Goal: Task Accomplishment & Management: Use online tool/utility

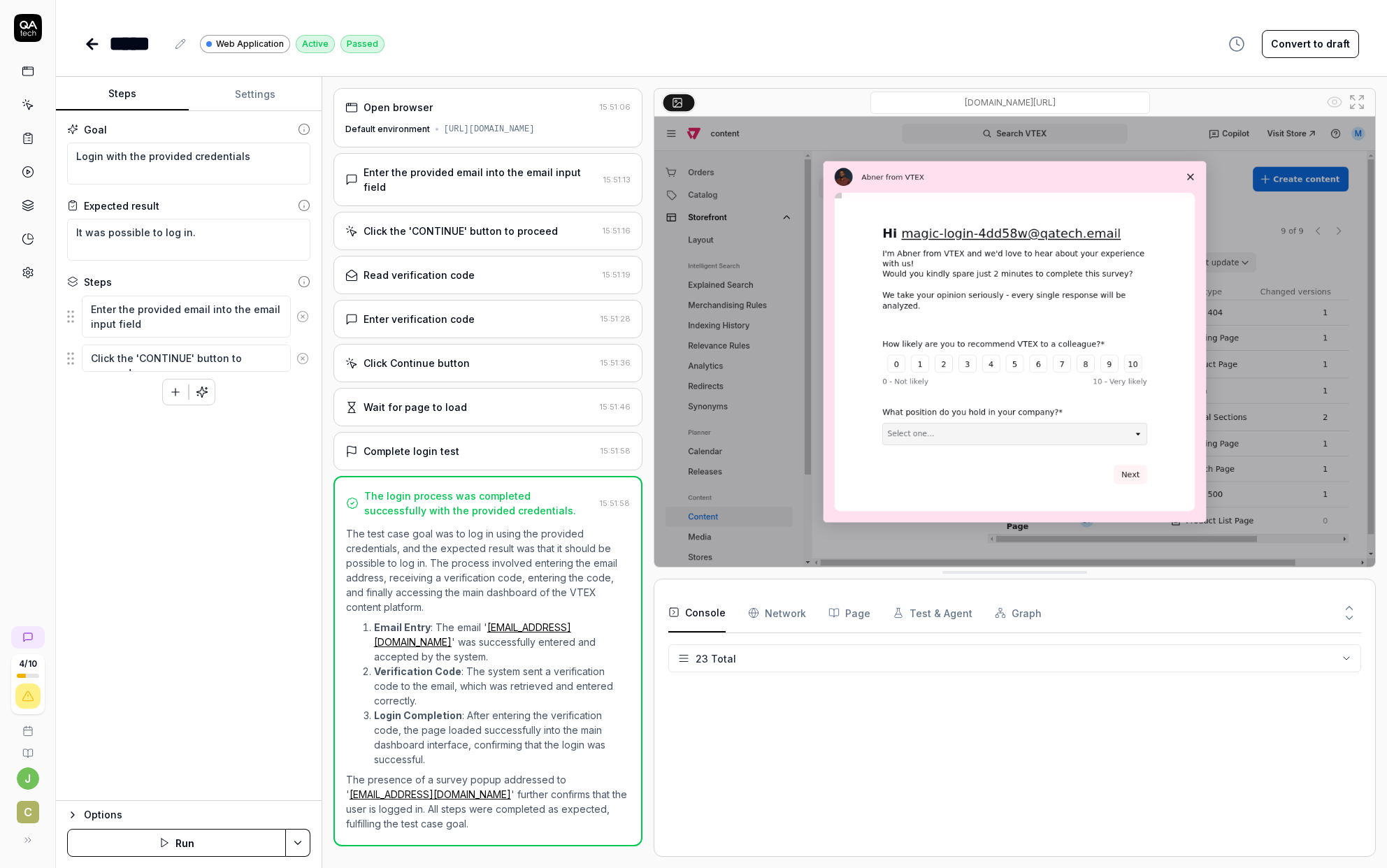
scroll to position [689, 0]
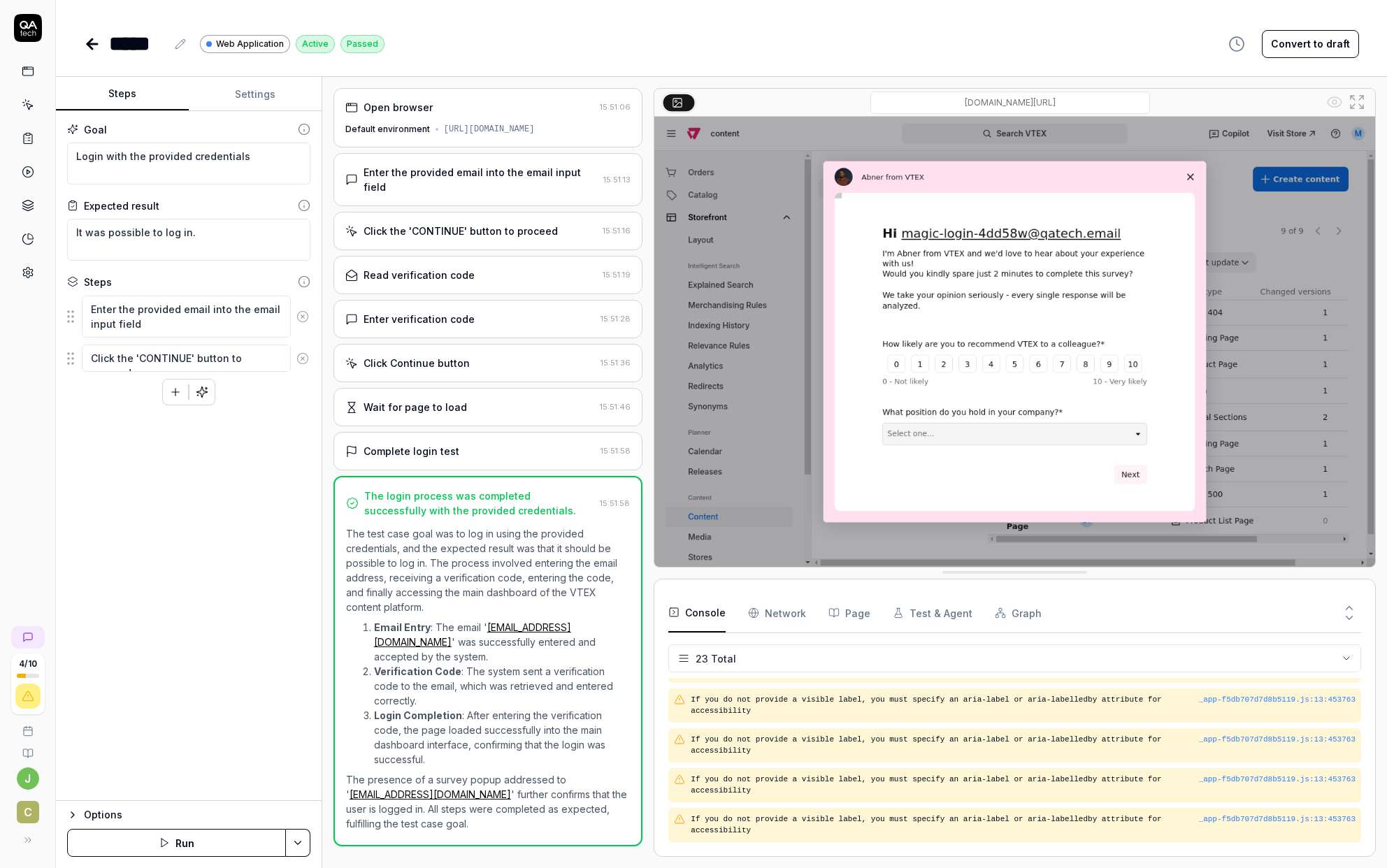
click at [97, 44] on icon at bounding box center [92, 44] width 10 height 0
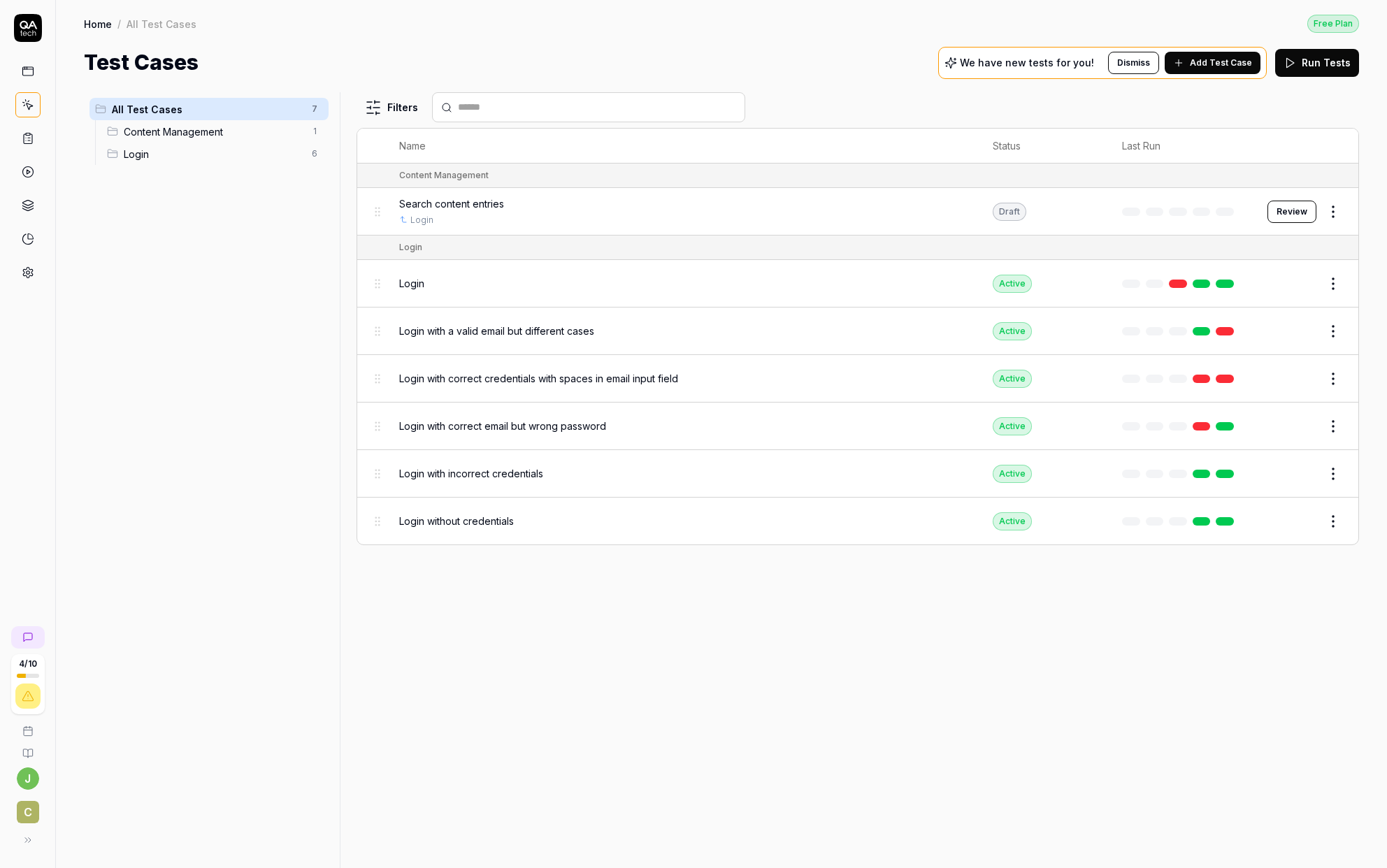
click at [172, 128] on span "Content Management" at bounding box center [213, 131] width 180 height 15
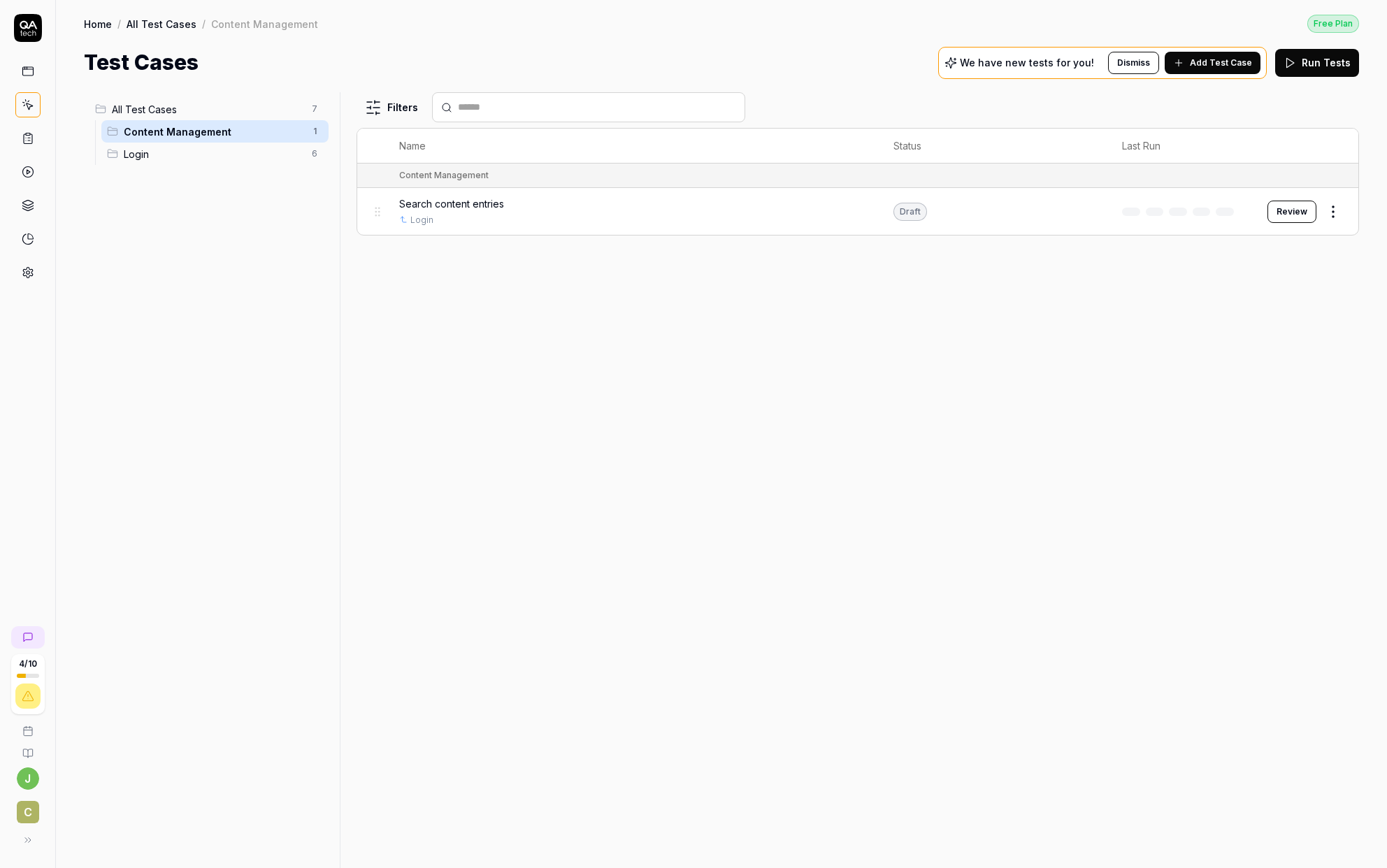
click at [467, 211] on div "Search content entries Login" at bounding box center [632, 211] width 466 height 30
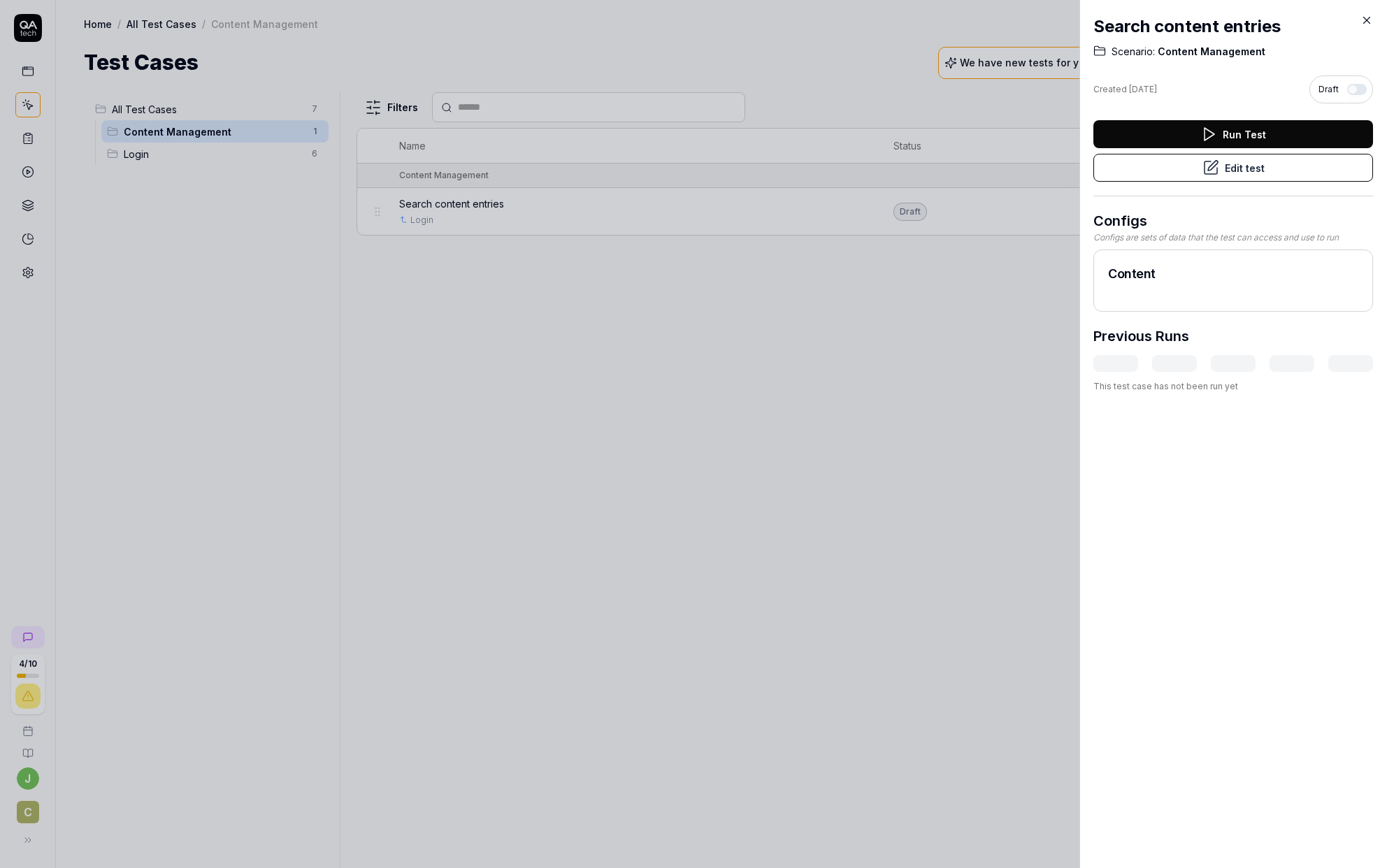
click at [1010, 171] on button "Edit test" at bounding box center [1233, 168] width 280 height 28
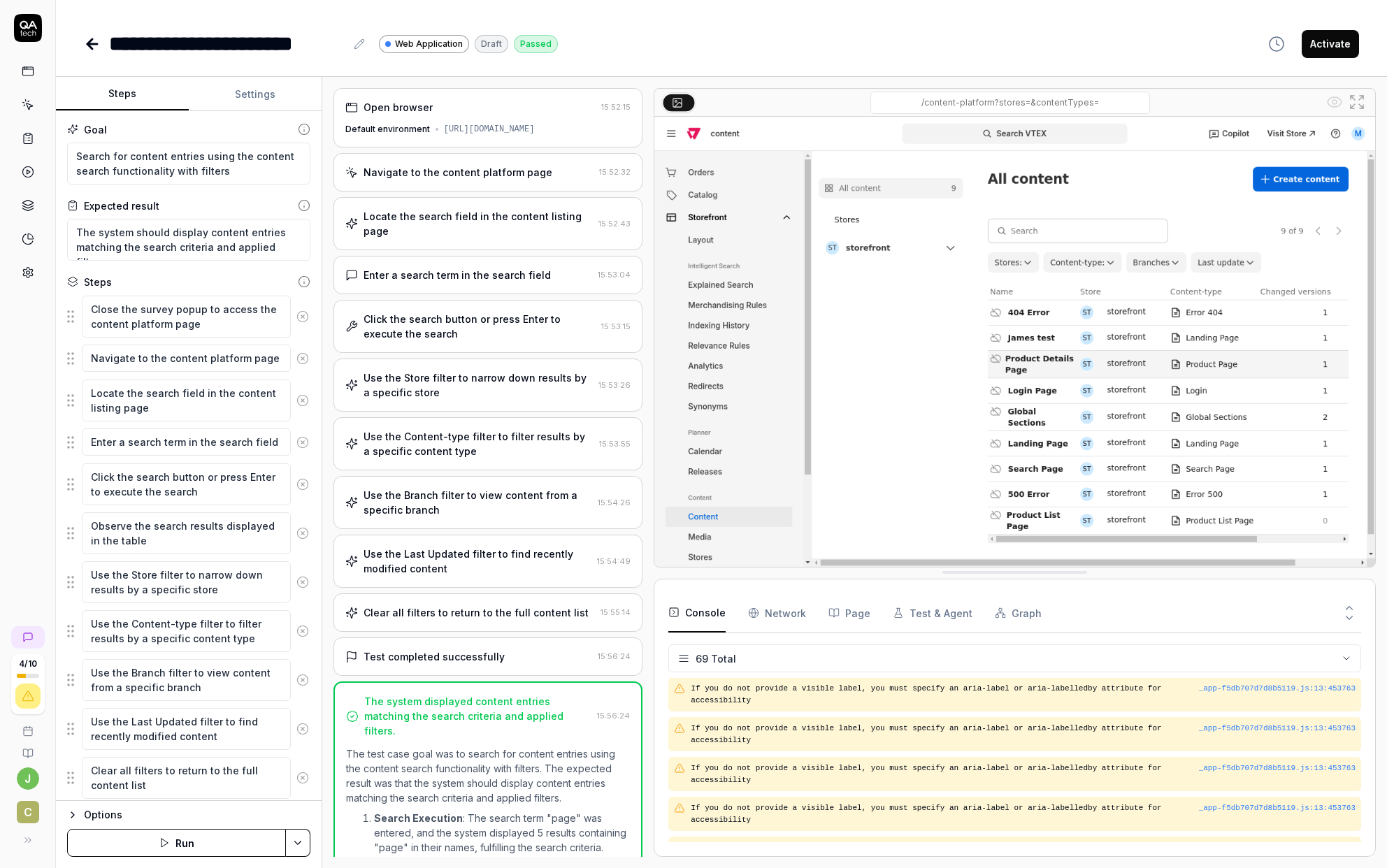
scroll to position [2556, 0]
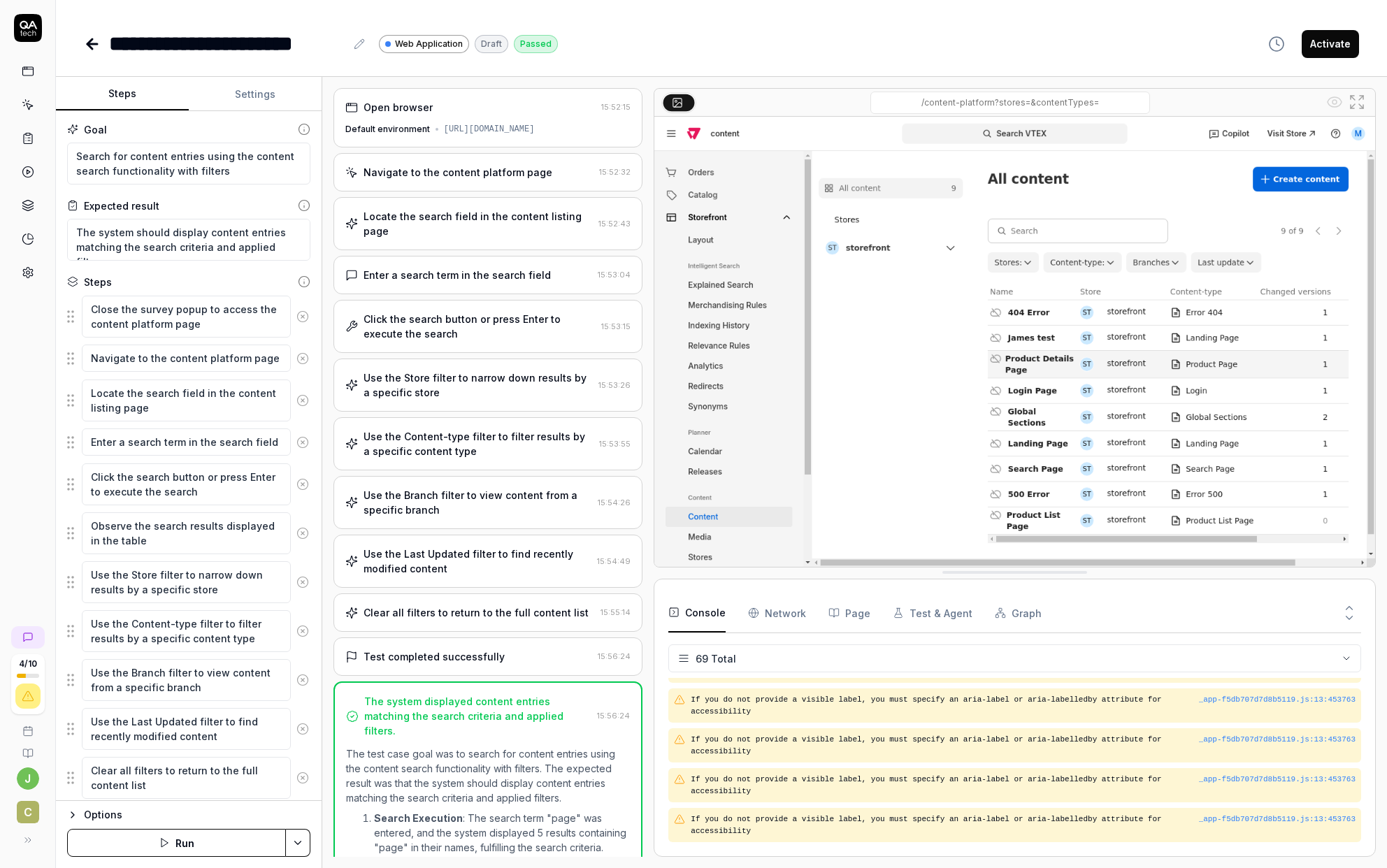
click at [96, 50] on icon at bounding box center [91, 44] width 16 height 16
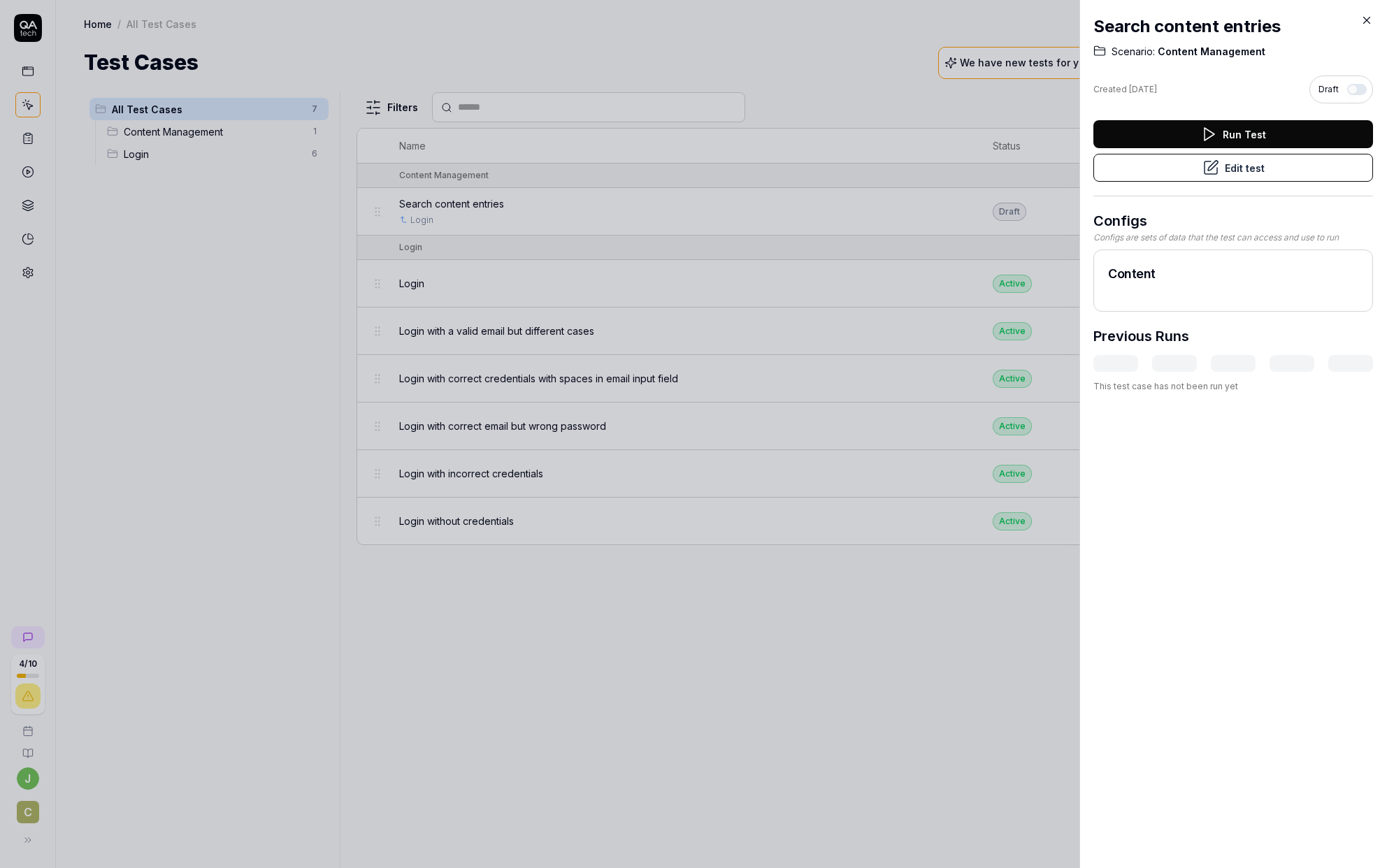
click at [1010, 130] on button "Run Test" at bounding box center [1233, 134] width 280 height 28
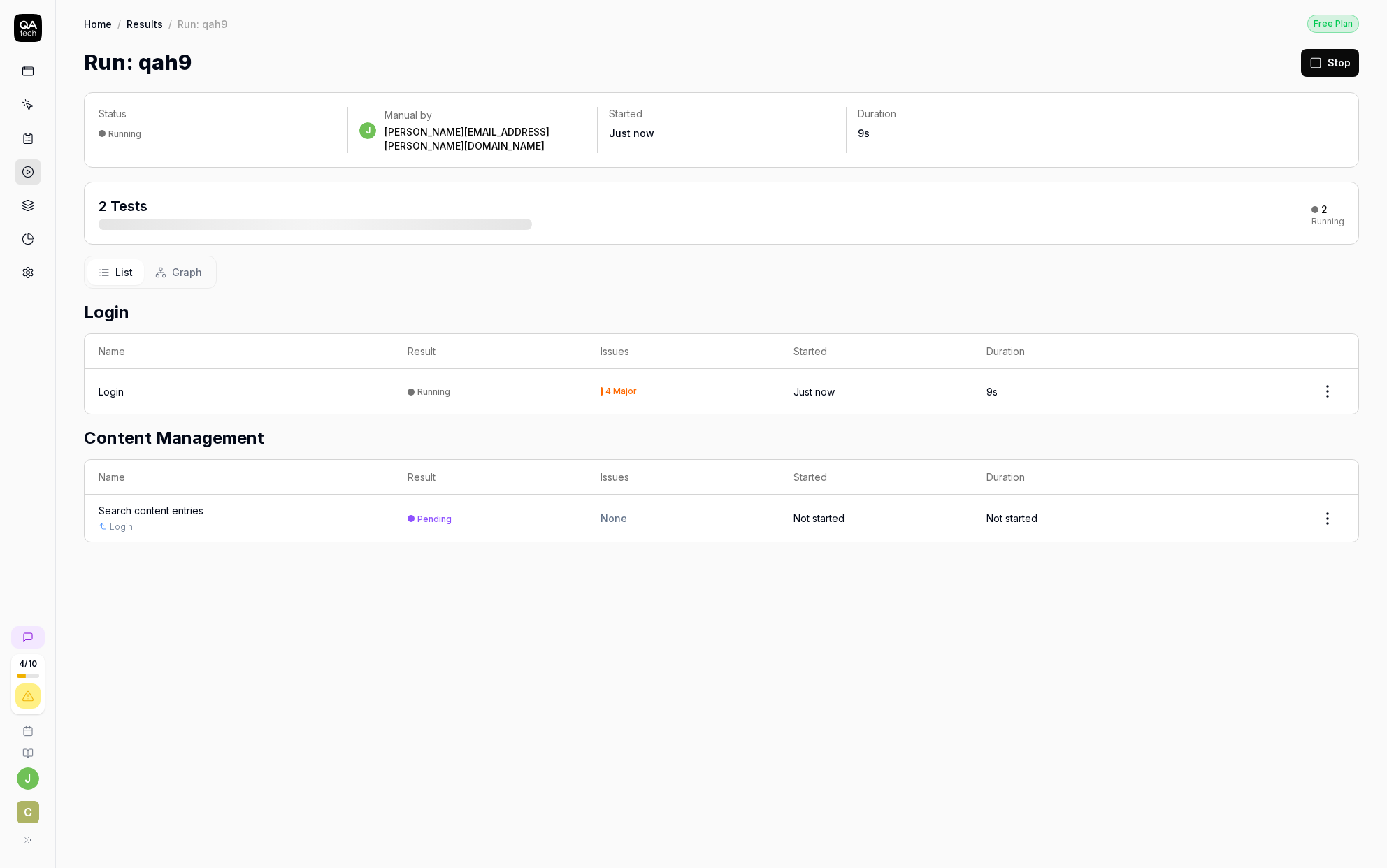
click at [134, 503] on div "Search content entries" at bounding box center [151, 510] width 105 height 15
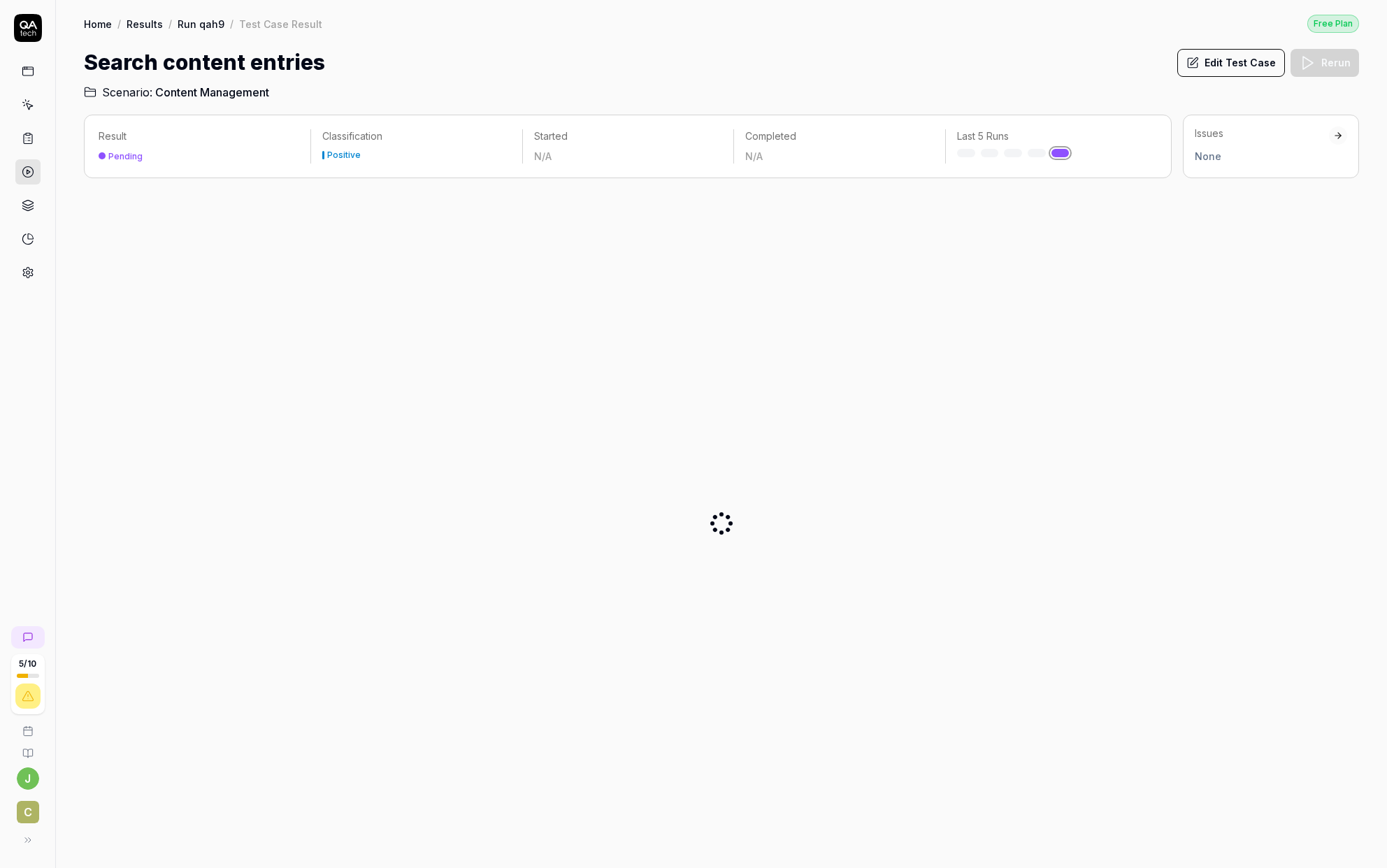
click at [1010, 60] on button "Edit Test Case" at bounding box center [1231, 63] width 108 height 28
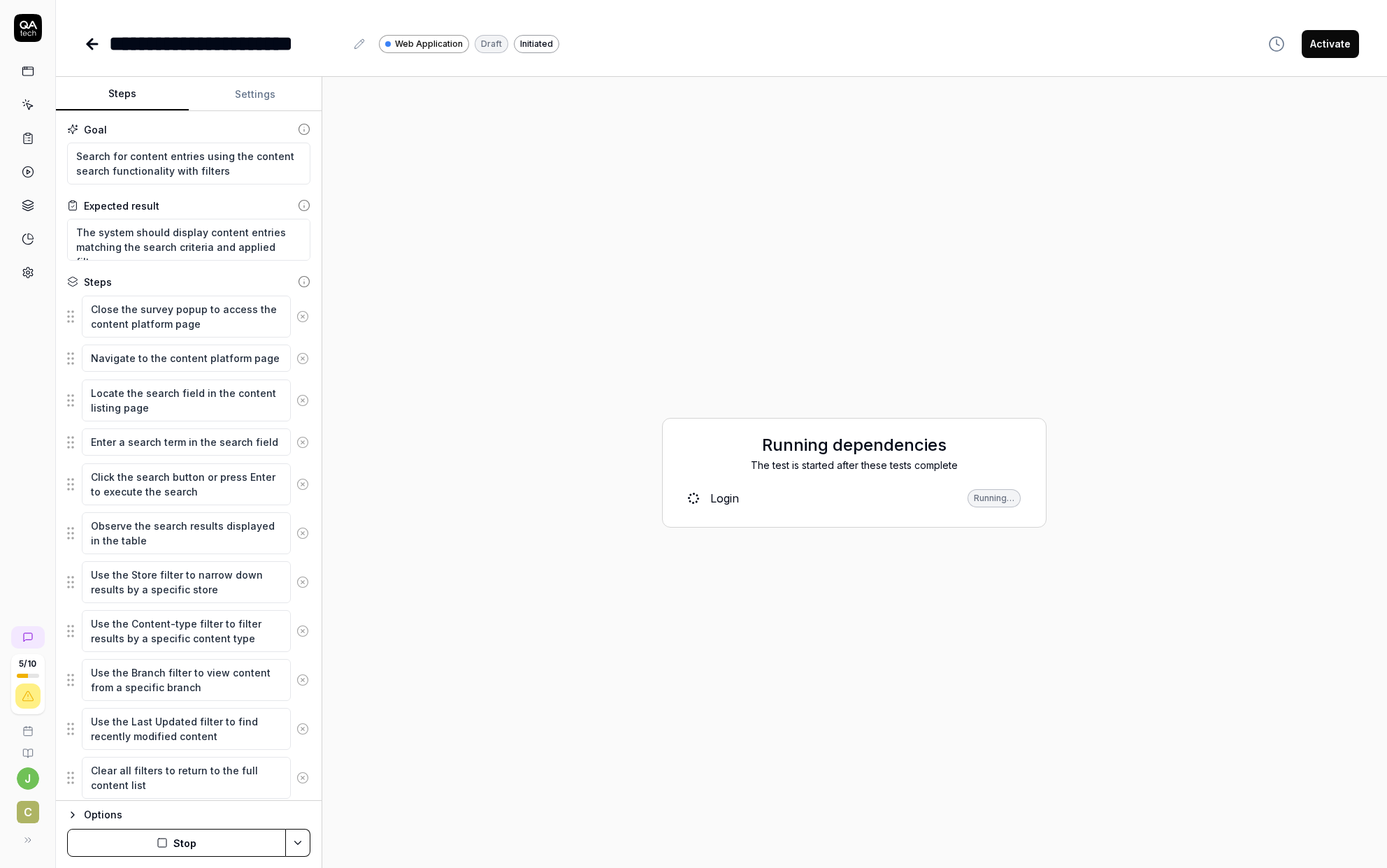
scroll to position [42, 0]
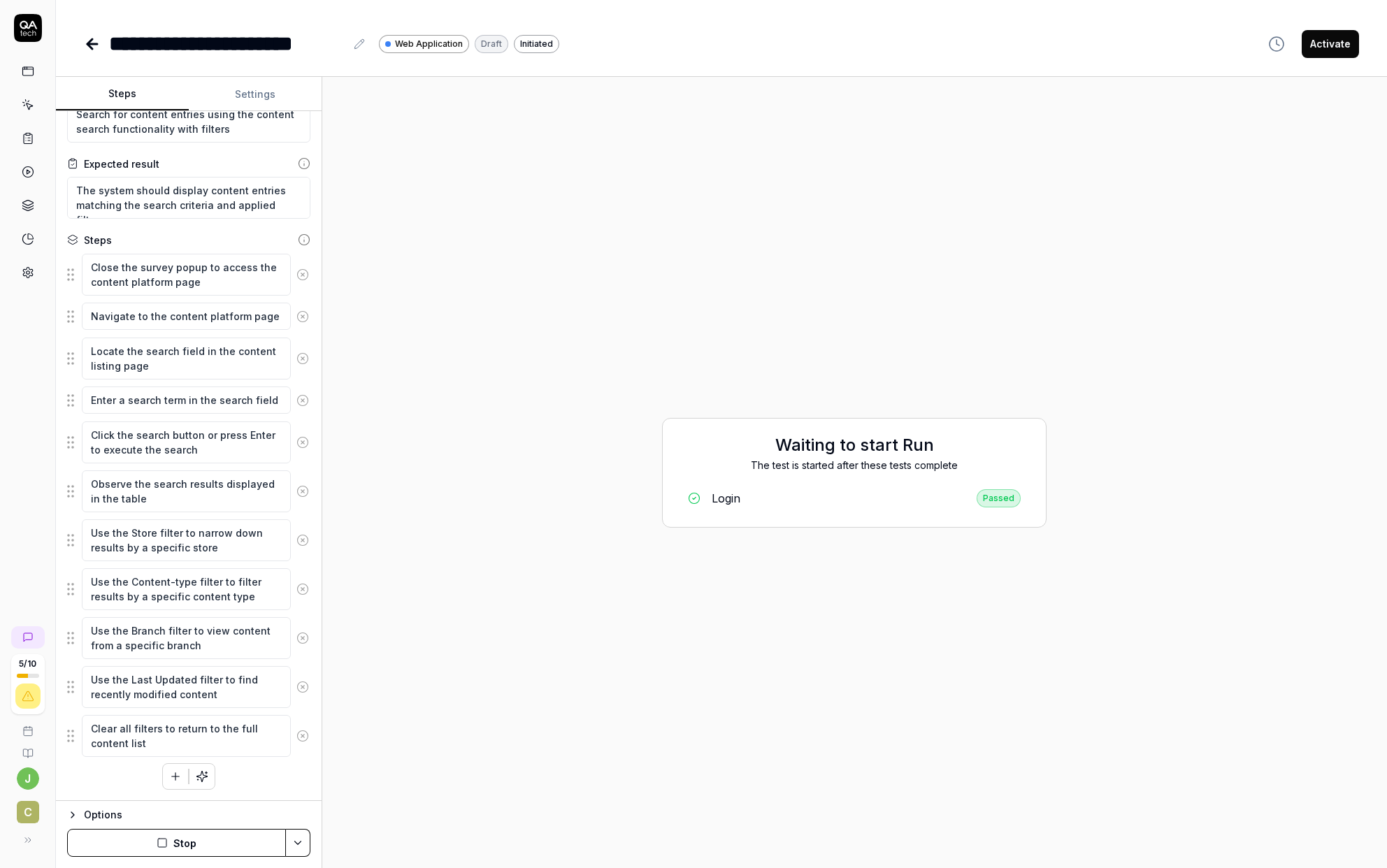
type textarea "*"
click at [256, 100] on button "Settings" at bounding box center [256, 94] width 133 height 34
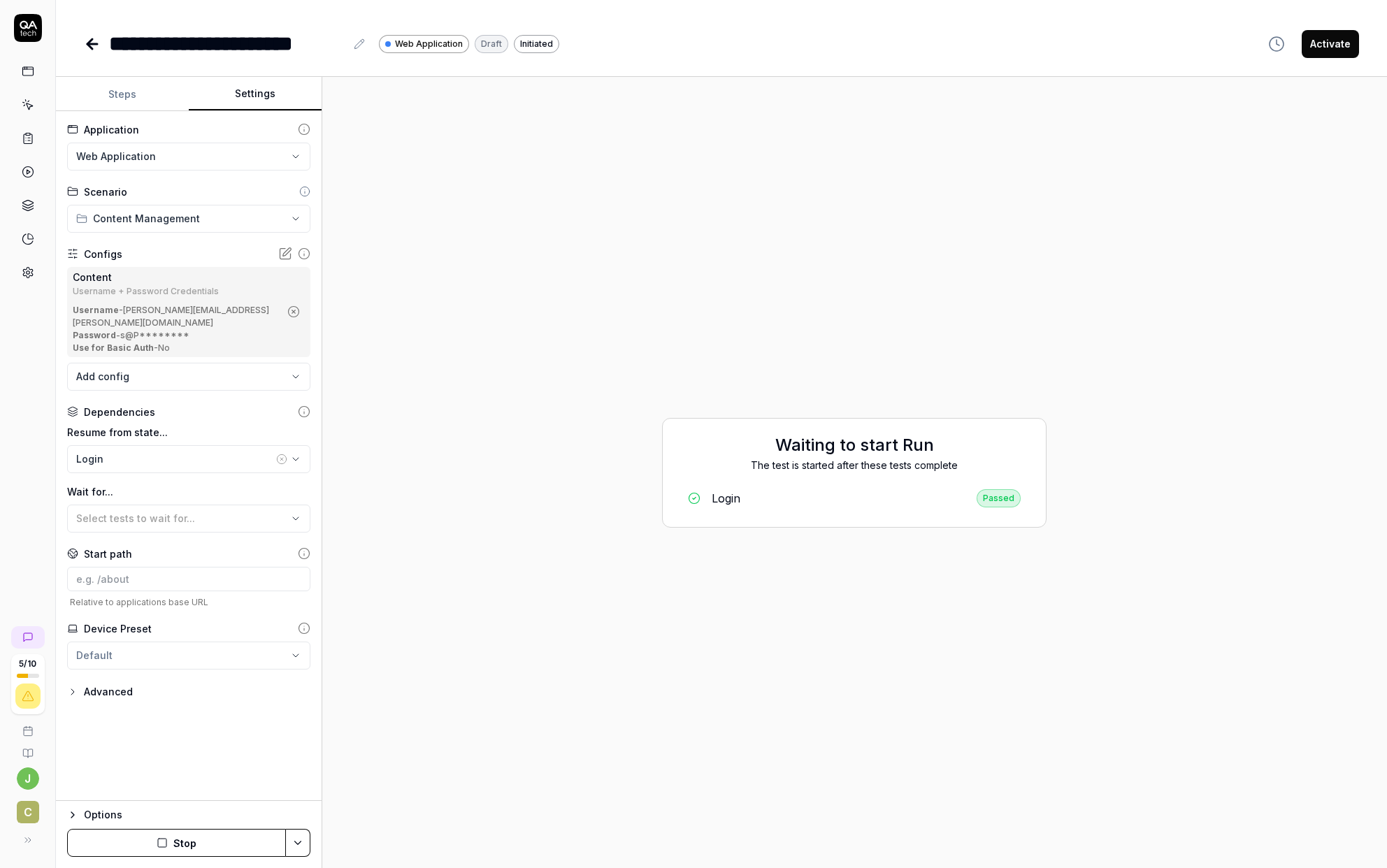
click at [206, 361] on body "**********" at bounding box center [693, 434] width 1387 height 868
click at [200, 313] on html "**********" at bounding box center [693, 434] width 1387 height 868
click at [191, 368] on body "**********" at bounding box center [693, 434] width 1387 height 868
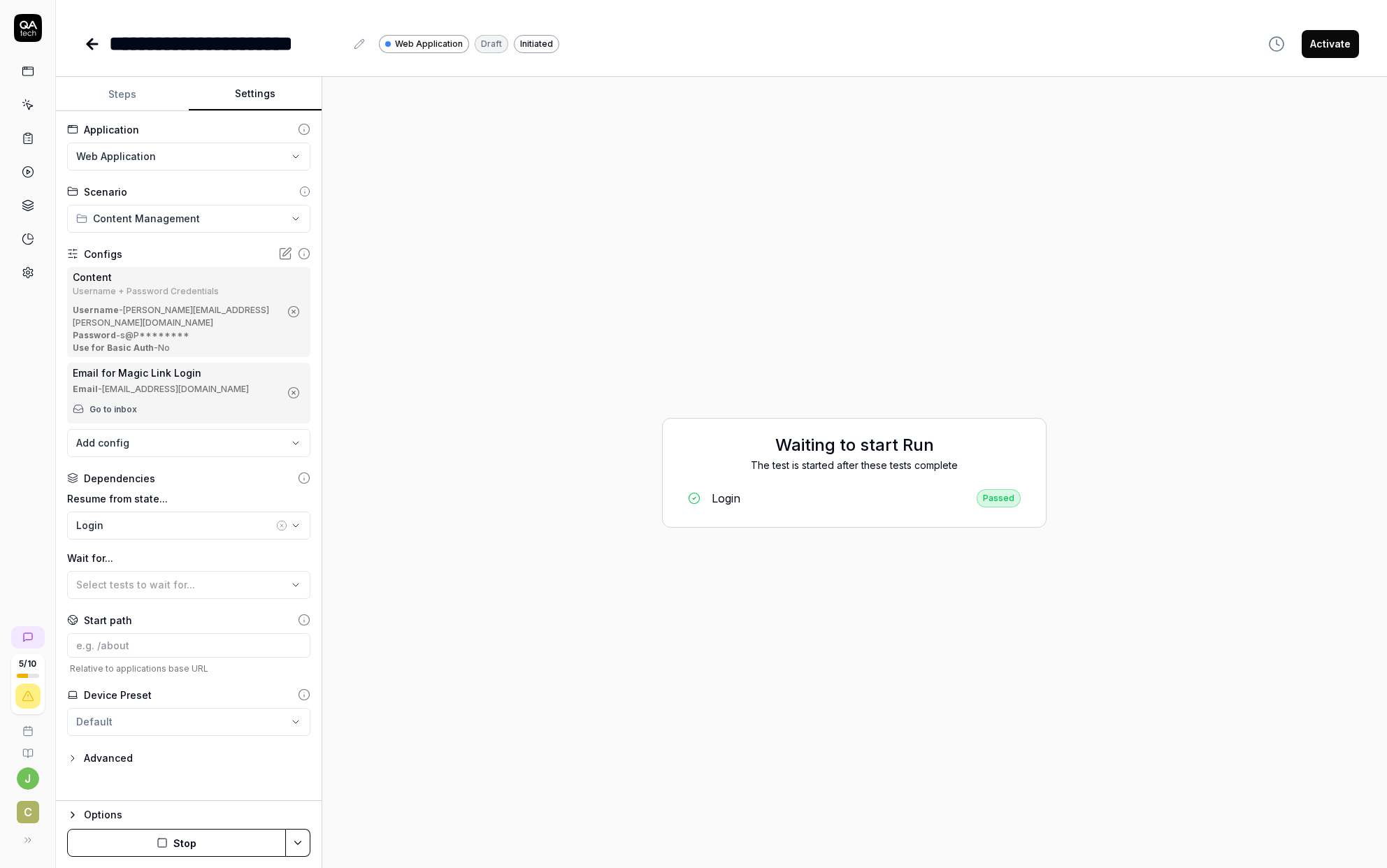
click at [288, 305] on icon "button" at bounding box center [294, 312] width 13 height 13
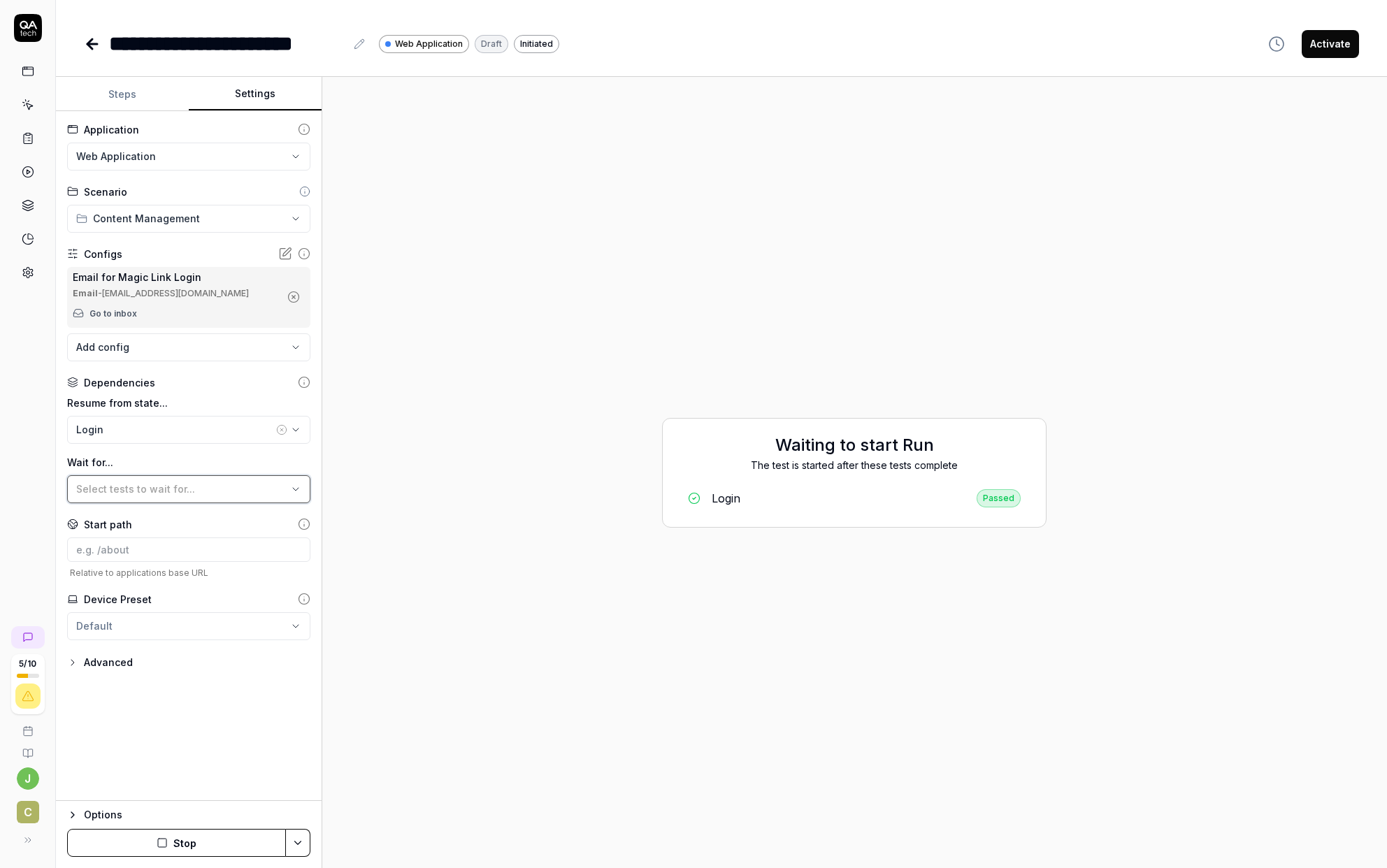
click at [125, 486] on span "Select tests to wait for..." at bounding box center [136, 488] width 119 height 12
click at [125, 461] on label "Wait for..." at bounding box center [188, 462] width 243 height 15
click at [123, 553] on input at bounding box center [188, 549] width 243 height 24
type input "/admin/content-platform"
click at [189, 732] on div "**********" at bounding box center [189, 455] width 266 height 690
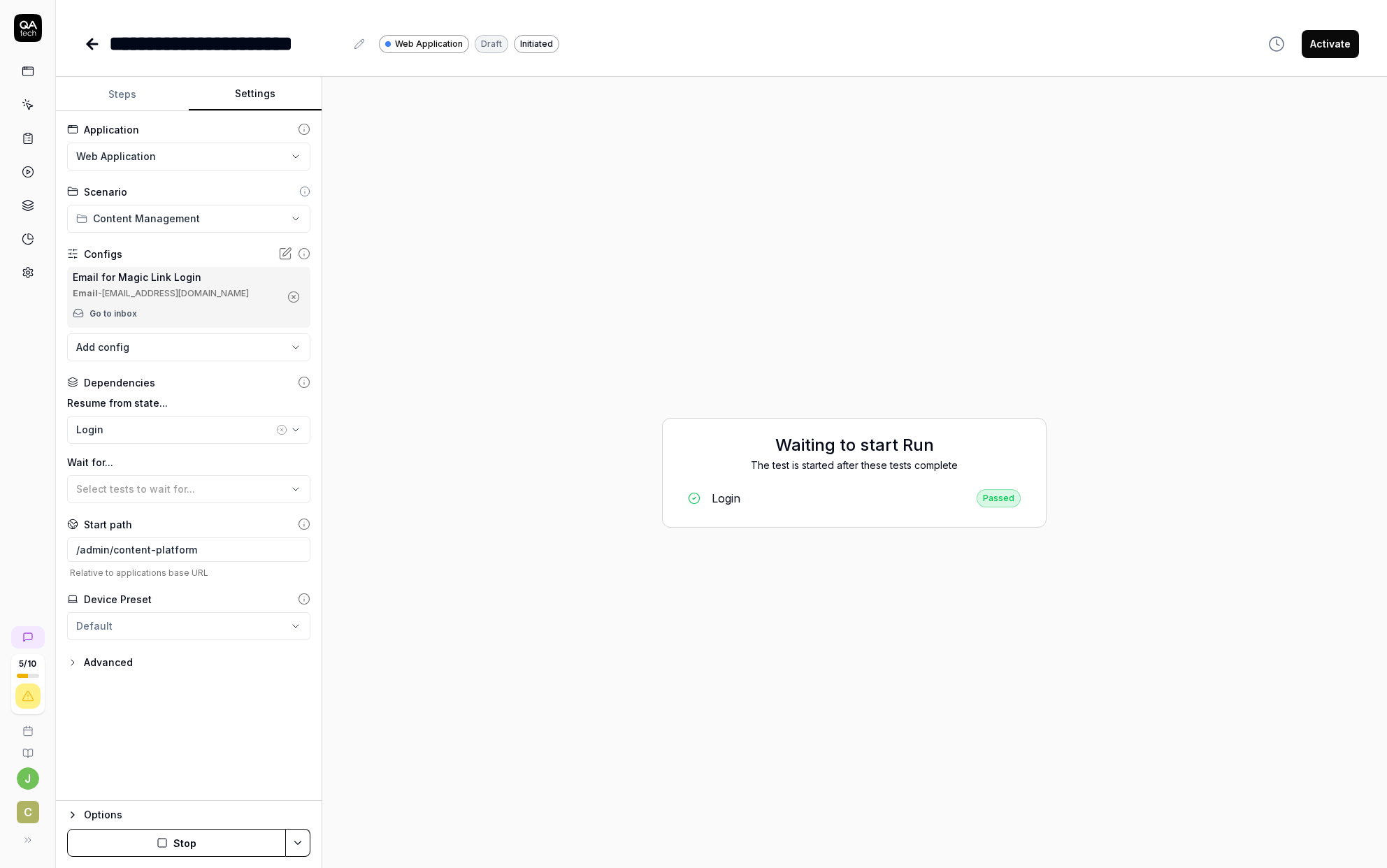
click at [109, 746] on div "Options" at bounding box center [197, 814] width 227 height 16
click at [148, 746] on html "**********" at bounding box center [693, 434] width 1387 height 868
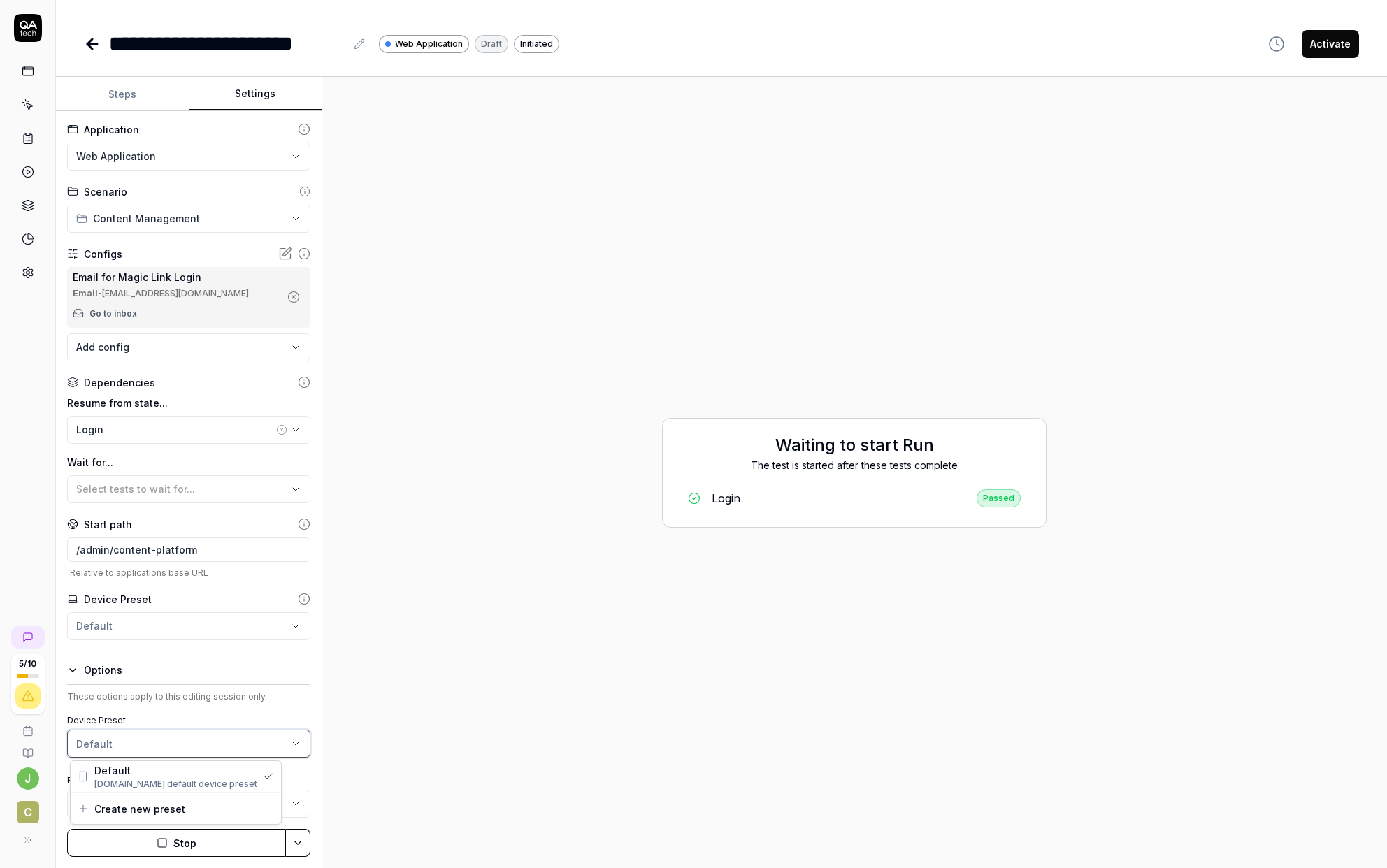
click at [148, 746] on html "**********" at bounding box center [693, 434] width 1387 height 868
click at [133, 98] on button "Steps" at bounding box center [123, 94] width 133 height 34
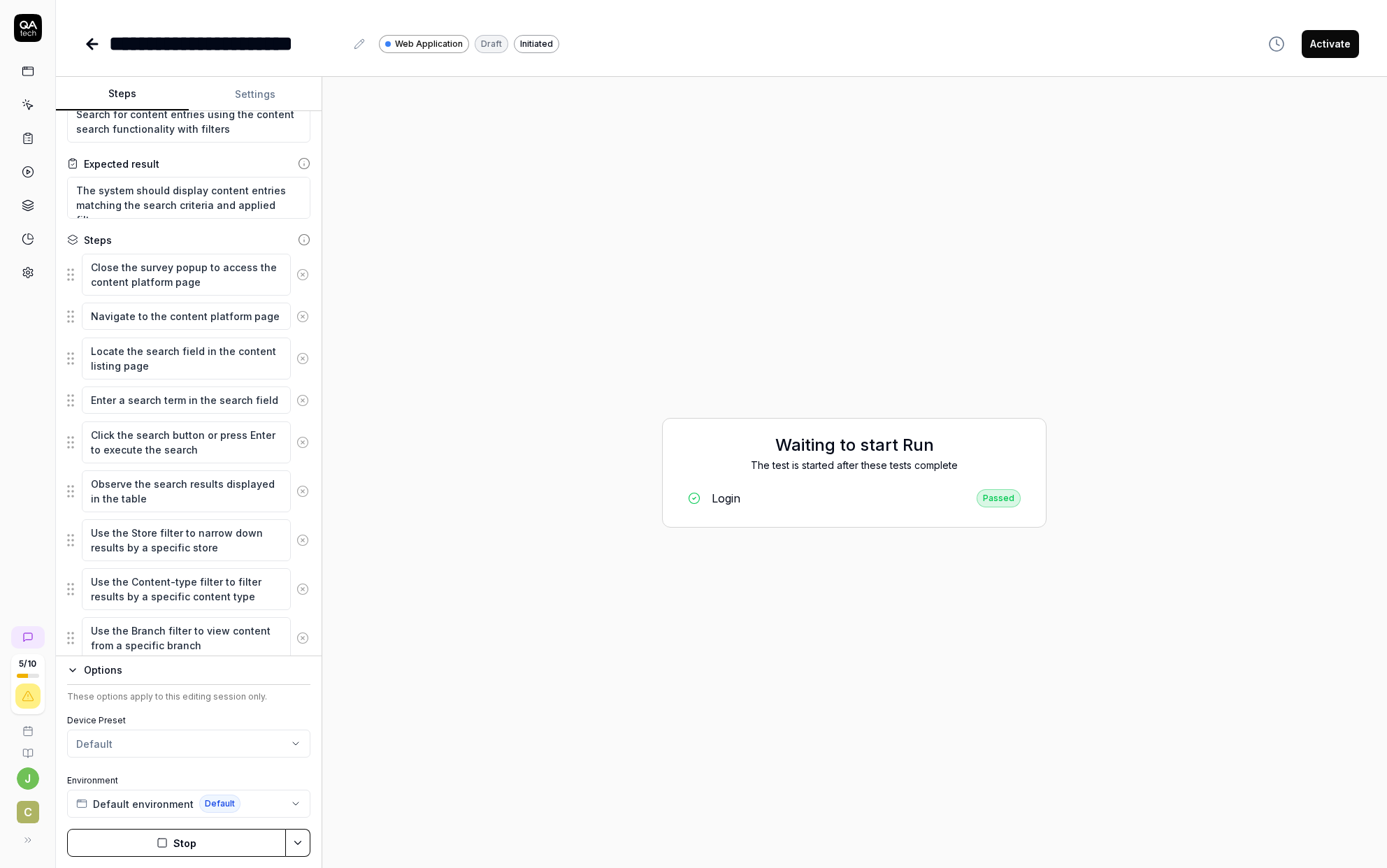
scroll to position [187, 0]
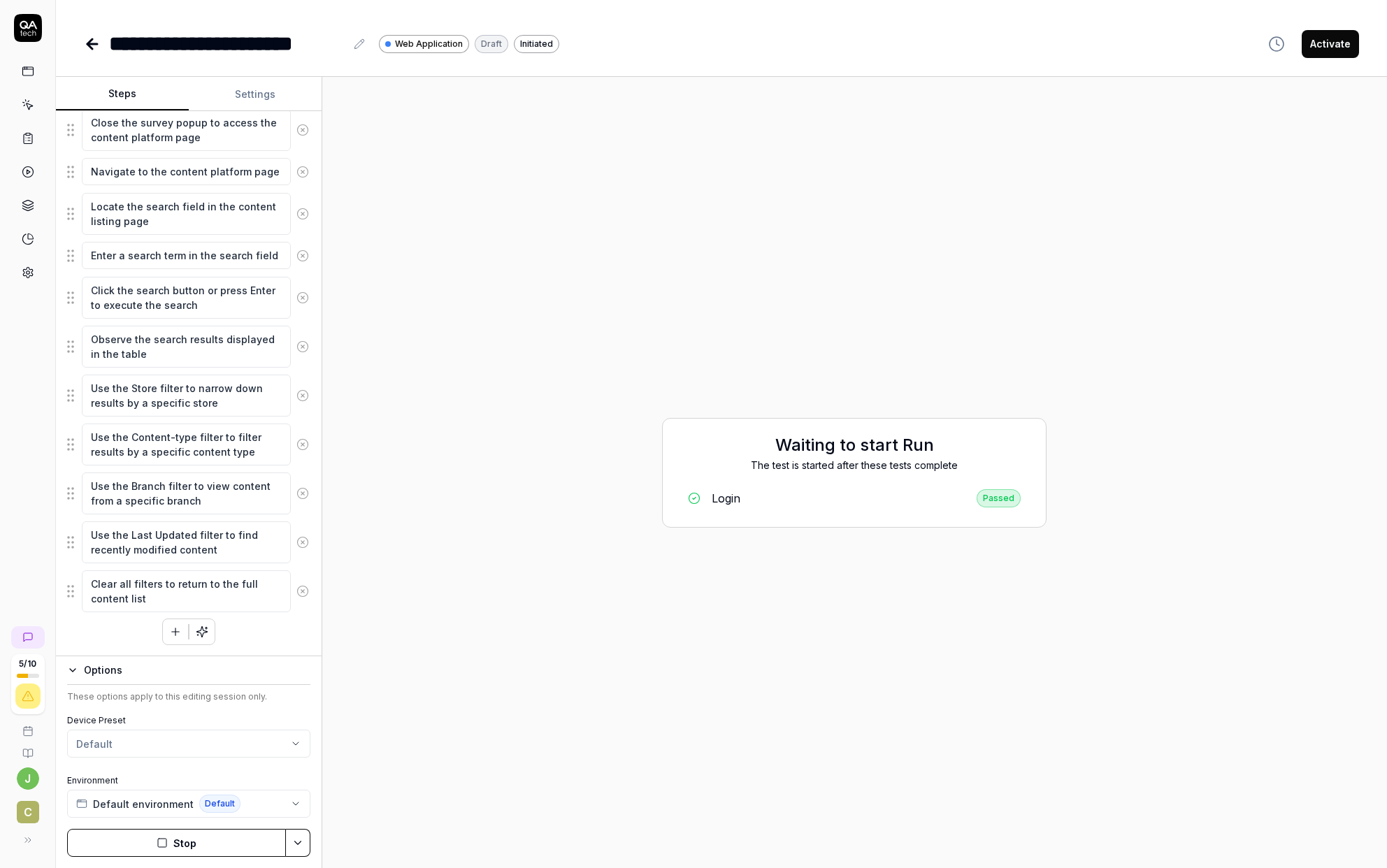
click at [1010, 48] on button "Activate" at bounding box center [1330, 44] width 57 height 28
click at [90, 46] on icon at bounding box center [90, 44] width 5 height 10
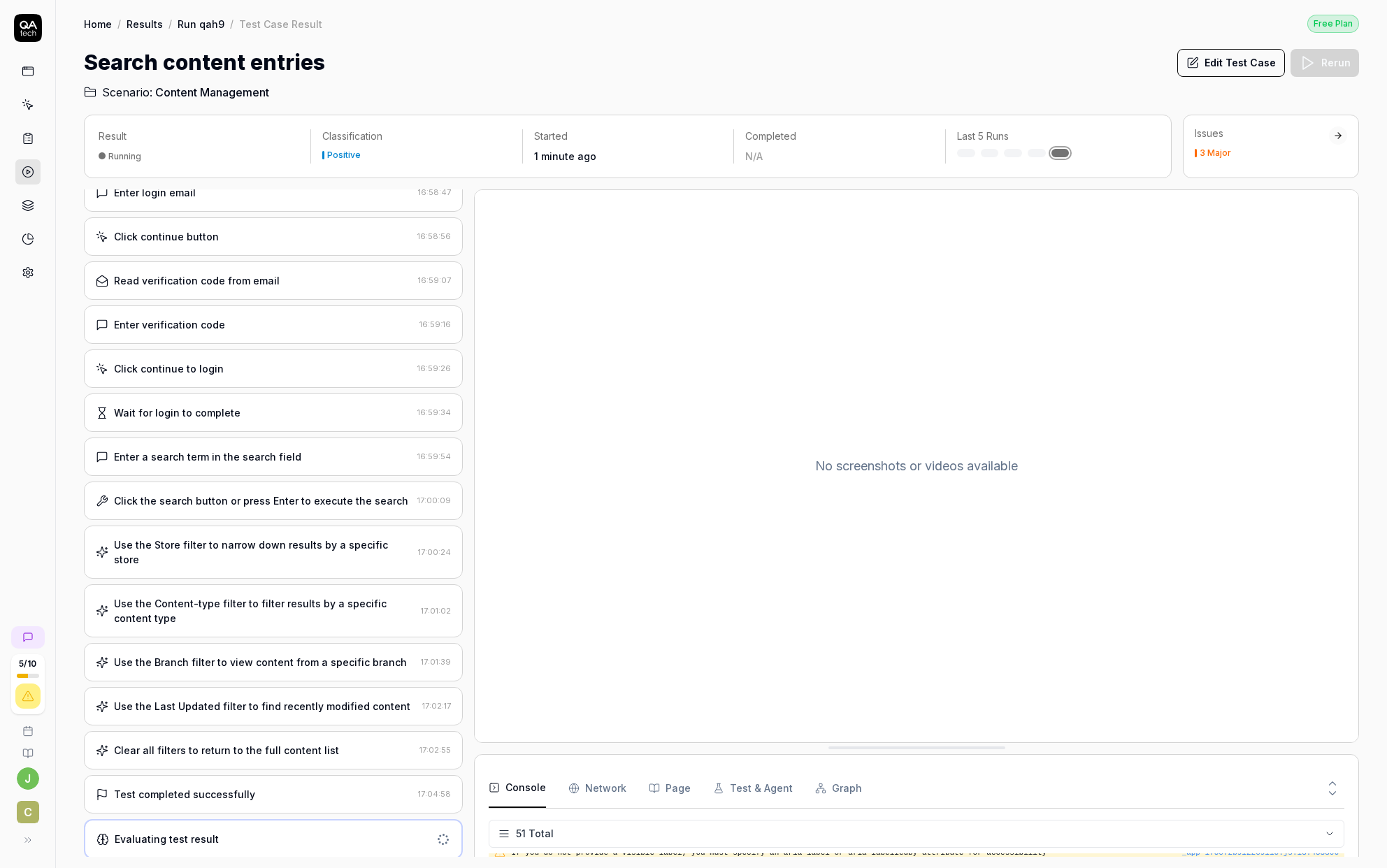
scroll to position [92, 0]
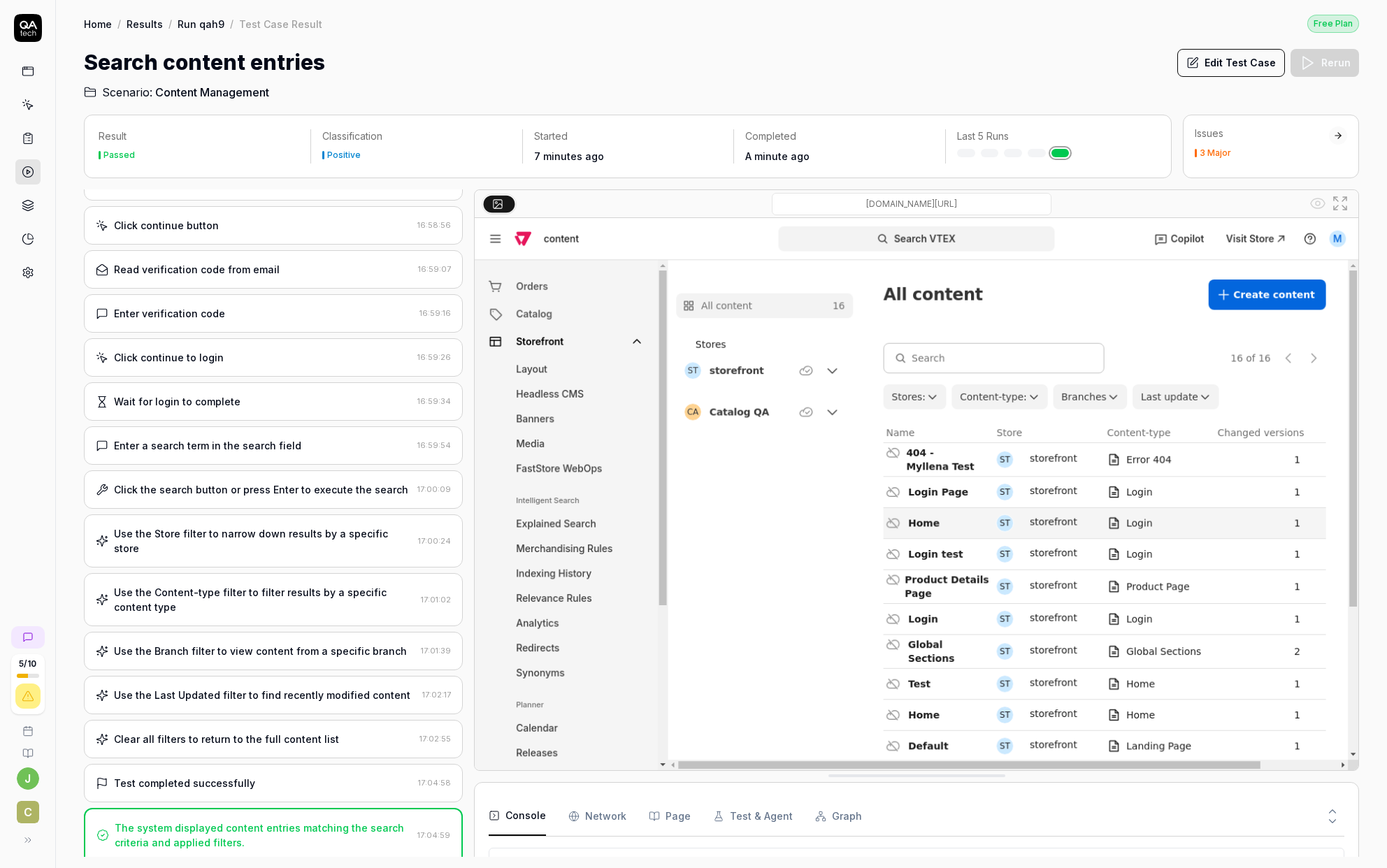
click at [1010, 139] on div "Issues" at bounding box center [1262, 134] width 134 height 14
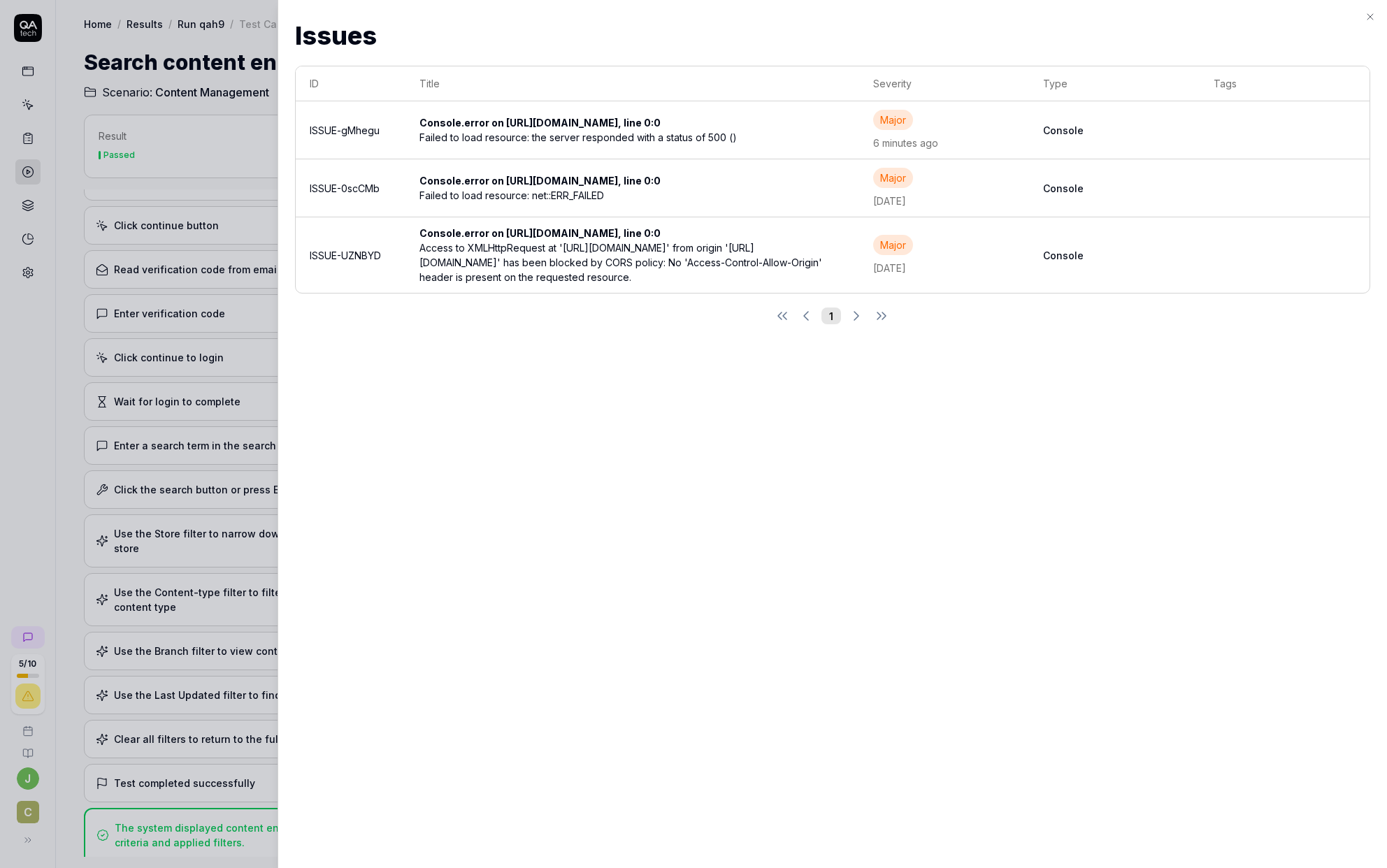
scroll to position [2266, 0]
click at [1010, 18] on icon "button" at bounding box center [1370, 16] width 11 height 11
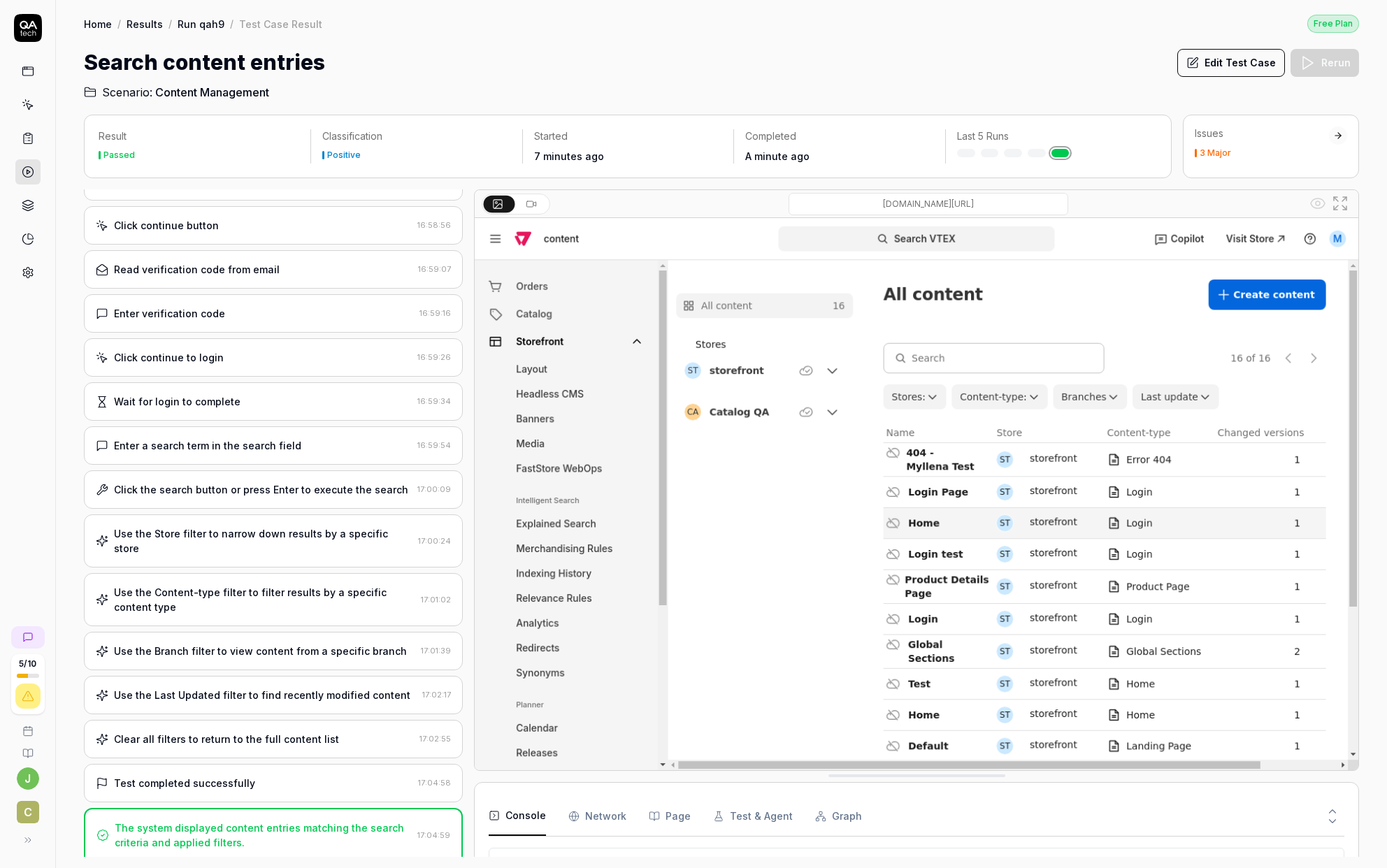
click at [527, 203] on icon at bounding box center [531, 204] width 11 height 11
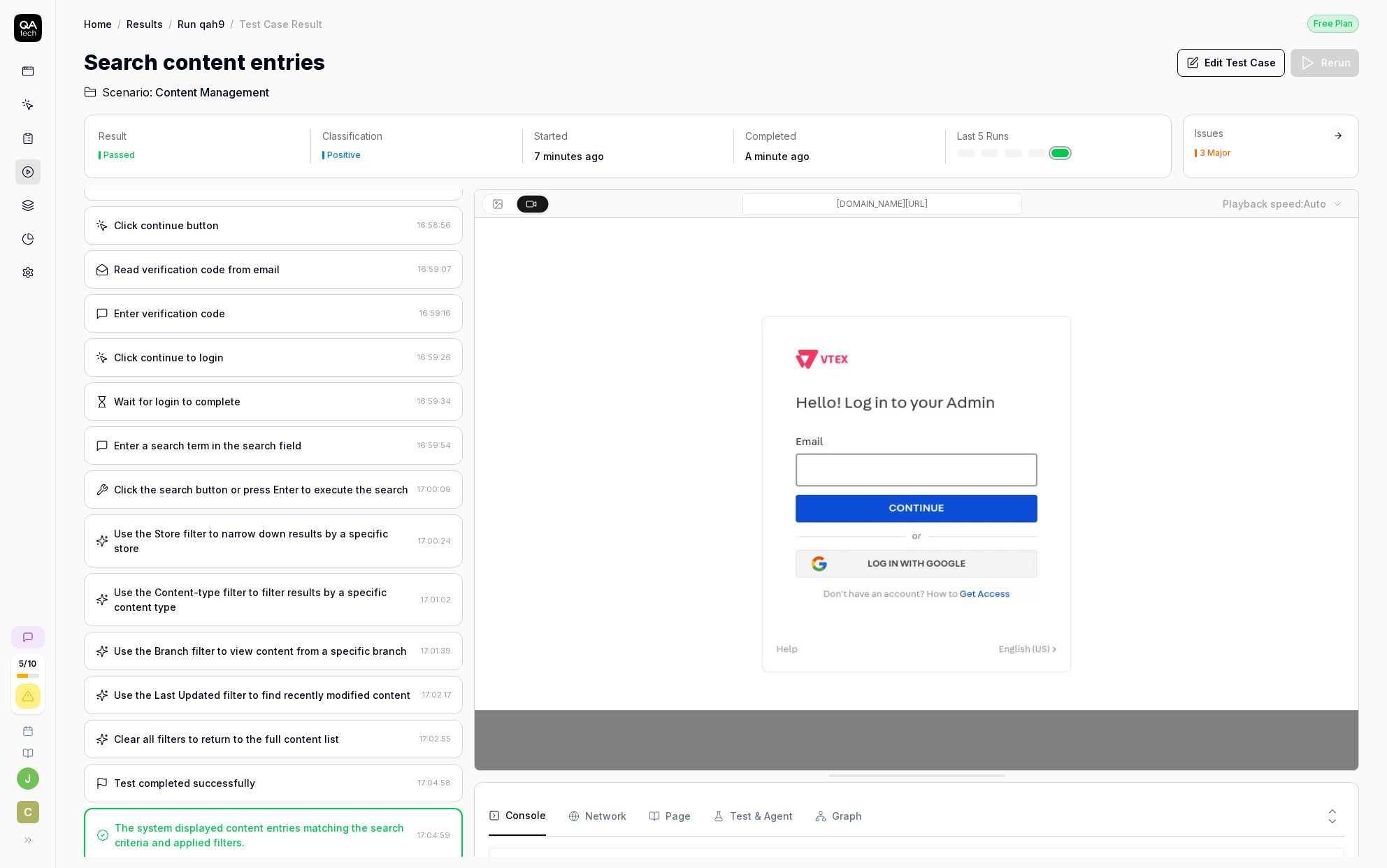
click at [499, 205] on icon at bounding box center [498, 204] width 11 height 11
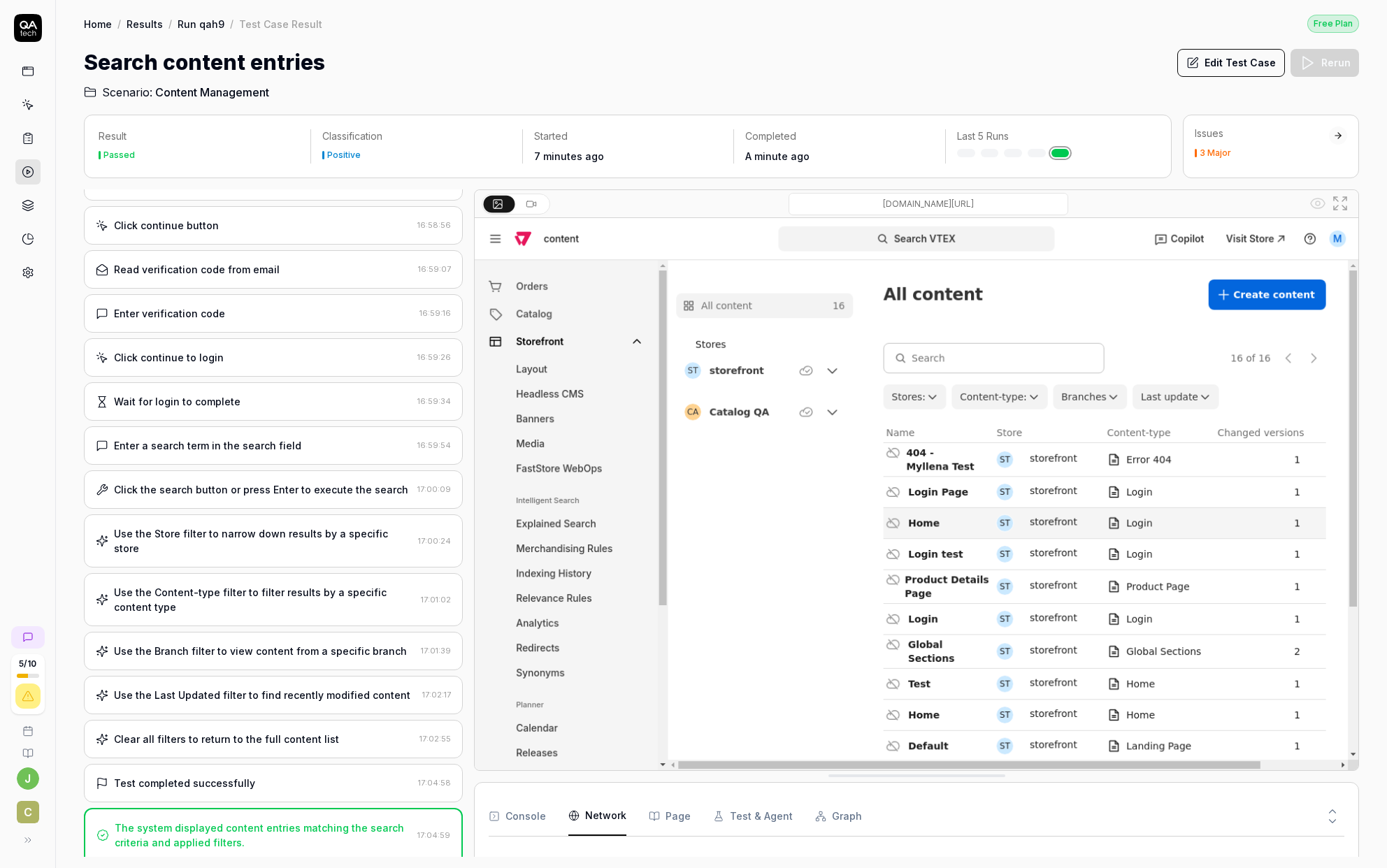
click at [609, 746] on Requests "Network" at bounding box center [597, 816] width 58 height 39
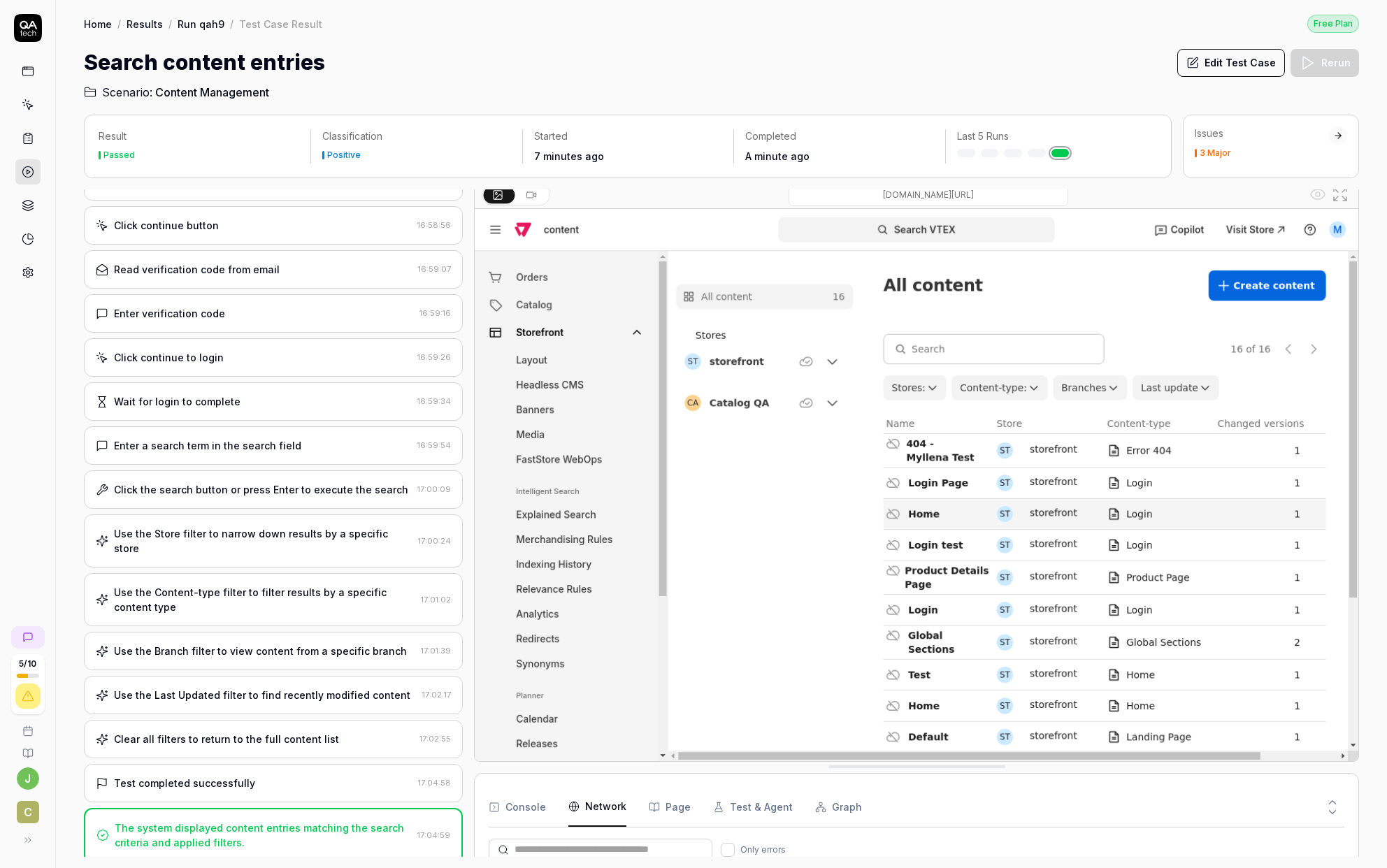
scroll to position [688, 0]
click at [673, 746] on button "Page" at bounding box center [670, 807] width 42 height 39
click at [744, 746] on button "Test & Agent" at bounding box center [752, 807] width 80 height 39
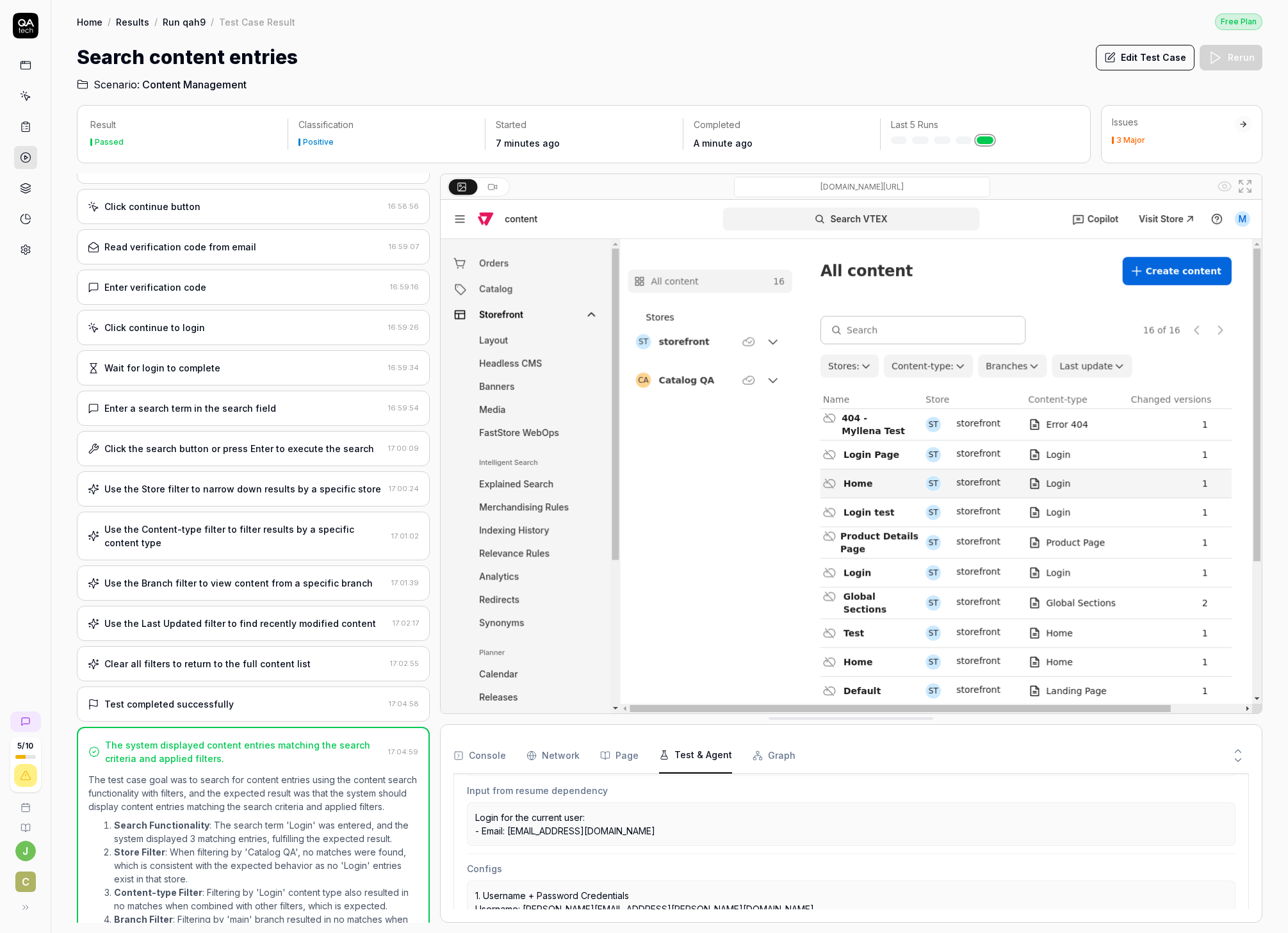
scroll to position [375, 0]
click at [774, 684] on button "Graph" at bounding box center [774, 756] width 43 height 36
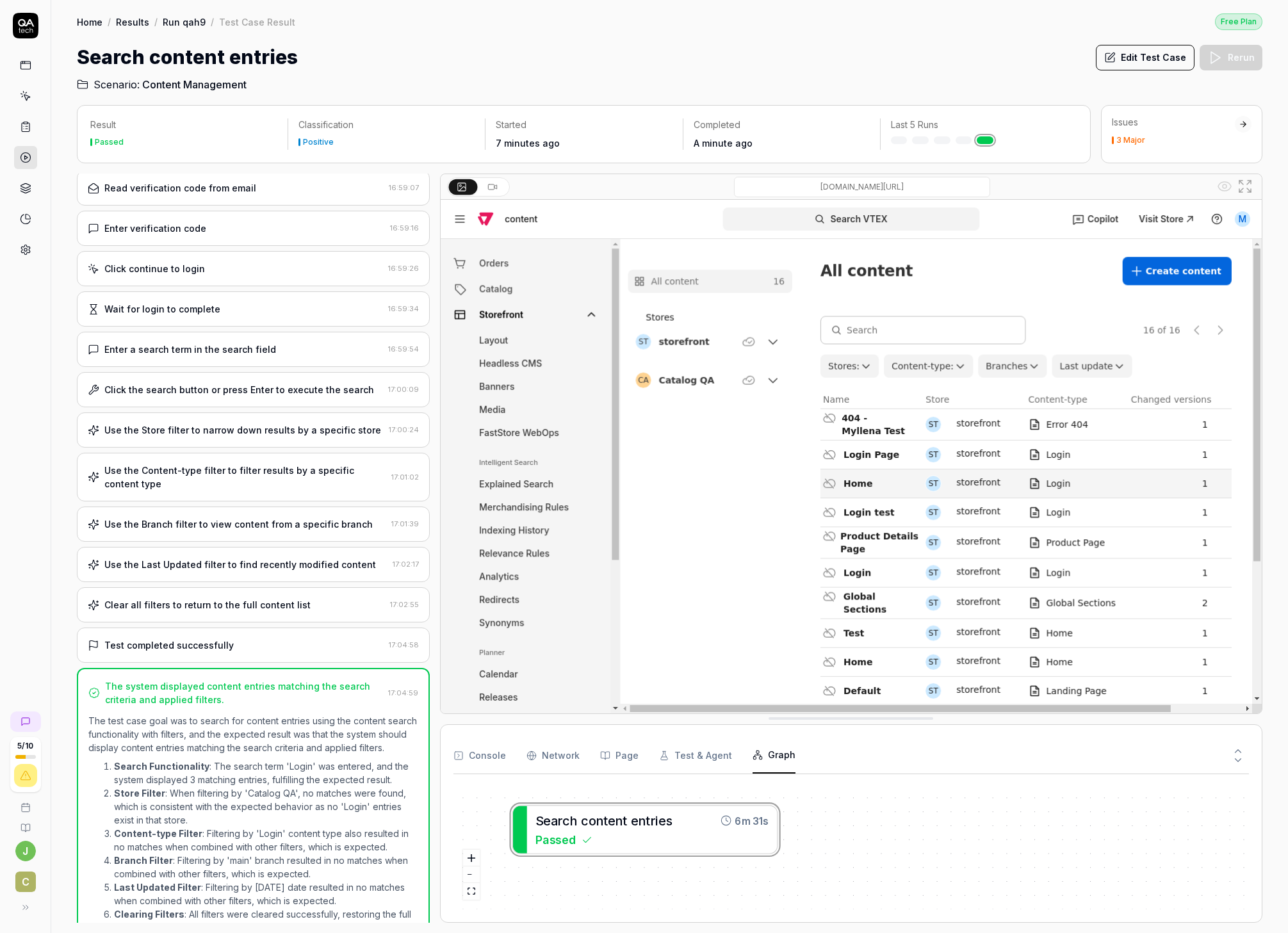
scroll to position [0, 0]
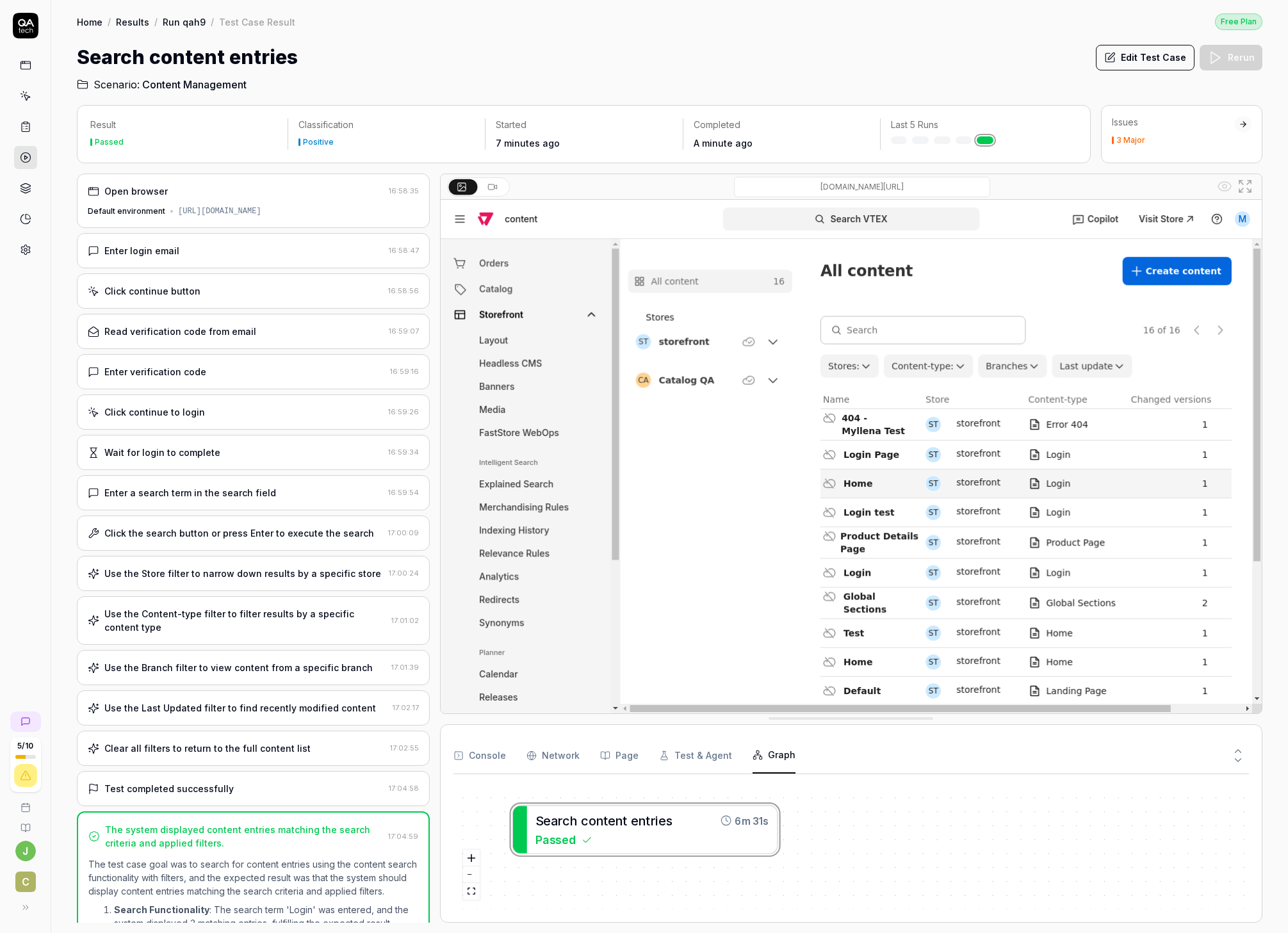
click at [184, 22] on link "Run qah9" at bounding box center [184, 21] width 43 height 13
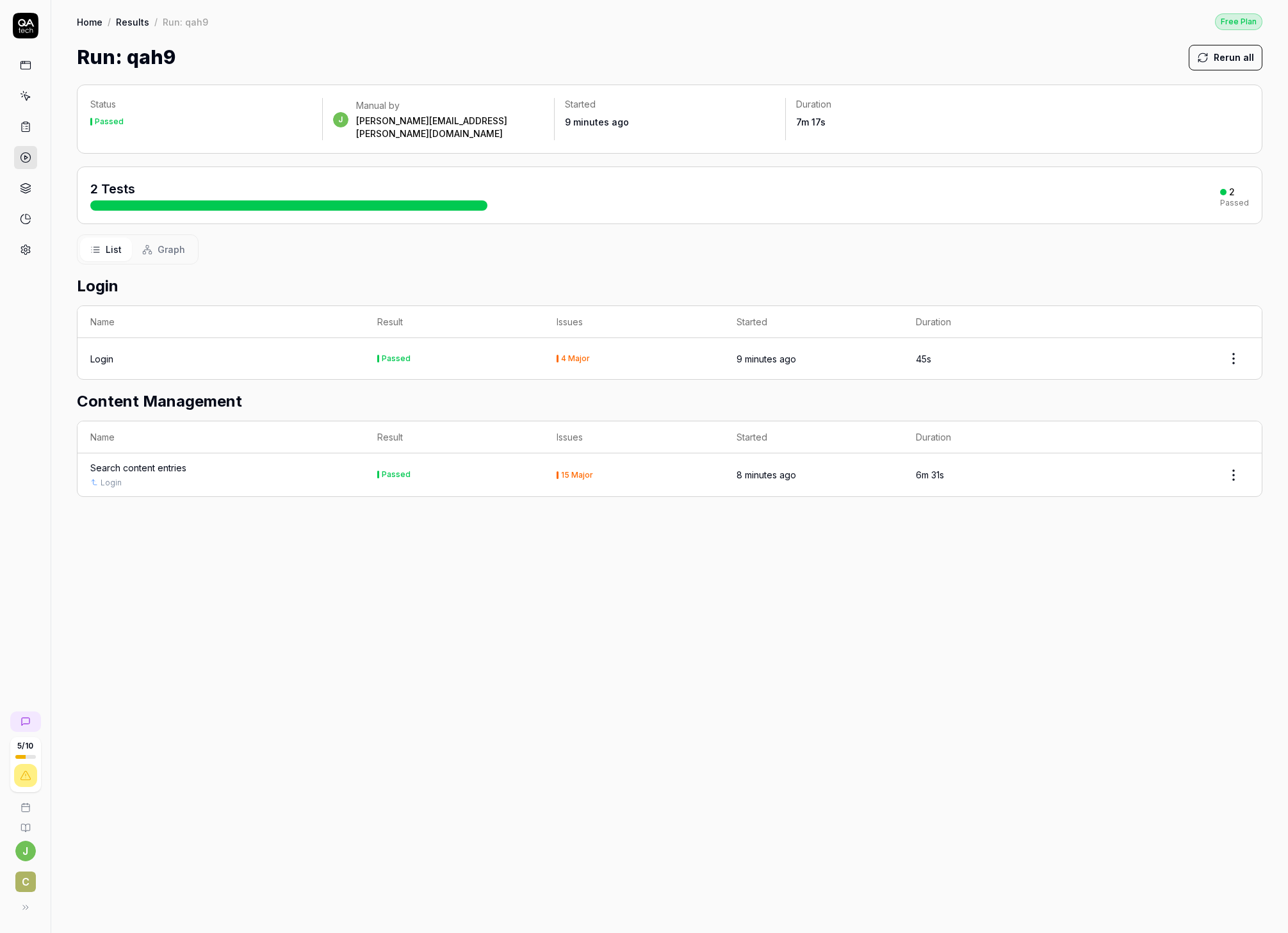
click at [569, 471] on div "15 Major" at bounding box center [577, 475] width 32 height 8
click at [175, 461] on div "Search content entries" at bounding box center [138, 468] width 96 height 14
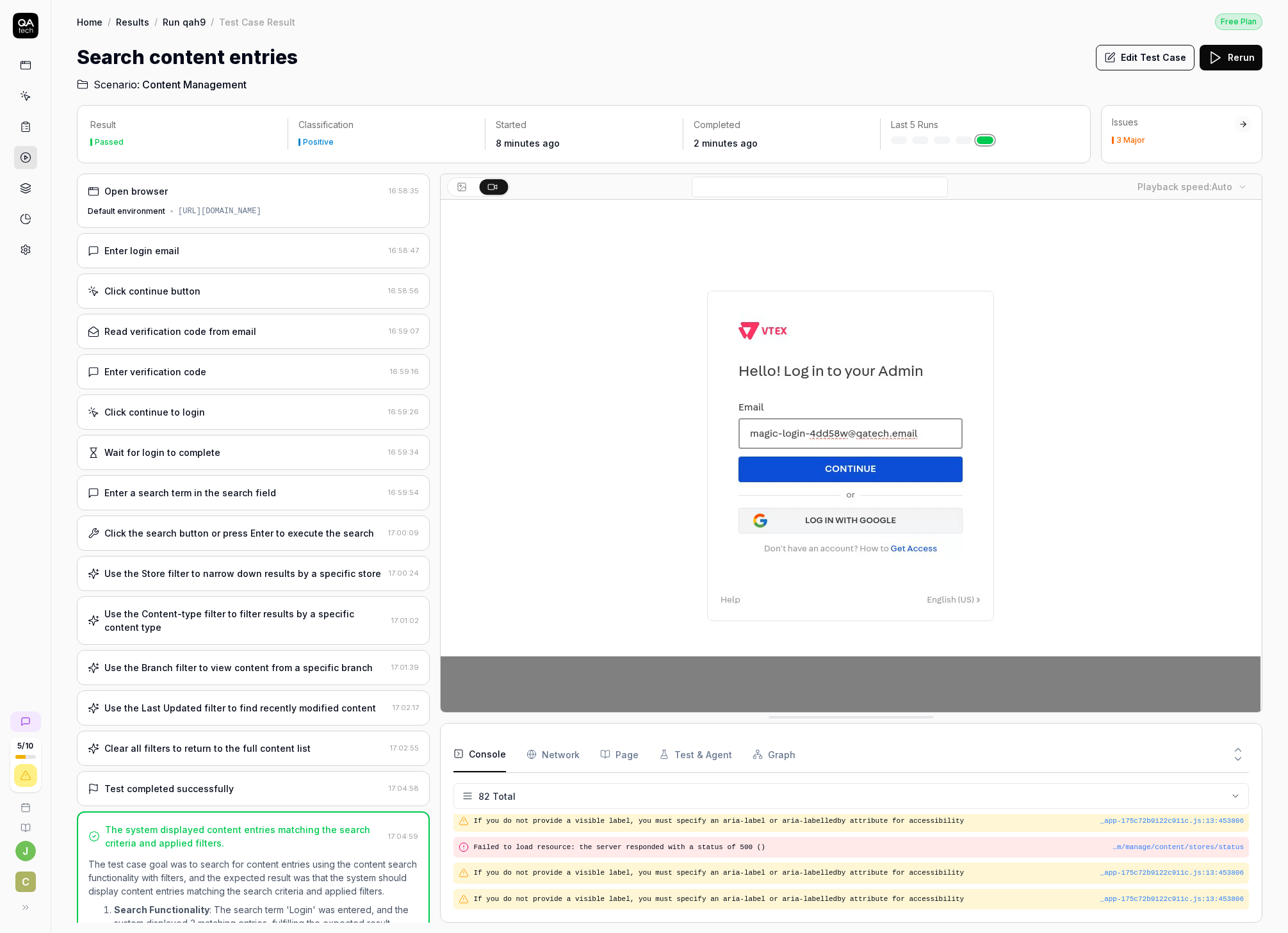
click at [925, 133] on div "Issues 3 Major" at bounding box center [1173, 130] width 123 height 28
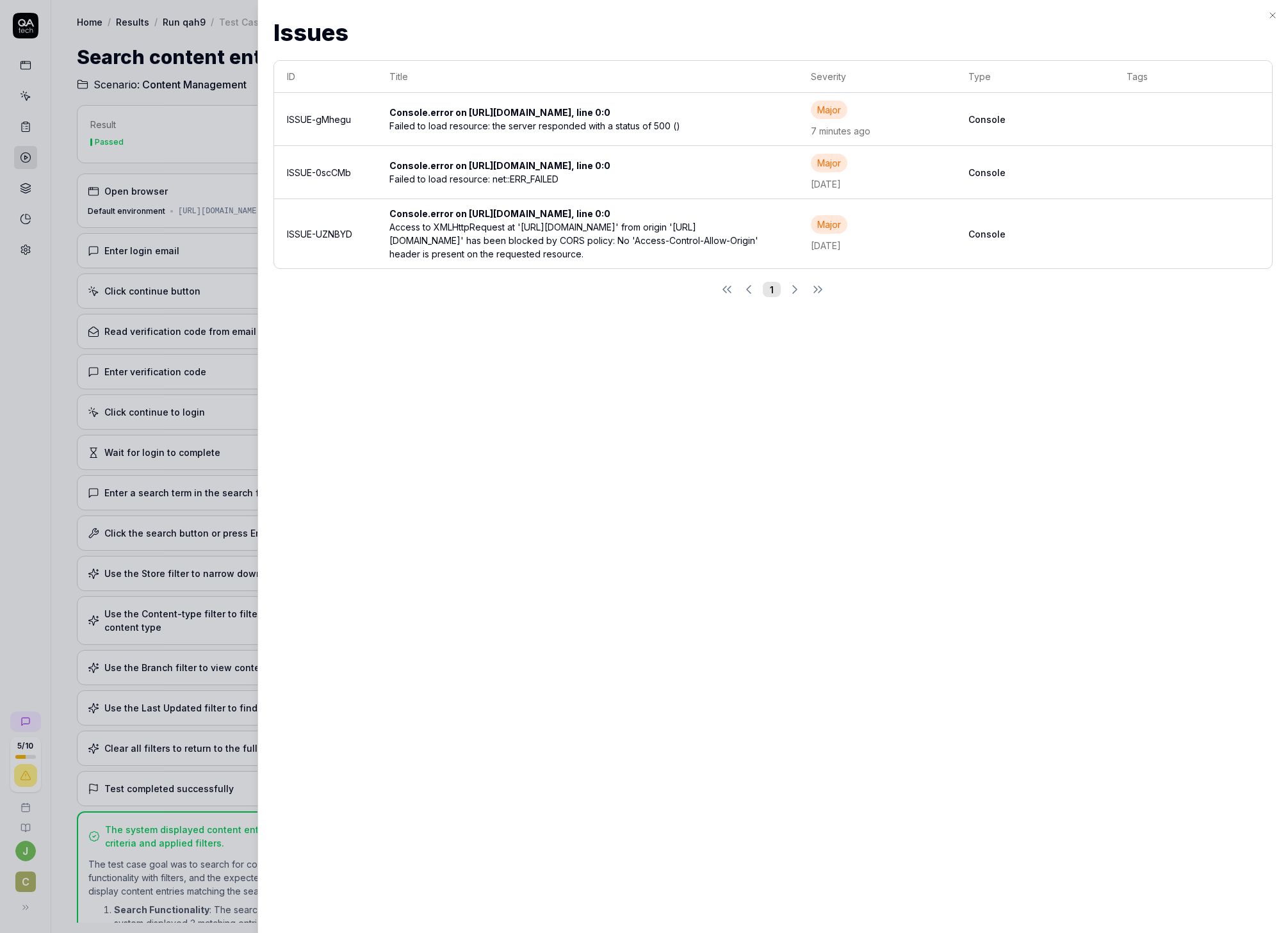
click at [925, 16] on icon "button" at bounding box center [1272, 15] width 10 height 10
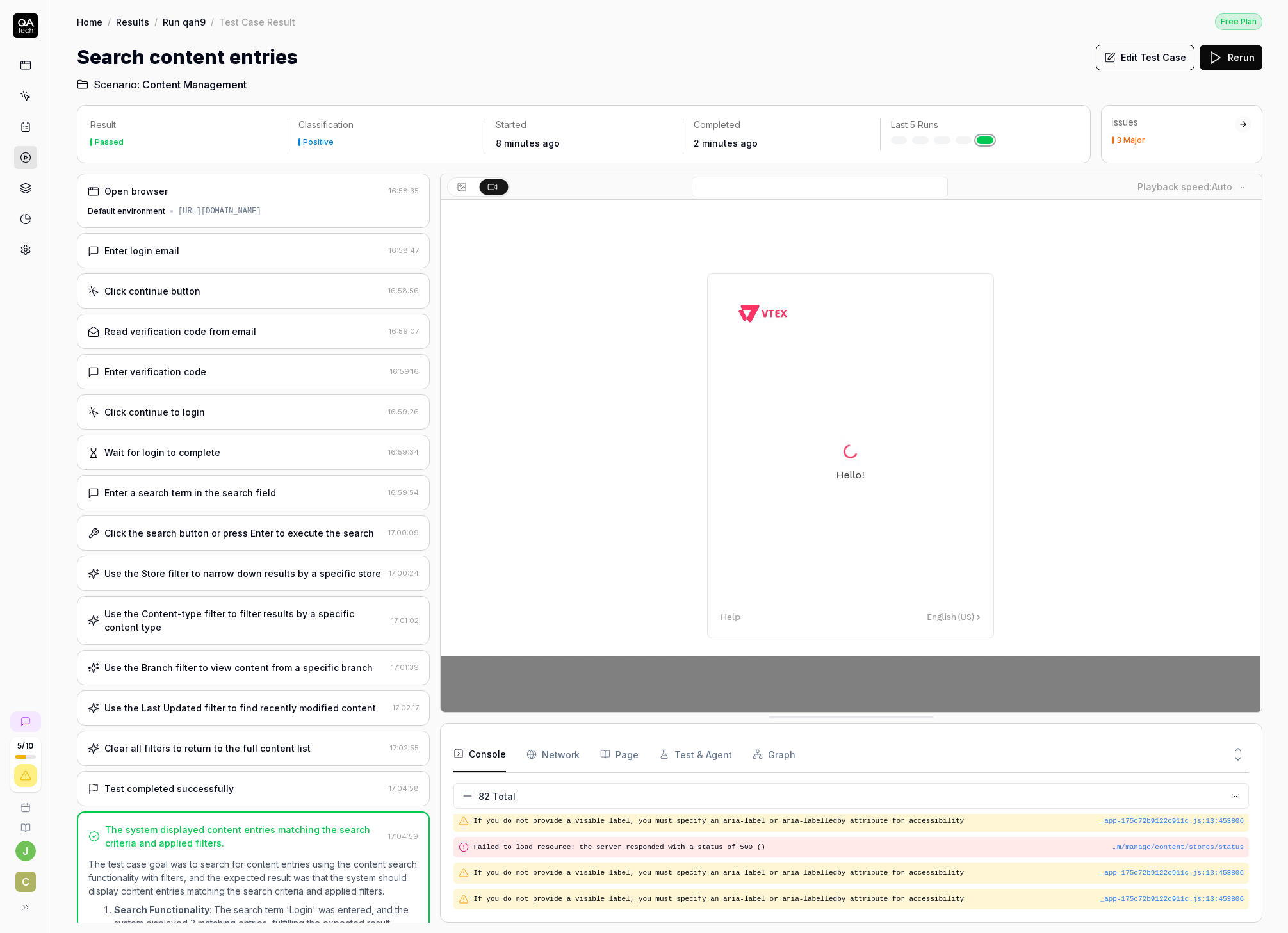
click at [89, 22] on link "Home" at bounding box center [89, 21] width 26 height 13
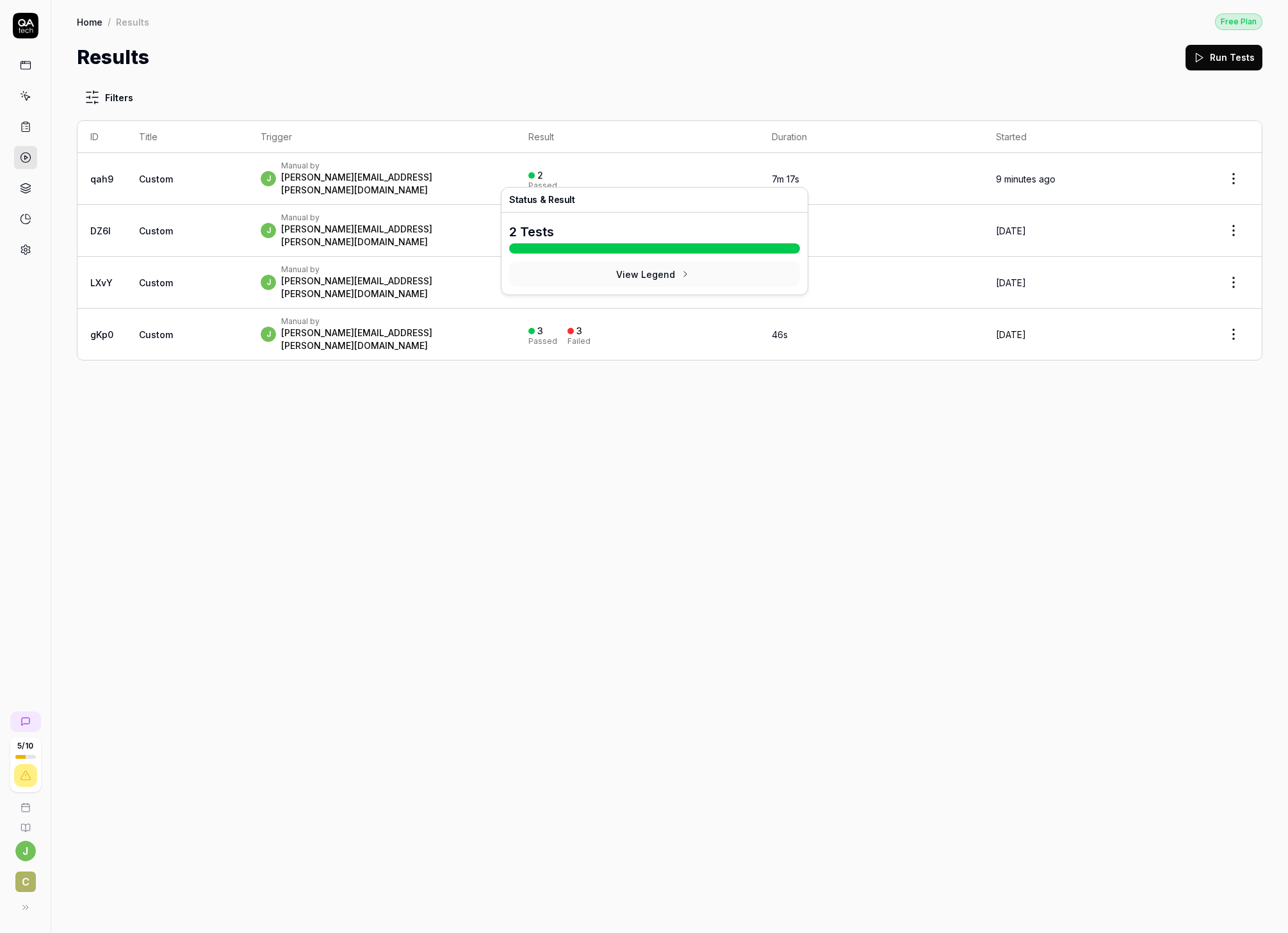
click at [663, 173] on div "2 Passed" at bounding box center [636, 179] width 217 height 21
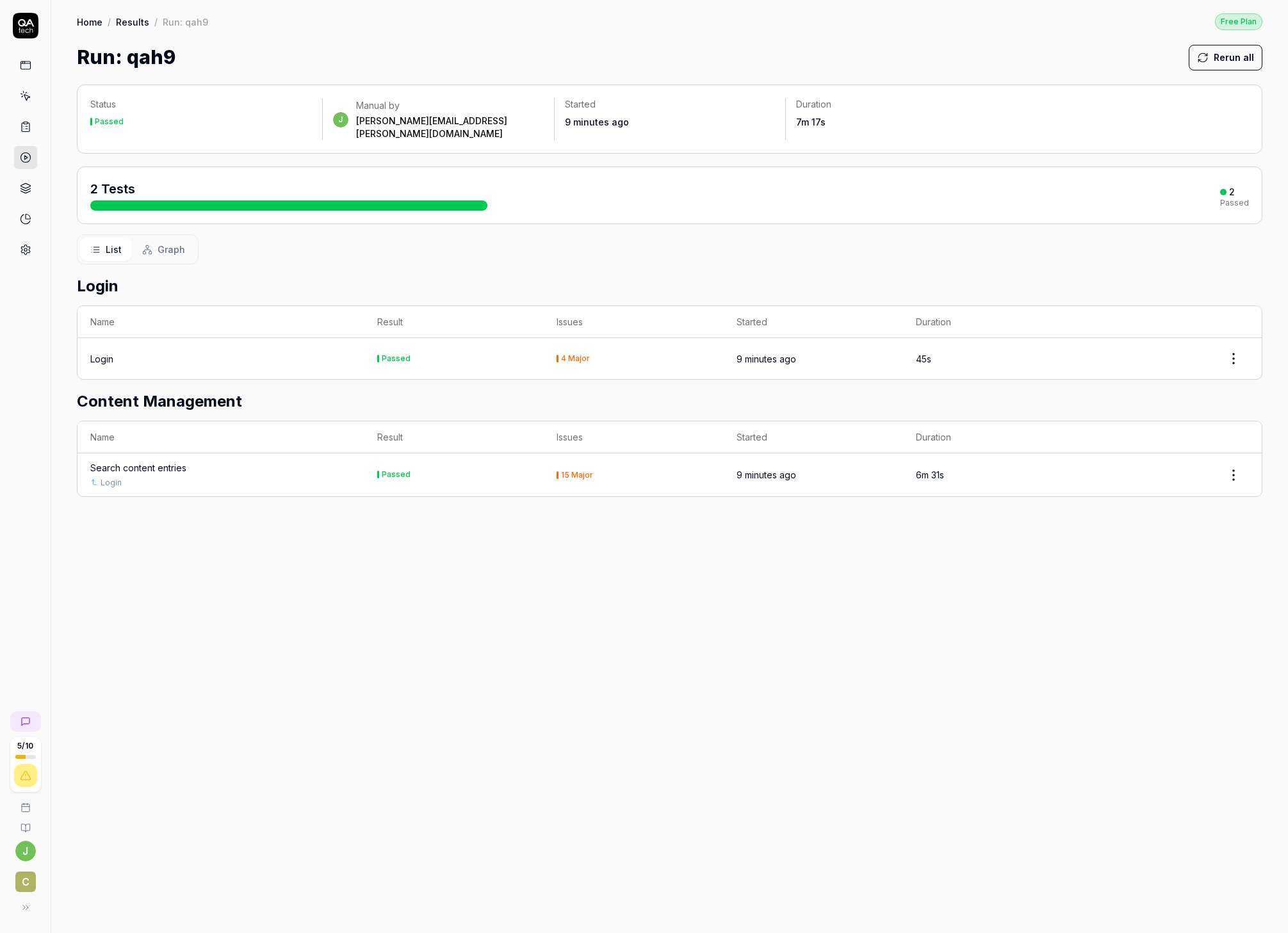
click at [572, 471] on div "15 Major" at bounding box center [577, 475] width 32 height 8
click at [89, 26] on link "Home" at bounding box center [89, 21] width 26 height 13
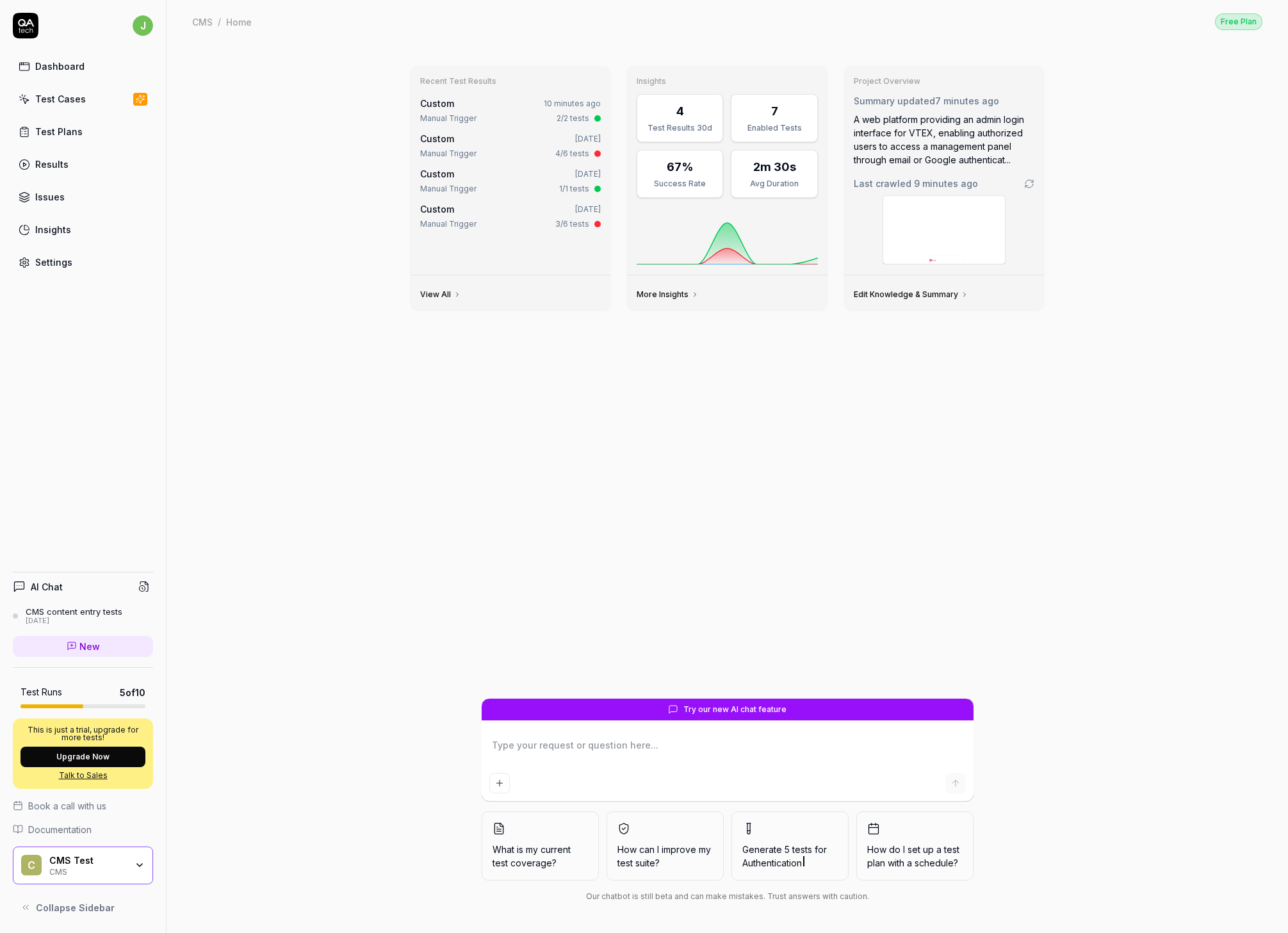
type textarea "*"
click at [57, 105] on div "Test Cases" at bounding box center [60, 99] width 51 height 14
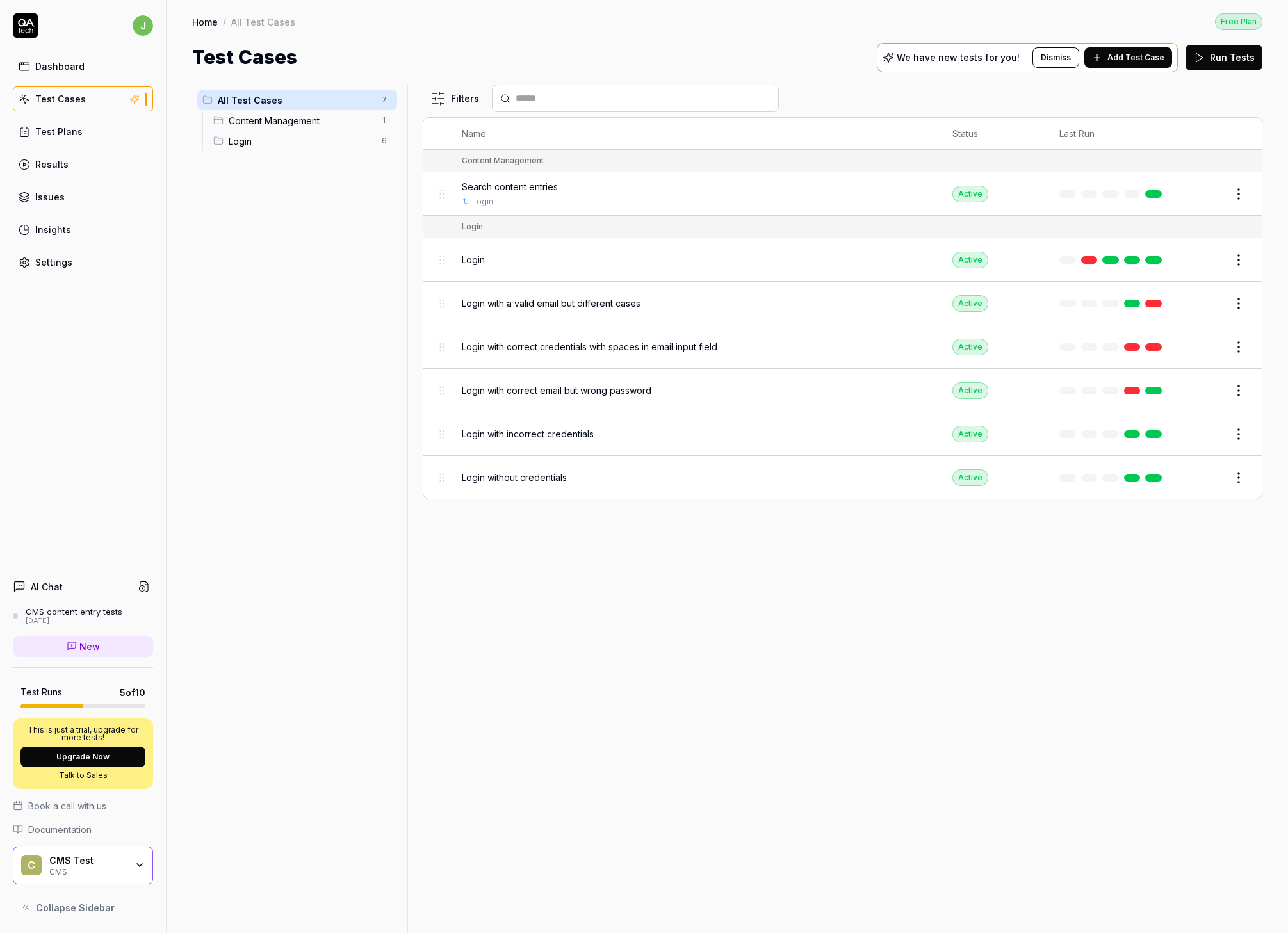
click at [273, 121] on span "Content Management" at bounding box center [301, 120] width 145 height 14
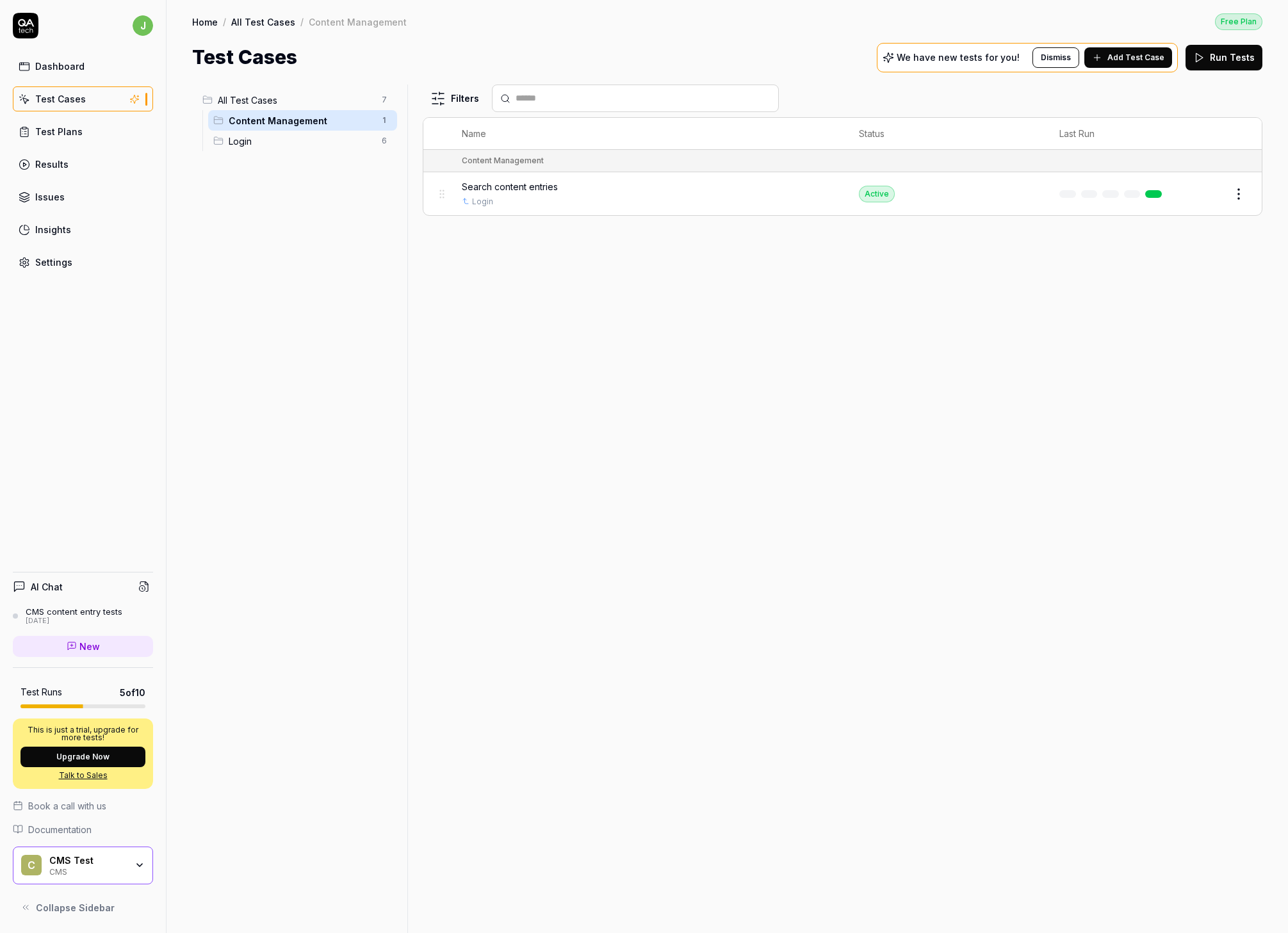
click at [253, 146] on span "Login" at bounding box center [301, 141] width 145 height 14
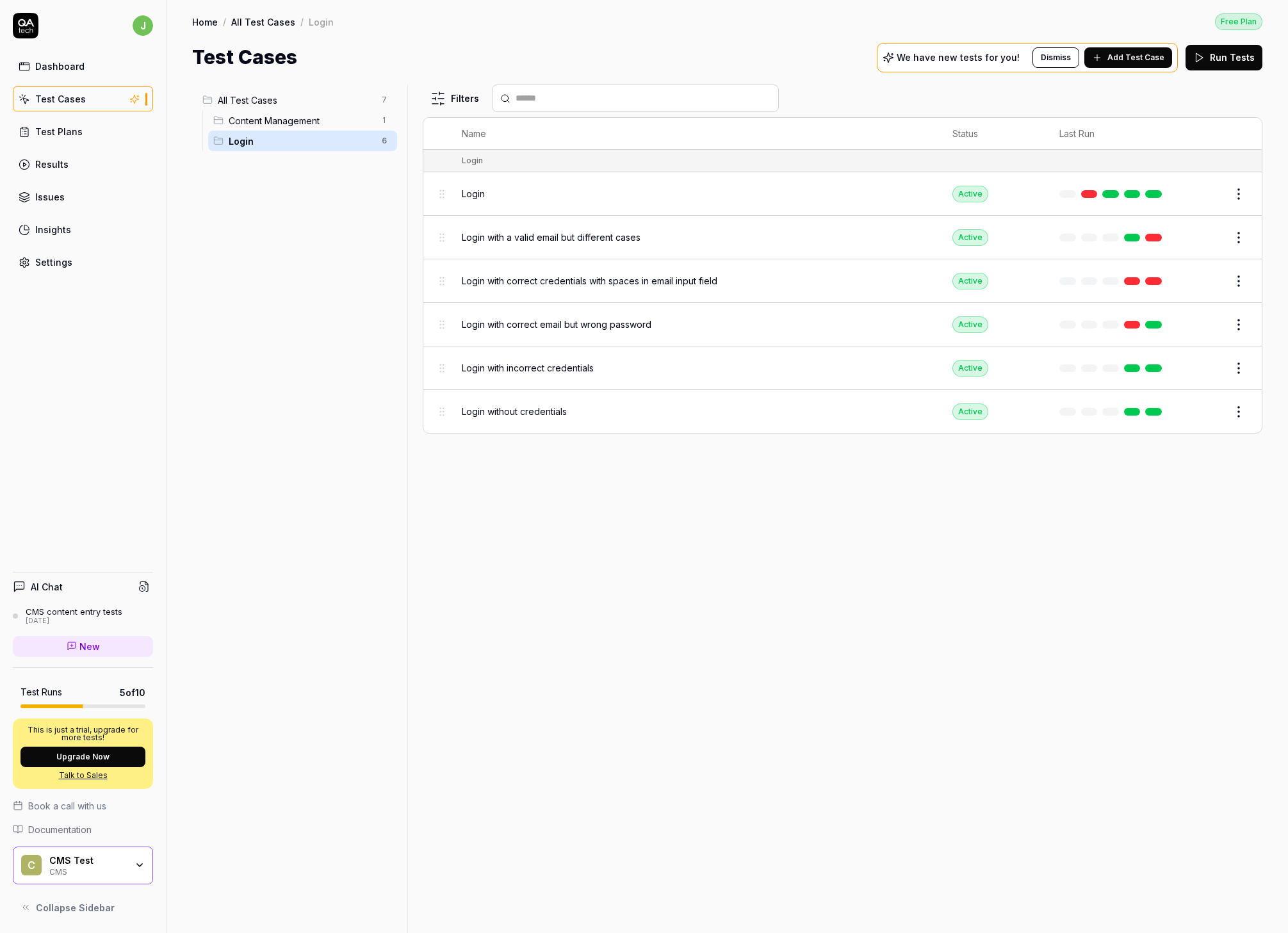
click at [386, 140] on html "j Dashboard Test Cases Test Plans Results Issues Insights Settings AI Chat CMS …" at bounding box center [644, 466] width 1288 height 933
click at [229, 213] on html "j Dashboard Test Cases Test Plans Results Issues Insights Settings AI Chat CMS …" at bounding box center [644, 466] width 1288 height 933
click at [925, 238] on html "j Dashboard Test Cases Test Plans Results Issues Insights Settings AI Chat CMS …" at bounding box center [644, 466] width 1288 height 933
click at [925, 463] on button "button" at bounding box center [1229, 463] width 18 height 10
click at [925, 480] on html "j Dashboard Test Cases Test Plans Results Issues Insights Settings AI Chat CMS …" at bounding box center [644, 466] width 1288 height 933
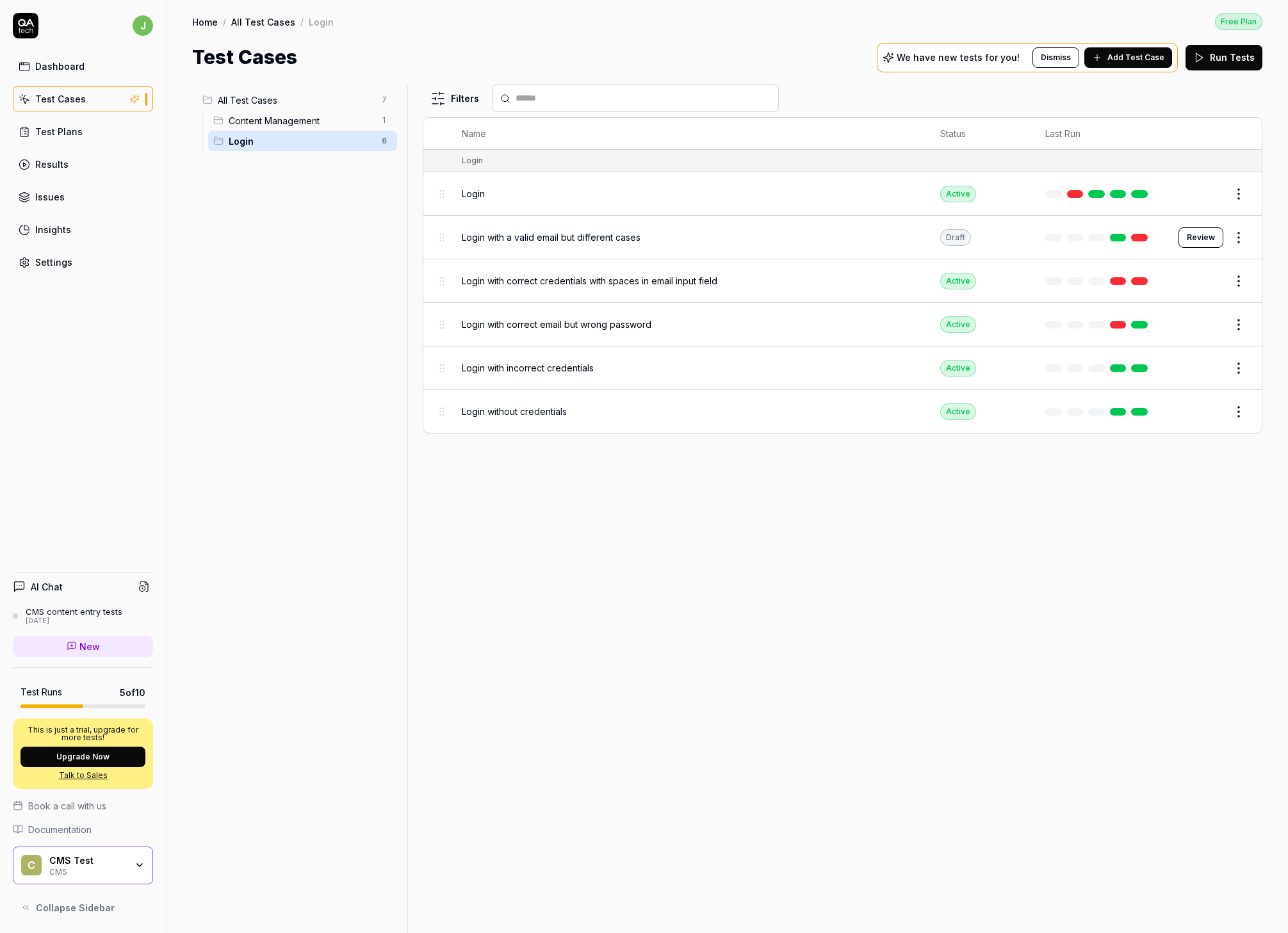
click at [925, 286] on html "j Dashboard Test Cases Test Plans Results Issues Insights Settings AI Chat CMS …" at bounding box center [644, 466] width 1288 height 933
click at [925, 505] on button "button" at bounding box center [1229, 506] width 18 height 10
drag, startPoint x: 1052, startPoint y: 536, endPoint x: 1072, endPoint y: 530, distance: 20.9
click at [925, 536] on html "j Dashboard Test Cases Test Plans Results Issues Insights Settings AI Chat CMS …" at bounding box center [644, 466] width 1288 height 933
click at [925, 324] on html "j Dashboard Test Cases Test Plans Results Issues Insights Settings AI Chat CMS …" at bounding box center [644, 466] width 1288 height 933
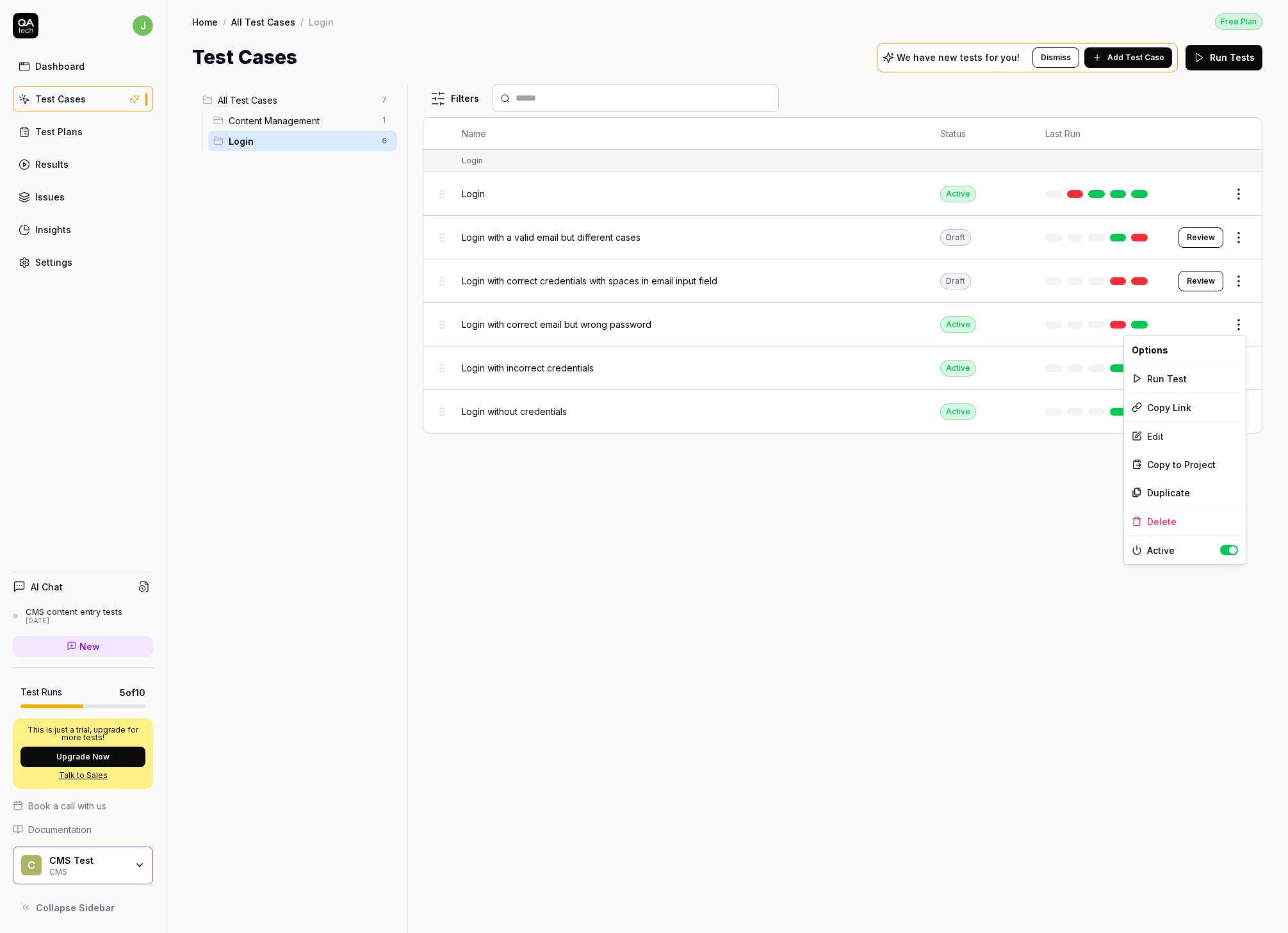
click at [925, 550] on button "button" at bounding box center [1229, 550] width 18 height 10
click at [925, 541] on html "j Dashboard Test Cases Test Plans Results Issues Insights Settings AI Chat CMS …" at bounding box center [644, 466] width 1288 height 933
click at [925, 369] on html "j Dashboard Test Cases Test Plans Results Issues Insights Settings AI Chat CMS …" at bounding box center [644, 466] width 1288 height 933
click at [925, 594] on button "button" at bounding box center [1229, 594] width 18 height 10
drag, startPoint x: 949, startPoint y: 583, endPoint x: 959, endPoint y: 577, distance: 11.7
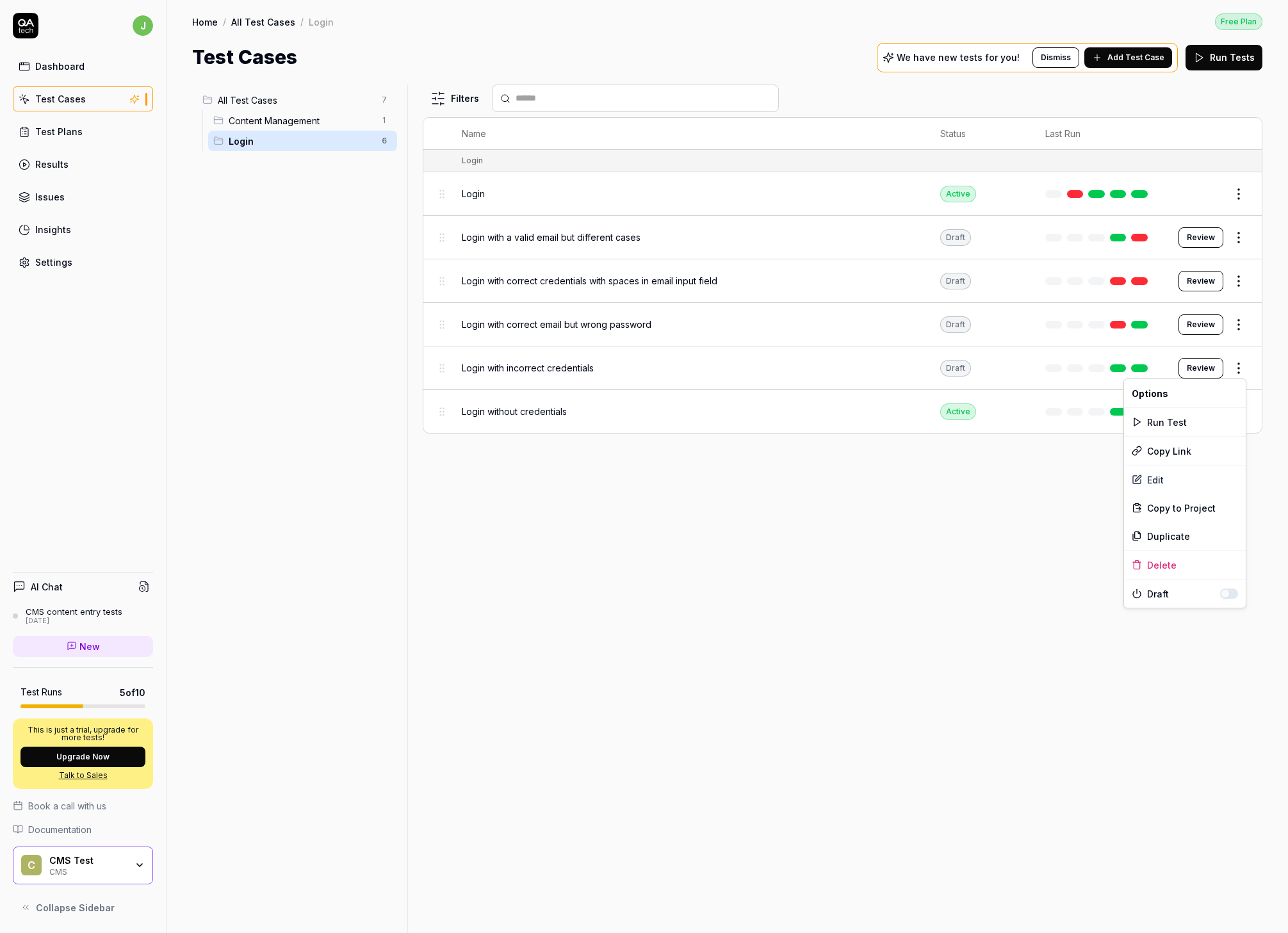
click at [925, 582] on html "j Dashboard Test Cases Test Plans Results Issues Insights Settings AI Chat CMS …" at bounding box center [644, 466] width 1288 height 933
click at [925, 407] on html "j Dashboard Test Cases Test Plans Results Issues Insights Settings AI Chat CMS …" at bounding box center [644, 466] width 1288 height 933
click at [925, 638] on button "button" at bounding box center [1229, 637] width 18 height 10
click at [829, 539] on html "j Dashboard Test Cases Test Plans Results Issues Insights Settings AI Chat CMS …" at bounding box center [644, 466] width 1288 height 933
click at [304, 121] on span "Content Management" at bounding box center [301, 120] width 145 height 14
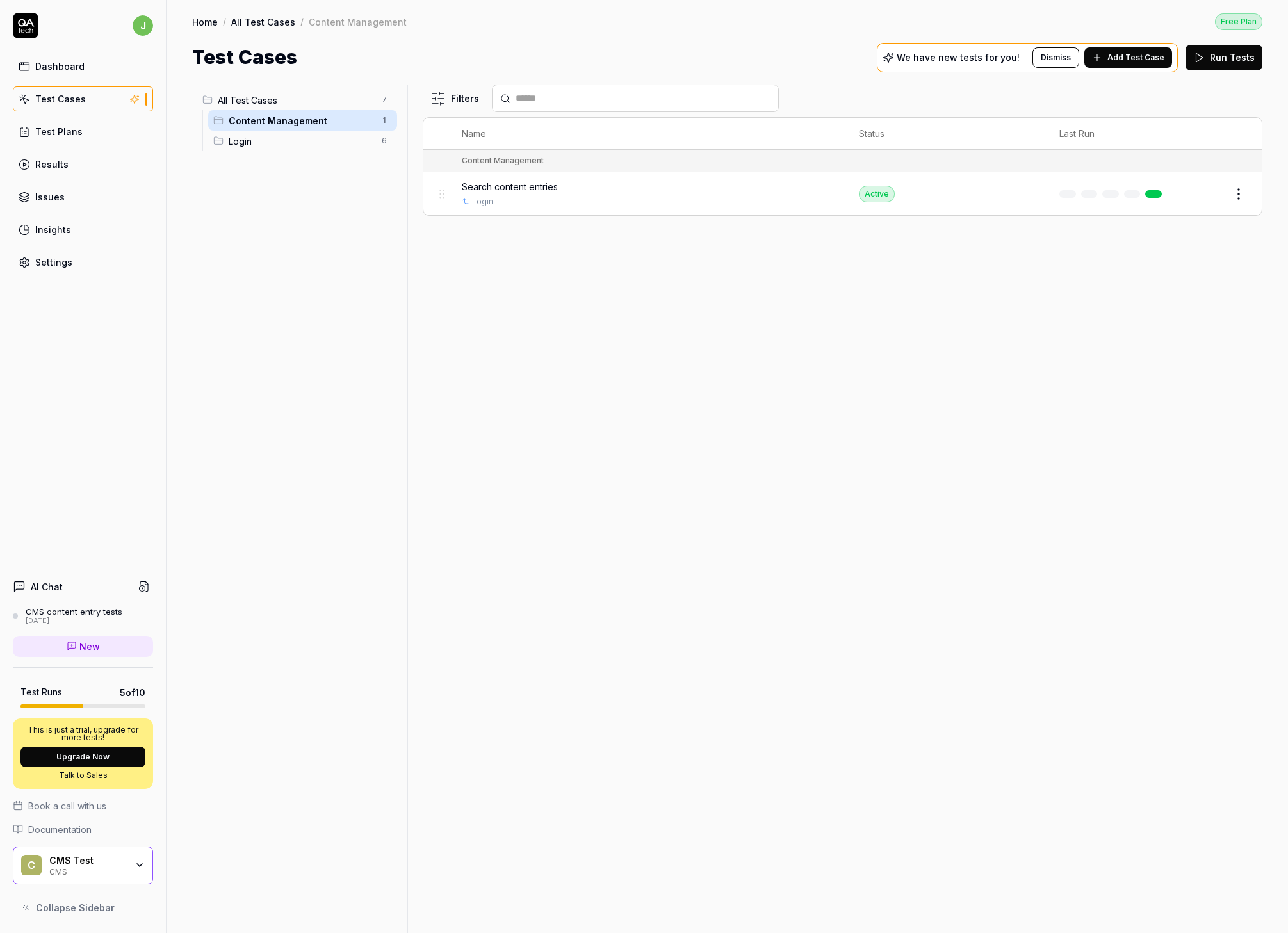
click at [925, 57] on span "Add Test Case" at bounding box center [1136, 57] width 57 height 11
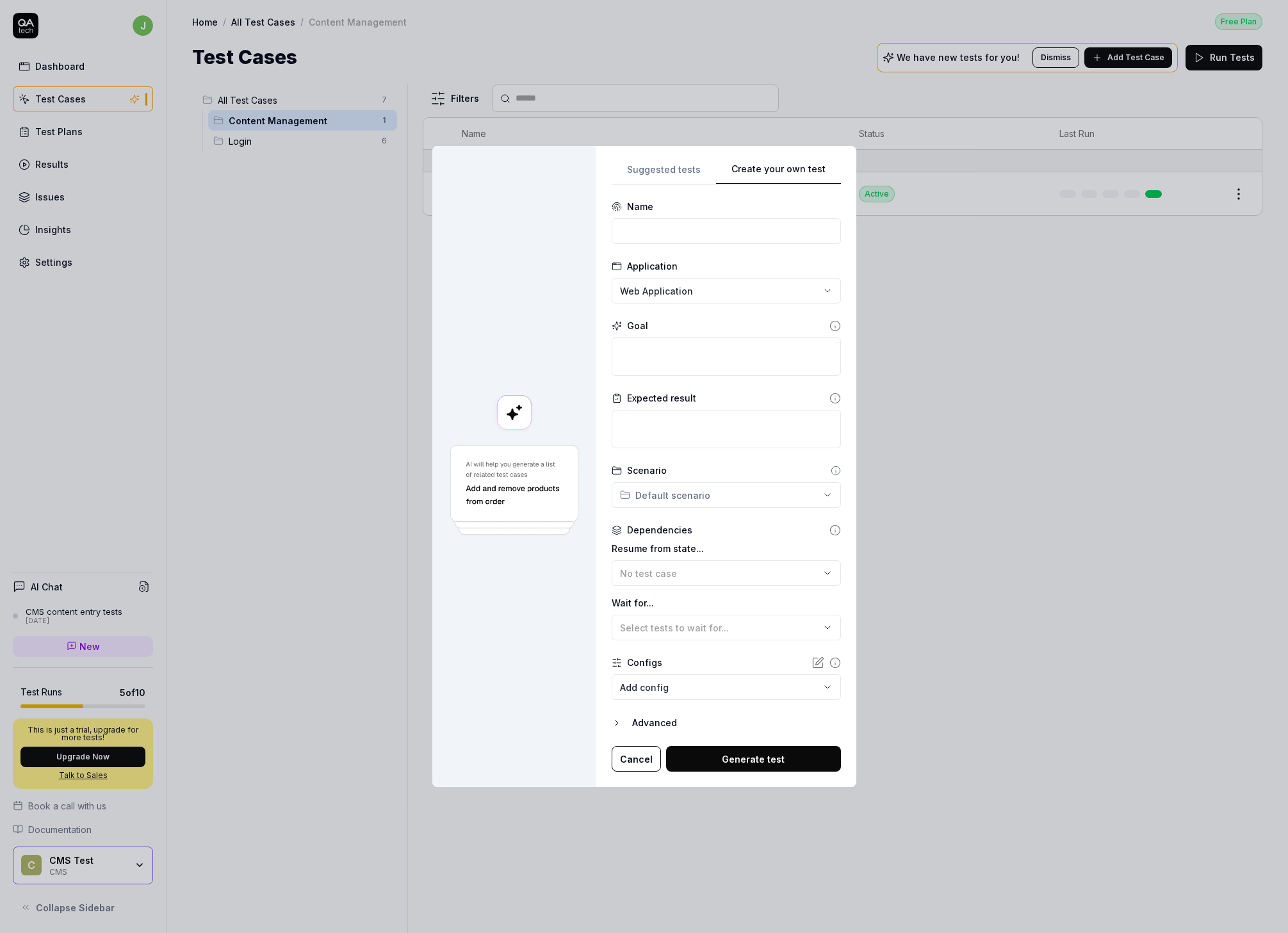
click at [840, 32] on div "**********" at bounding box center [644, 466] width 1288 height 933
click at [707, 628] on span "Select tests to wait for..." at bounding box center [674, 628] width 109 height 11
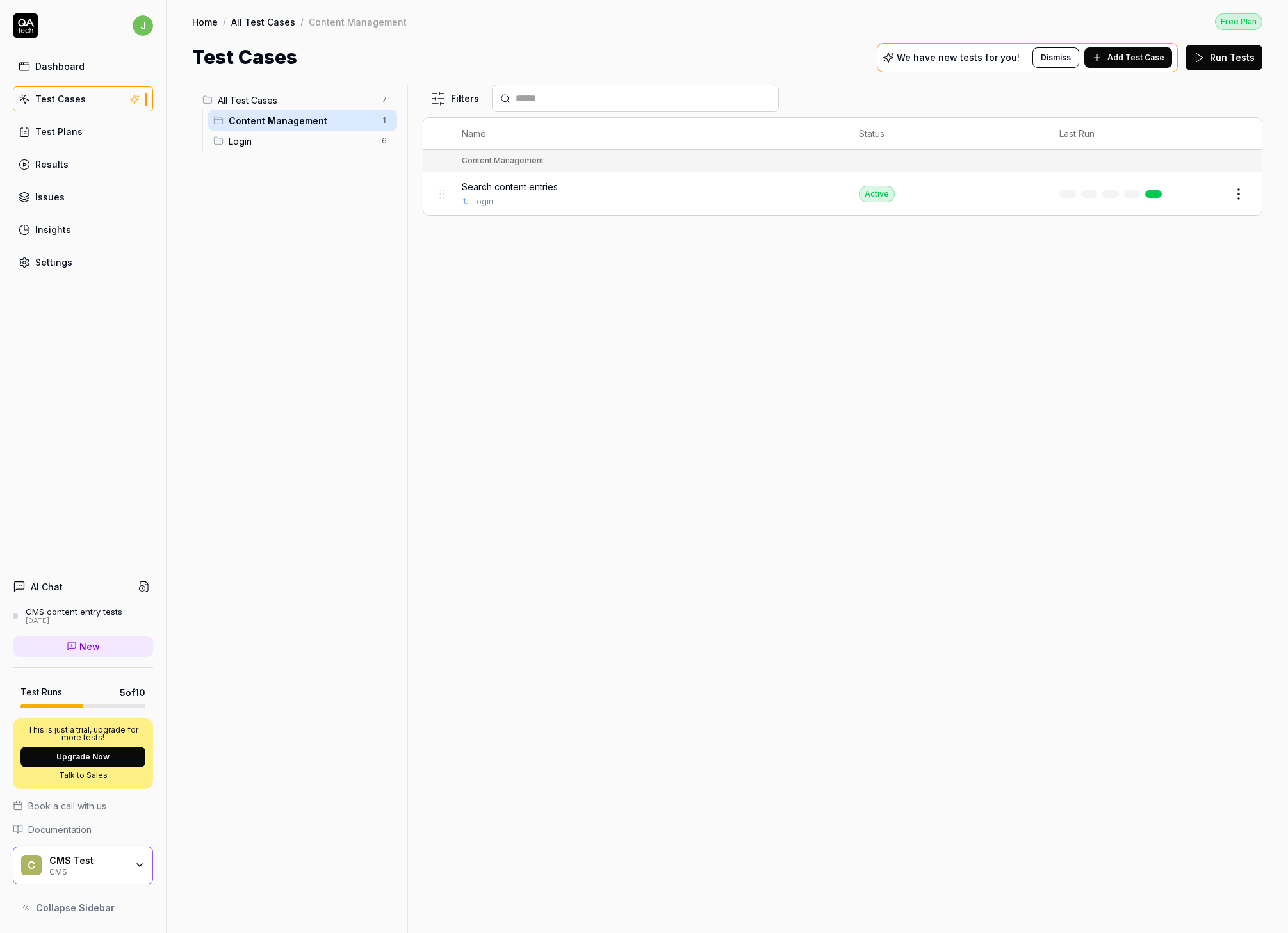
click at [286, 145] on span "Login" at bounding box center [301, 141] width 145 height 14
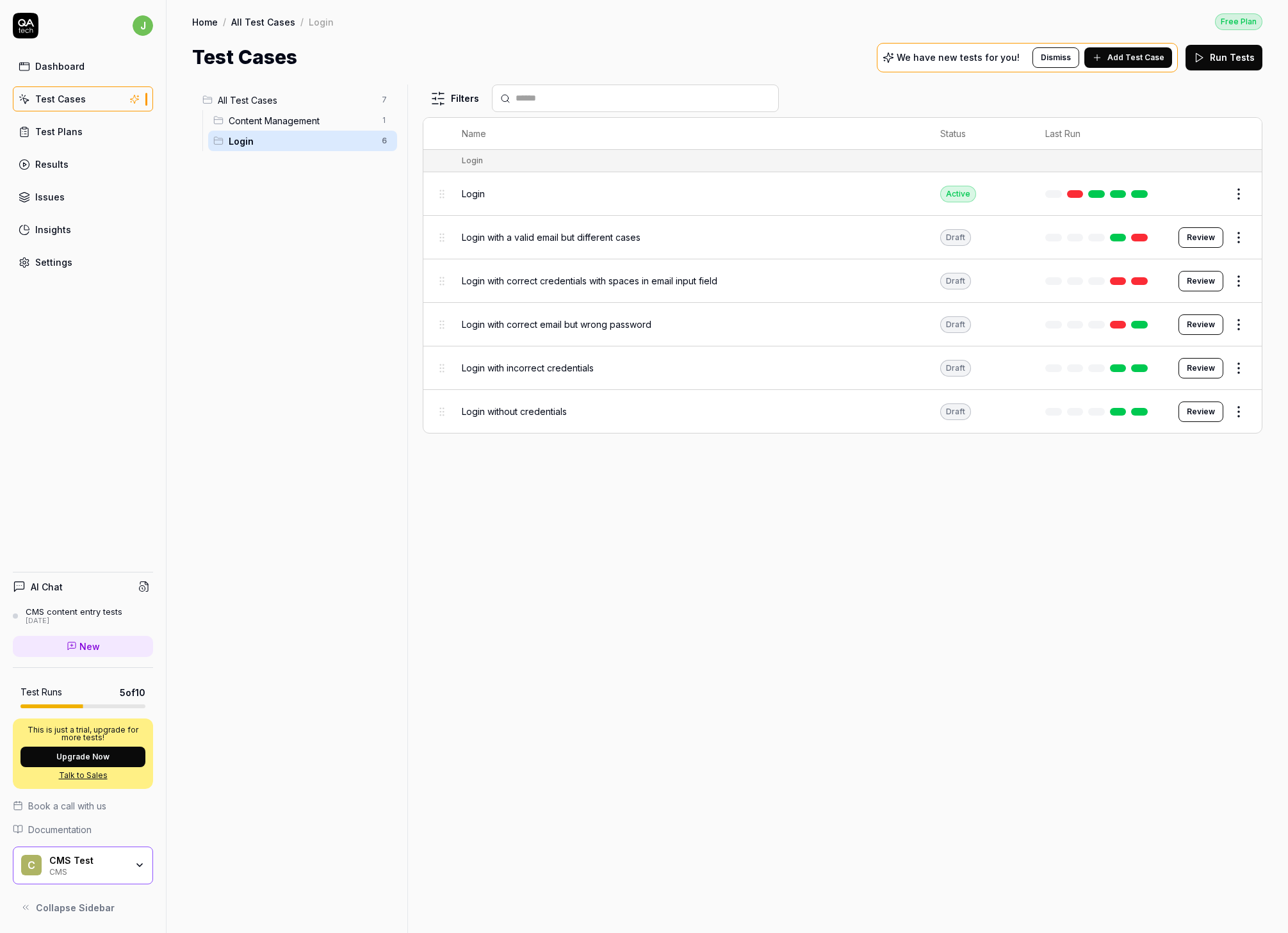
click at [289, 121] on span "Content Management" at bounding box center [301, 120] width 145 height 14
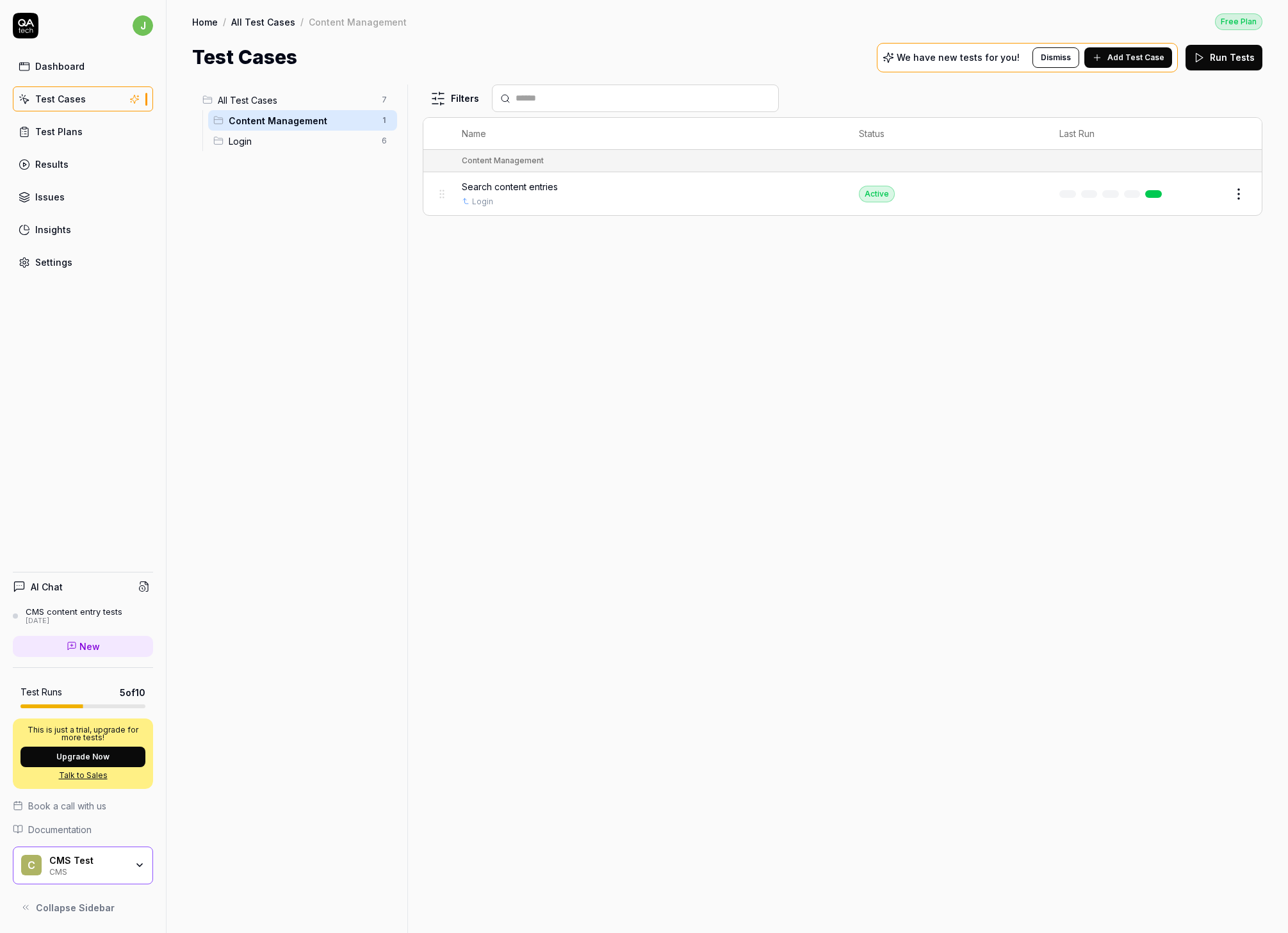
click at [925, 57] on p "We have new tests for you!" at bounding box center [958, 57] width 123 height 9
click at [82, 193] on link "Issues" at bounding box center [83, 197] width 140 height 25
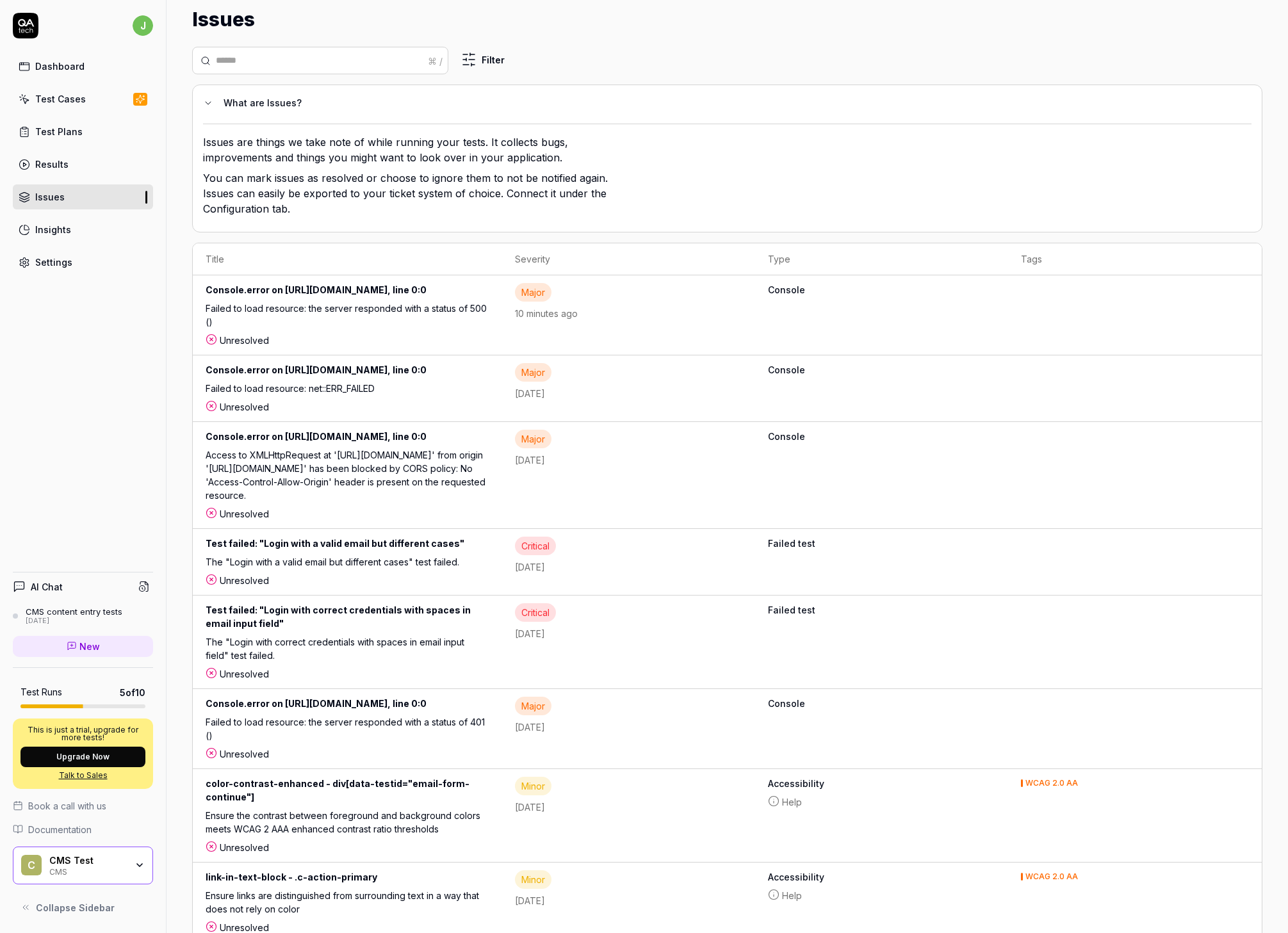
scroll to position [140, 0]
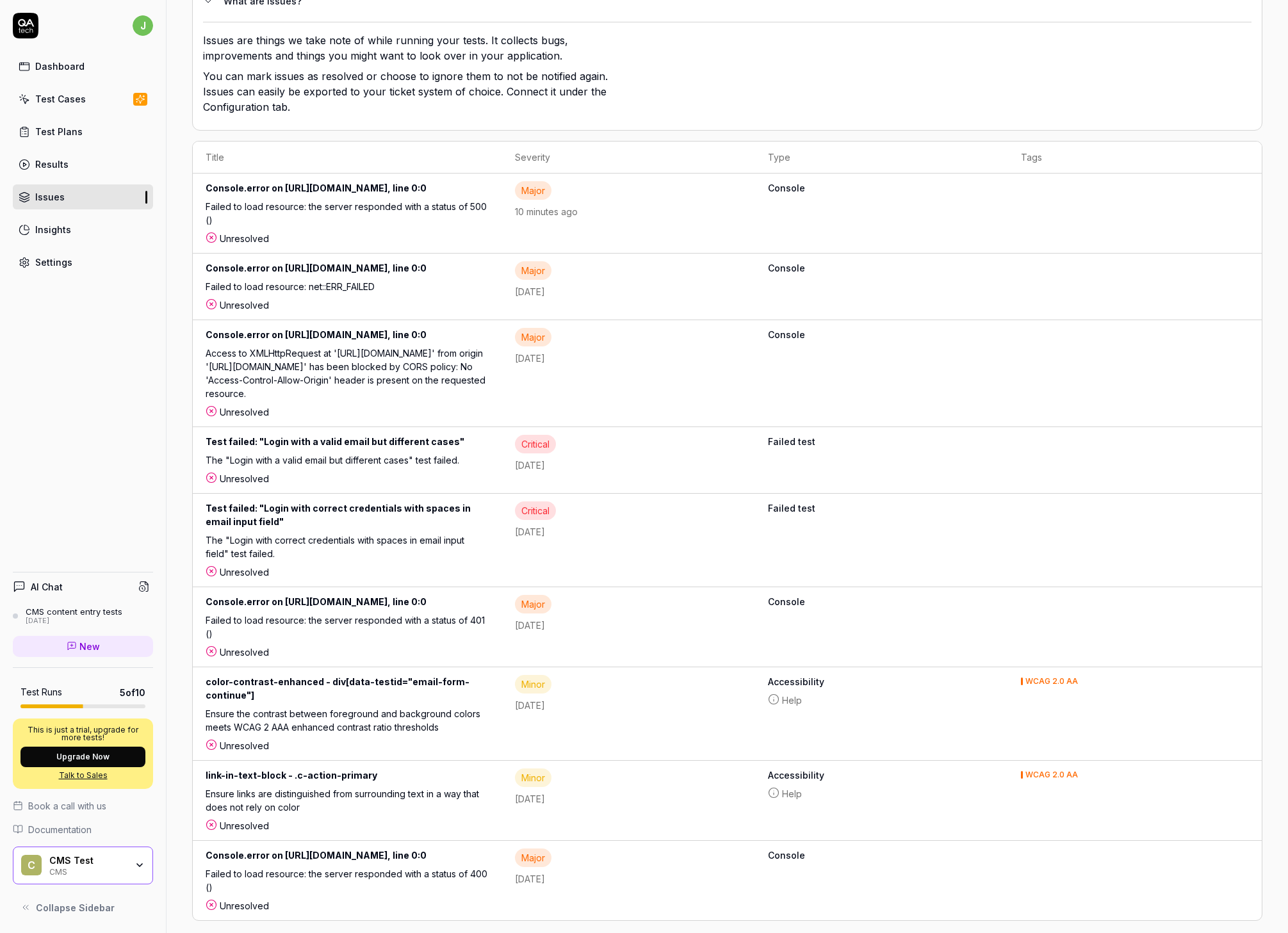
click at [76, 266] on link "Settings" at bounding box center [83, 262] width 140 height 25
click at [70, 231] on link "Insights" at bounding box center [83, 229] width 140 height 25
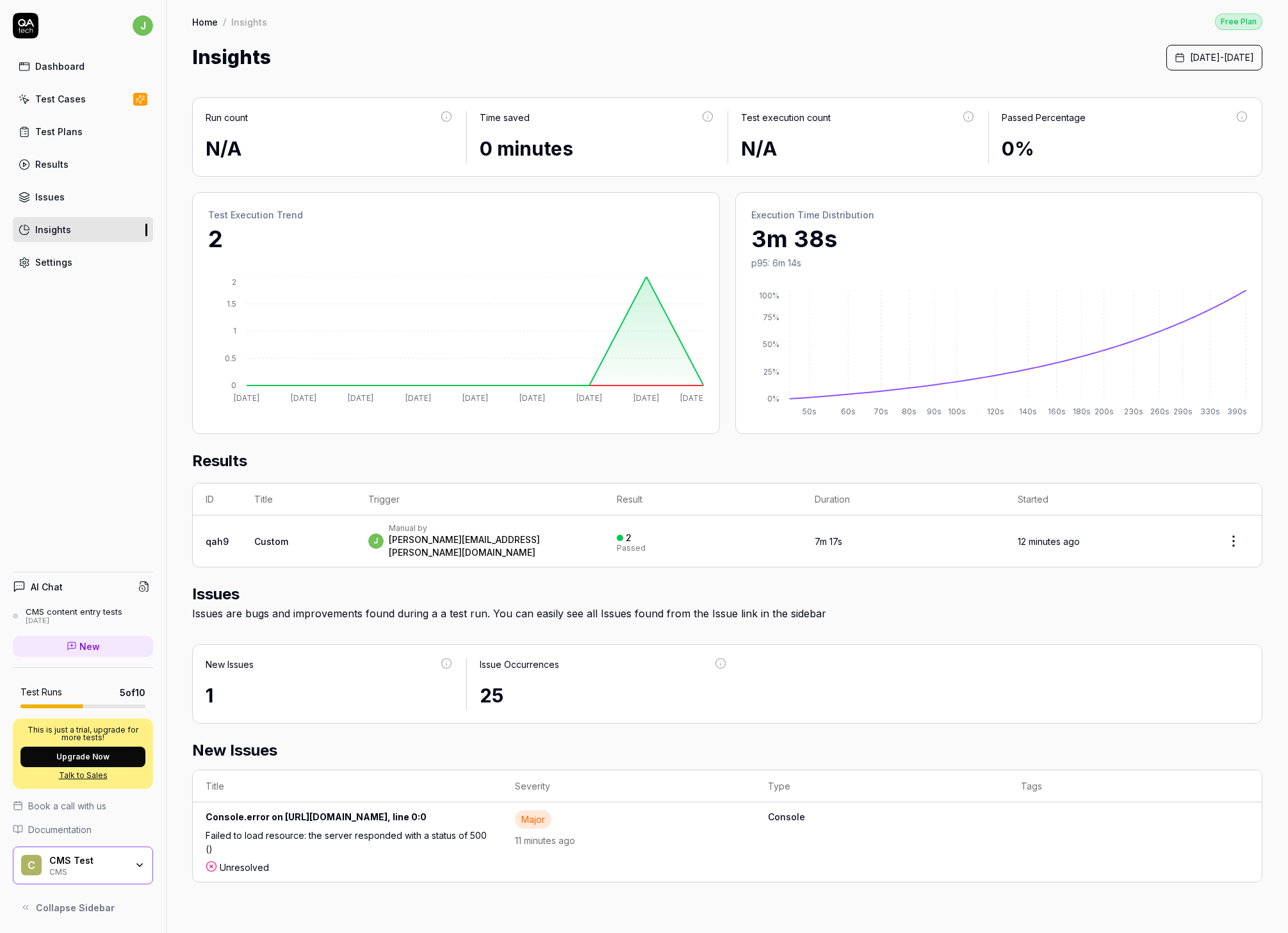
click at [69, 167] on link "Results" at bounding box center [83, 164] width 140 height 25
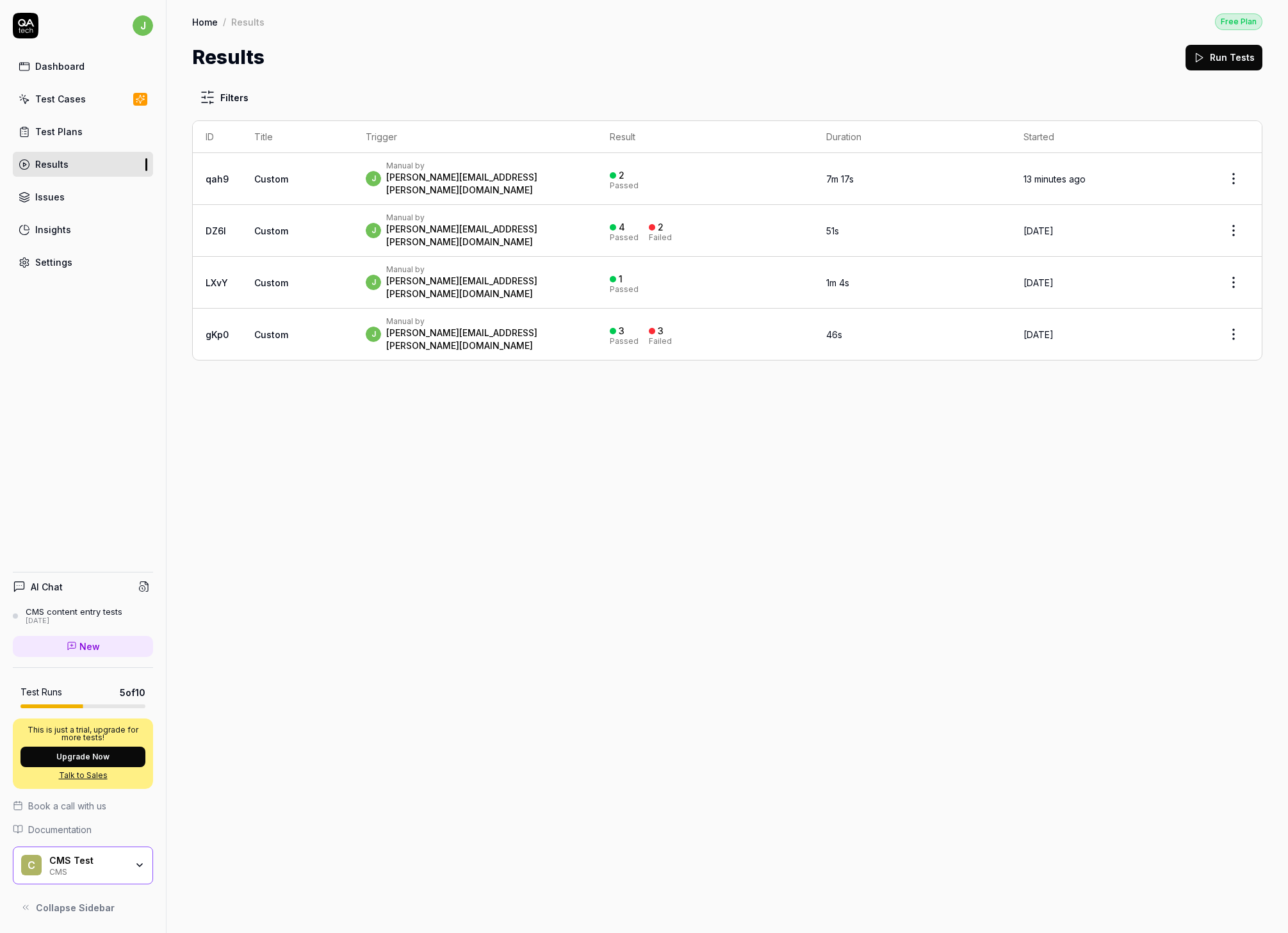
click at [78, 95] on div "Test Cases" at bounding box center [60, 99] width 51 height 14
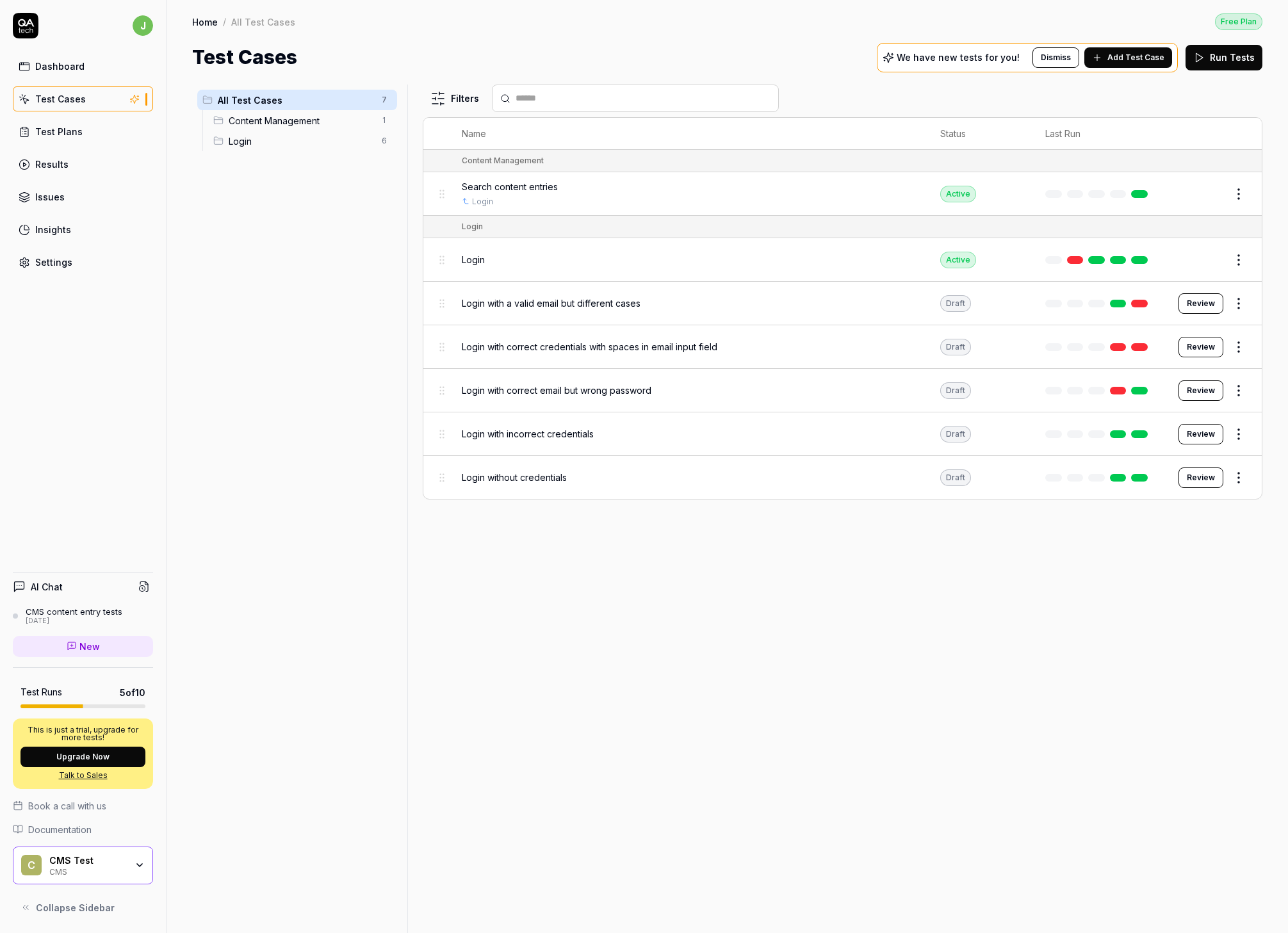
click at [925, 62] on span "Add Test Case" at bounding box center [1136, 57] width 57 height 11
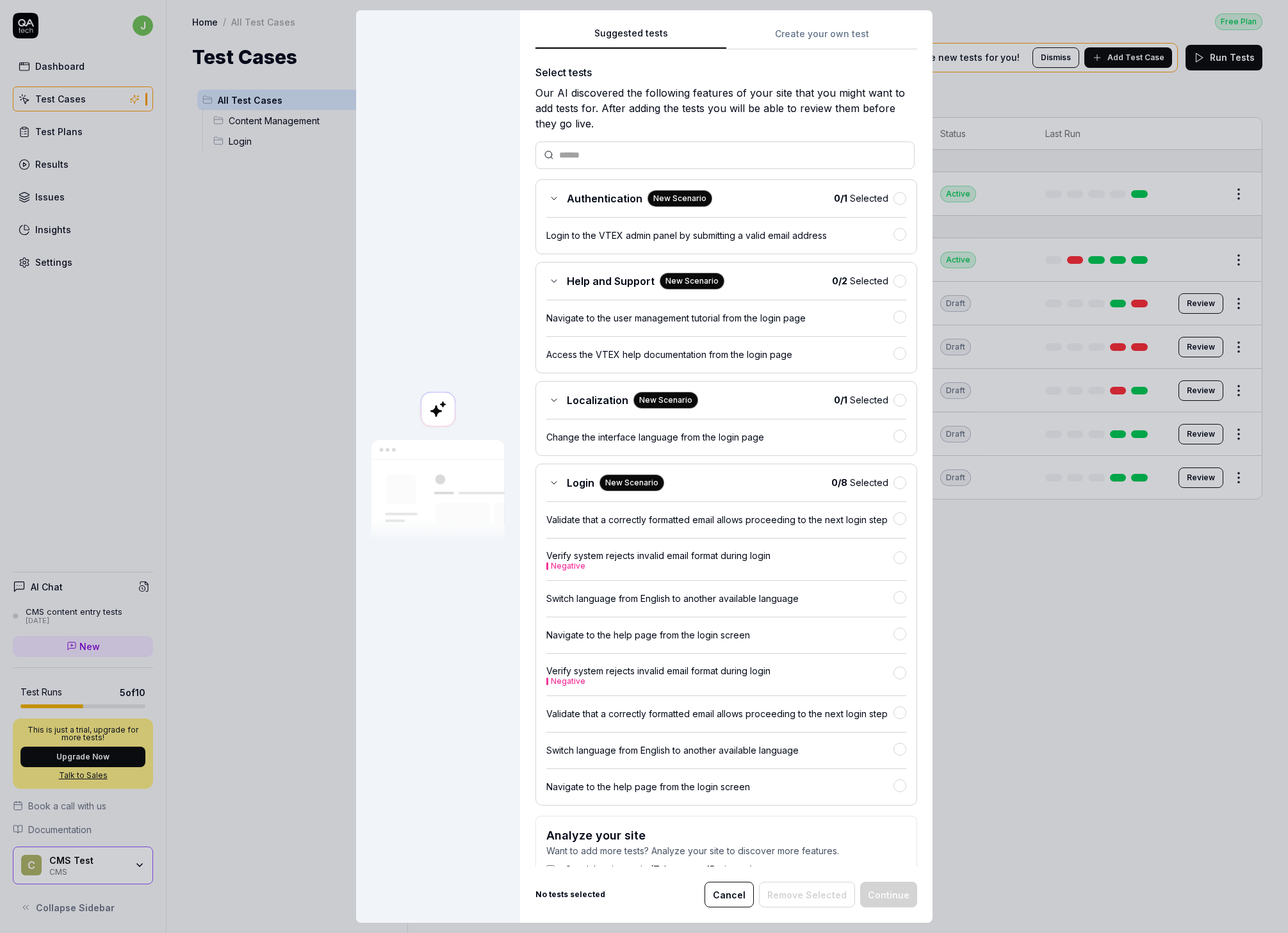
scroll to position [62, 0]
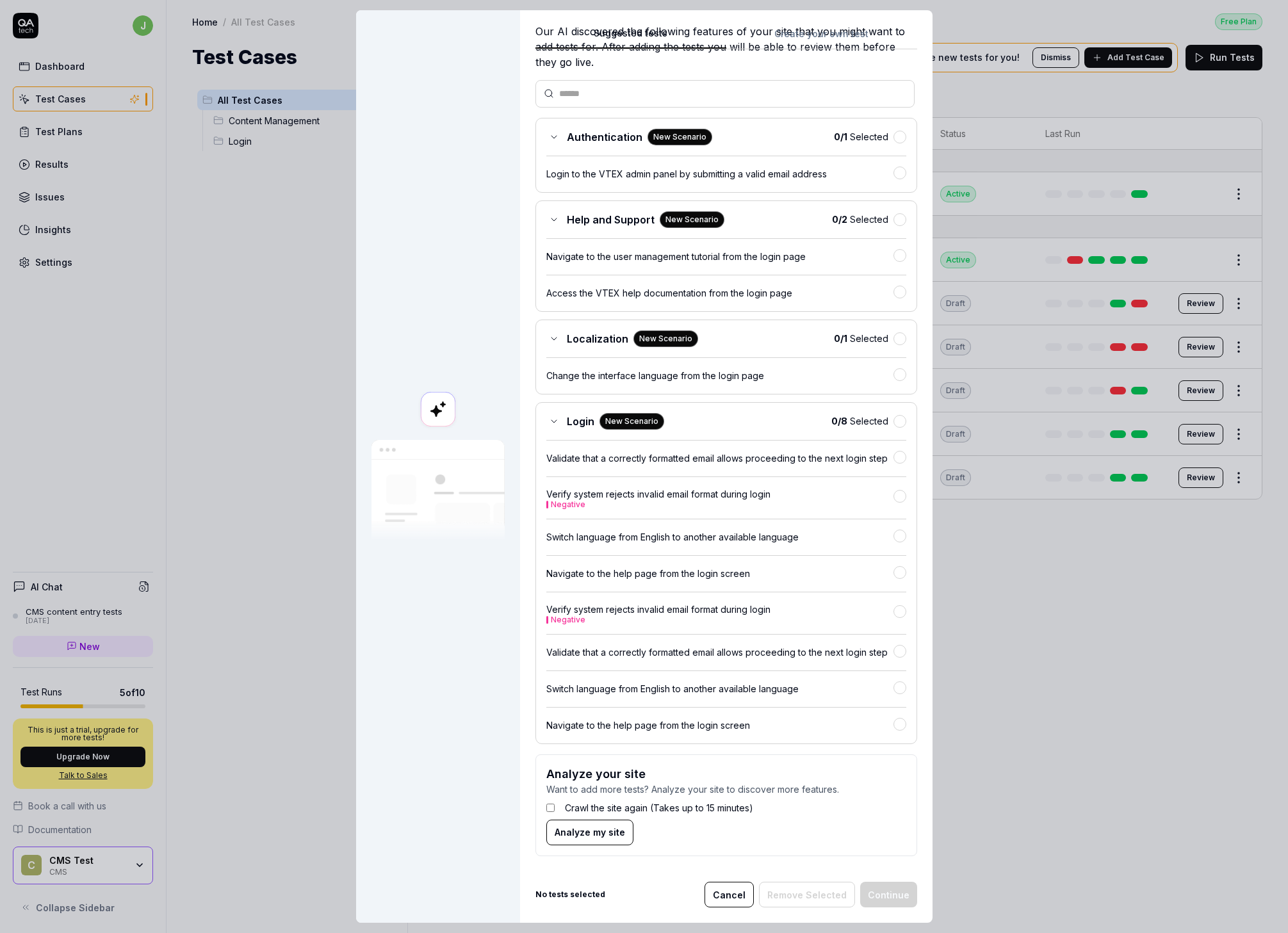
click at [602, 684] on span "Analyze my site" at bounding box center [590, 832] width 70 height 14
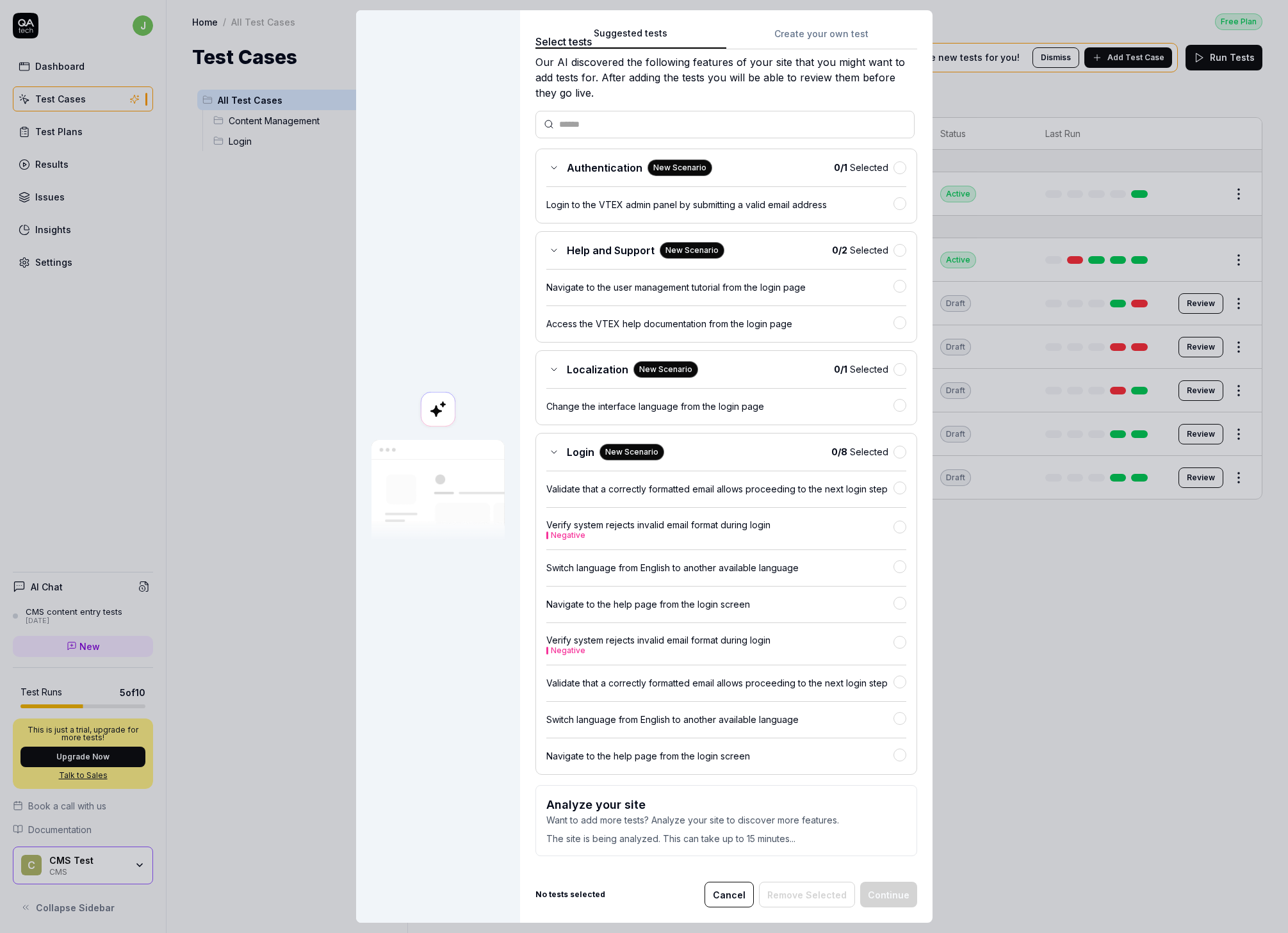
scroll to position [0, 0]
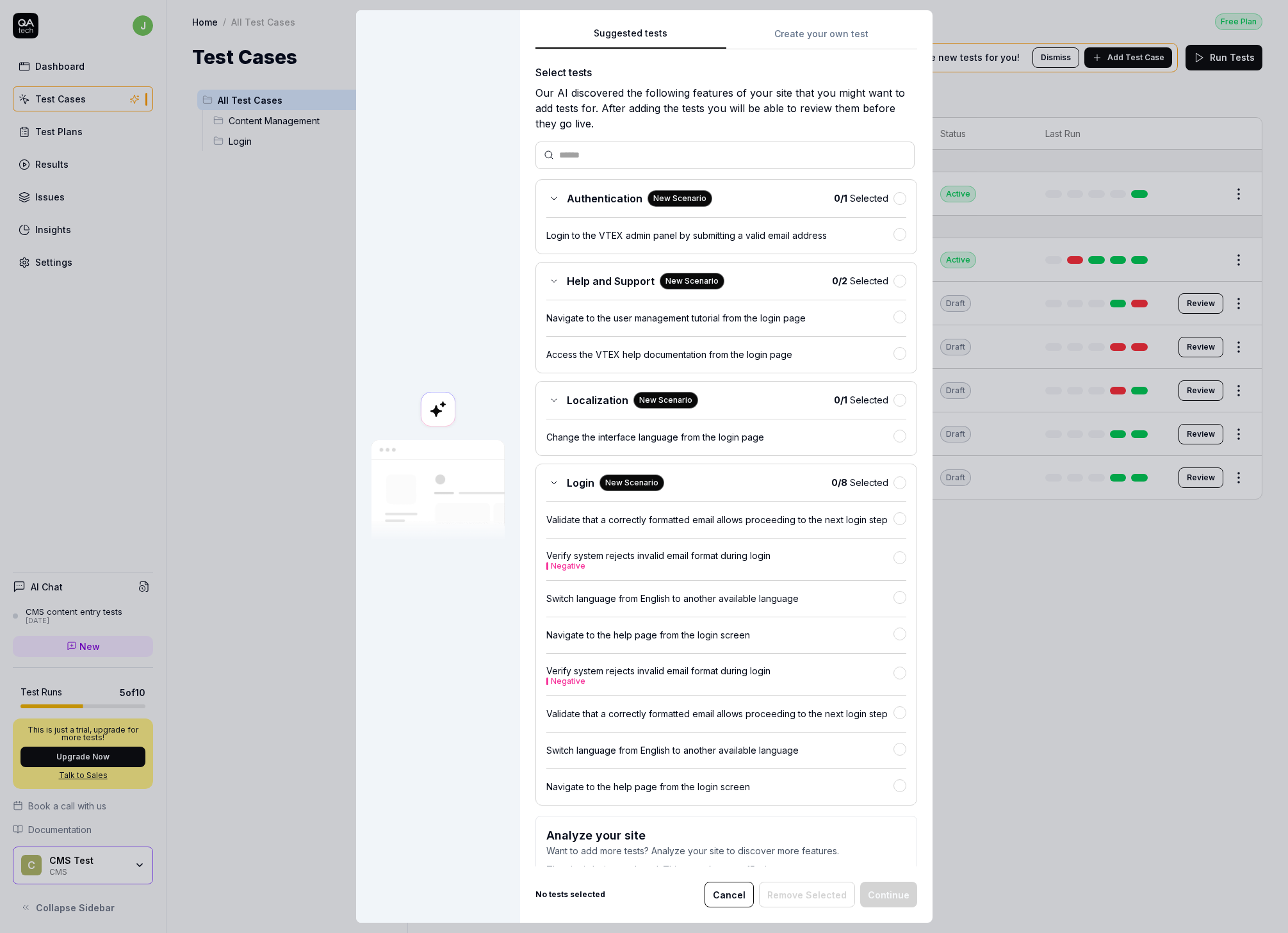
click at [810, 38] on div "Suggested tests Suggested tests Create your own test Select tests Our AI discov…" at bounding box center [644, 466] width 1288 height 933
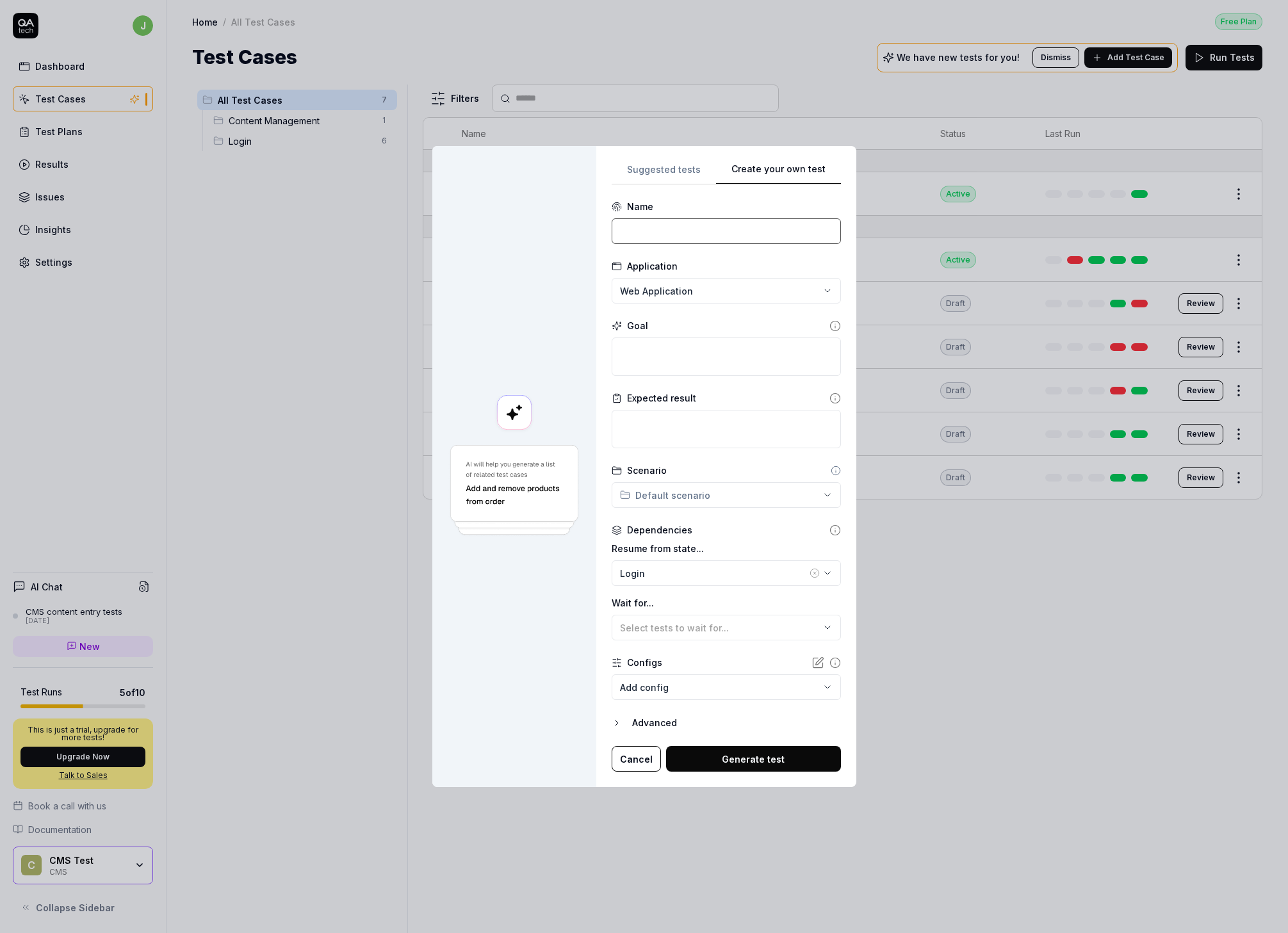
click at [677, 222] on input at bounding box center [726, 231] width 229 height 26
type input "Publishing"
click at [755, 293] on div "**********" at bounding box center [644, 466] width 1288 height 933
click at [755, 293] on div "**********" at bounding box center [644, 466] width 1288 height 933
click at [684, 362] on textarea at bounding box center [726, 357] width 229 height 39
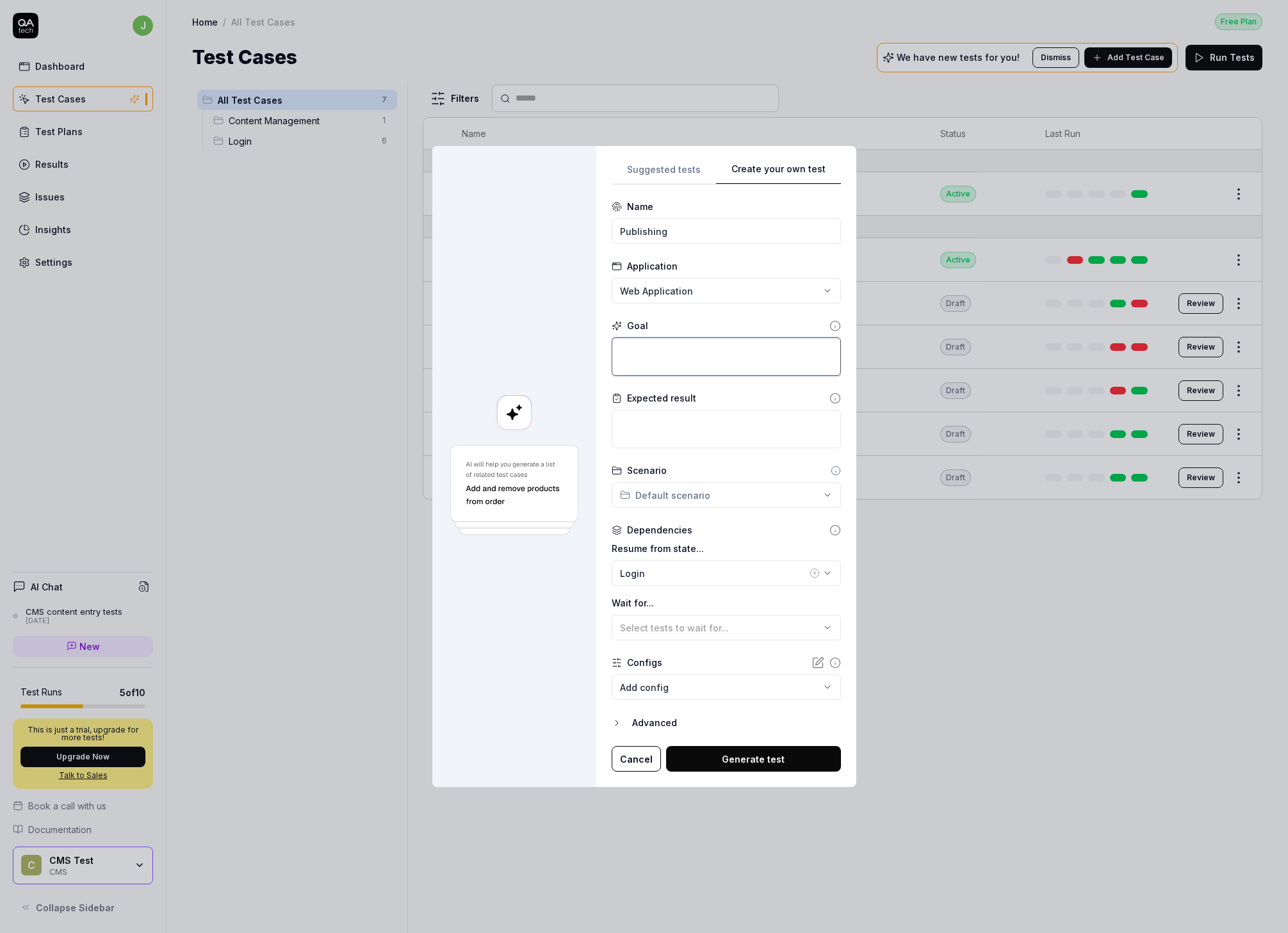
type textarea "*"
type textarea "T"
type textarea "*"
type textarea "Te"
type textarea "*"
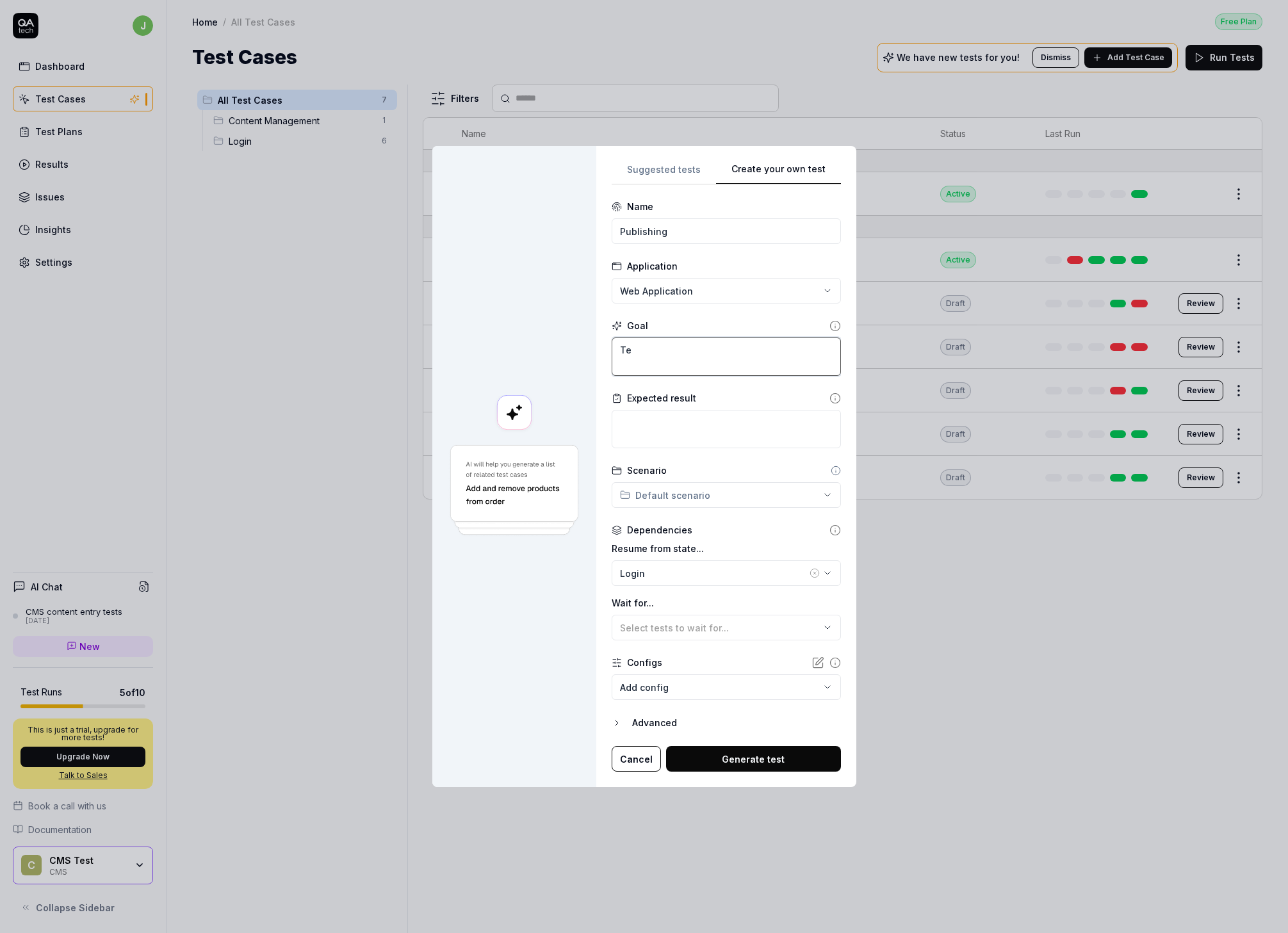
type textarea "Tes"
type textarea "*"
type textarea "Test"
type textarea "*"
type textarea "Test"
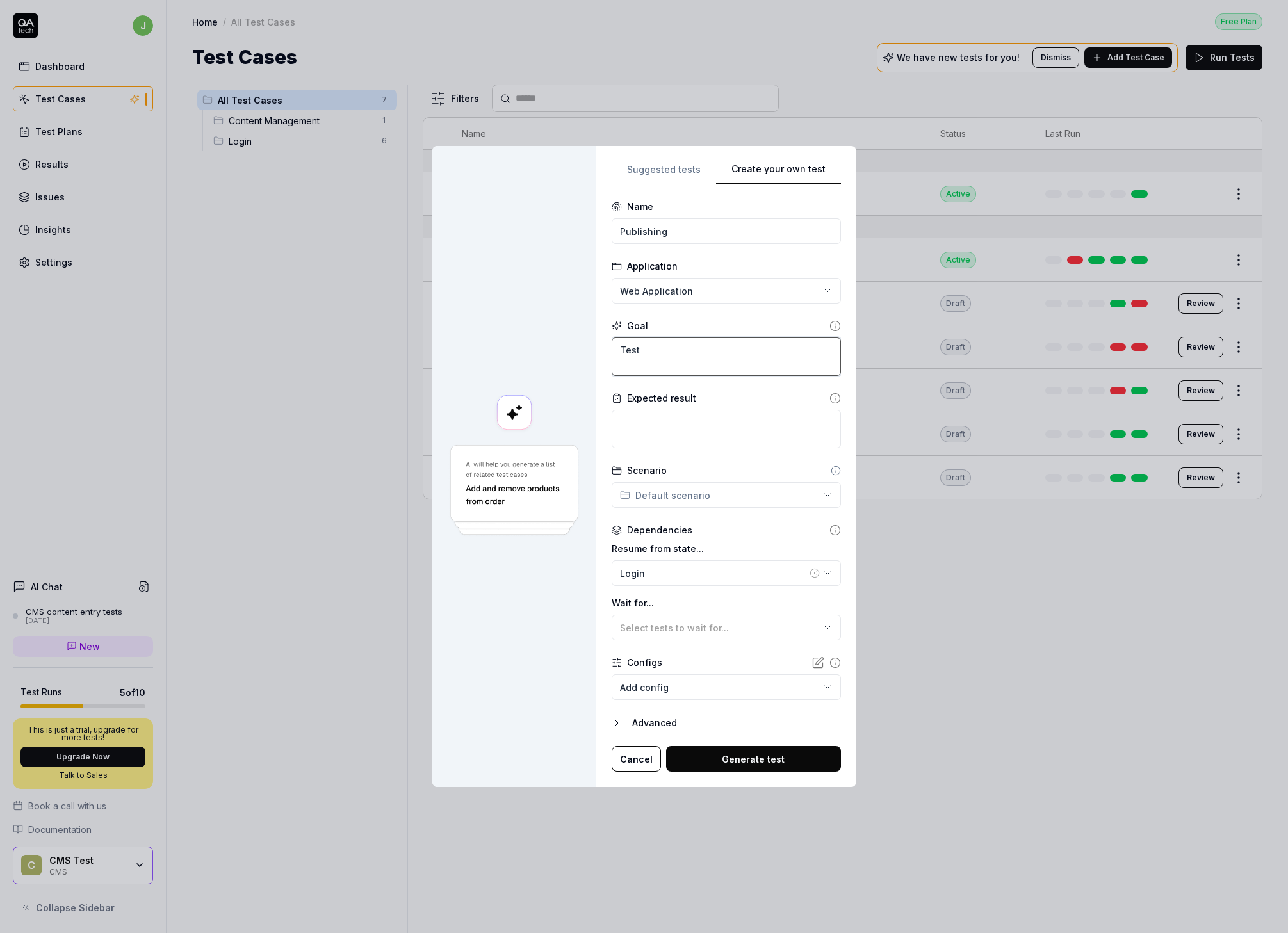
type textarea "*"
type textarea "Su"
type textarea "*"
type textarea "Suc"
type textarea "*"
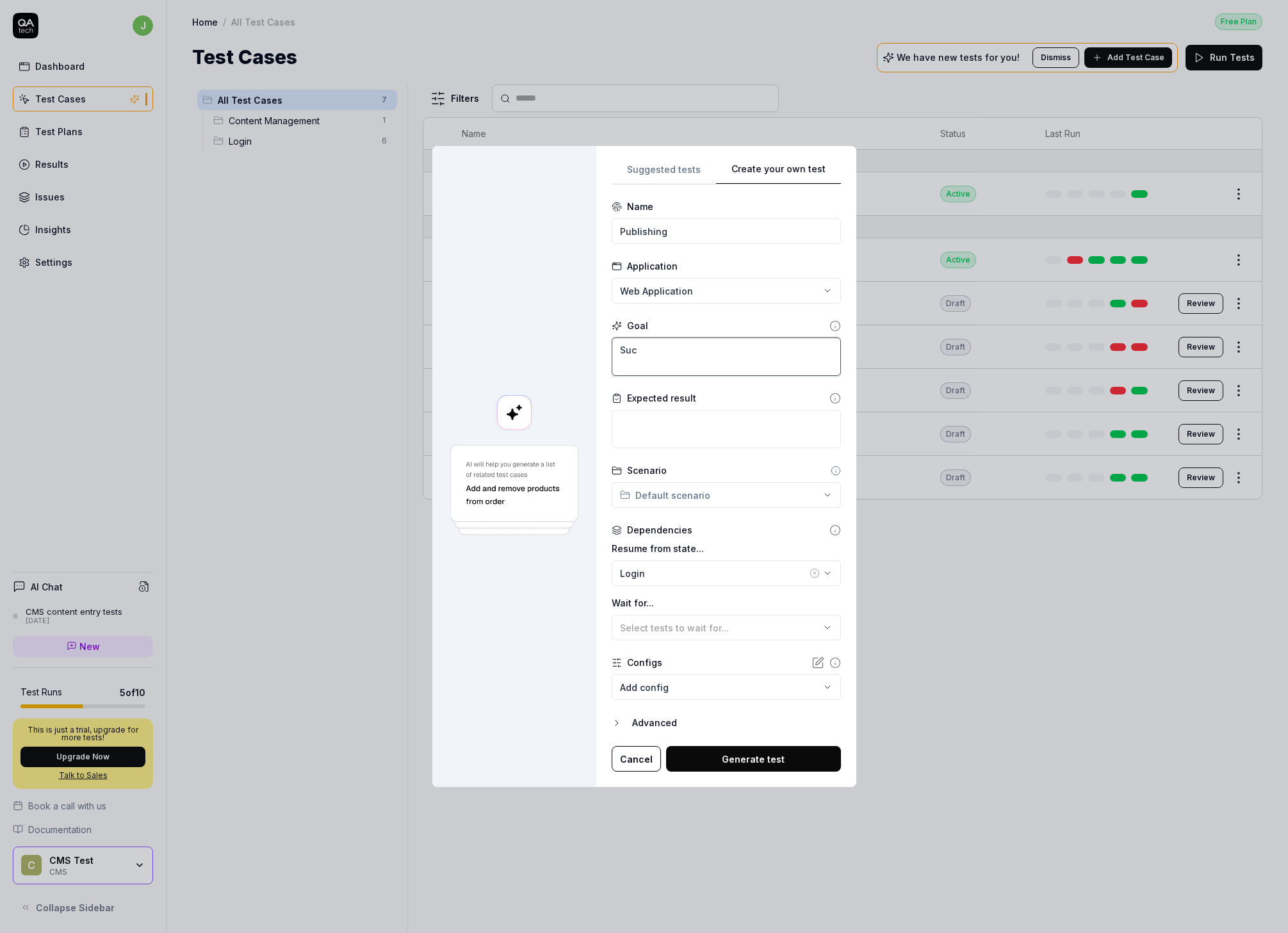
type textarea "Succ"
type textarea "*"
type textarea "Succe"
type textarea "*"
type textarea "Succes"
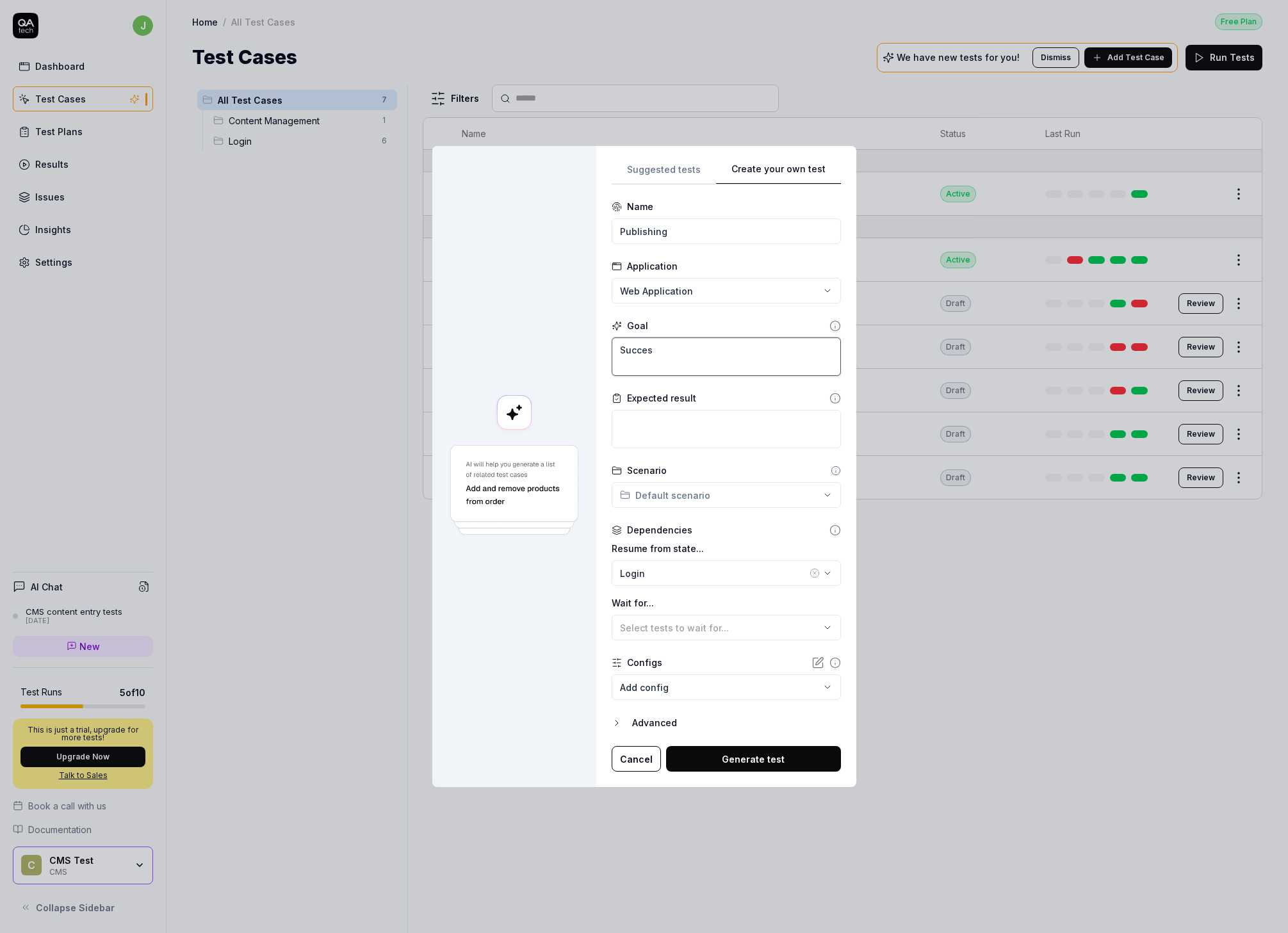
type textarea "*"
type textarea "Success"
type textarea "*"
type textarea "Successf"
type textarea "*"
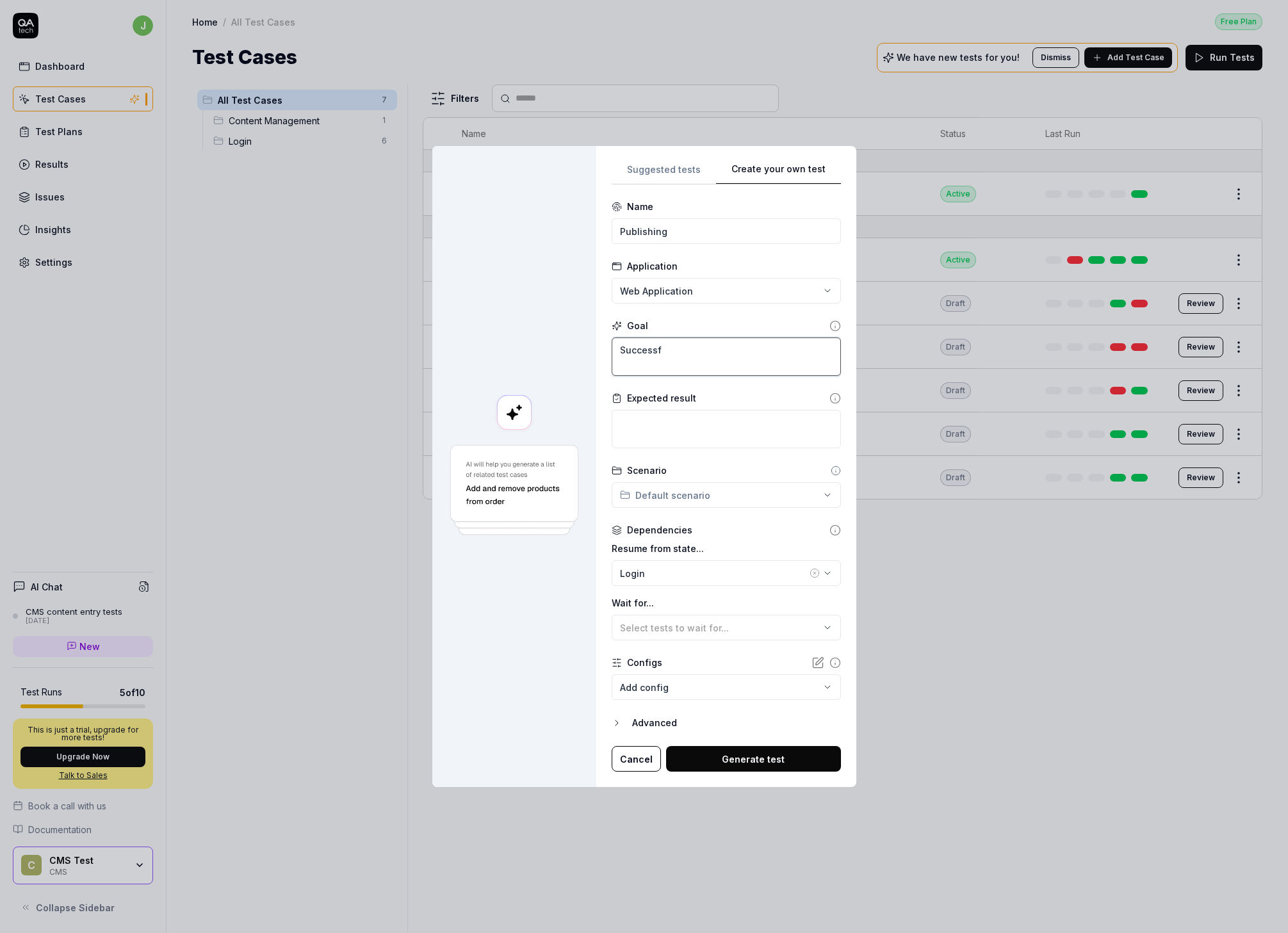
type textarea "Successfu"
type textarea "*"
type textarea "Successful"
type textarea "*"
type textarea "Successfull"
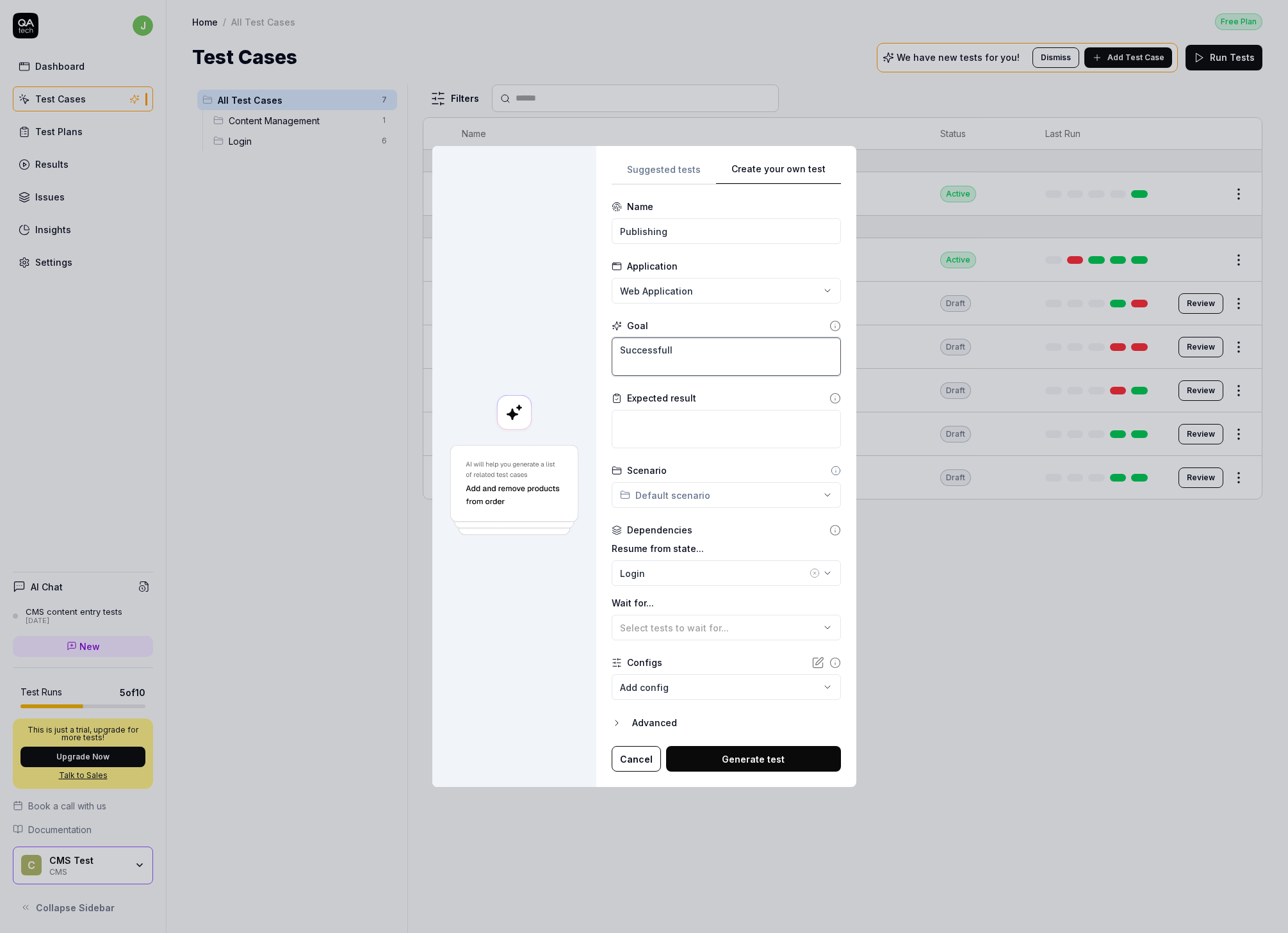
type textarea "*"
type textarea "Successfully"
type textarea "*"
type textarea "Successfully"
type textarea "*"
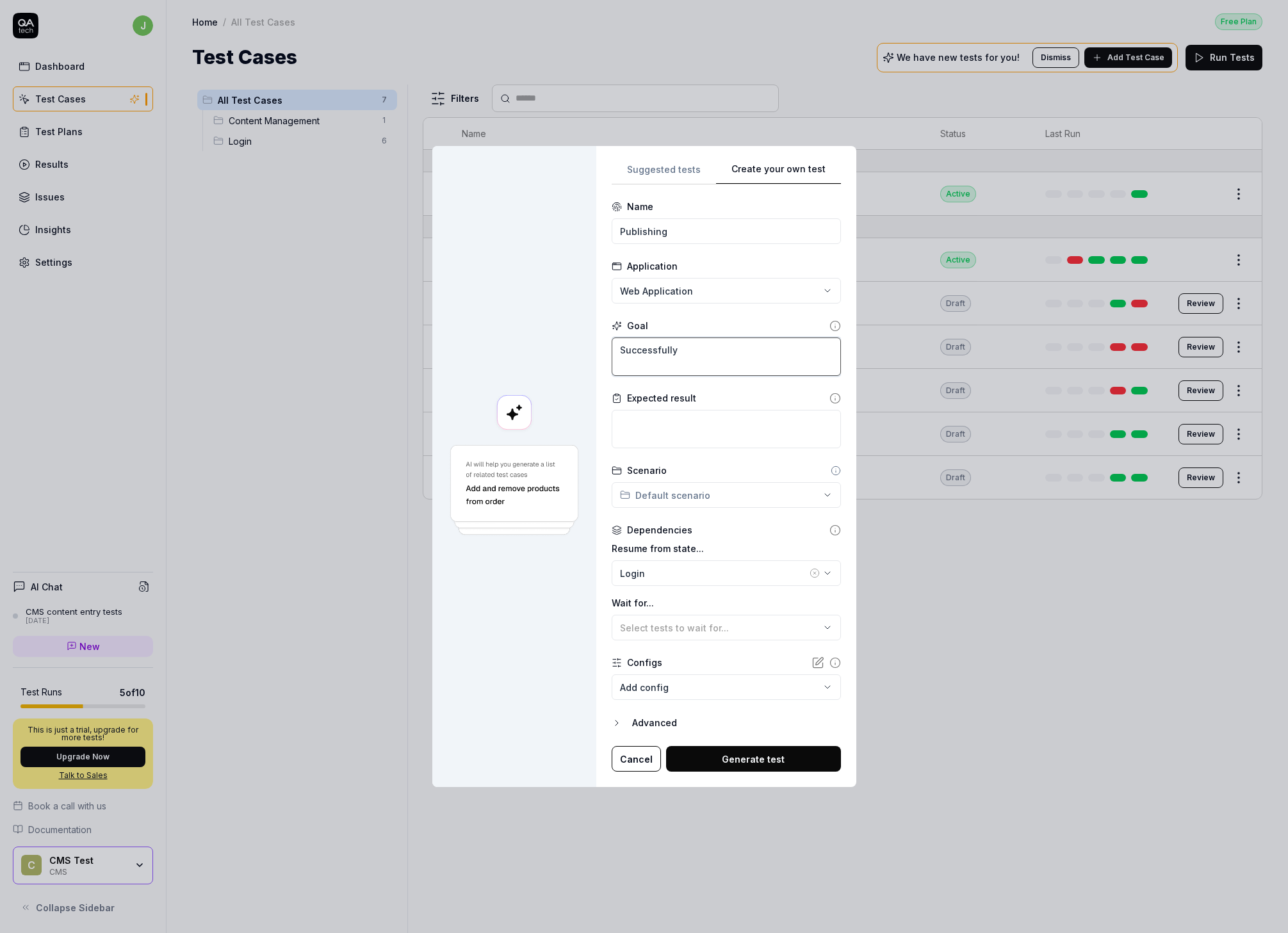
type textarea "Successfully p"
type textarea "*"
type textarea "Successfully pu"
type textarea "*"
type textarea "Successfully pub"
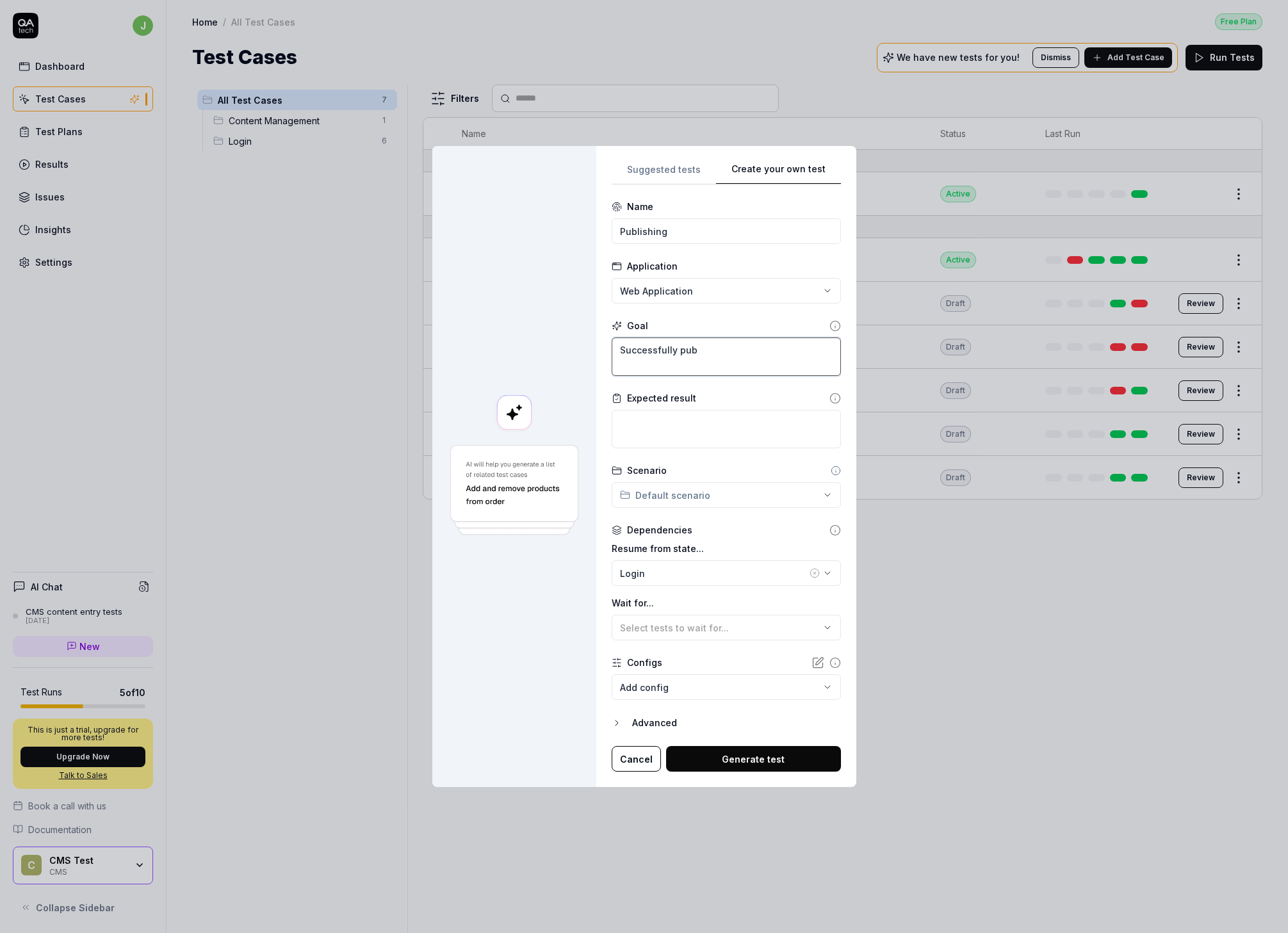
type textarea "*"
type textarea "Successfully publ"
type textarea "*"
type textarea "Successfully publi"
type textarea "*"
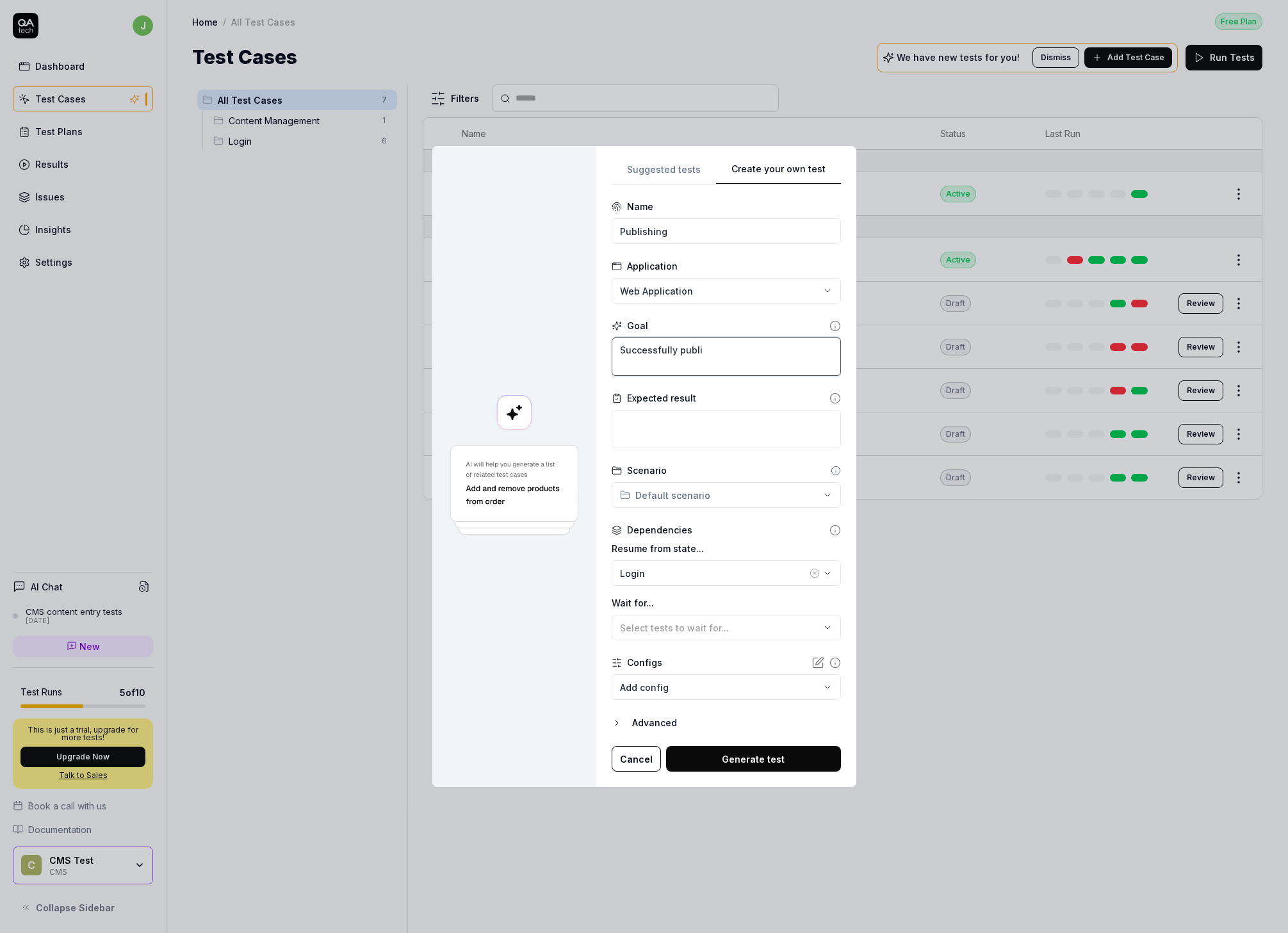
type textarea "Successfully publis"
type textarea "*"
type textarea "Successfully publish"
type textarea "*"
type textarea "Successfully publish"
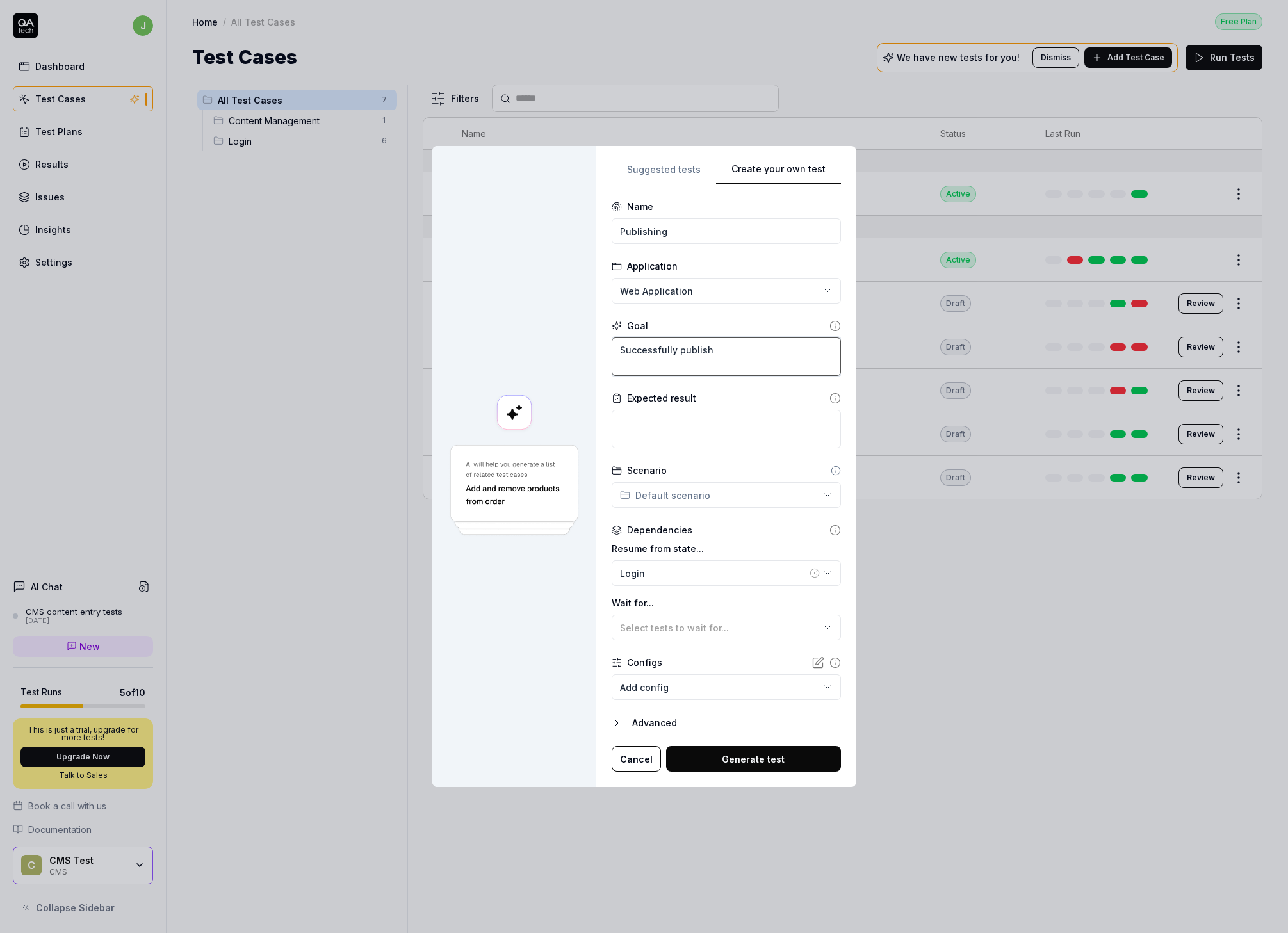
type textarea "*"
type textarea "Successfully publish a"
type textarea "*"
type textarea "Successfully publish a"
type textarea "*"
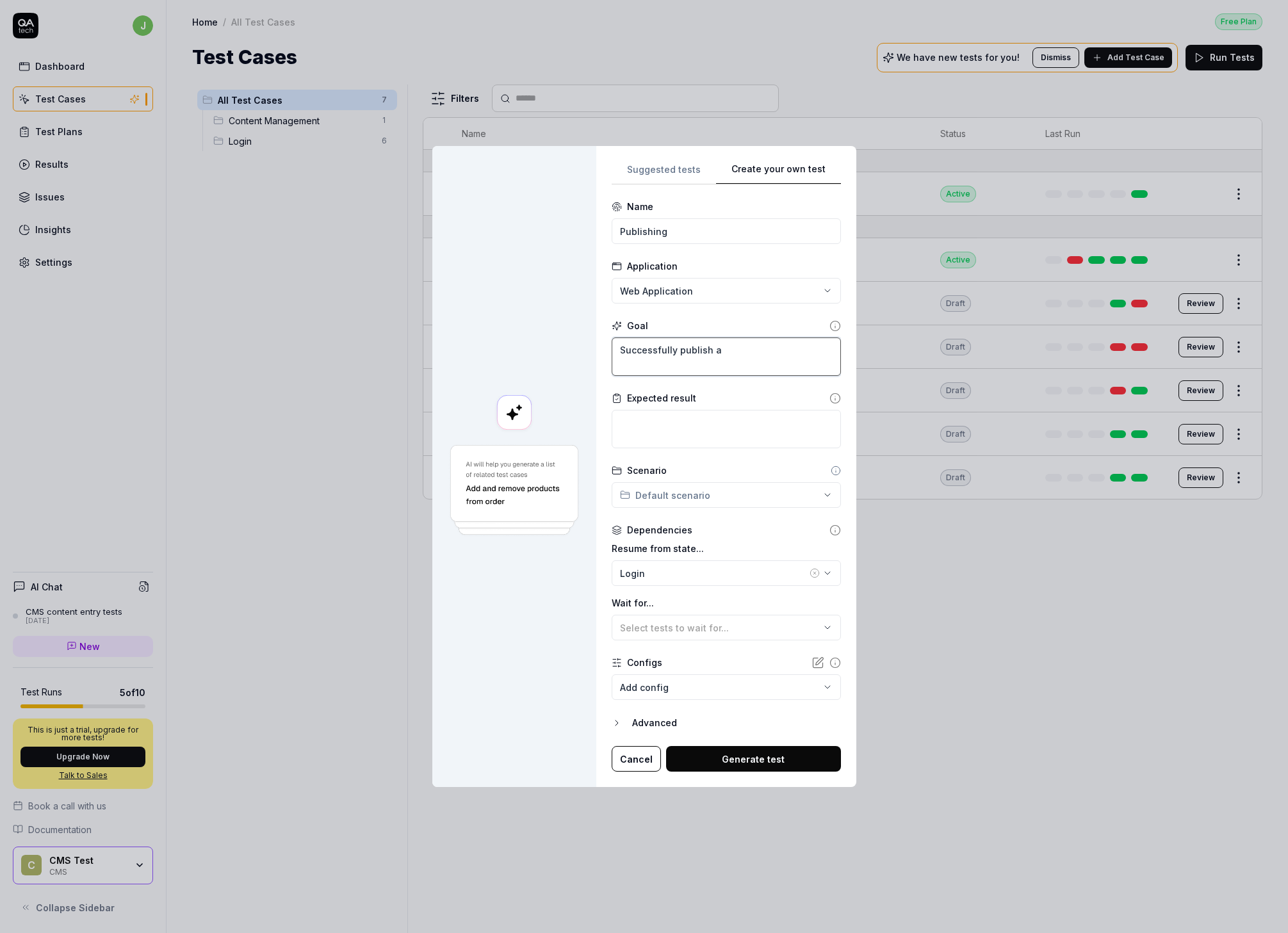
type textarea "Successfully publish a c"
type textarea "*"
type textarea "Successfully publish a ch"
type textarea "*"
type textarea "Successfully publish a cha"
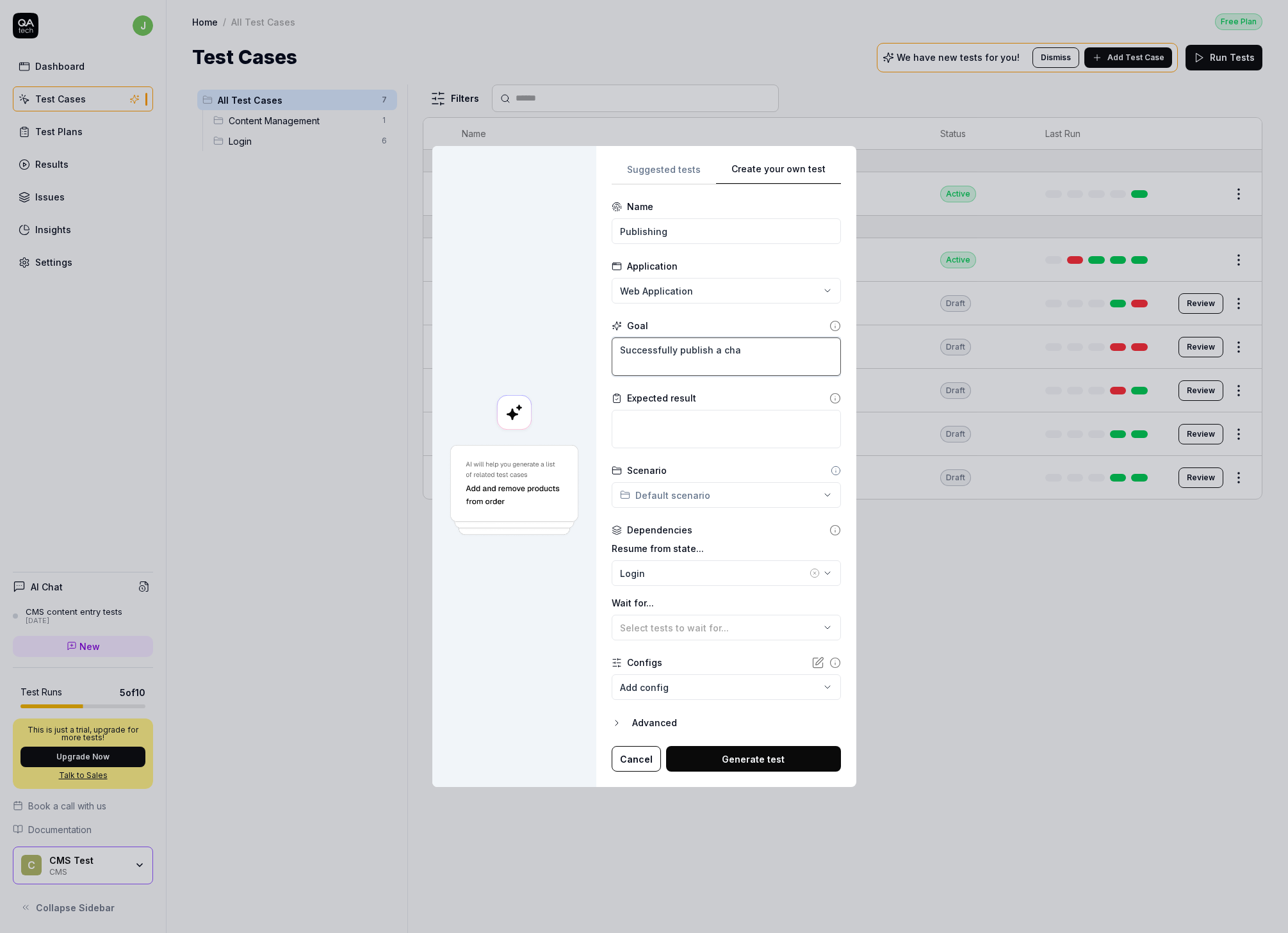
type textarea "*"
type textarea "Successfully publish a chan"
type textarea "*"
type textarea "Successfully publish a [PERSON_NAME]"
type textarea "*"
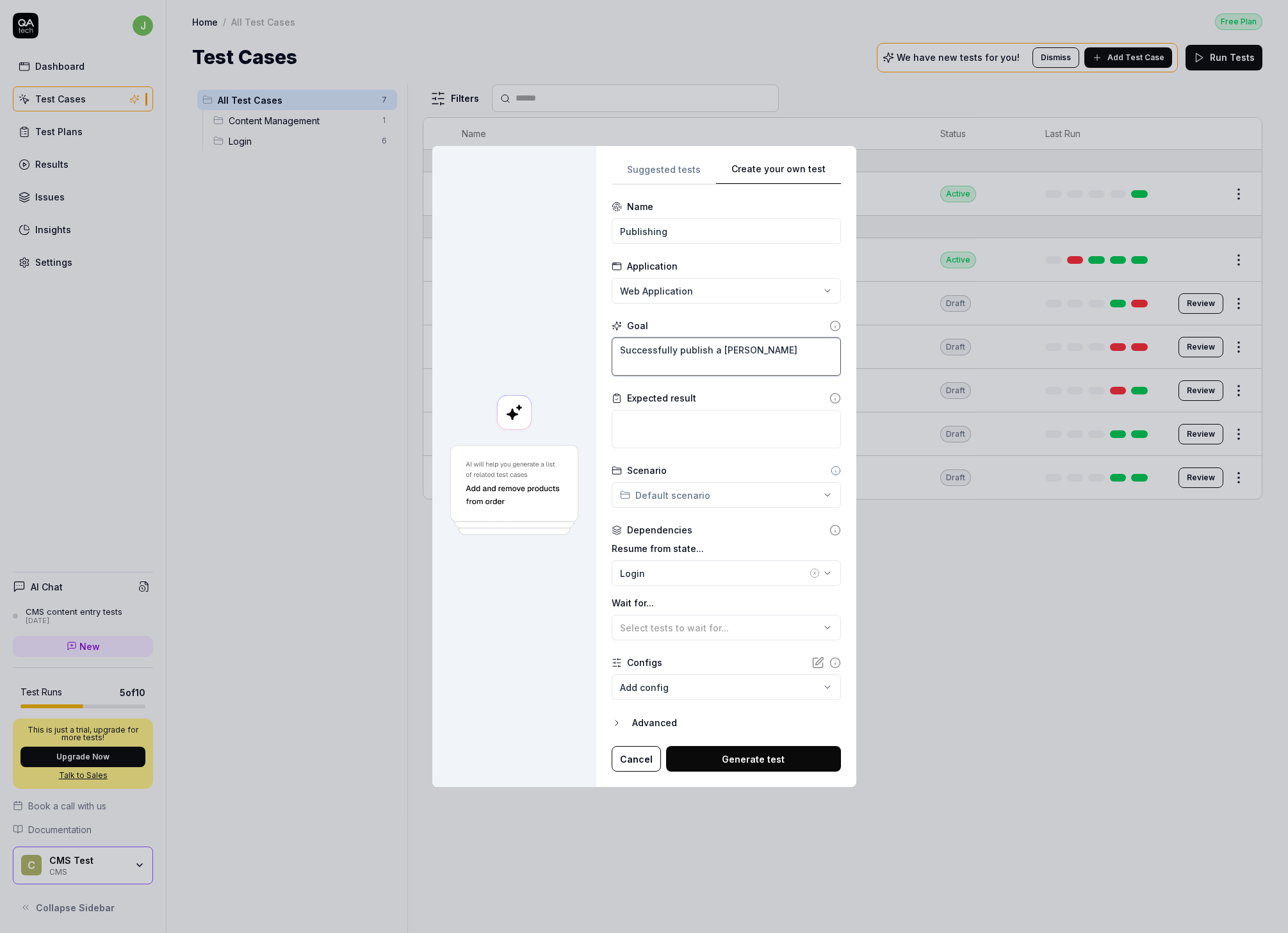
type textarea "Successfully publish a change"
type textarea "*"
type textarea "Successfully publish a change"
type textarea "*"
type textarea "Successfully publish a change t"
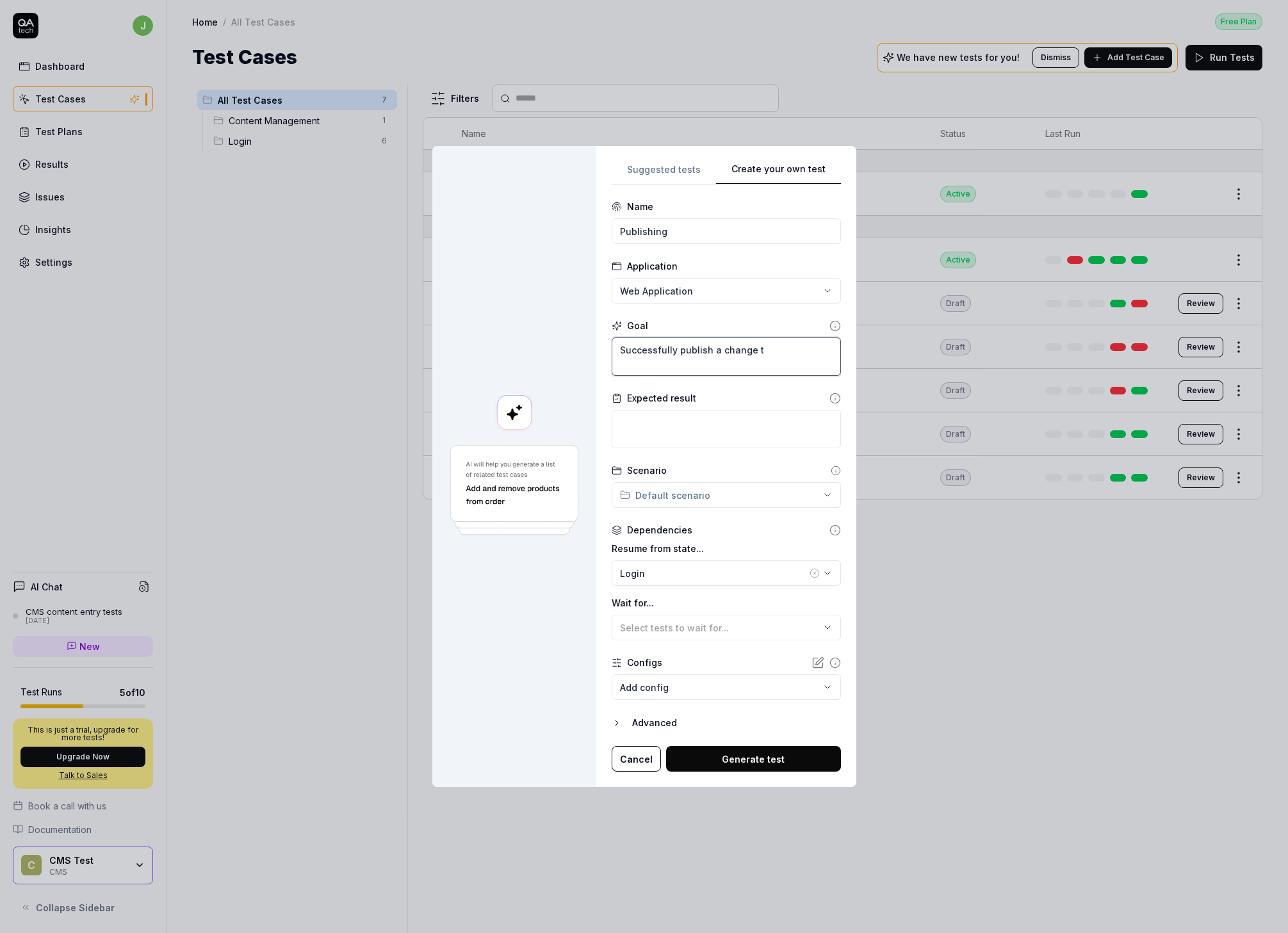
type textarea "*"
type textarea "Successfully publish a change to"
type textarea "*"
type textarea "Successfully publish a change to"
type textarea "*"
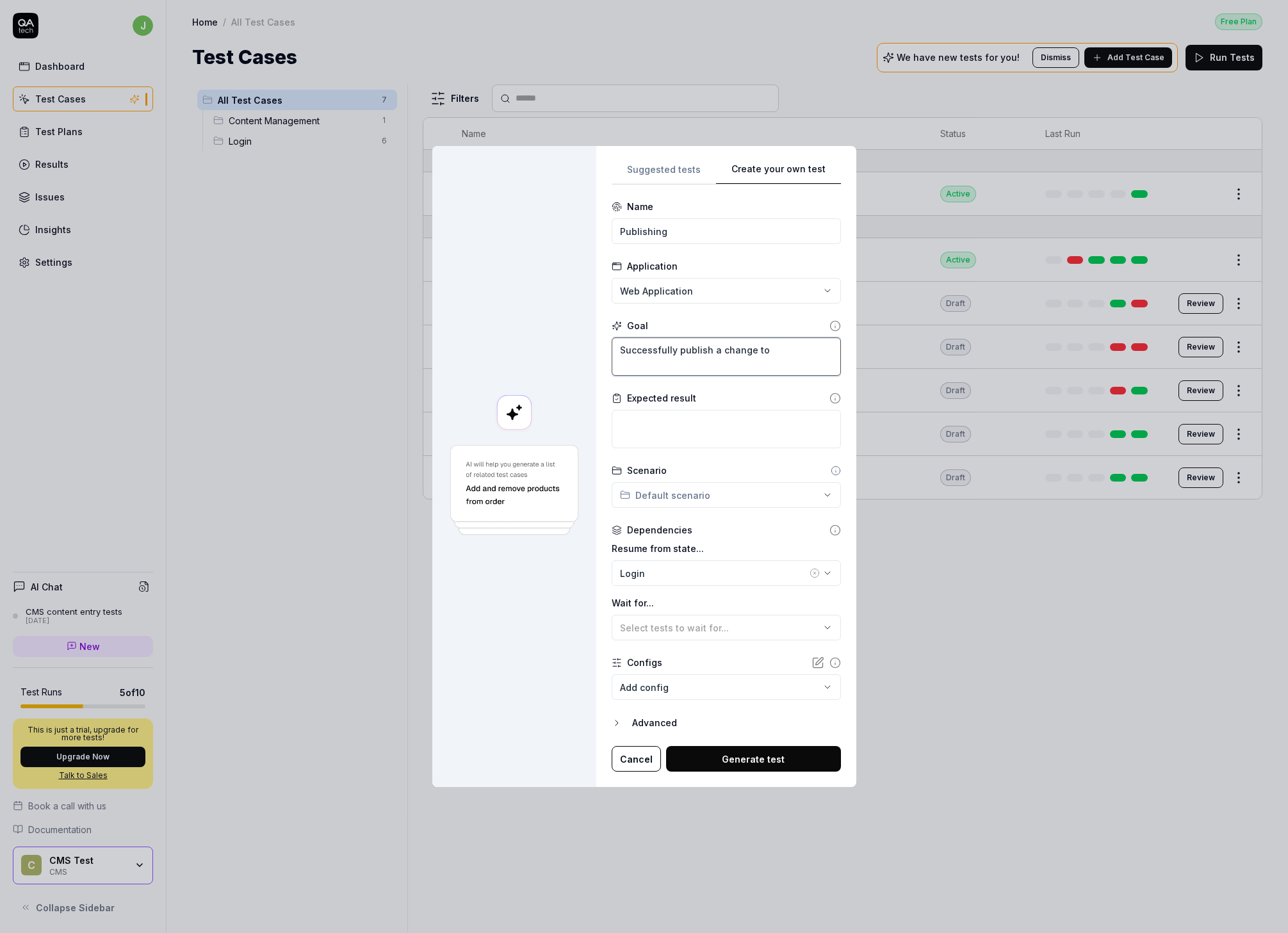
type textarea "Successfully publish a change to t"
type textarea "*"
type textarea "Successfully publish a change to the"
type textarea "*"
type textarea "Successfully publish a change to the"
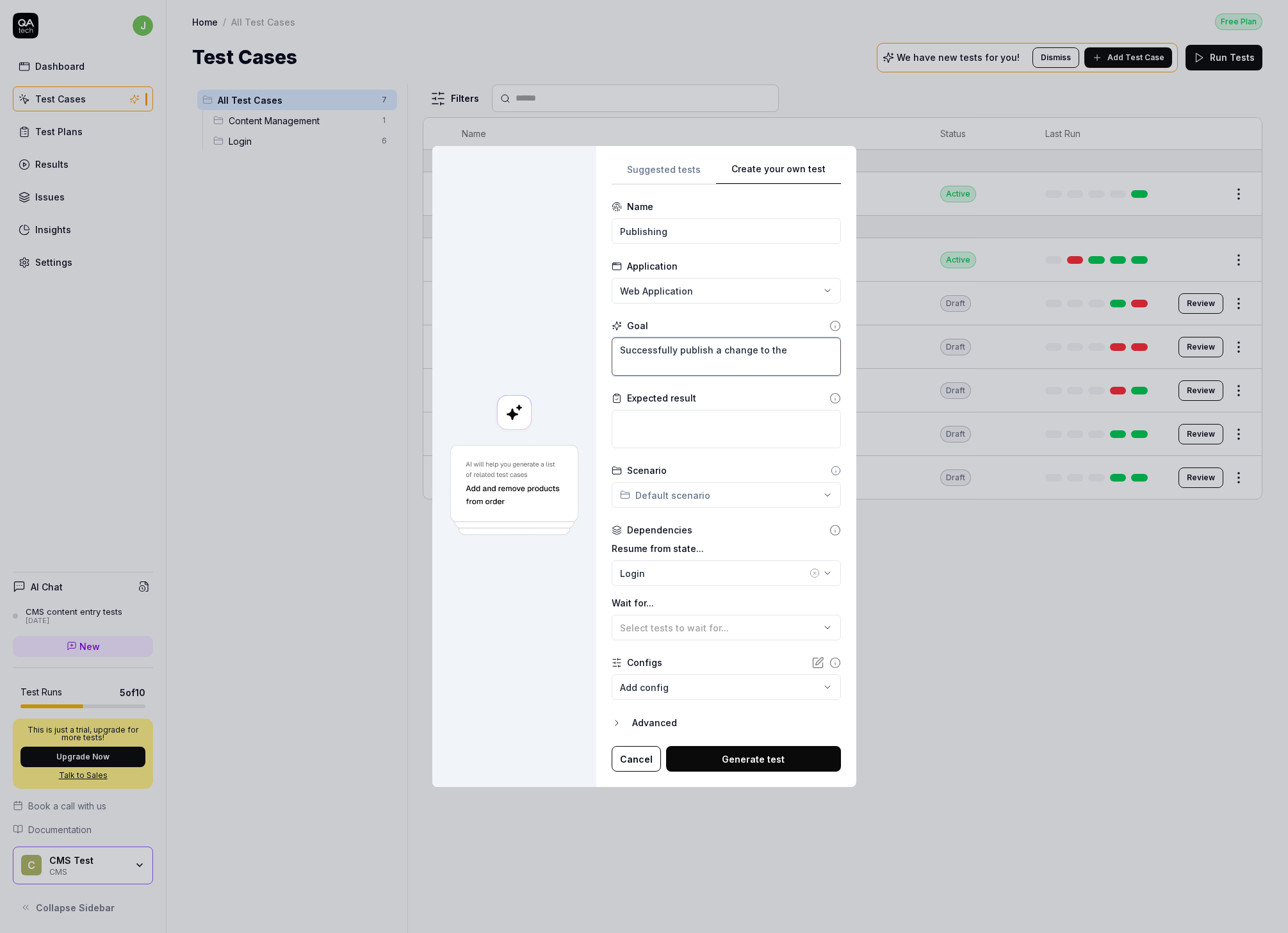
type textarea "*"
type textarea "Successfully publish a change to the H"
type textarea "*"
type textarea "Successfully publish a change to the Ho"
type textarea "*"
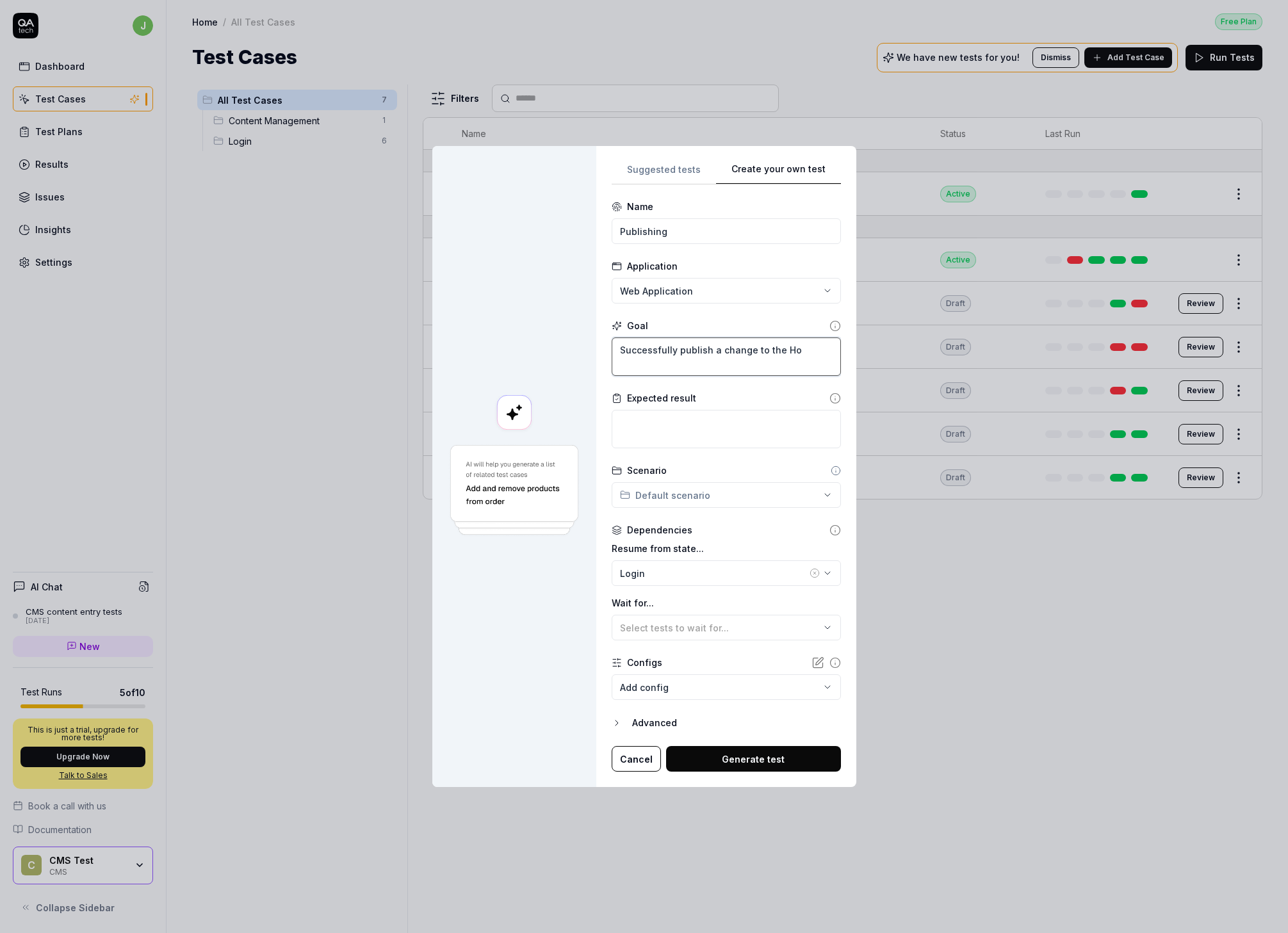
type textarea "Successfully publish a change to the Hom"
type textarea "*"
type textarea "Successfully publish a change to the Home"
type textarea "*"
type textarea "Successfully publish a change to the Homep"
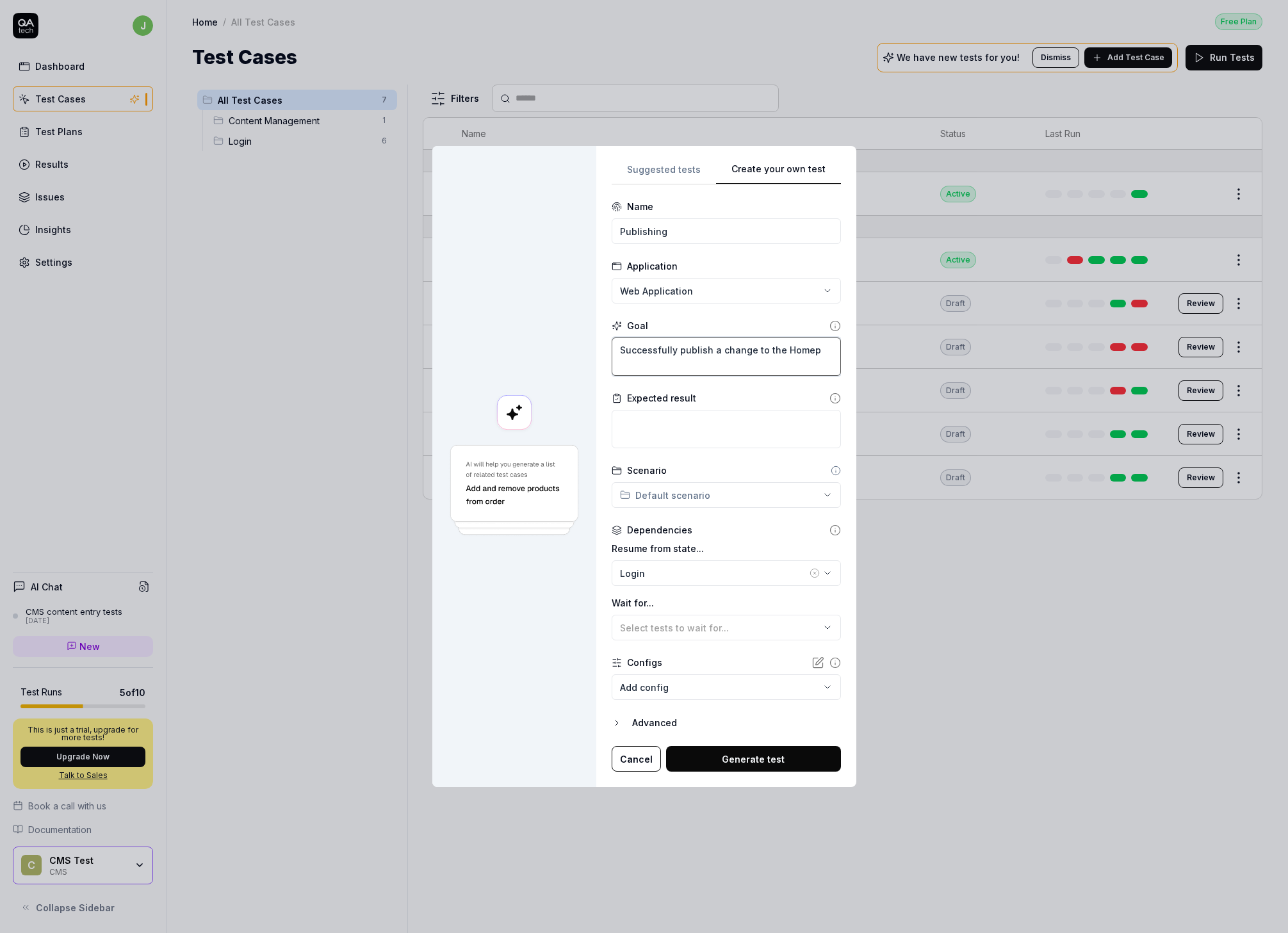
type textarea "*"
type textarea "Successfully publish a change to the Homepag"
type textarea "*"
type textarea "Successfully publish a change to the Homepage"
type textarea "*"
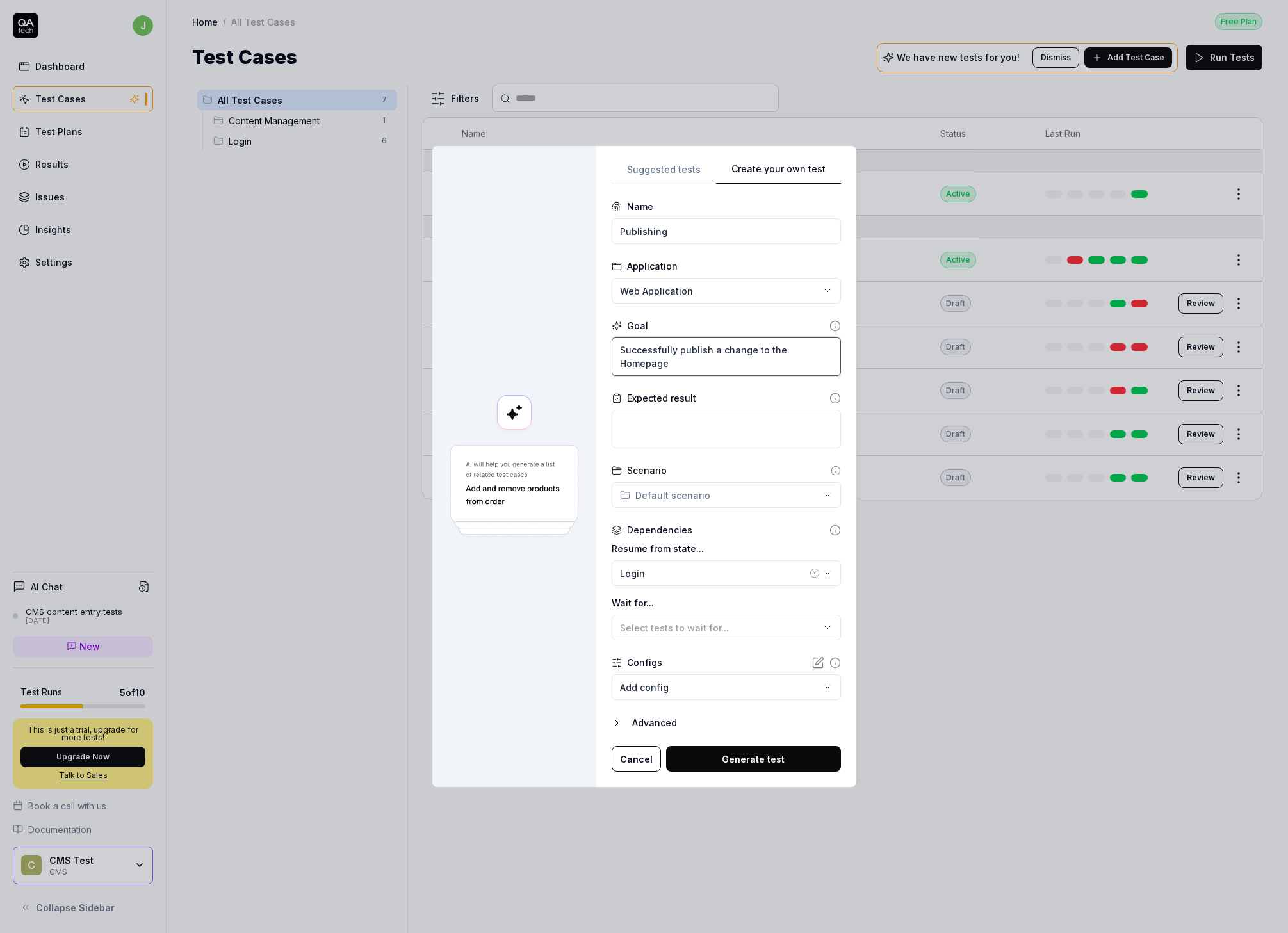
type textarea "Successfully publish a change to the Homepage -"
type textarea "*"
type textarea "Successfully publish a change to the Homepage -"
type textarea "*"
type textarea "Successfully publish a change to the Homepage - Ma"
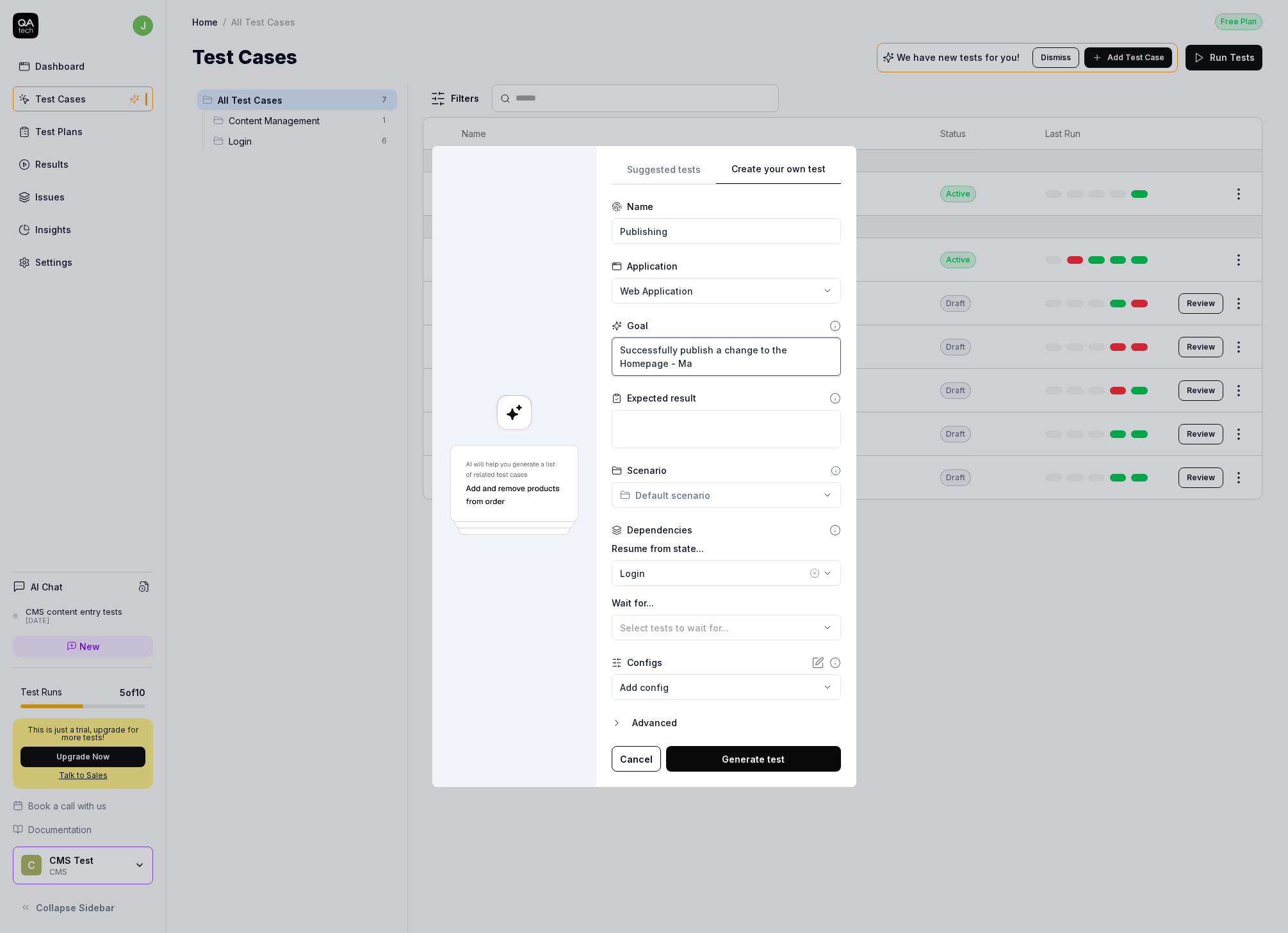
type textarea "*"
type textarea "Successfully publish a change to the Homepage - Mai"
type textarea "*"
type textarea "Successfully publish a change to the Homepage - Main"
type textarea "*"
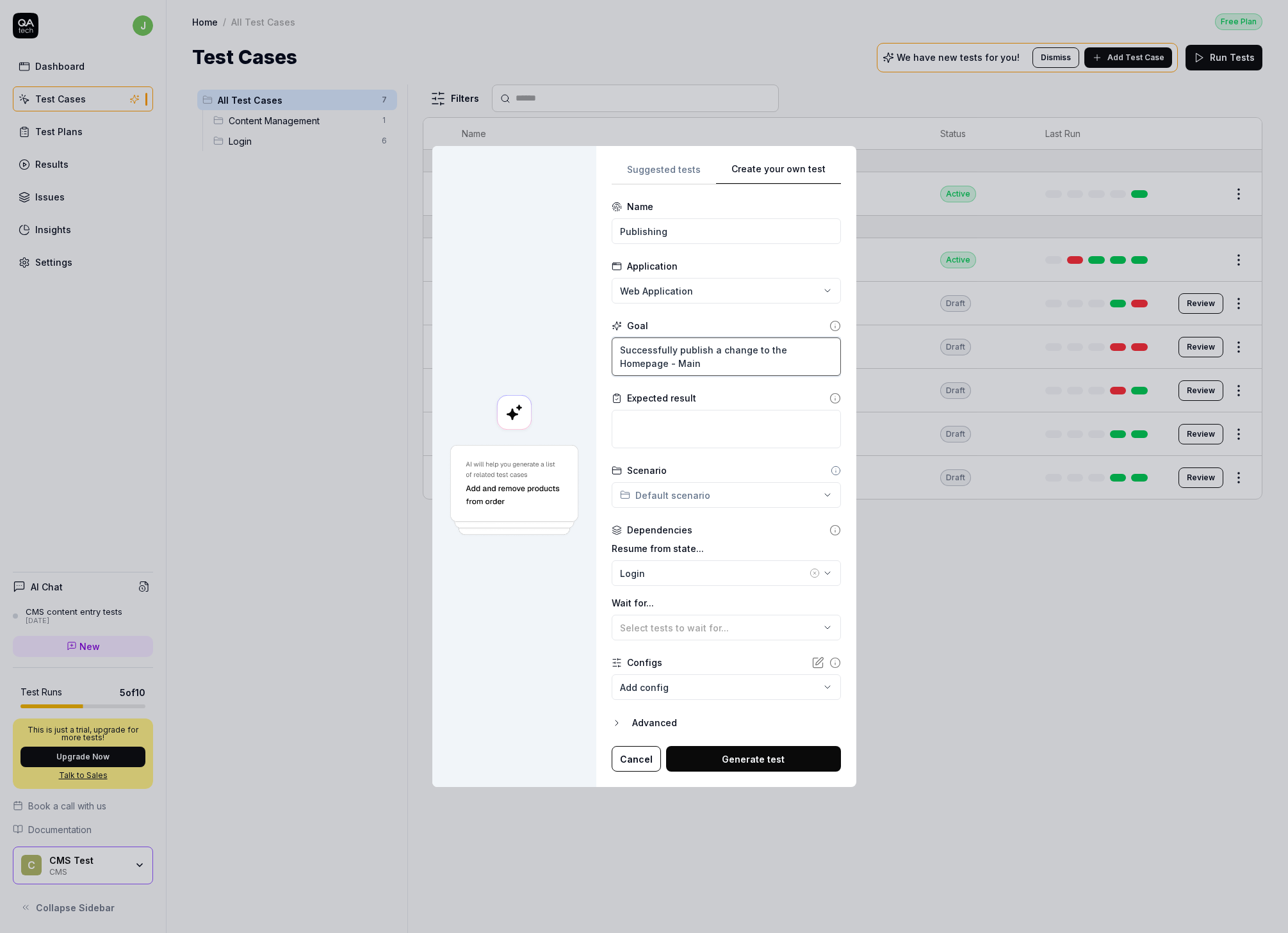
type textarea "Successfully publish a change to the Homepage - Main"
type textarea "*"
type textarea "Successfully publish a change to the Homepage - Main Br"
type textarea "*"
type textarea "Successfully publish a change to the Homepage - Main Bra"
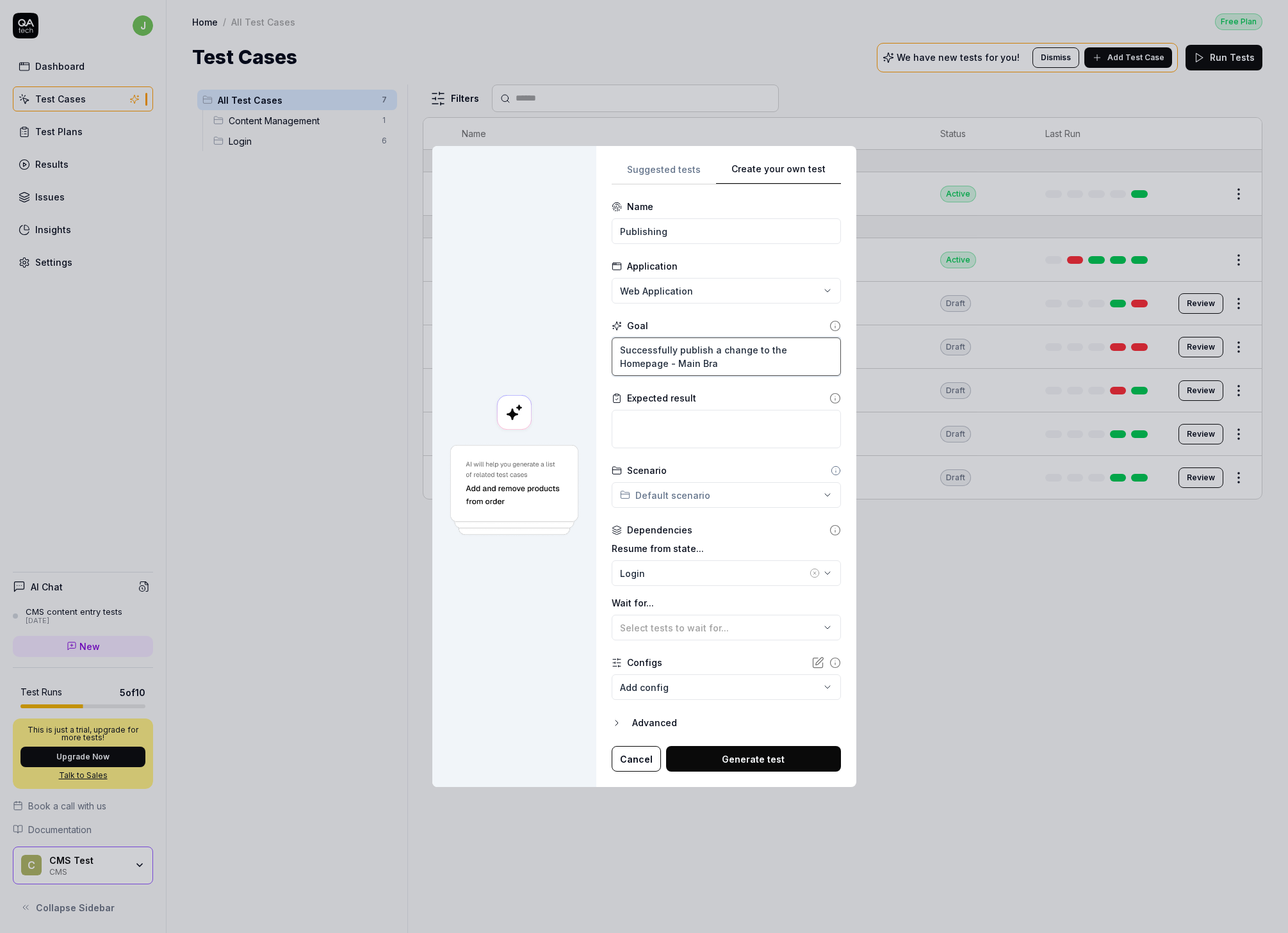
type textarea "*"
type textarea "Successfully publish a change to the Homepage - Main Bran"
type textarea "*"
type textarea "Successfully publish a change to the Homepage - Main Branc"
type textarea "*"
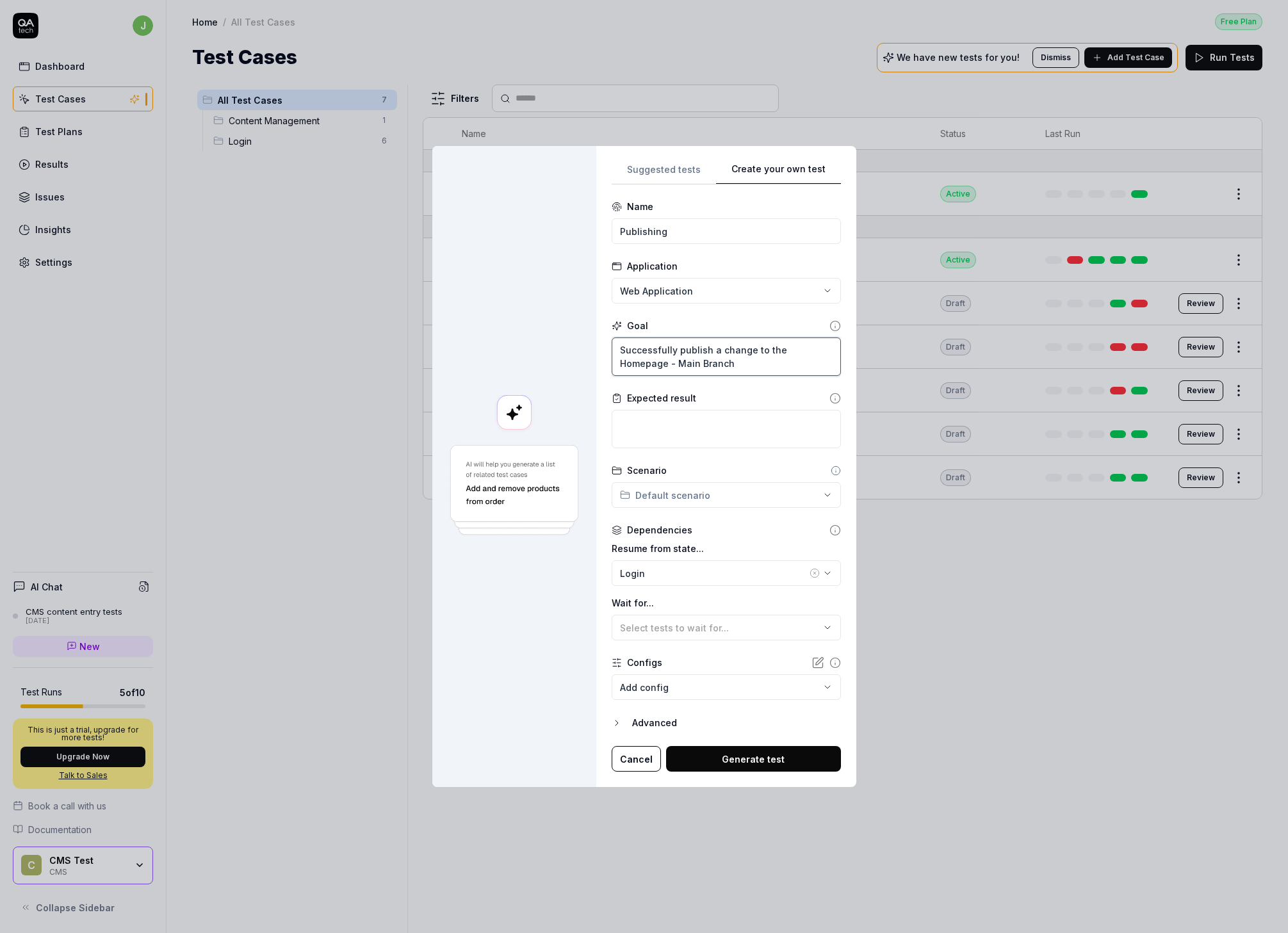
type textarea "Successfully publish a change to the Homepage - Main Branch"
click at [665, 443] on textarea at bounding box center [726, 430] width 229 height 39
type textarea "*"
type textarea "T"
type textarea "*"
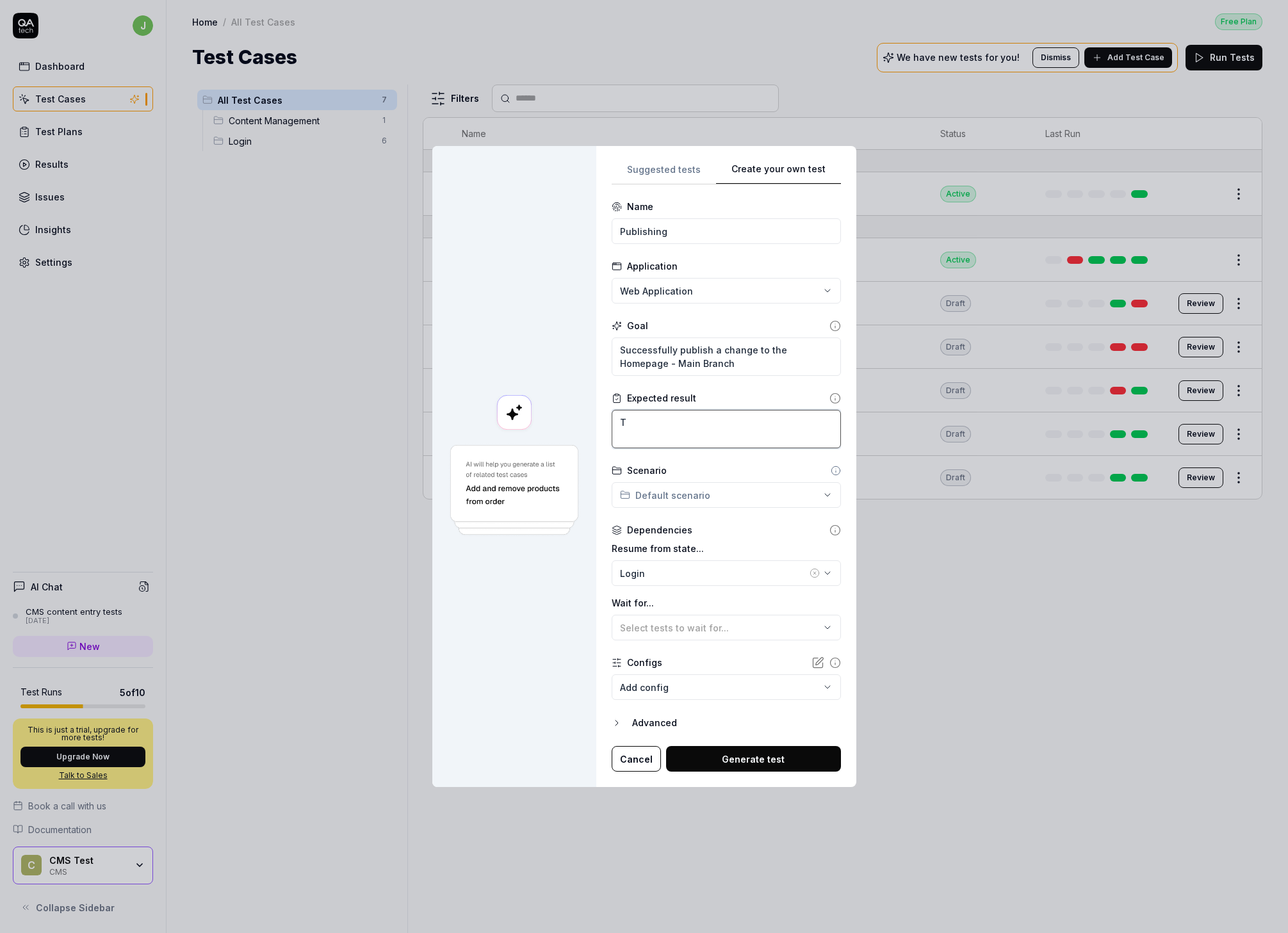
type textarea "Th"
type textarea "*"
type textarea "The"
type textarea "*"
type textarea "The"
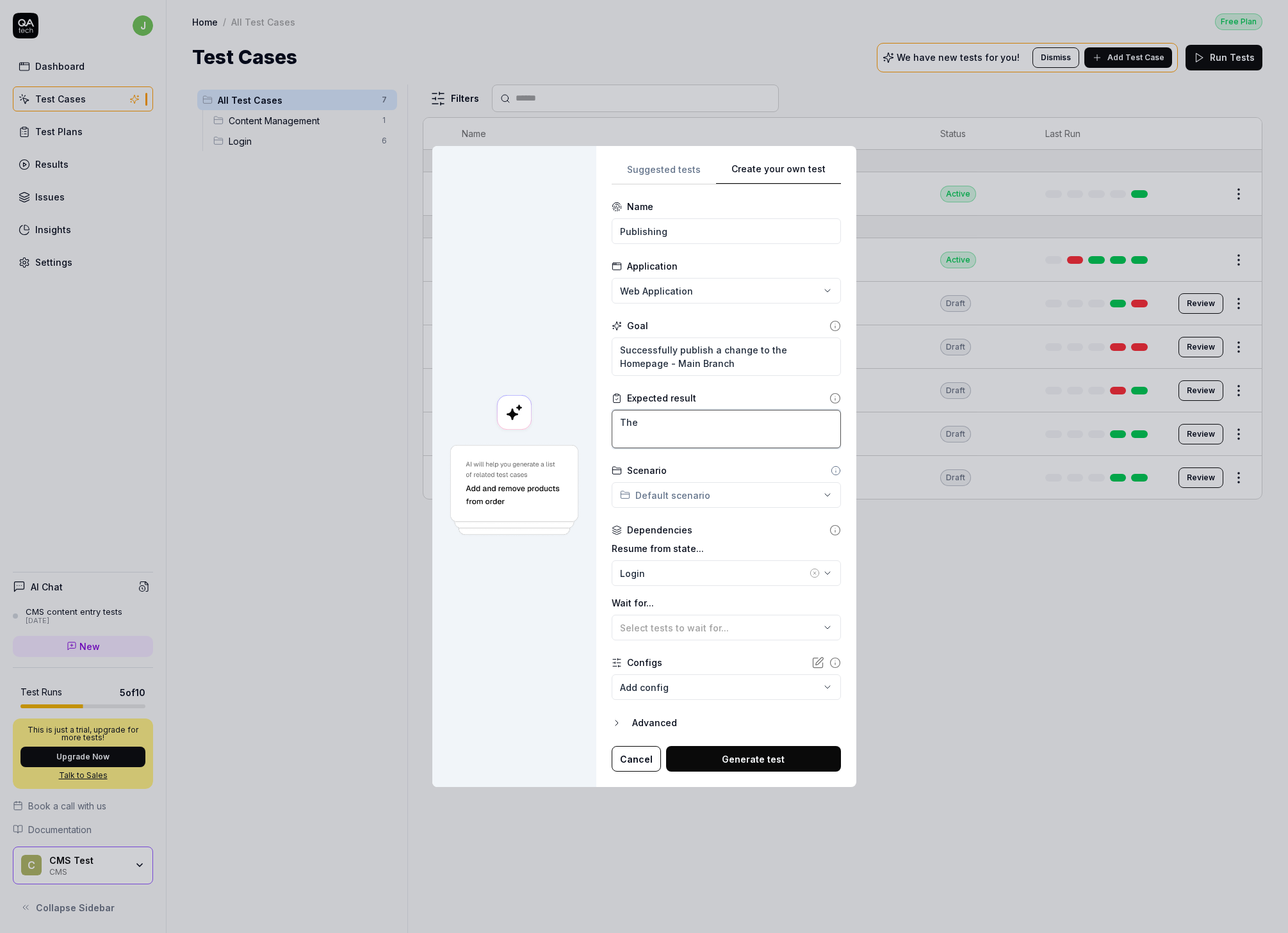
type textarea "*"
type textarea "The p"
type textarea "*"
type textarea "The pa"
type textarea "*"
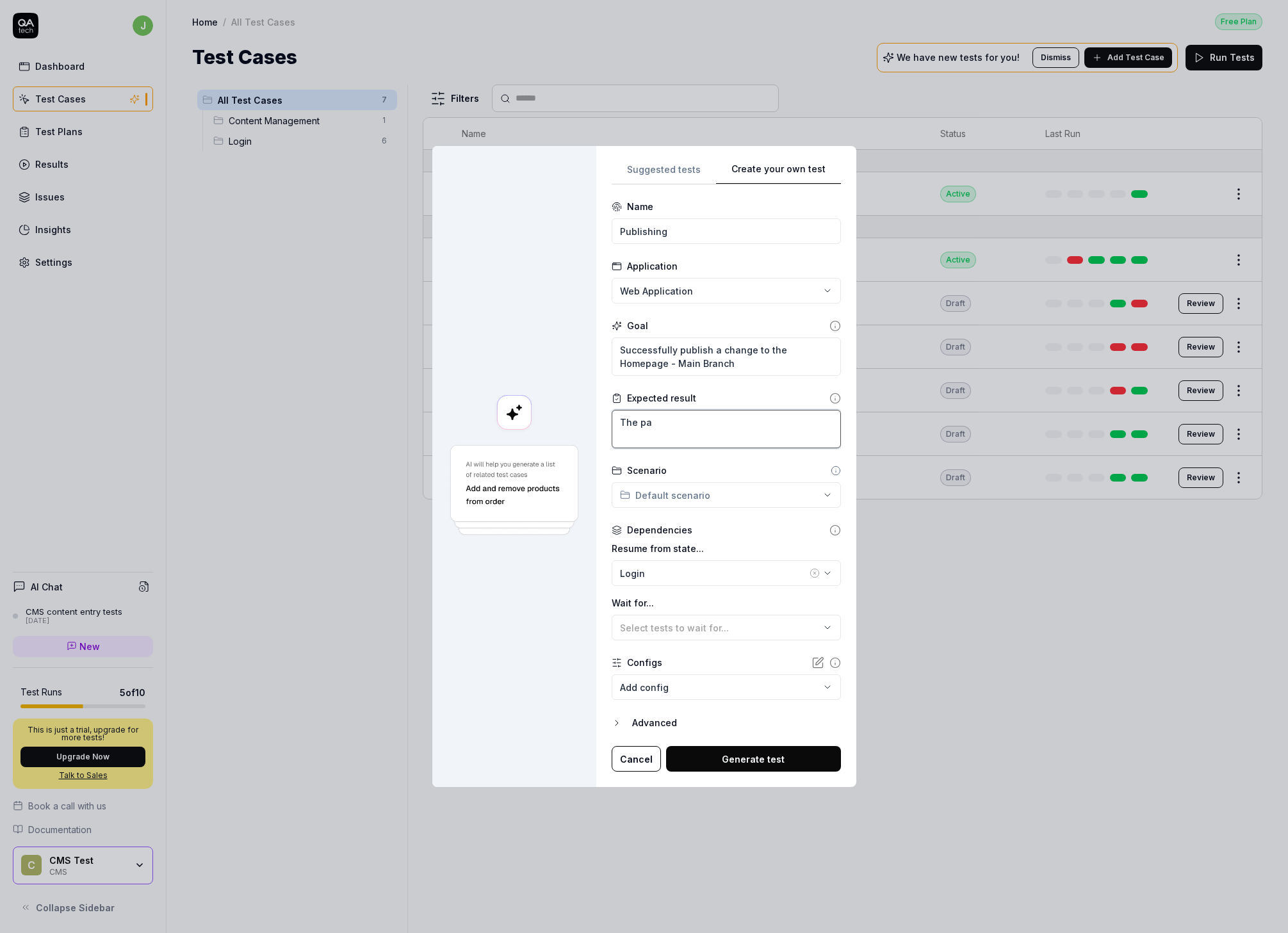
type textarea "The pag"
type textarea "*"
type textarea "The page"
type textarea "*"
type textarea "The page"
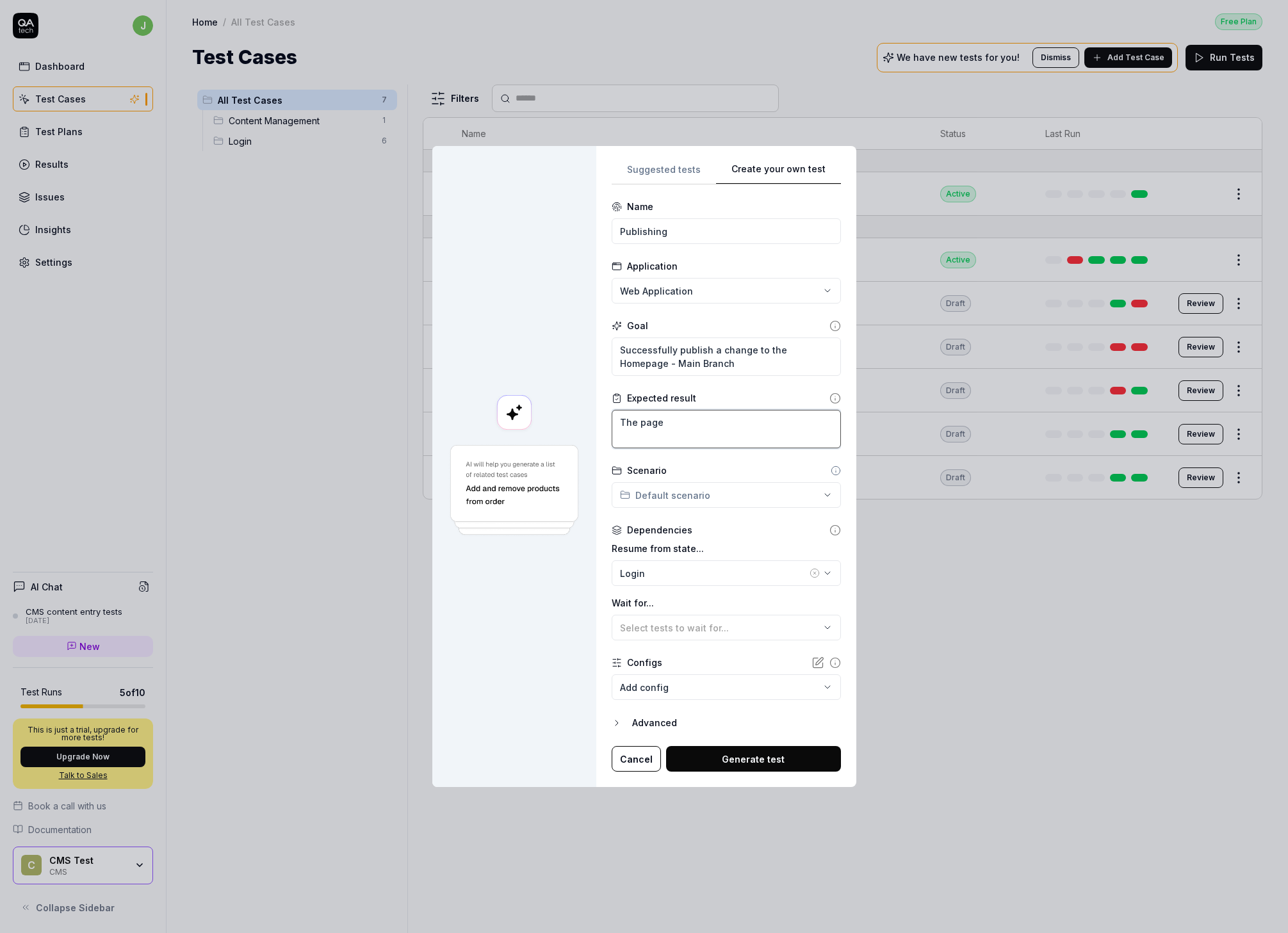
type textarea "*"
type textarea "The page w"
type textarea "*"
type textarea "The page wa"
type textarea "*"
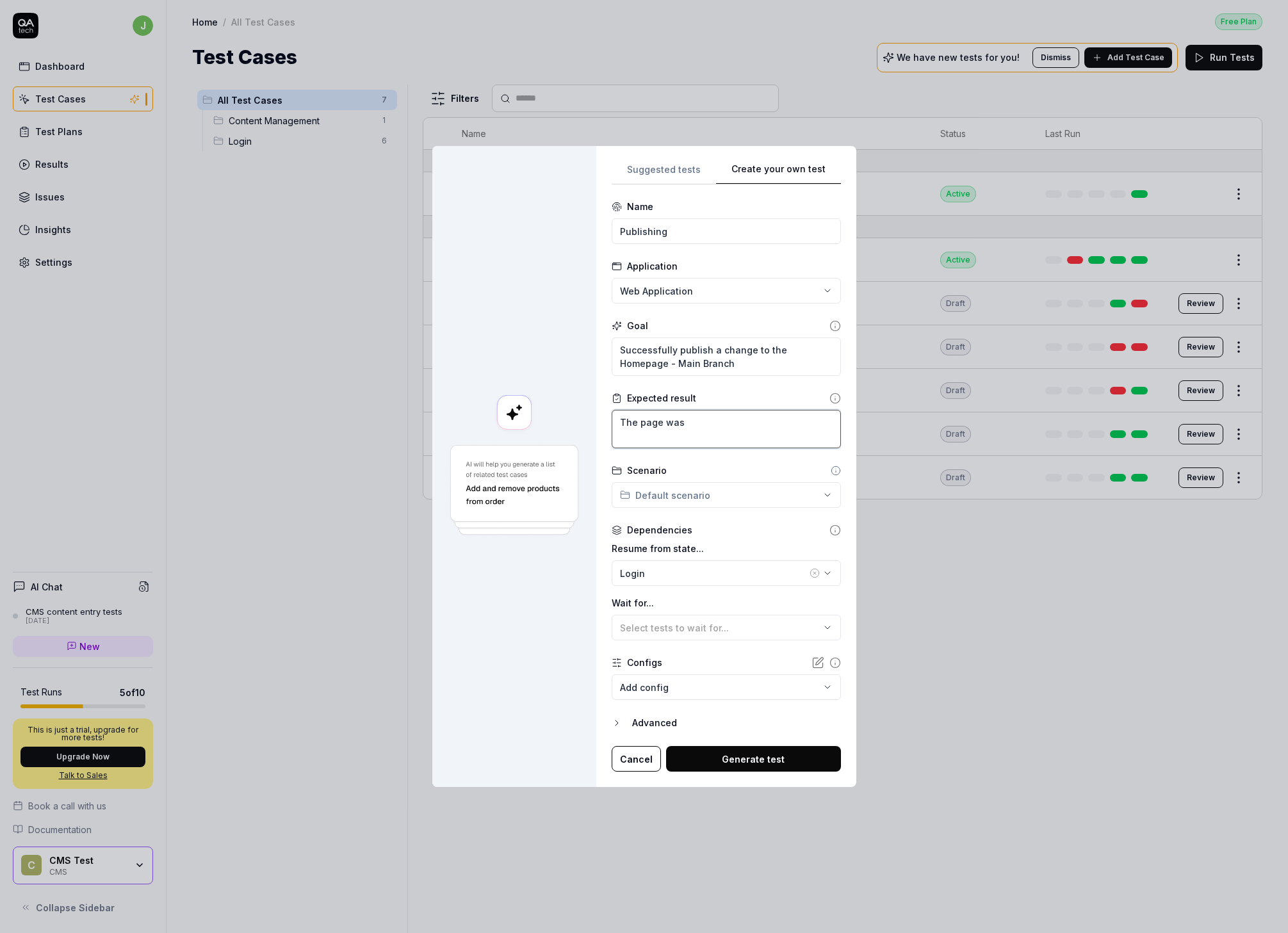
type textarea "The page was"
type textarea "*"
type textarea "The page was s"
type textarea "*"
type textarea "The page was sav"
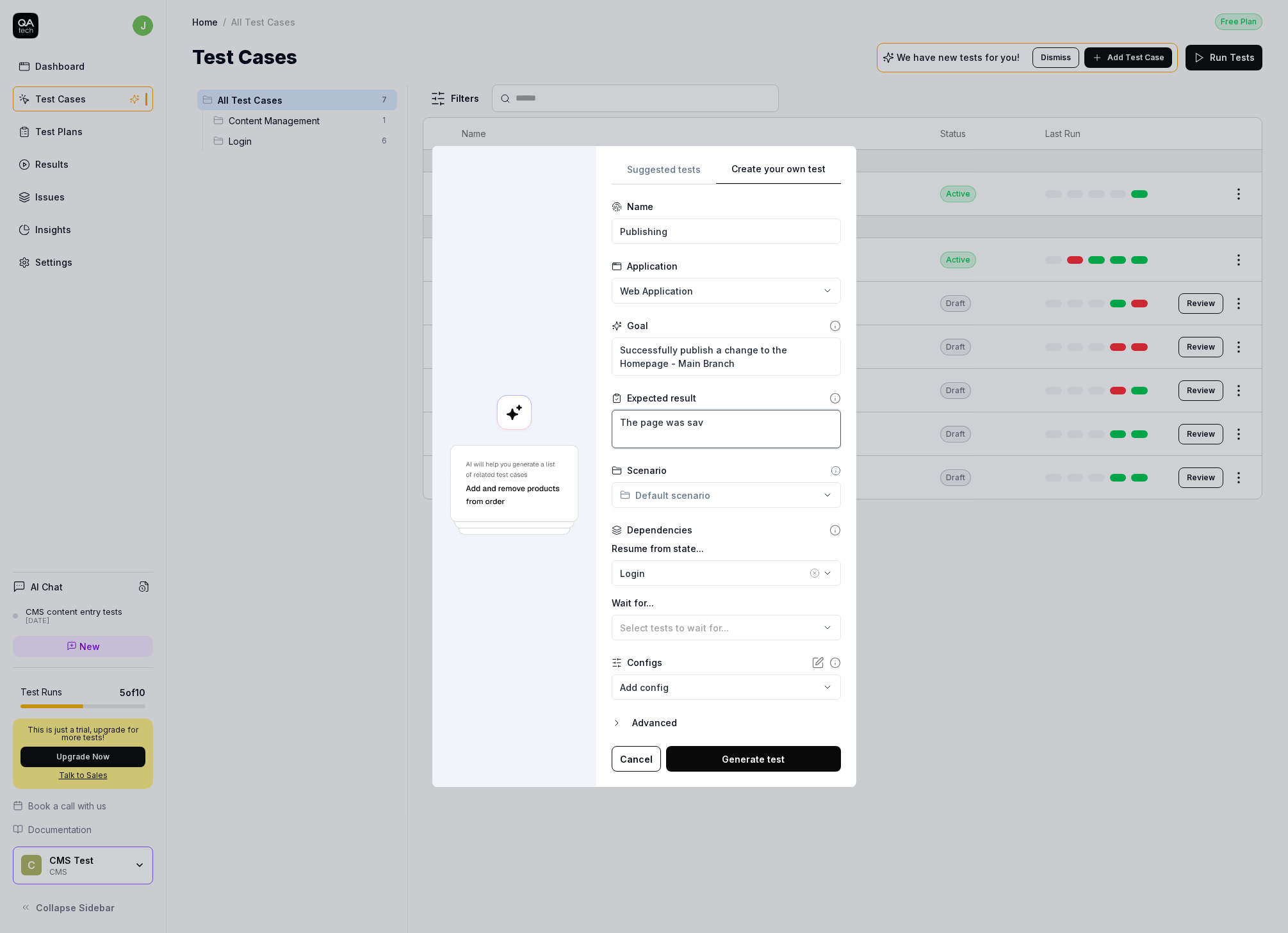
type textarea "*"
type textarea "The page was save"
type textarea "*"
type textarea "The page was saved"
type textarea "*"
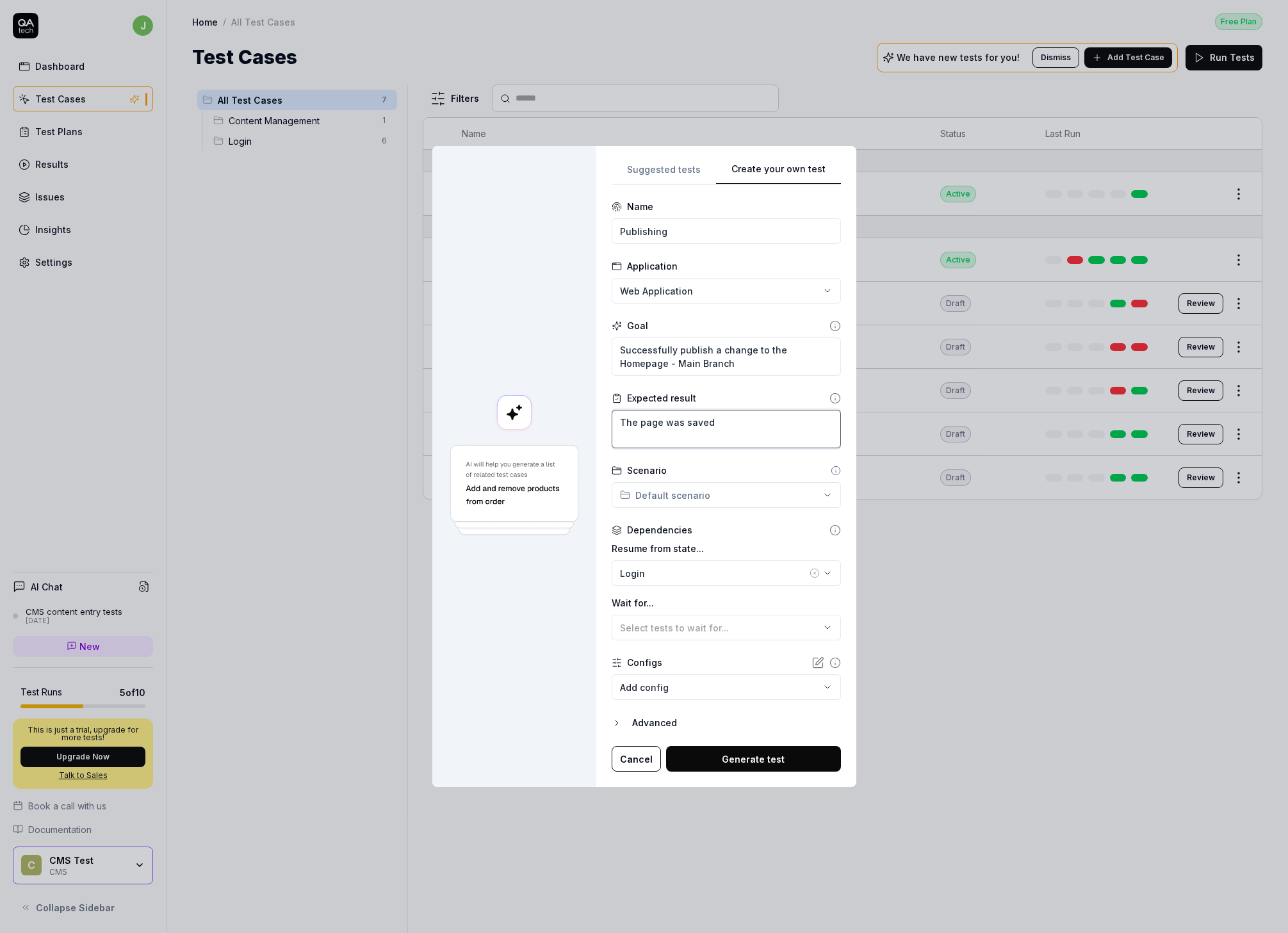
type textarea "The page was saved,"
type textarea "*"
type textarea "The page was saved,"
type textarea "*"
type textarea "The page was saved, p"
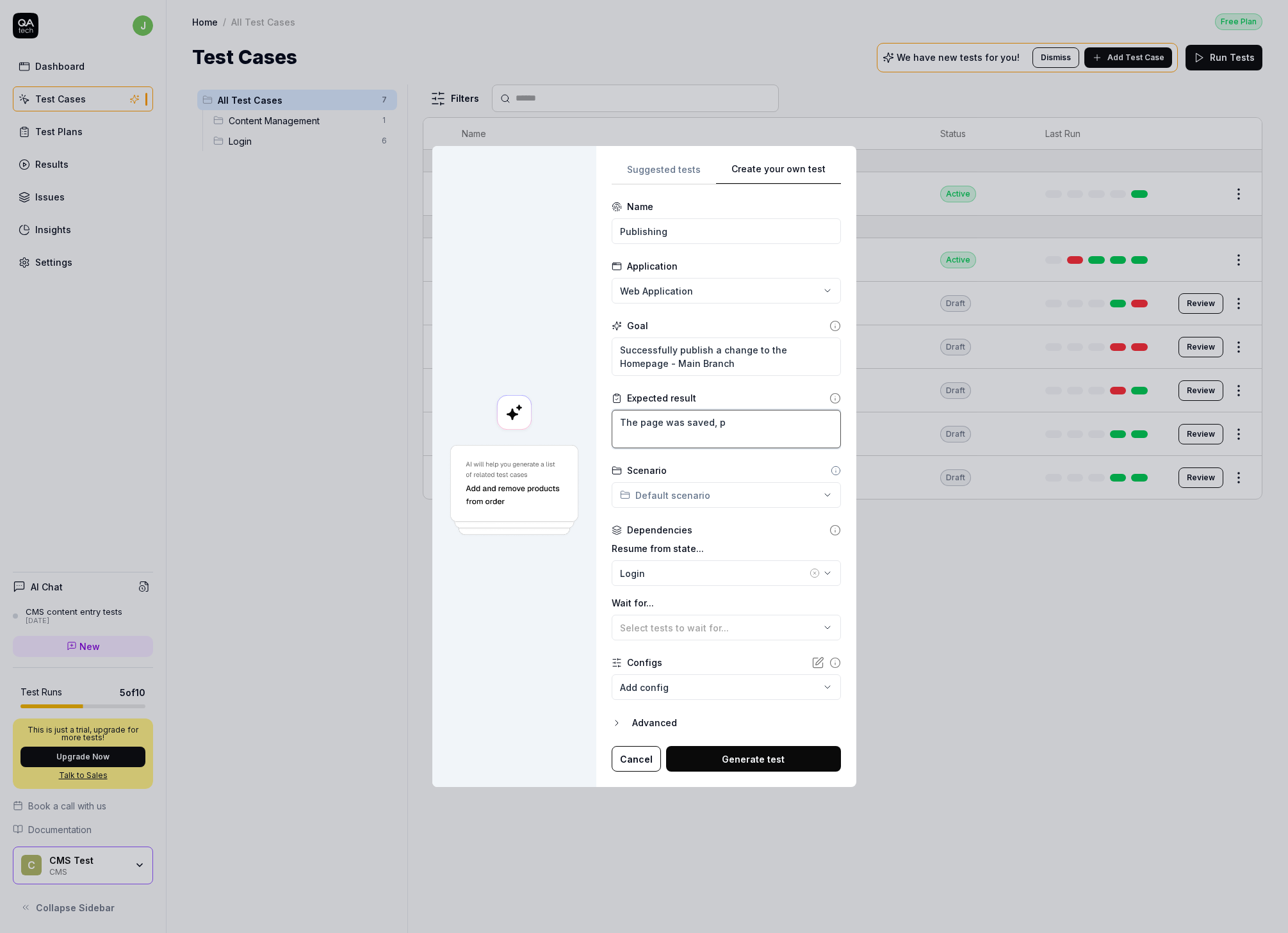
type textarea "*"
type textarea "The page was saved, pu"
type textarea "*"
type textarea "The page was saved, pub"
type textarea "*"
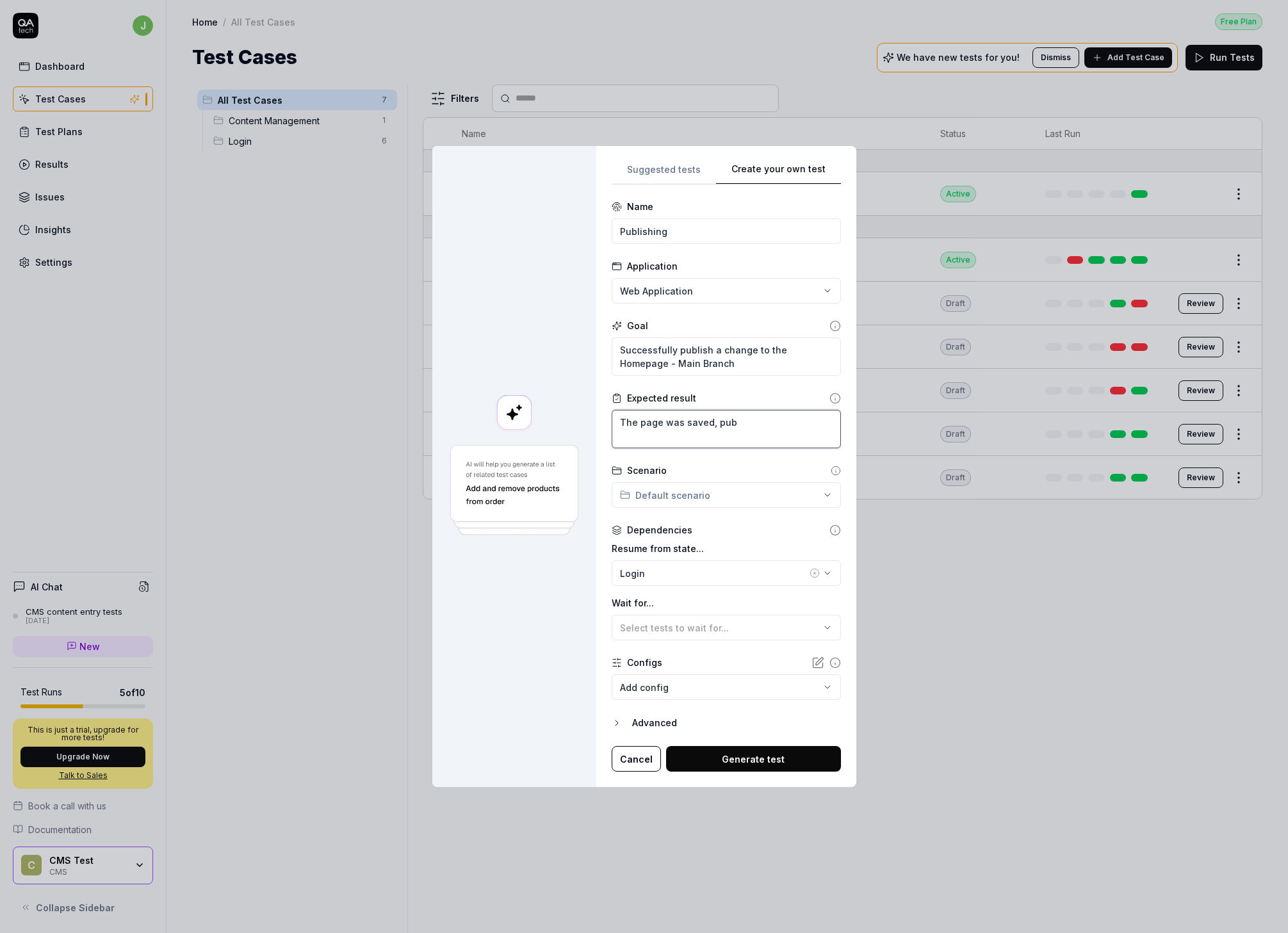
type textarea "The page was saved, publ"
type textarea "*"
type textarea "The page was saved, publi"
type textarea "*"
type textarea "The page was saved, publish"
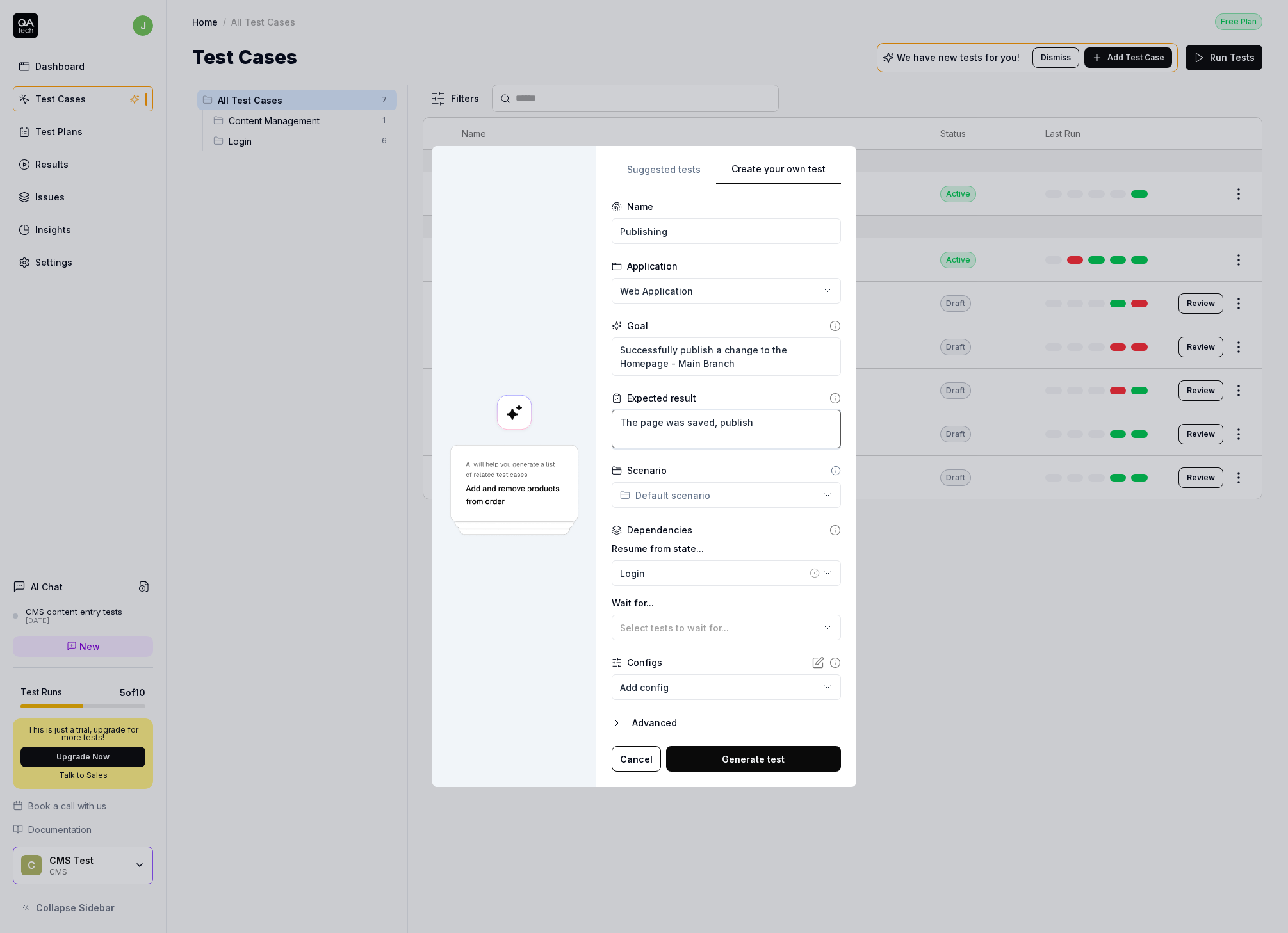
type textarea "*"
type textarea "The page was saved, publishe"
type textarea "*"
type textarea "The page was saved, published"
type textarea "*"
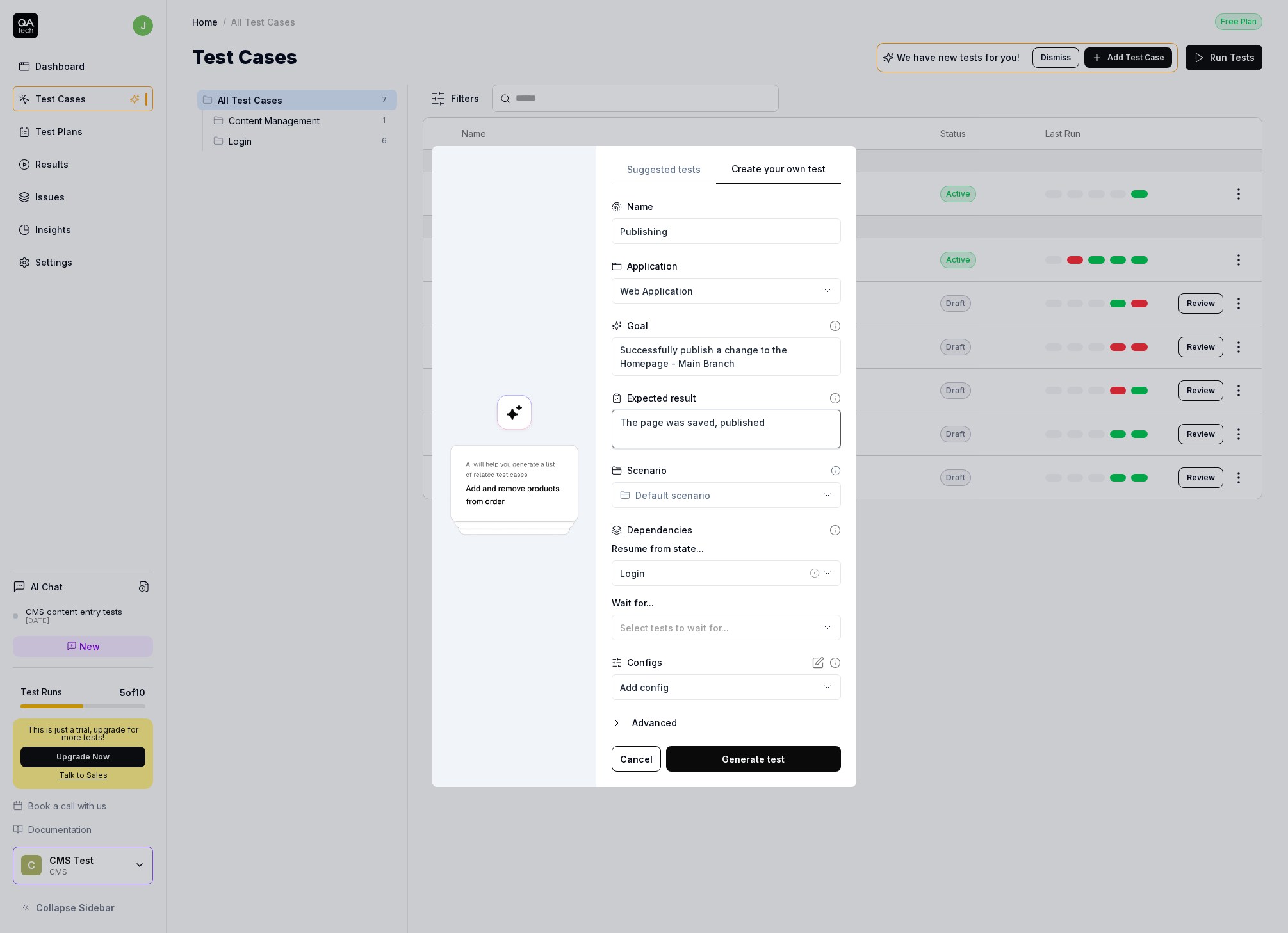
type textarea "The page was saved, published"
type textarea "*"
type textarea "The page was saved, published t"
type textarea "*"
type textarea "The page was saved, published to"
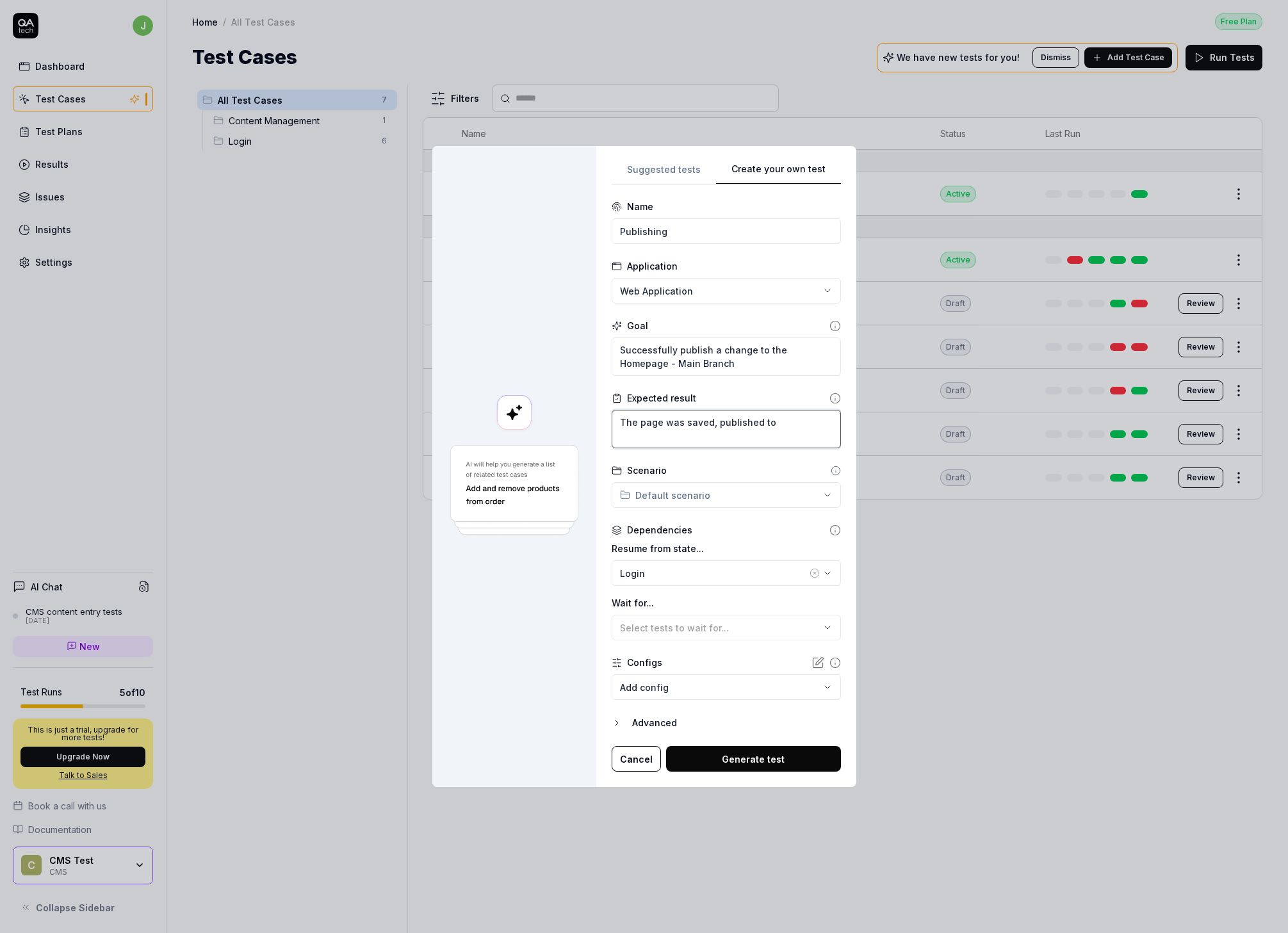
type textarea "*"
type textarea "The page was saved, published to"
type textarea "*"
type textarea "The page was saved, published to th"
type textarea "*"
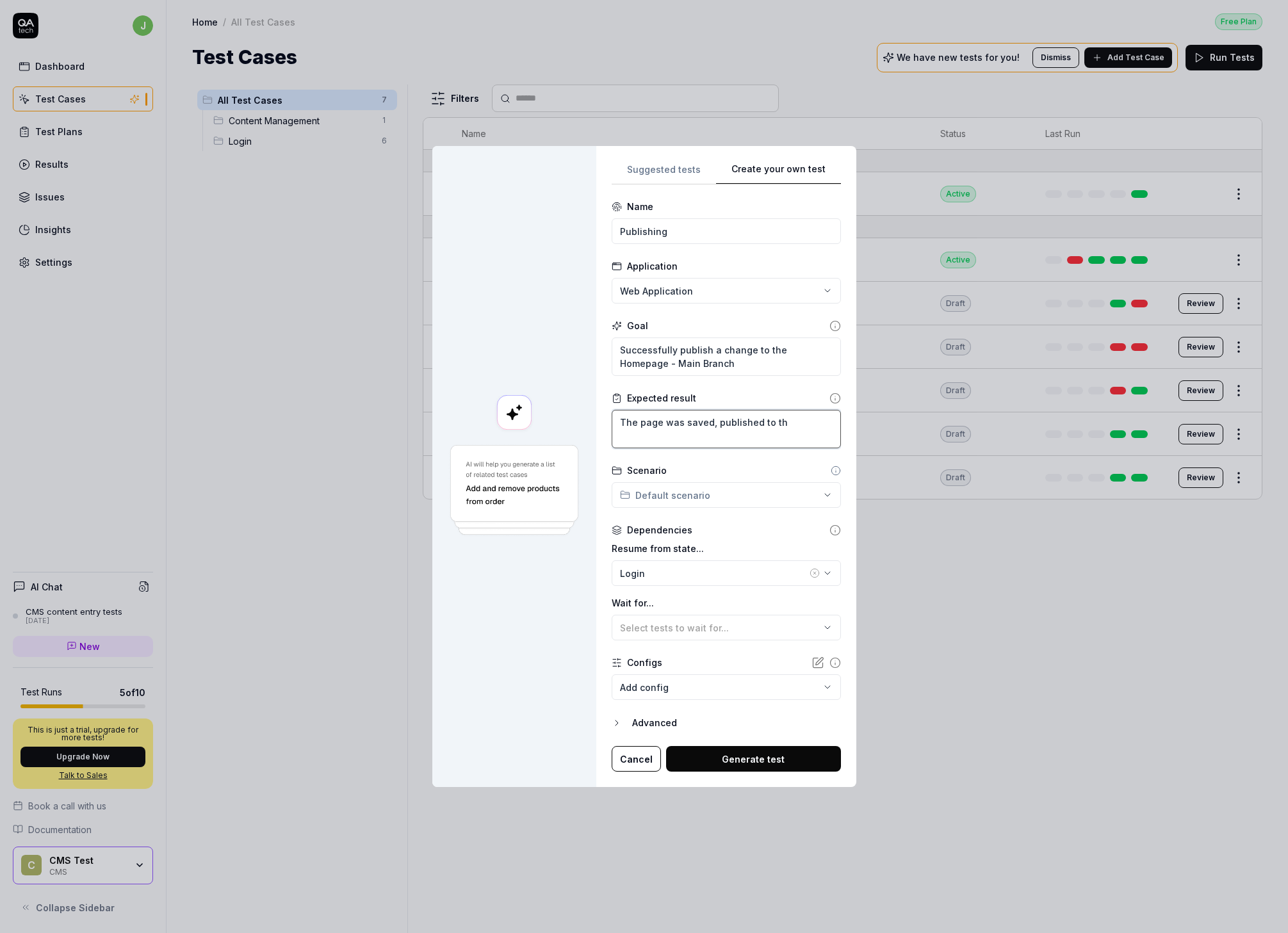
type textarea "The page was saved, published to the"
type textarea "*"
type textarea "The page was saved, published to the"
type textarea "*"
type textarea "The page was saved, published to the M"
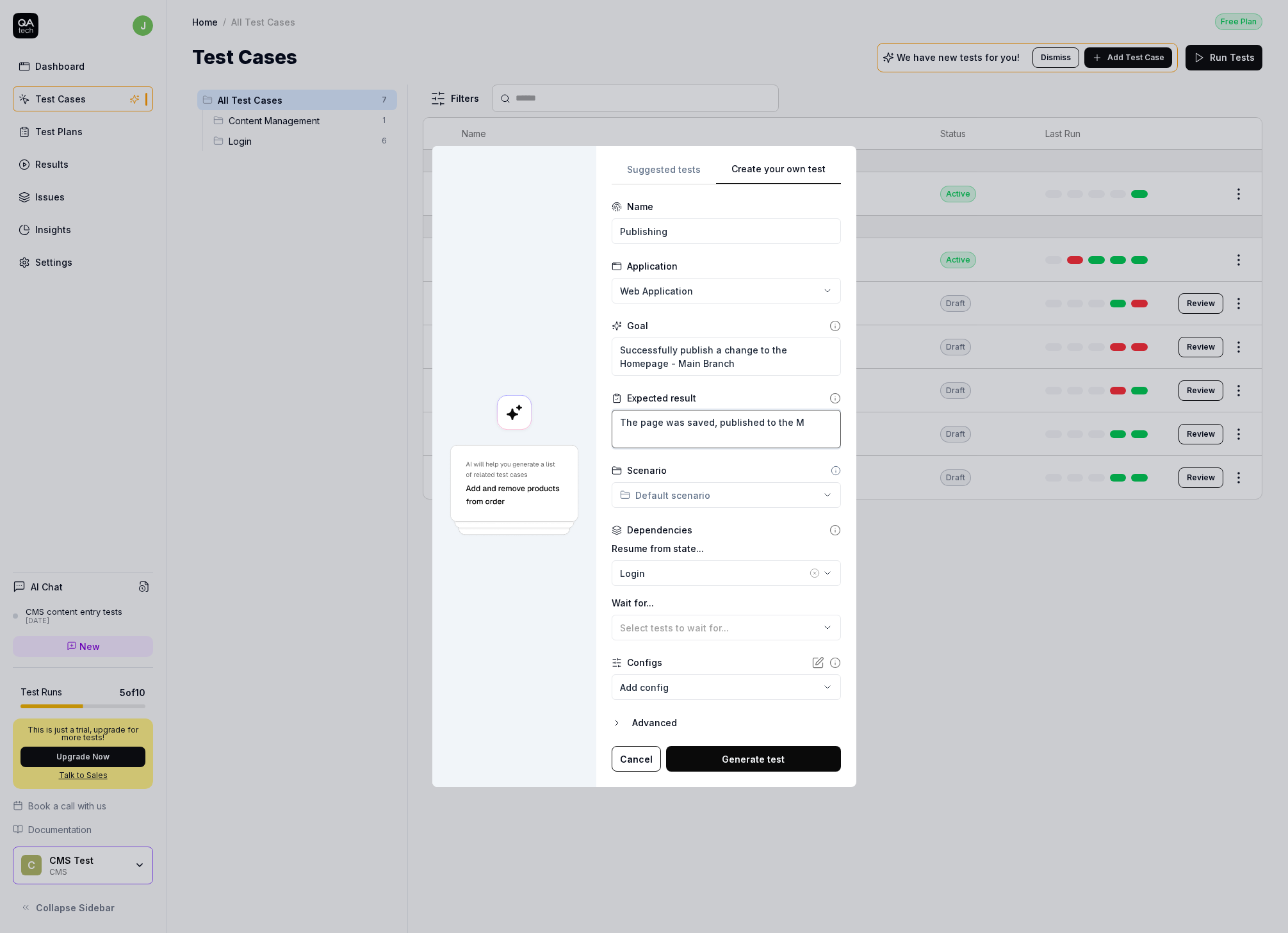
type textarea "*"
type textarea "The page was saved, published to the Ma"
type textarea "*"
type textarea "The page was saved, published to the Mai"
type textarea "*"
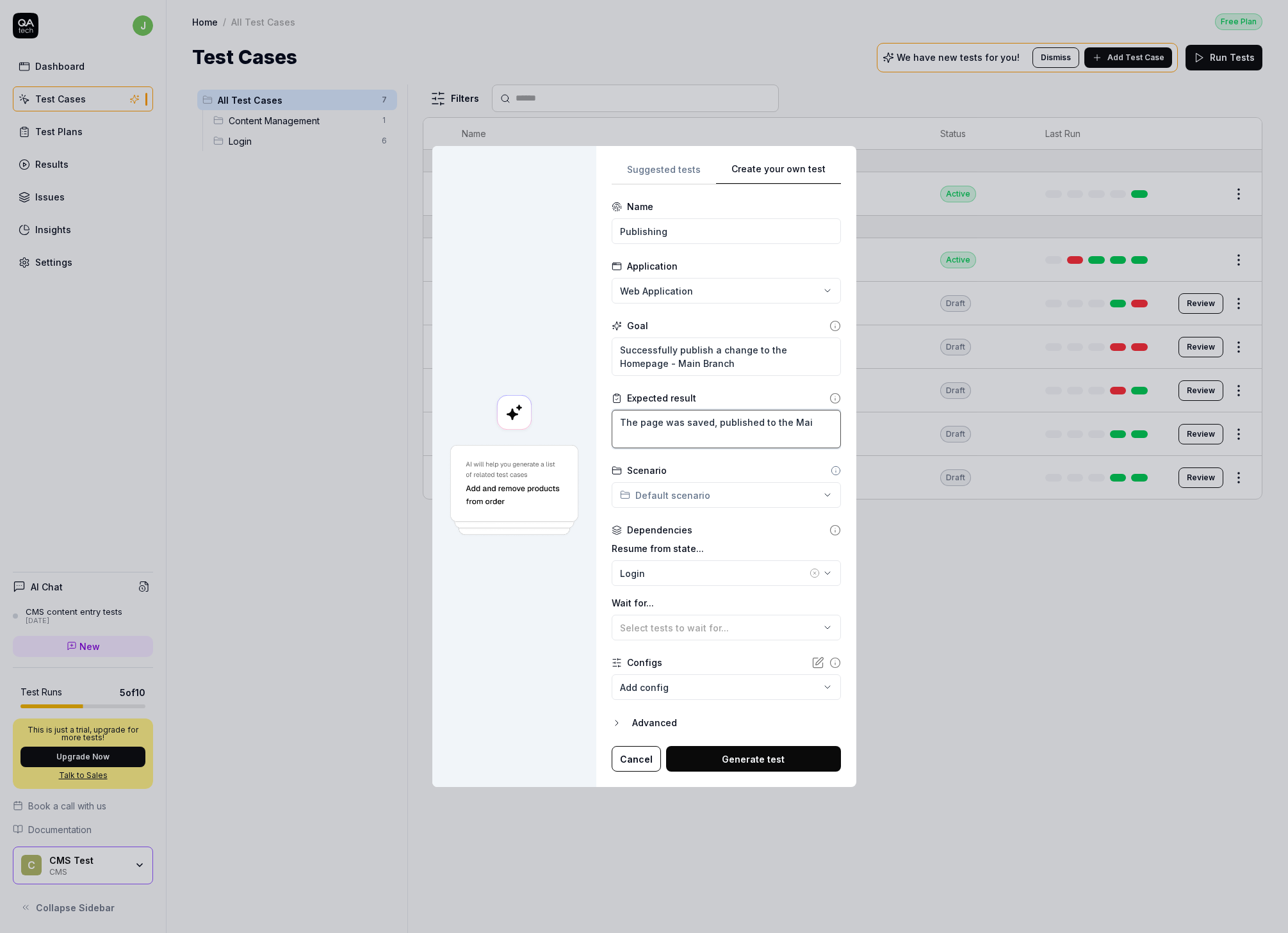
type textarea "The page was saved, published to the Main"
type textarea "*"
type textarea "The page was saved, published to the Main"
type textarea "*"
type textarea "The page was saved, published to the Main b"
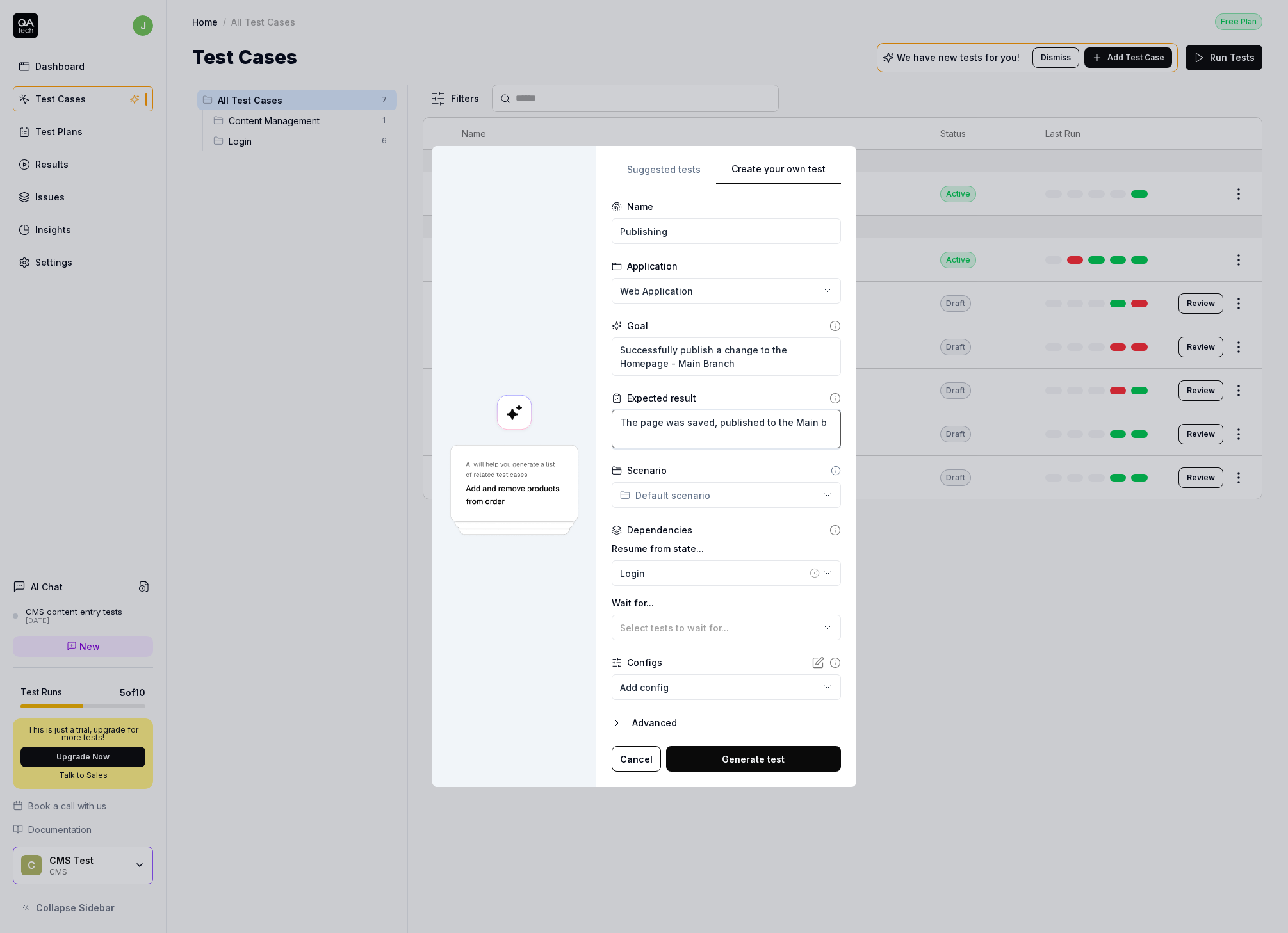
type textarea "*"
type textarea "The page was saved, published to the Main br"
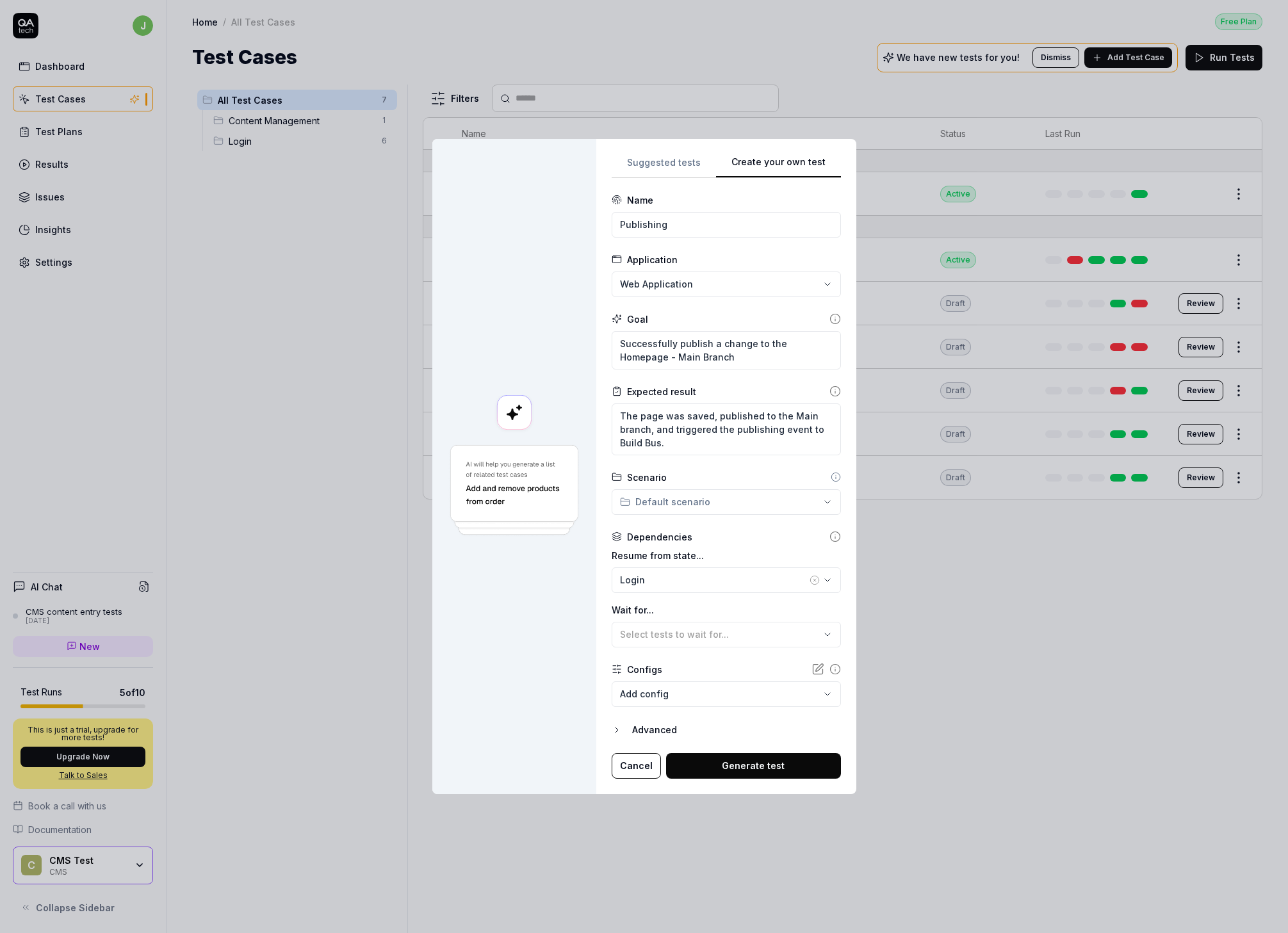
click at [706, 504] on div "**********" at bounding box center [644, 466] width 1288 height 933
click at [688, 528] on span "Content Management" at bounding box center [689, 526] width 98 height 14
click at [724, 543] on div "Dependencies" at bounding box center [726, 537] width 229 height 14
click at [682, 684] on div "Advanced" at bounding box center [737, 730] width 209 height 15
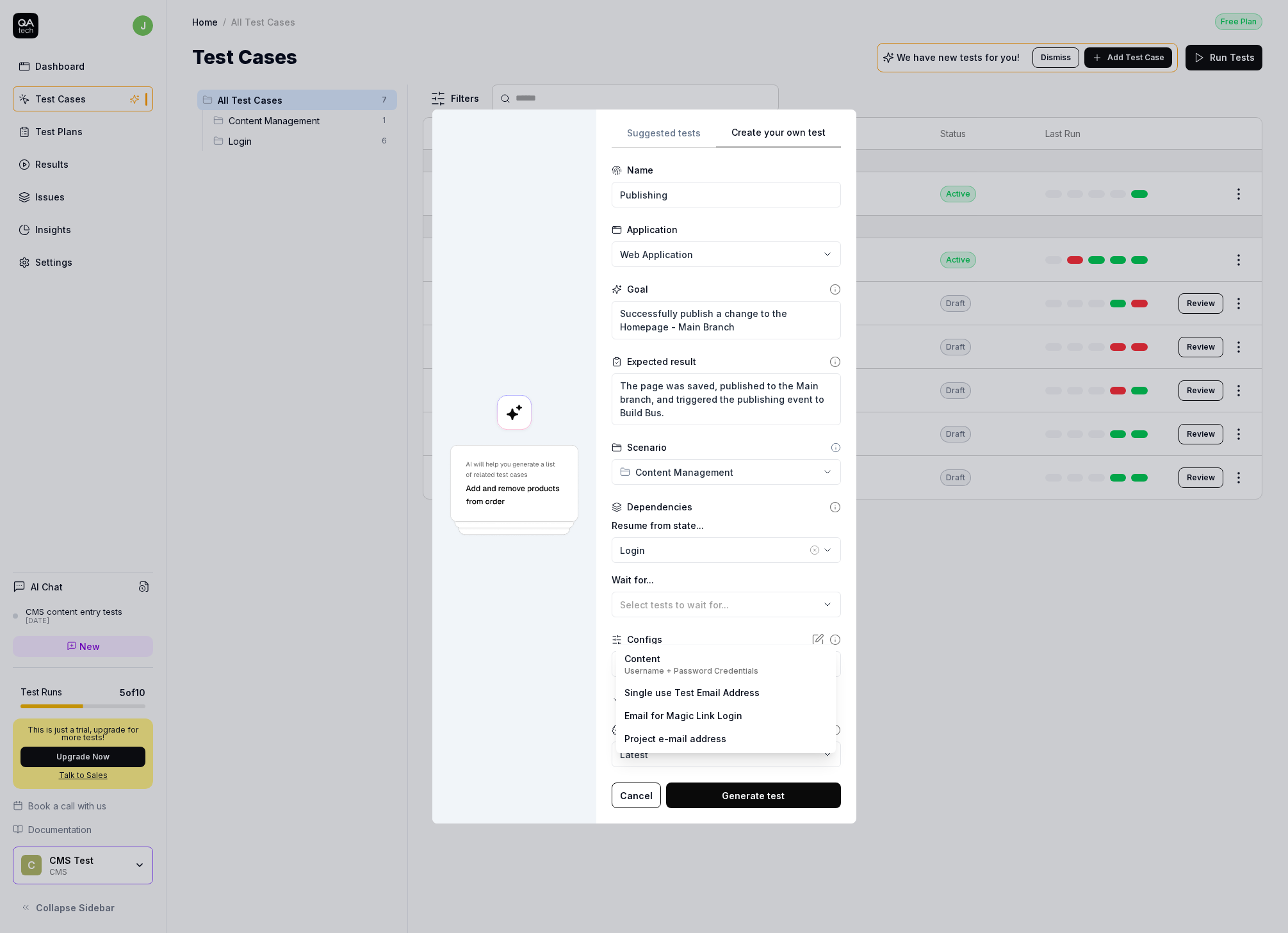
click at [665, 667] on body "j Dashboard Test Cases Test Plans Results Issues Insights Settings AI Chat CMS …" at bounding box center [644, 466] width 1288 height 933
click at [571, 684] on div "**********" at bounding box center [644, 466] width 1288 height 933
click at [677, 667] on body "j Dashboard Test Cases Test Plans Results Issues Insights Settings AI Chat CMS …" at bounding box center [644, 466] width 1288 height 933
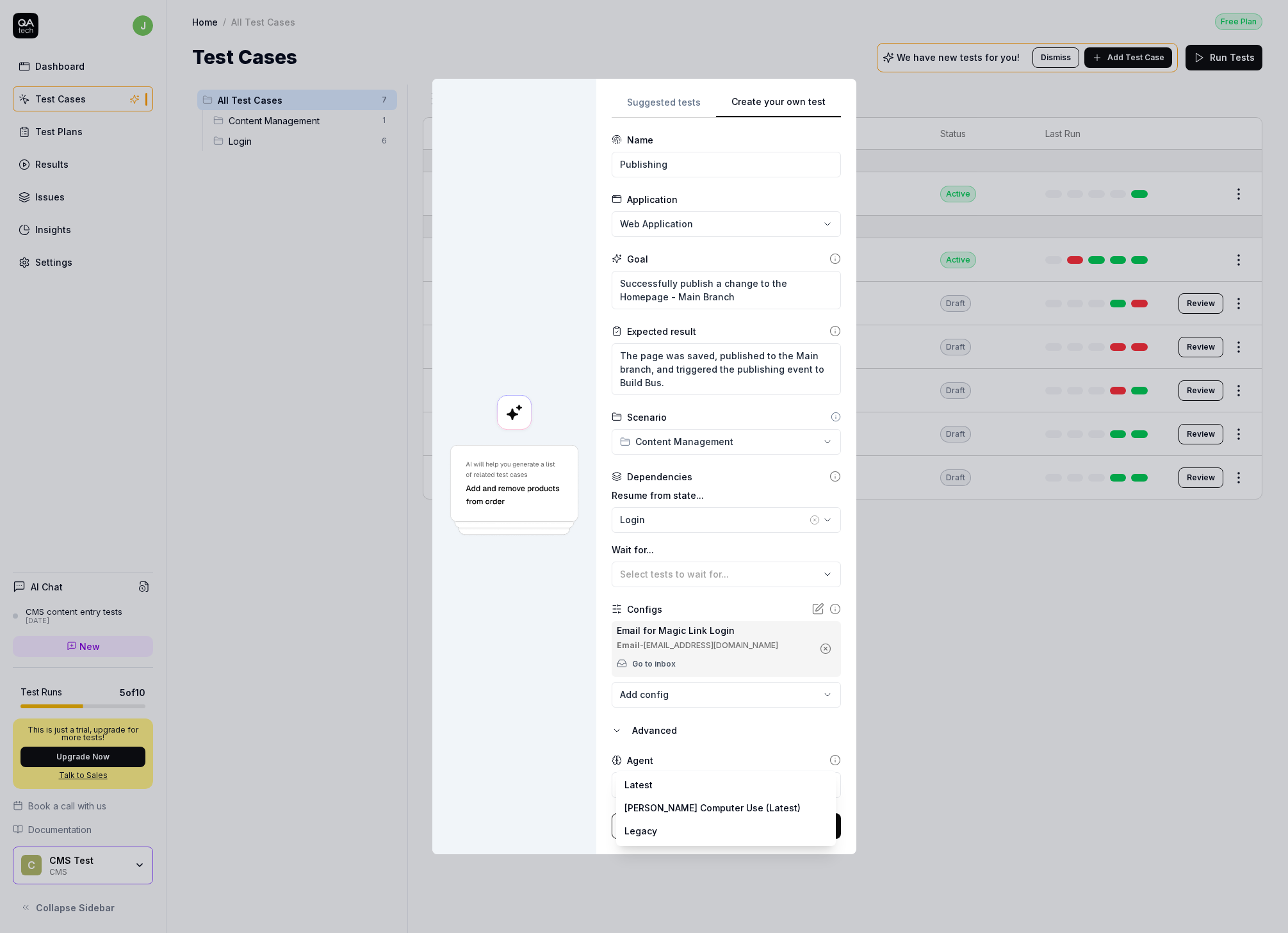
click at [706, 684] on body "j Dashboard Test Cases Test Plans Results Issues Insights Settings AI Chat CMS …" at bounding box center [644, 466] width 1288 height 933
click at [567, 684] on div "**********" at bounding box center [644, 466] width 1288 height 933
click at [746, 684] on button "Generate test" at bounding box center [753, 826] width 175 height 26
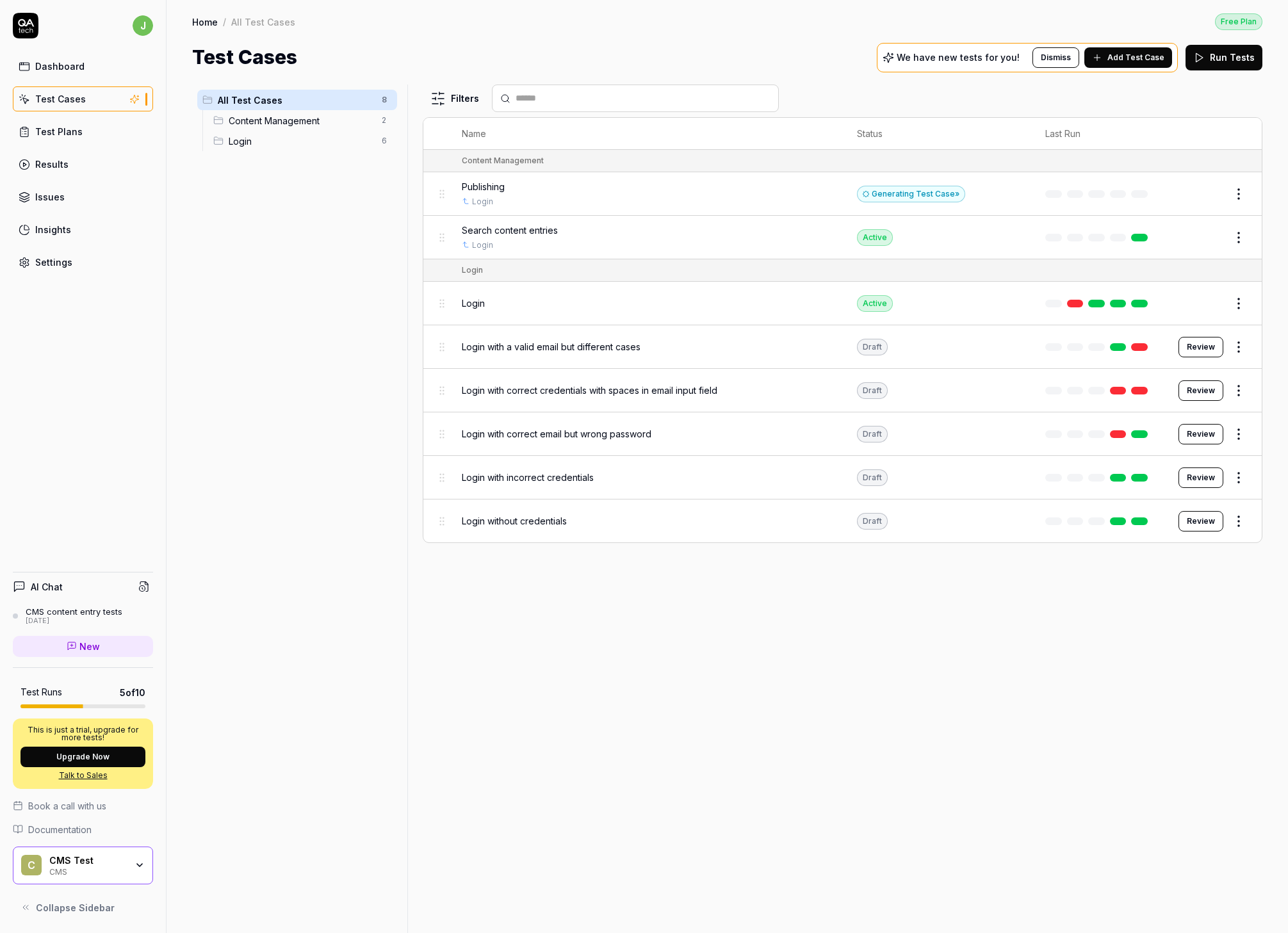
click at [520, 186] on div "Publishing" at bounding box center [647, 186] width 369 height 14
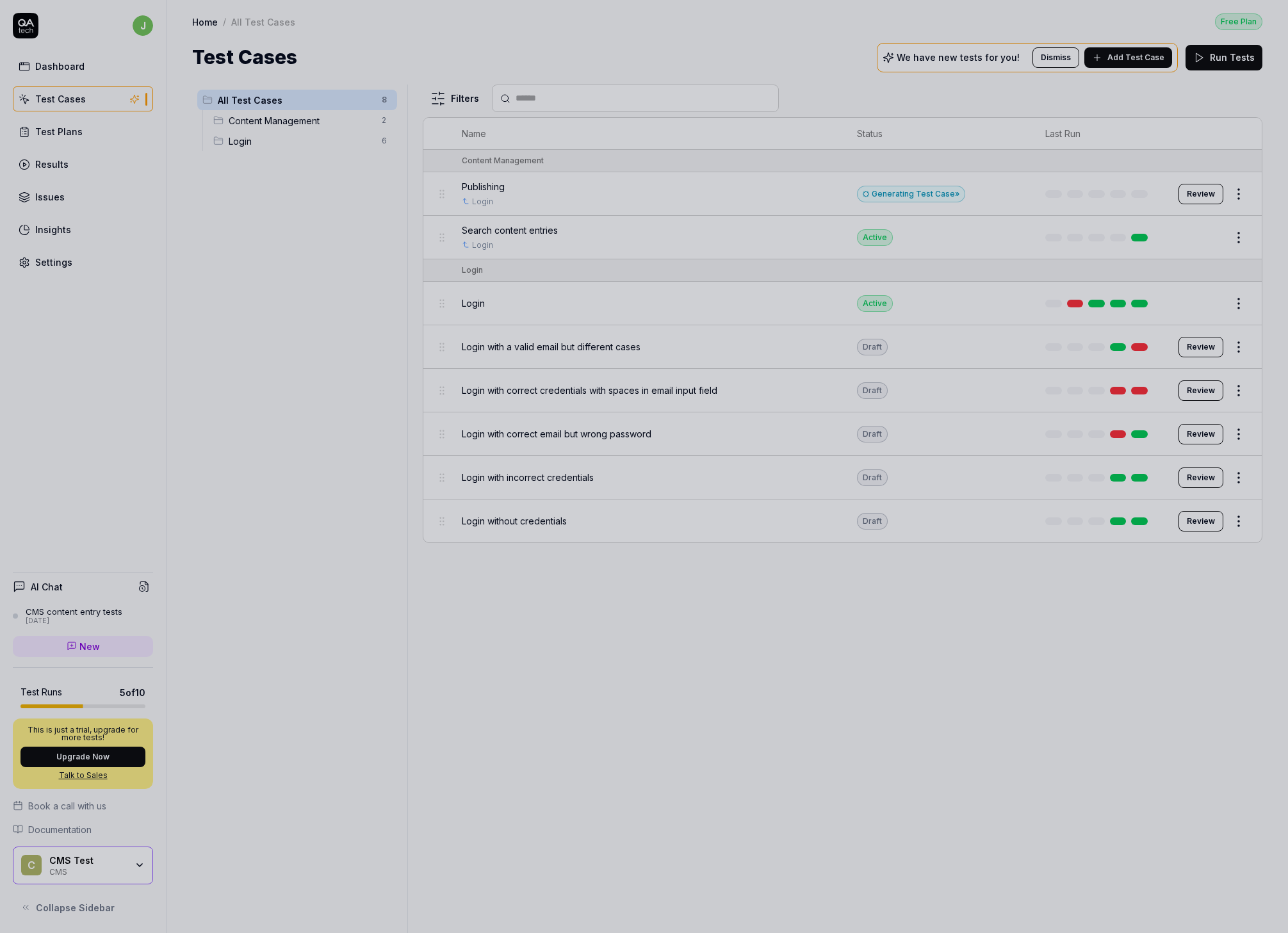
click at [901, 198] on div at bounding box center [644, 466] width 1288 height 933
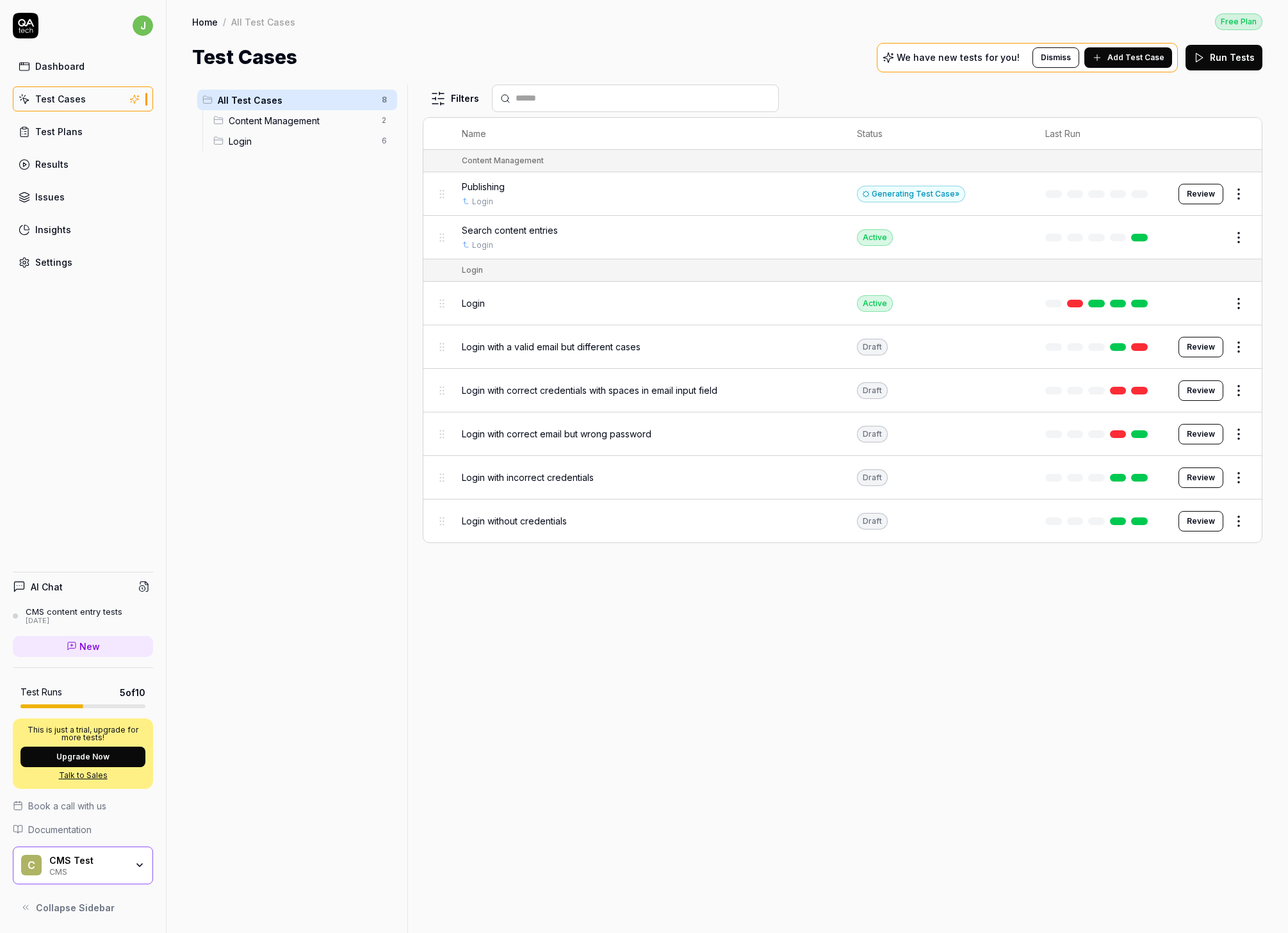
click at [908, 193] on div "Generating Test Case »" at bounding box center [911, 193] width 108 height 16
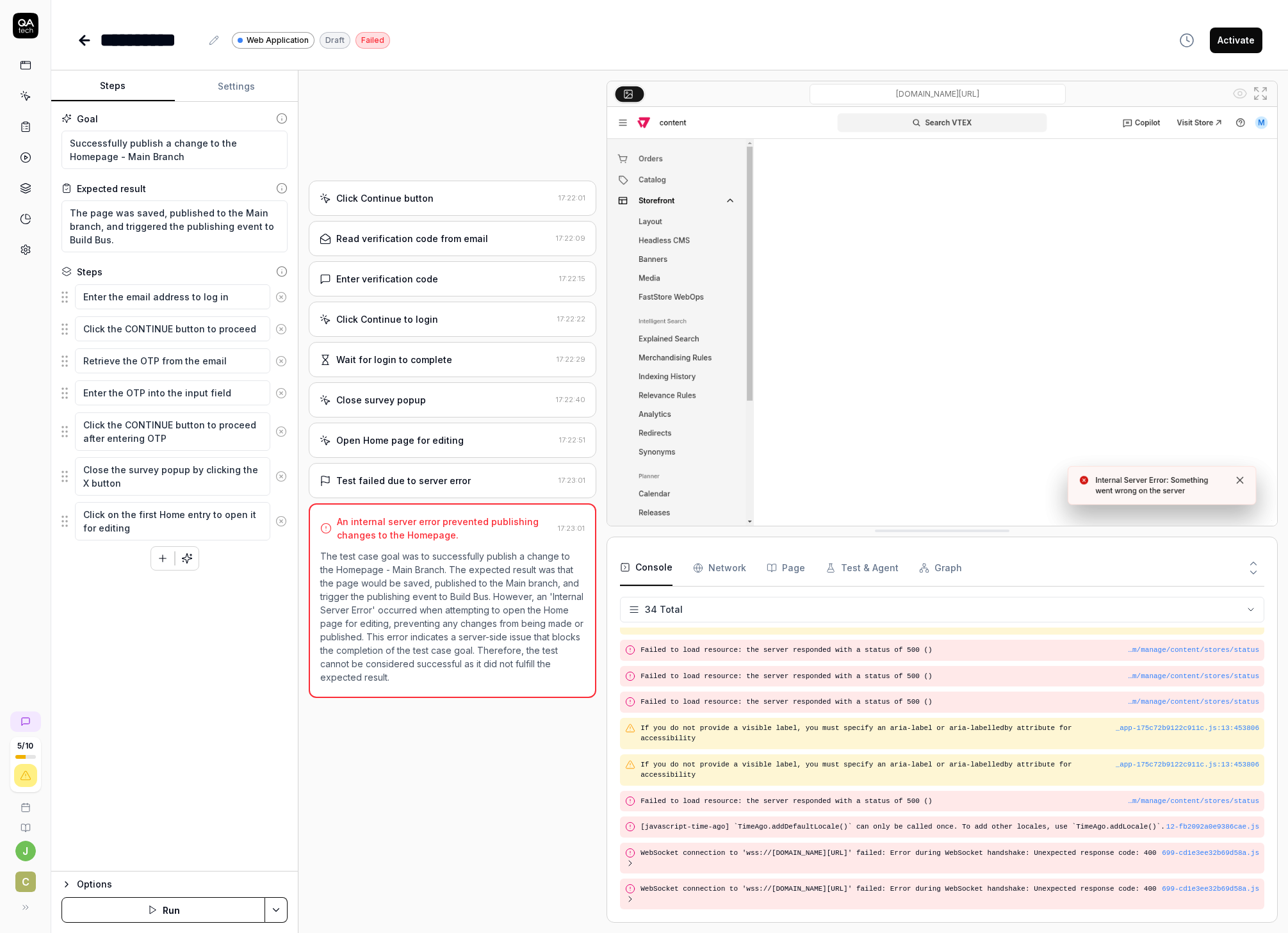
scroll to position [859, 0]
click at [116, 516] on textarea "Click on the first Home entry to open it for editing" at bounding box center [173, 521] width 195 height 39
click at [190, 559] on icon "button" at bounding box center [187, 559] width 11 height 11
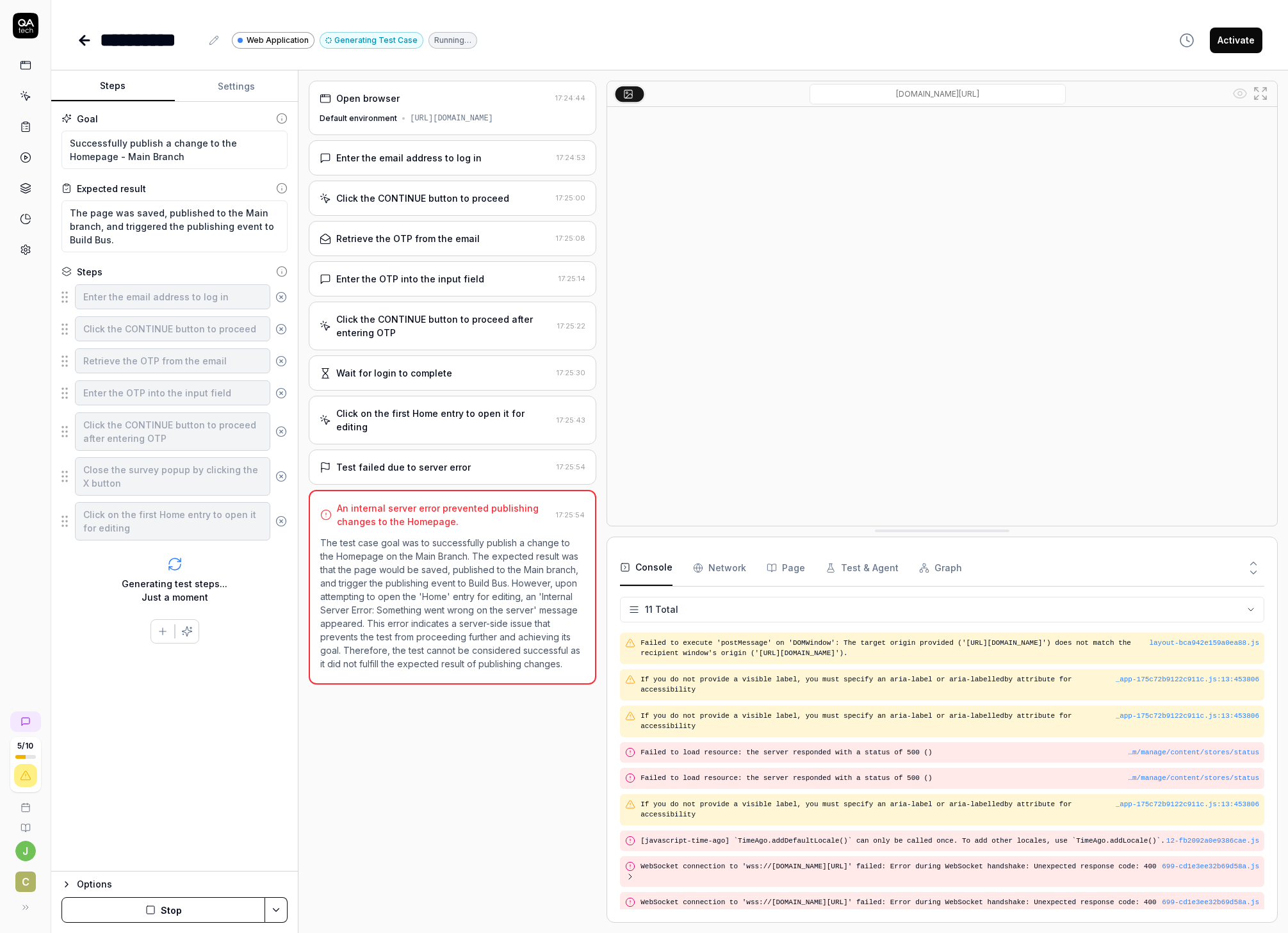
scroll to position [72, 0]
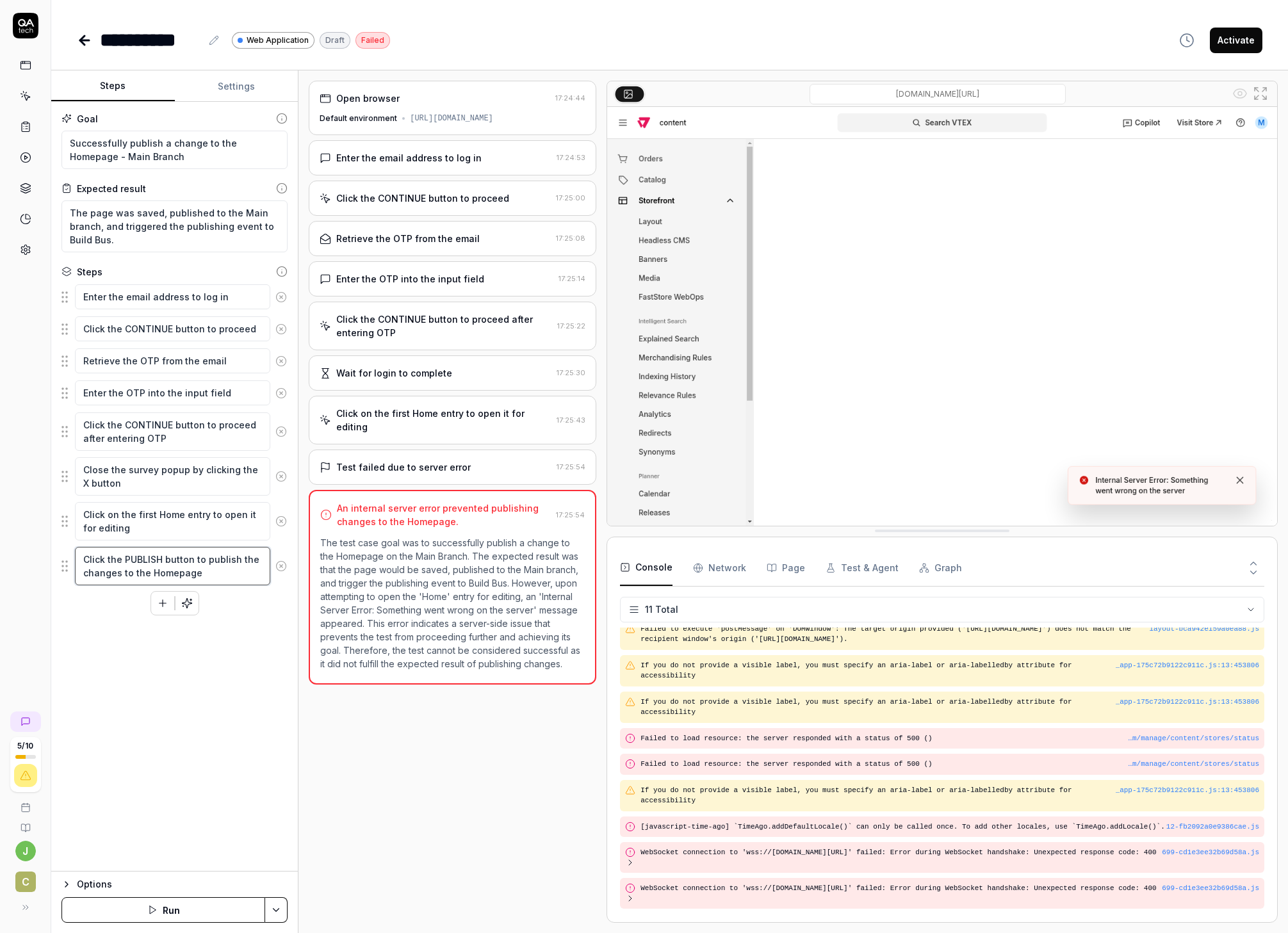
click at [221, 576] on textarea "Click the PUBLISH button to publish the changes to the Homepage" at bounding box center [173, 566] width 195 height 39
click at [160, 604] on icon "button" at bounding box center [163, 604] width 11 height 11
click at [202, 684] on div "Goal Successfully publish a change to the Homepage - Main Branch Expected resul…" at bounding box center [175, 486] width 246 height 770
click at [146, 684] on button "Save & Run" at bounding box center [163, 910] width 203 height 26
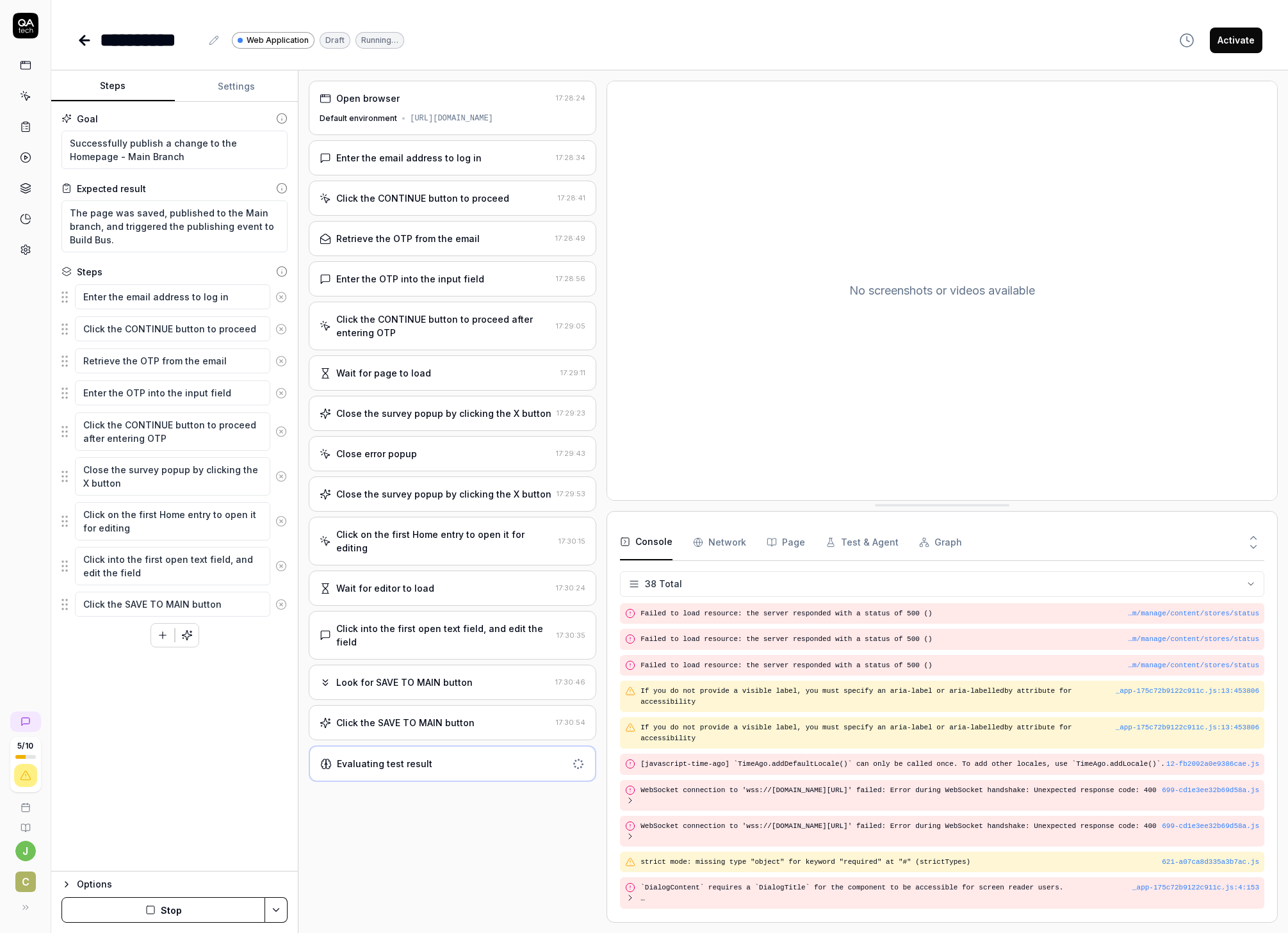
scroll to position [974, 0]
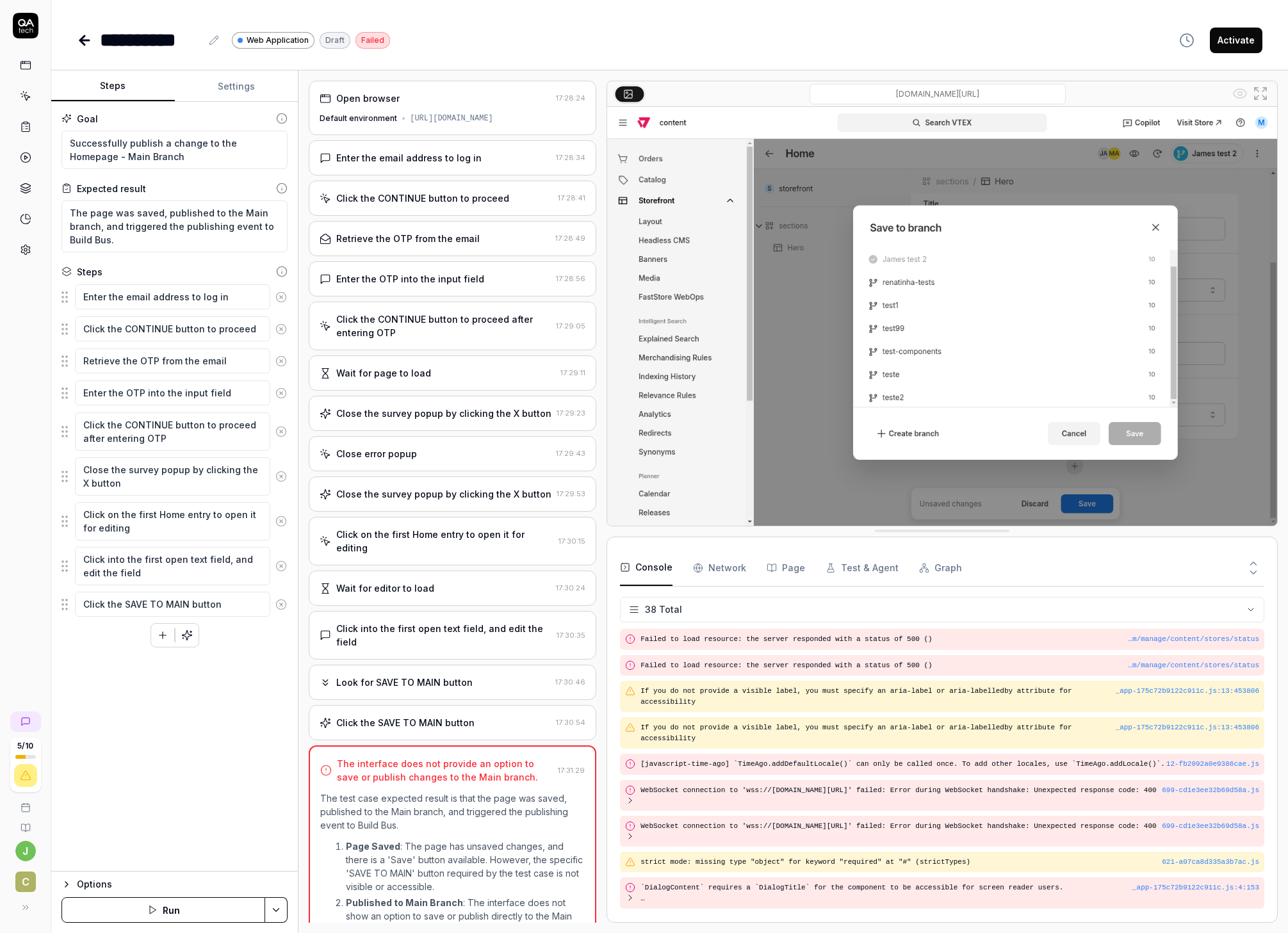
click at [281, 608] on icon at bounding box center [281, 604] width 11 height 11
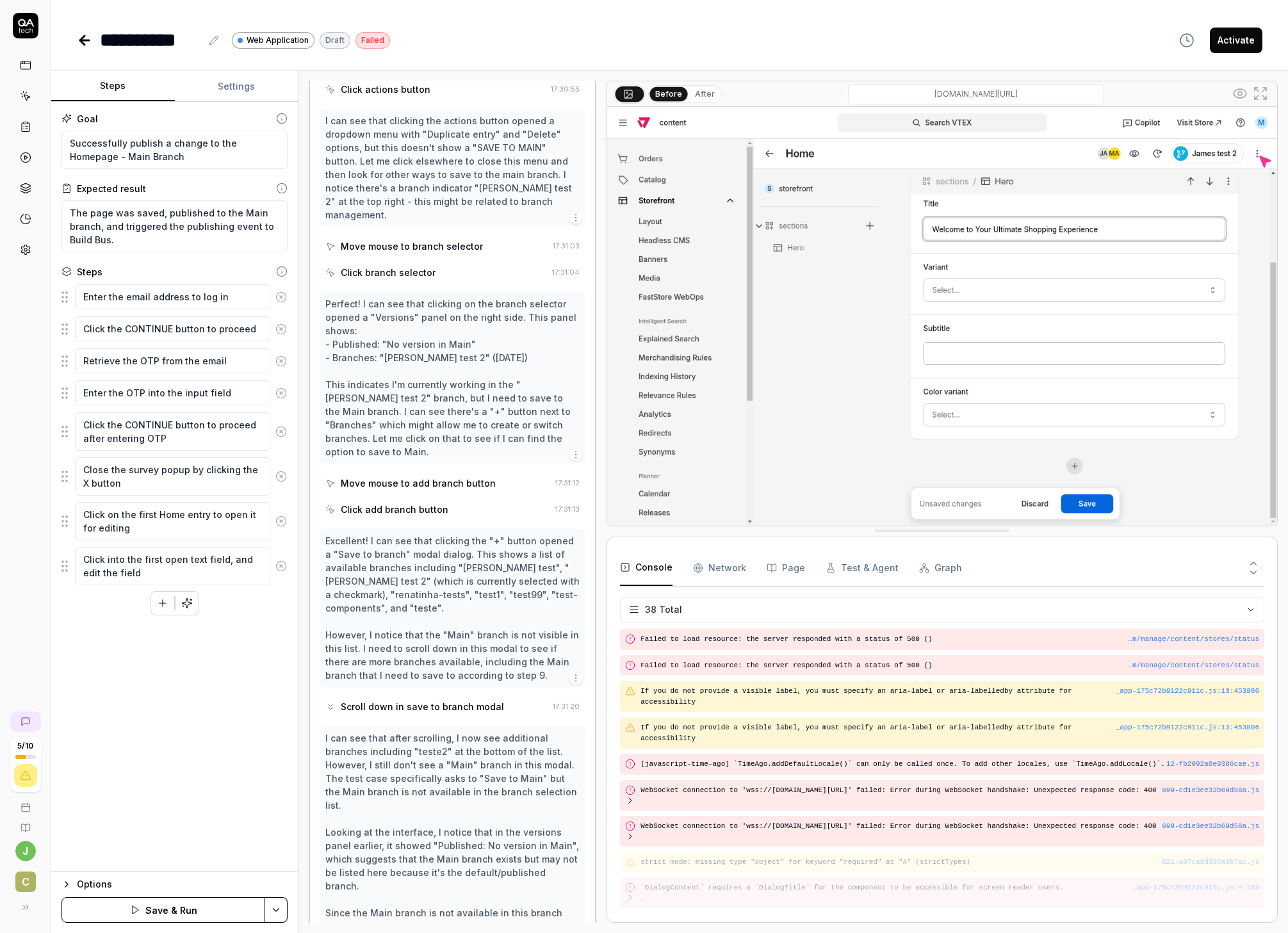
scroll to position [815, 0]
click at [160, 604] on icon "button" at bounding box center [163, 604] width 11 height 11
click at [925, 154] on img at bounding box center [942, 316] width 670 height 419
click at [925, 153] on img at bounding box center [942, 316] width 670 height 419
drag, startPoint x: 1222, startPoint y: 155, endPoint x: 1215, endPoint y: 156, distance: 7.1
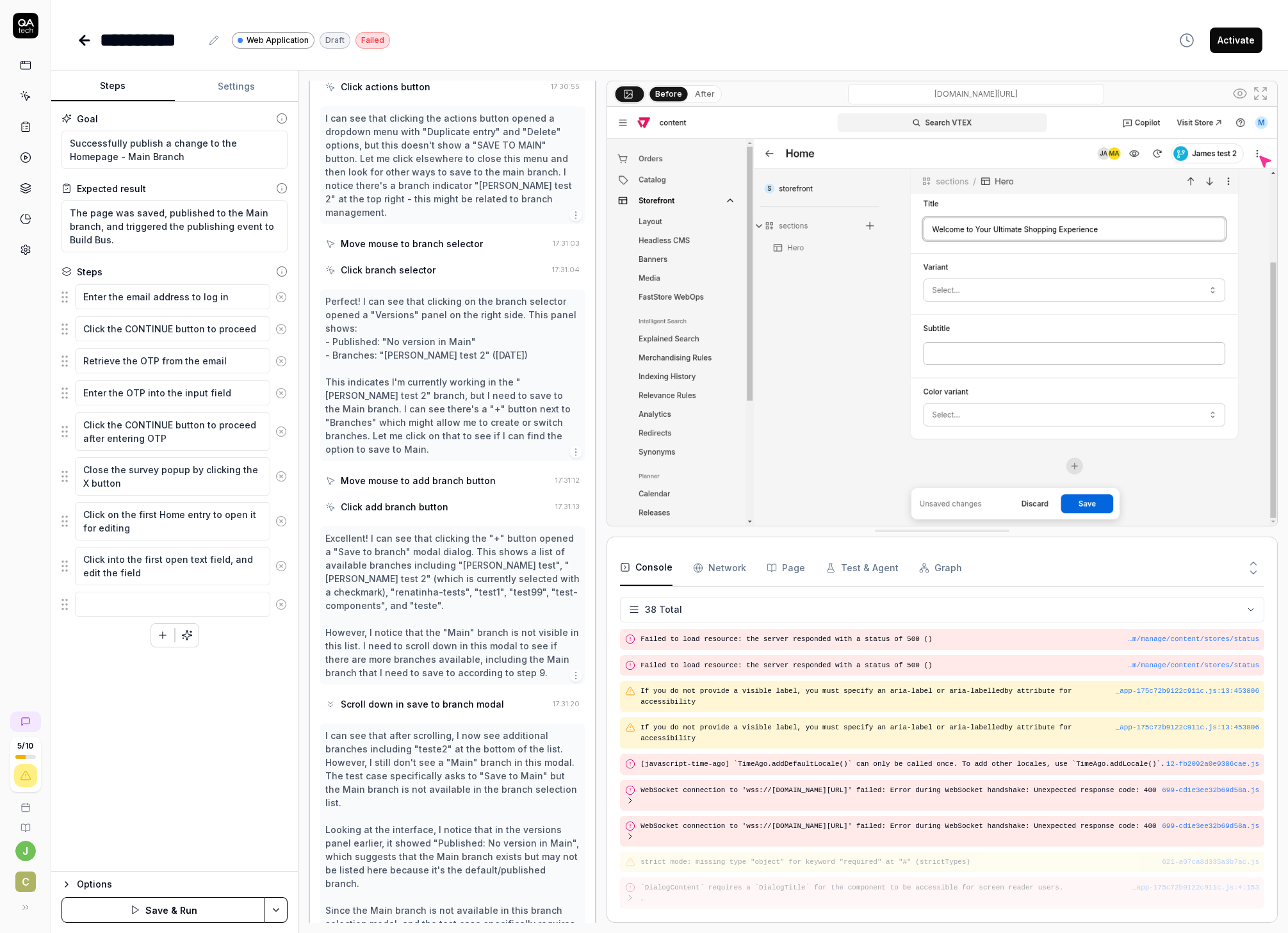
click at [925, 155] on img at bounding box center [942, 316] width 670 height 419
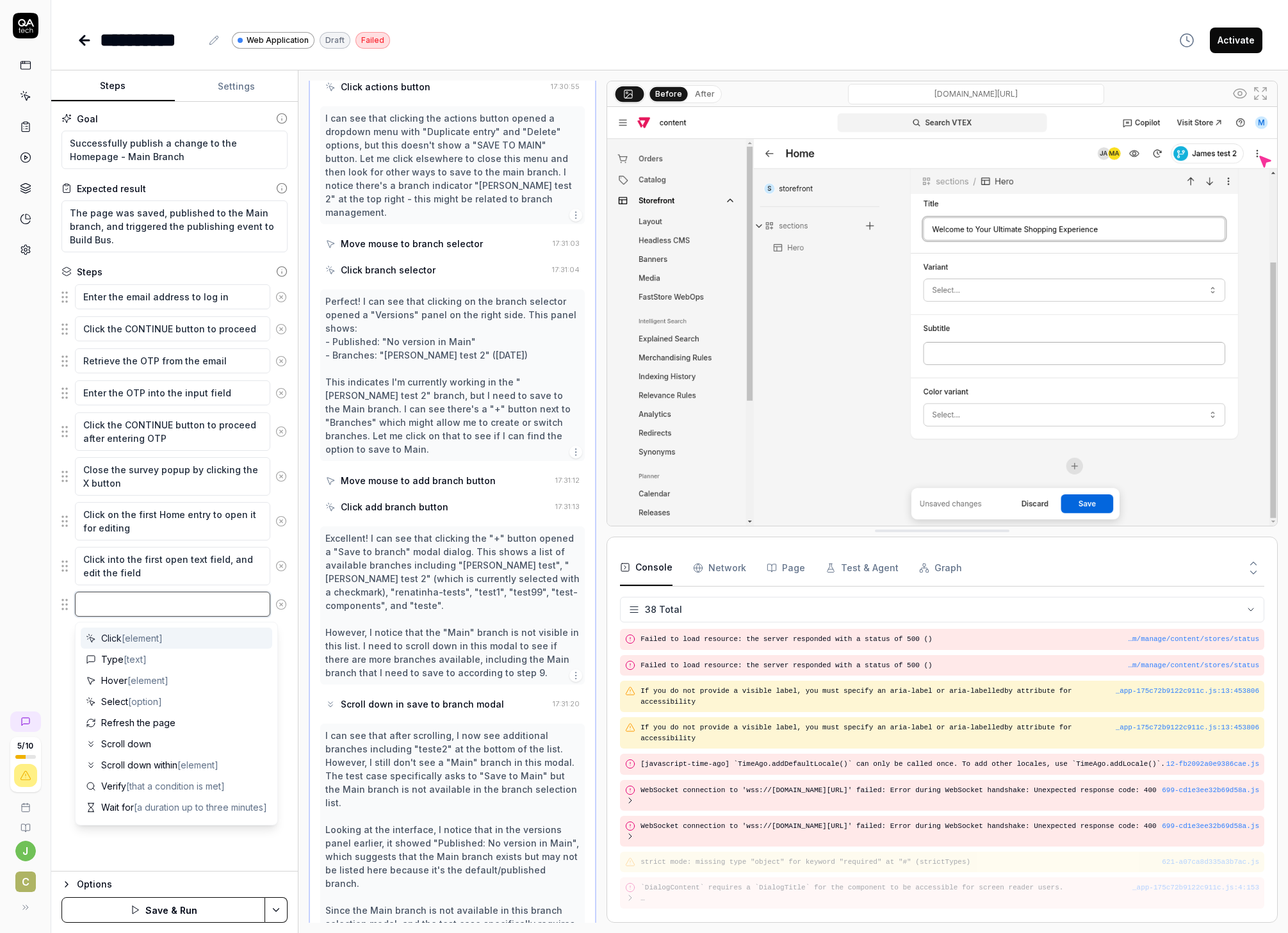
click at [117, 614] on textarea at bounding box center [173, 604] width 195 height 25
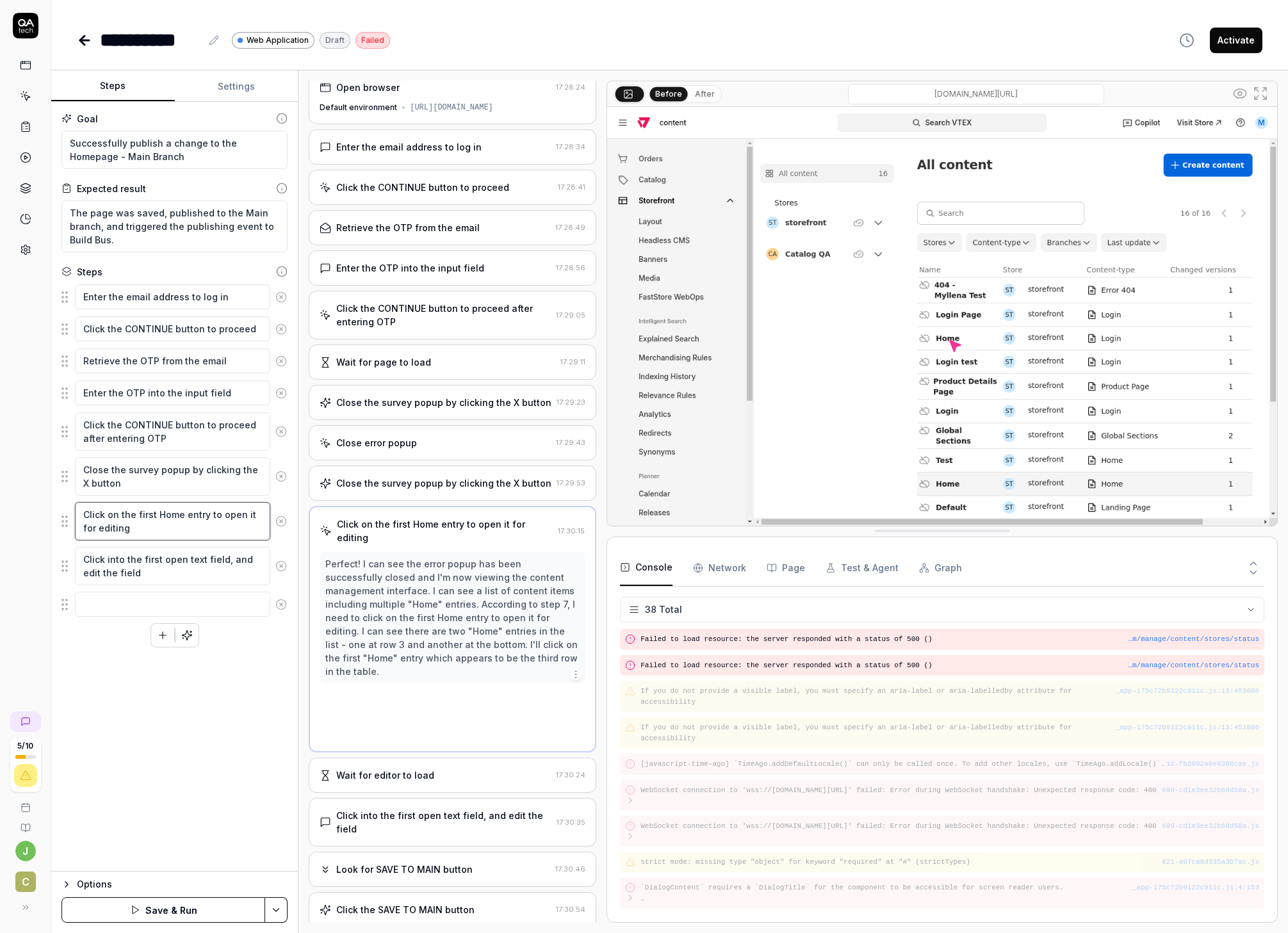
scroll to position [0, 0]
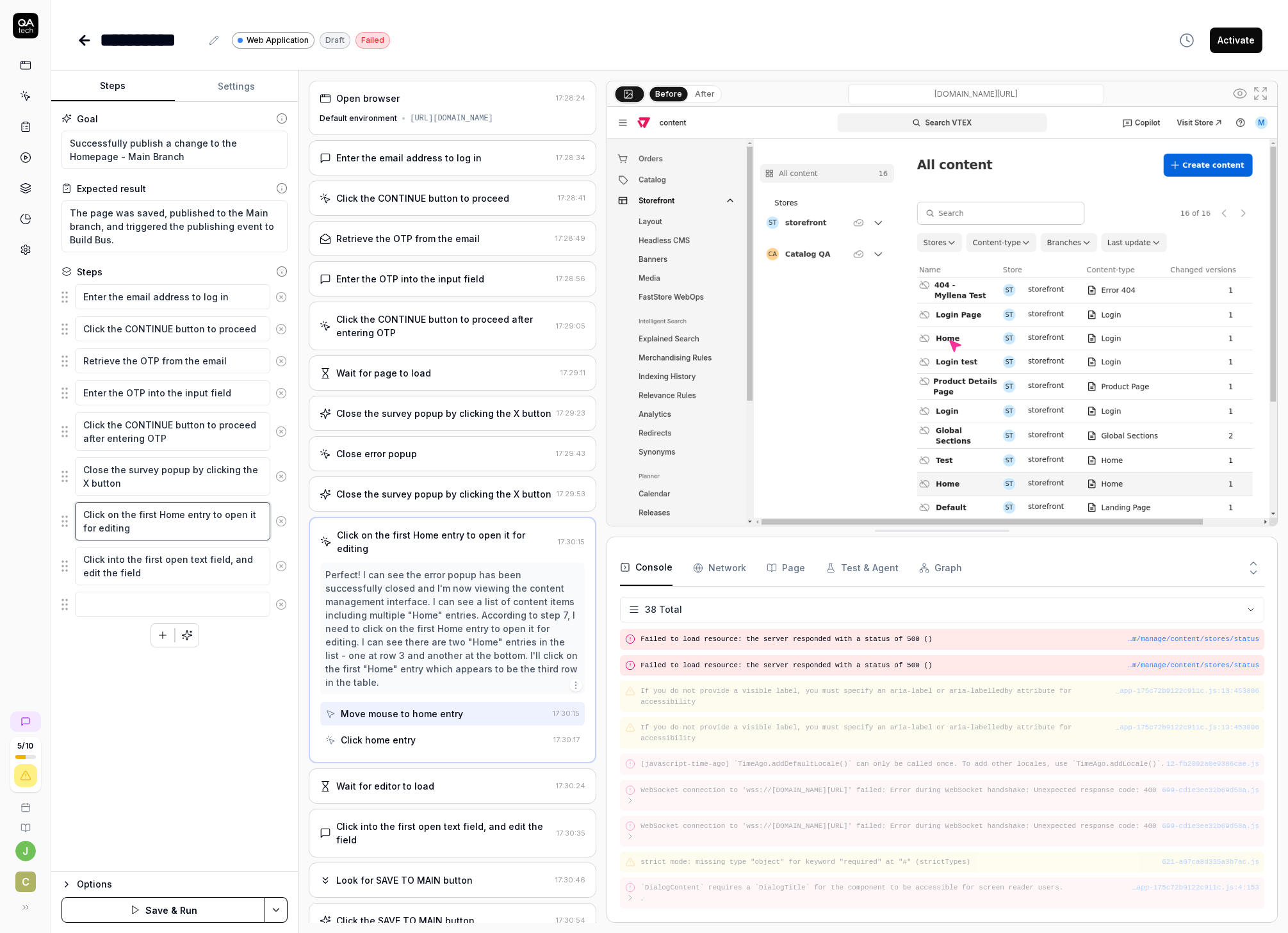
click at [159, 529] on textarea "Click on the first Home entry to open it for editing" at bounding box center [173, 521] width 195 height 39
click at [178, 149] on textarea "Successfully publish a change to the Homepage - Main Branch" at bounding box center [175, 150] width 226 height 39
click at [241, 145] on textarea "Successfully publish a change to the Homepage - Main Branch" at bounding box center [175, 150] width 226 height 39
click at [240, 146] on textarea "Successfully publish a change to the Homepage - Main Branch" at bounding box center [175, 150] width 226 height 39
click at [132, 238] on textarea "The page was saved, published to the Main branch, and triggered the publishing …" at bounding box center [175, 226] width 226 height 52
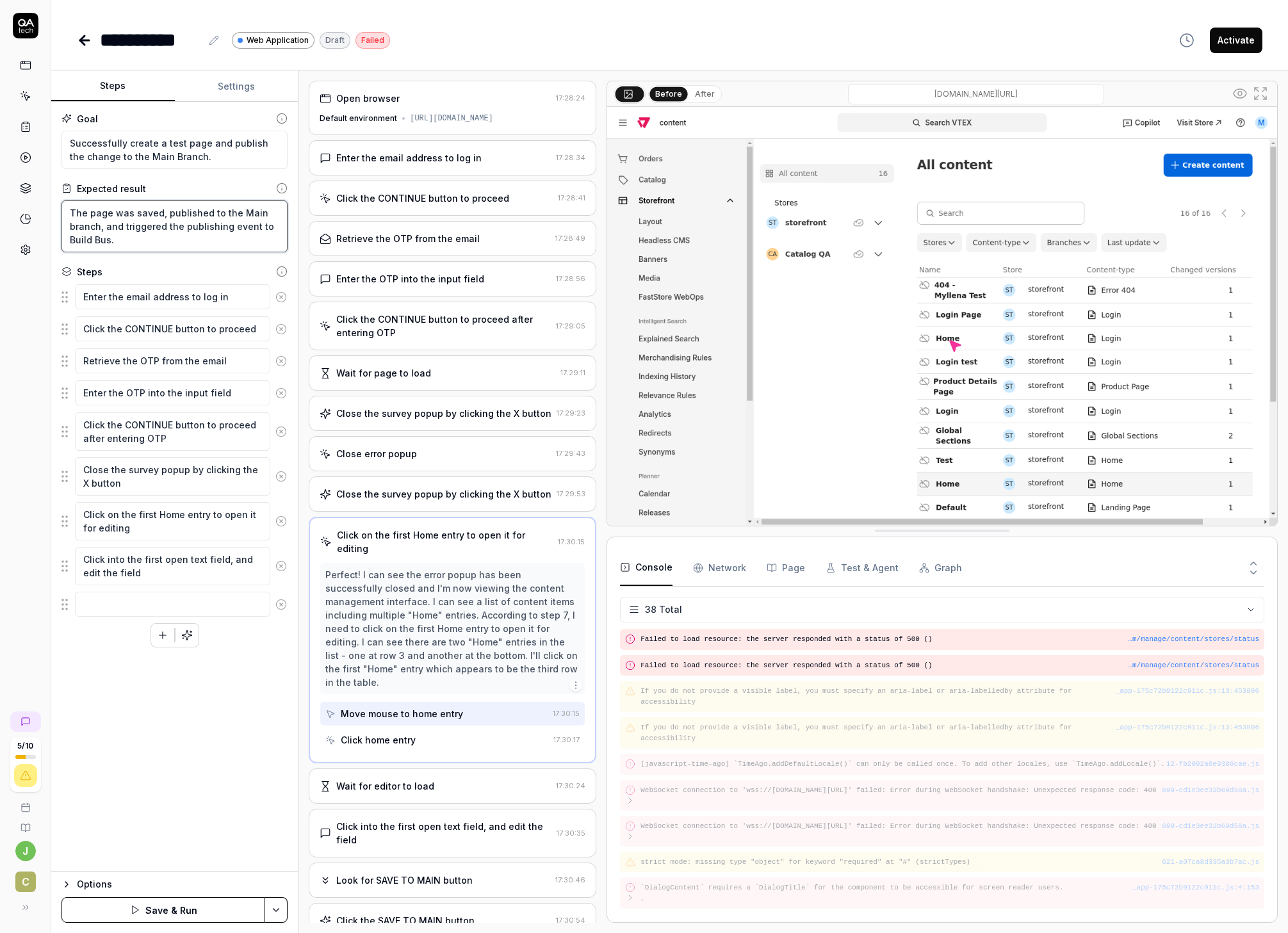
click at [132, 238] on textarea "The page was saved, published to the Main branch, and triggered the publishing …" at bounding box center [175, 226] width 226 height 52
click at [132, 238] on textarea "The page was saved, published to the Main branch, and triggered the publishing …" at bounding box center [175, 226] width 226 height 52
click at [146, 684] on div "Goal Successfully create a test page and publish the change to the Main Branch.…" at bounding box center [175, 486] width 246 height 770
click at [283, 521] on icon at bounding box center [281, 521] width 11 height 11
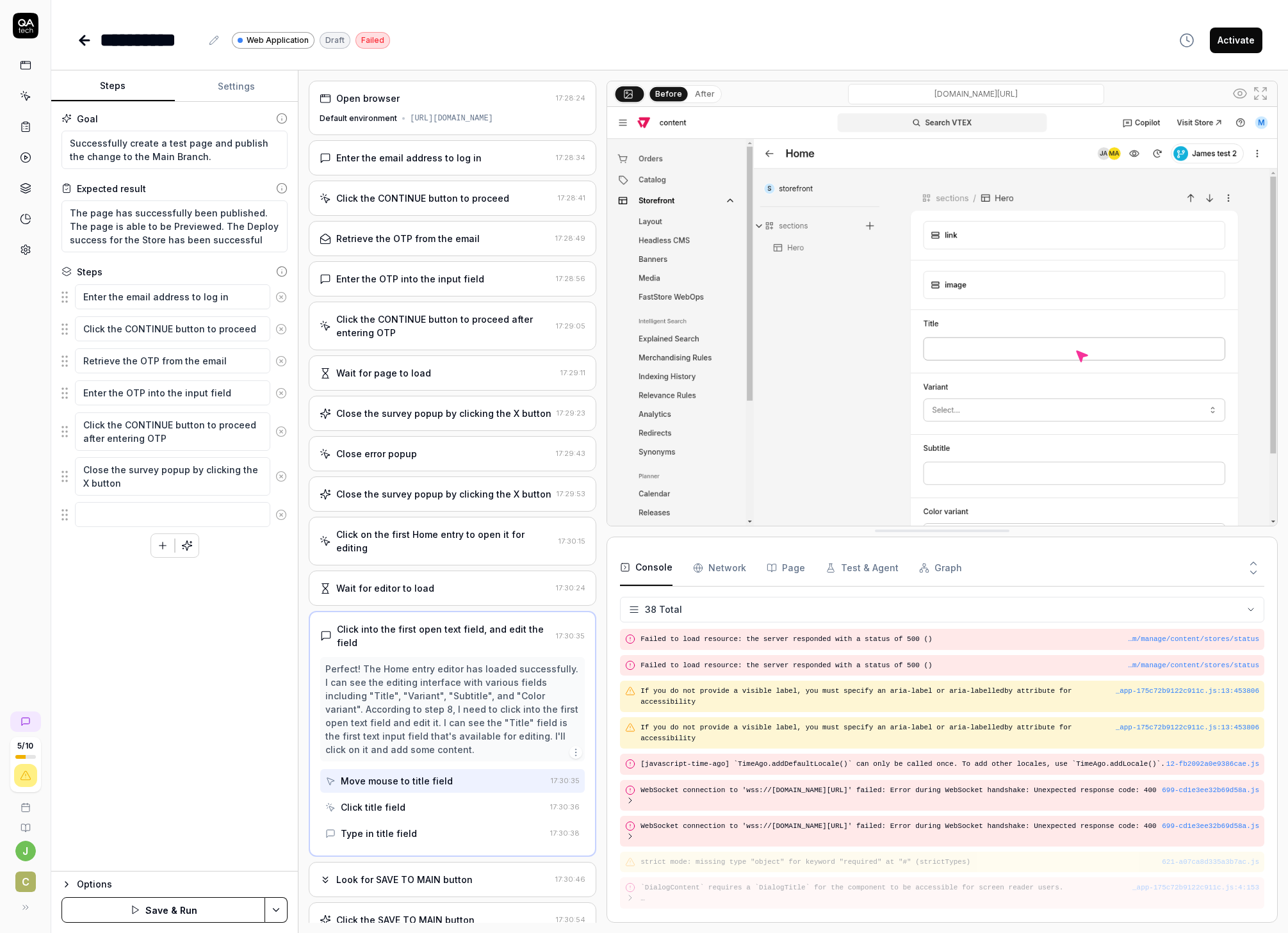
click at [185, 684] on button "Save & Run" at bounding box center [163, 910] width 203 height 26
